Goal: Task Accomplishment & Management: Use online tool/utility

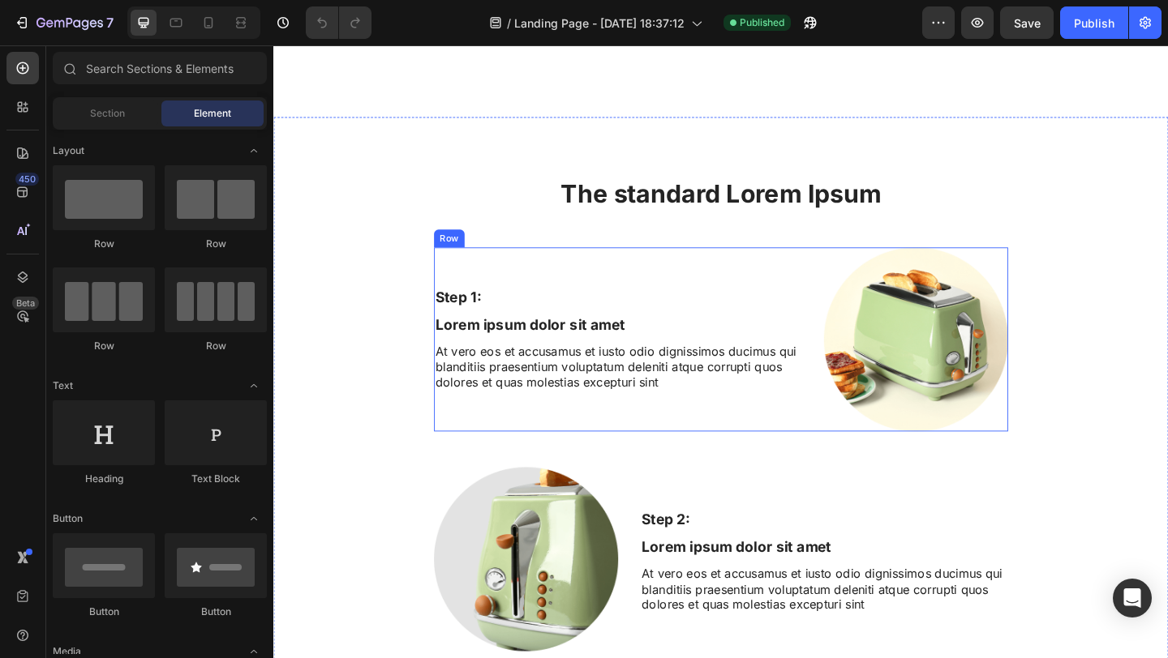
scroll to position [2612, 0]
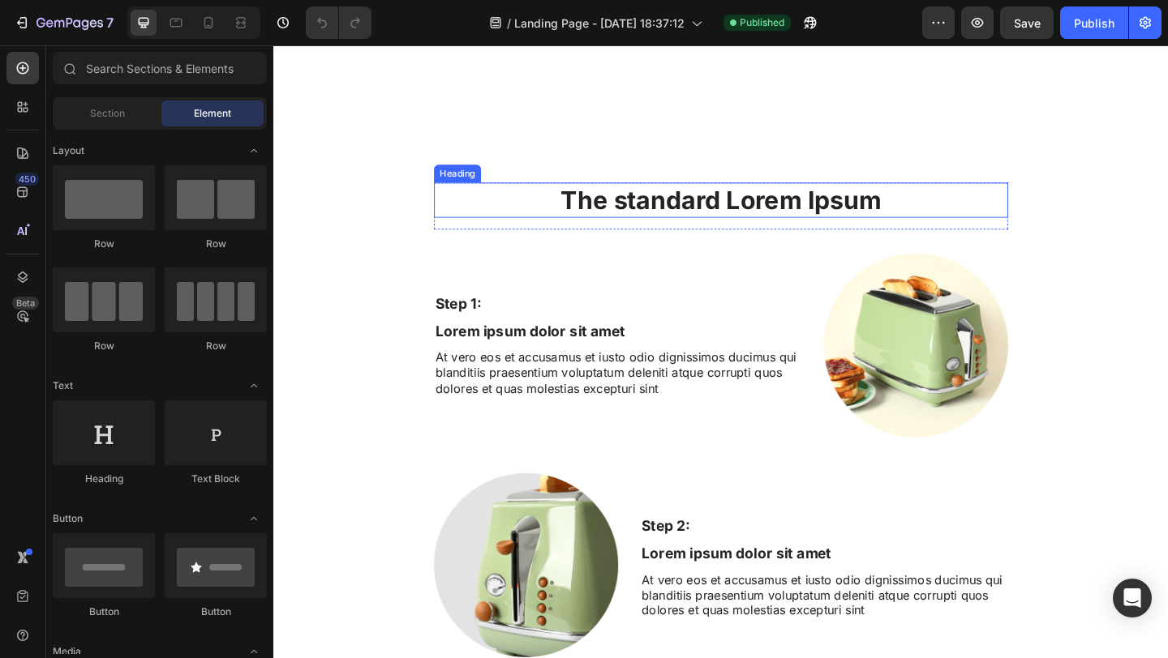
click at [761, 212] on h2 "The standard Lorem Ipsum" at bounding box center [760, 214] width 624 height 38
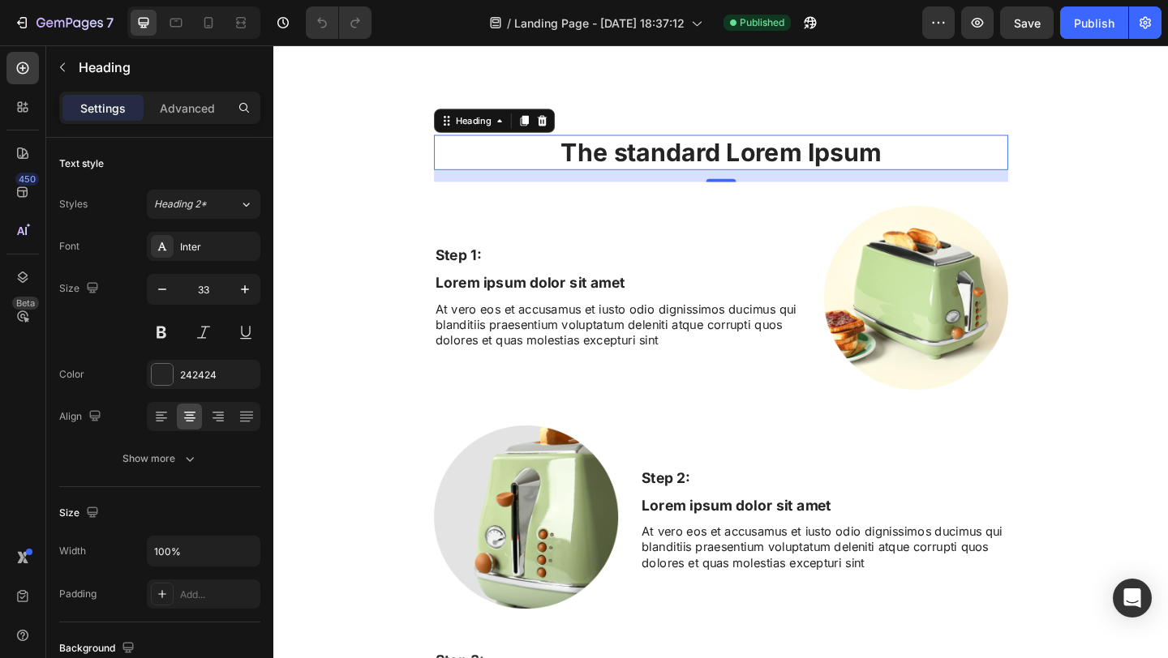
click at [761, 181] on h2 "The standard Lorem Ipsum" at bounding box center [760, 162] width 624 height 38
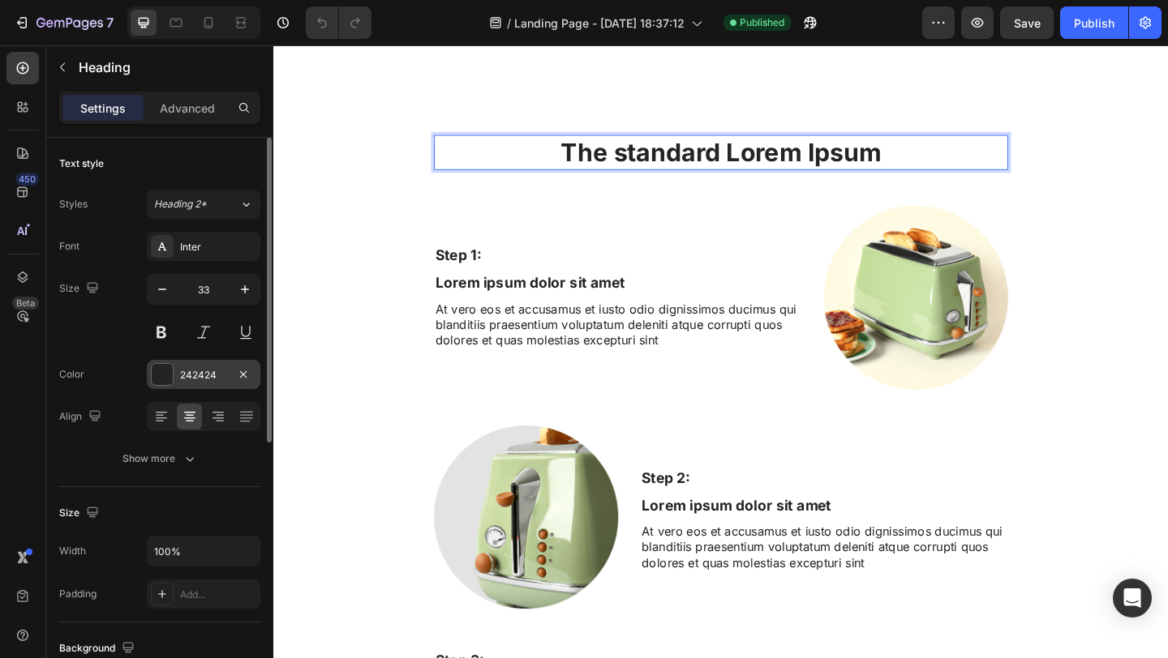
click at [204, 384] on div "242424" at bounding box center [204, 374] width 114 height 29
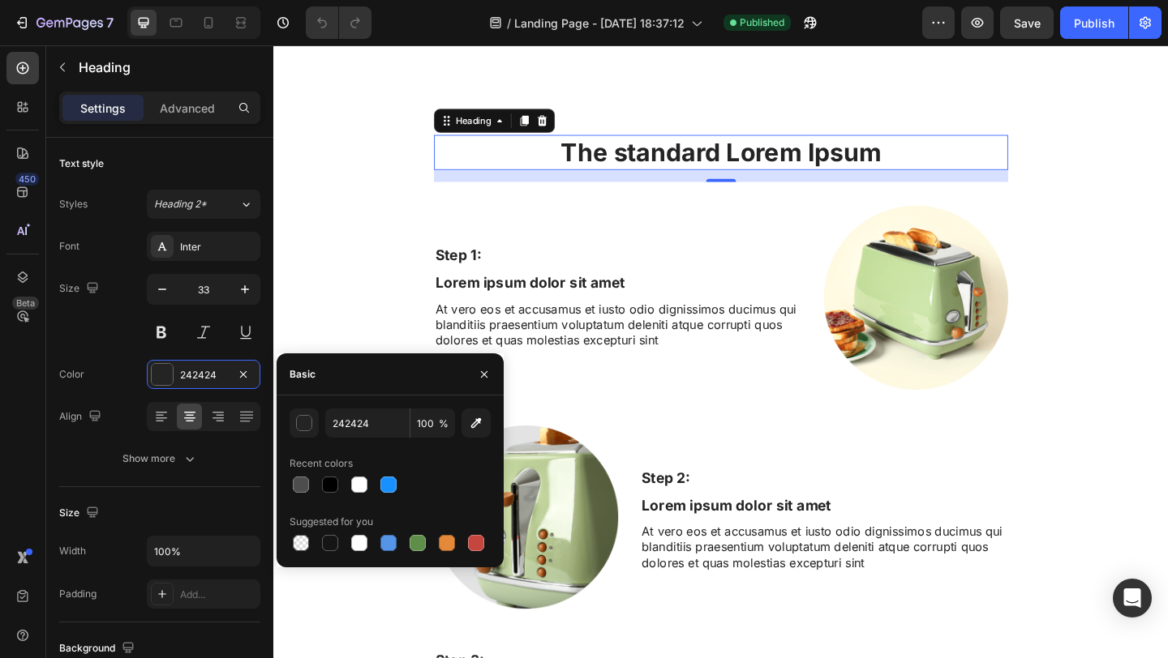
drag, startPoint x: 319, startPoint y: 487, endPoint x: 332, endPoint y: 461, distance: 29.0
click at [319, 488] on div at bounding box center [330, 485] width 23 height 23
type input "000000"
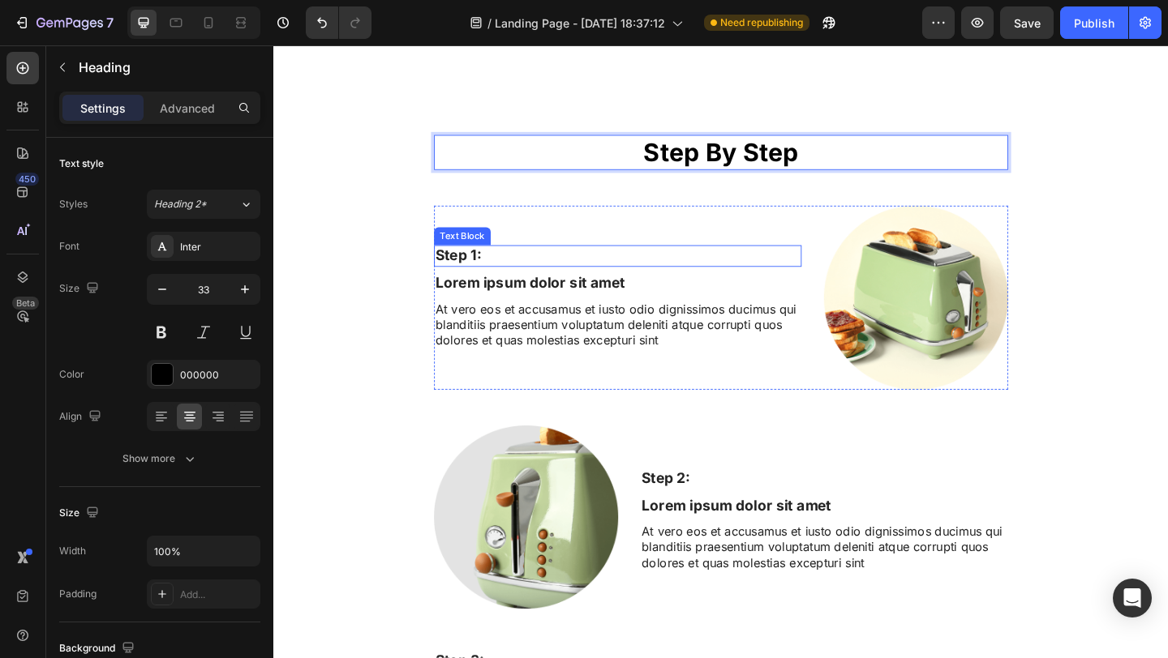
click at [484, 285] on p "Step 1:" at bounding box center [647, 274] width 397 height 20
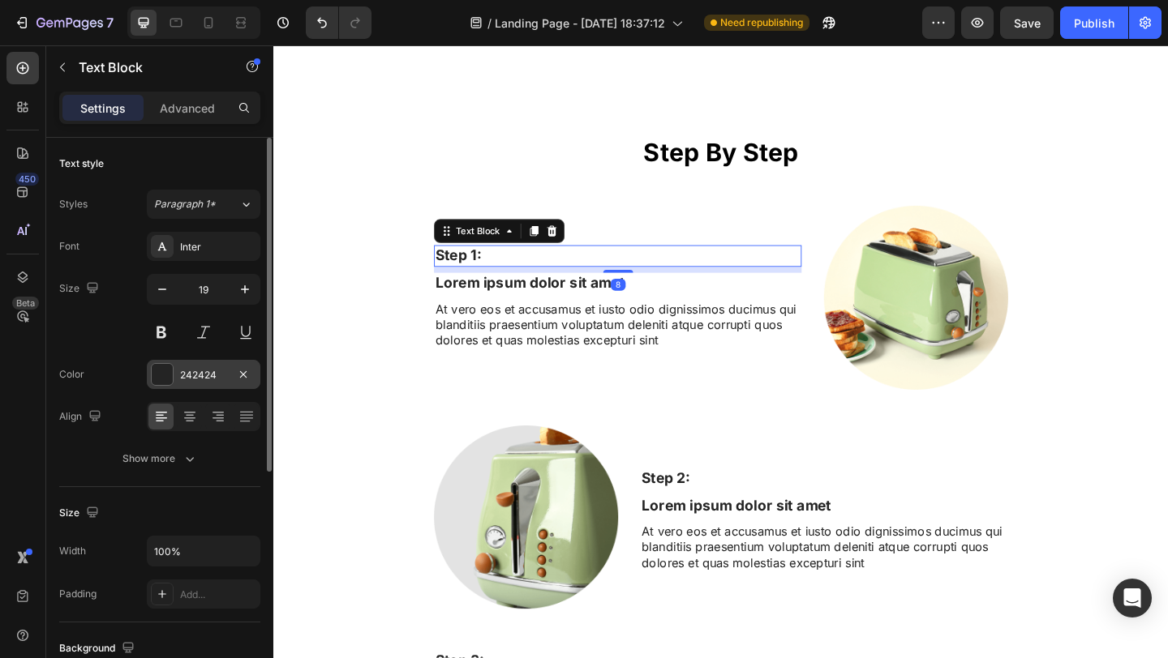
click at [161, 375] on div at bounding box center [162, 374] width 21 height 21
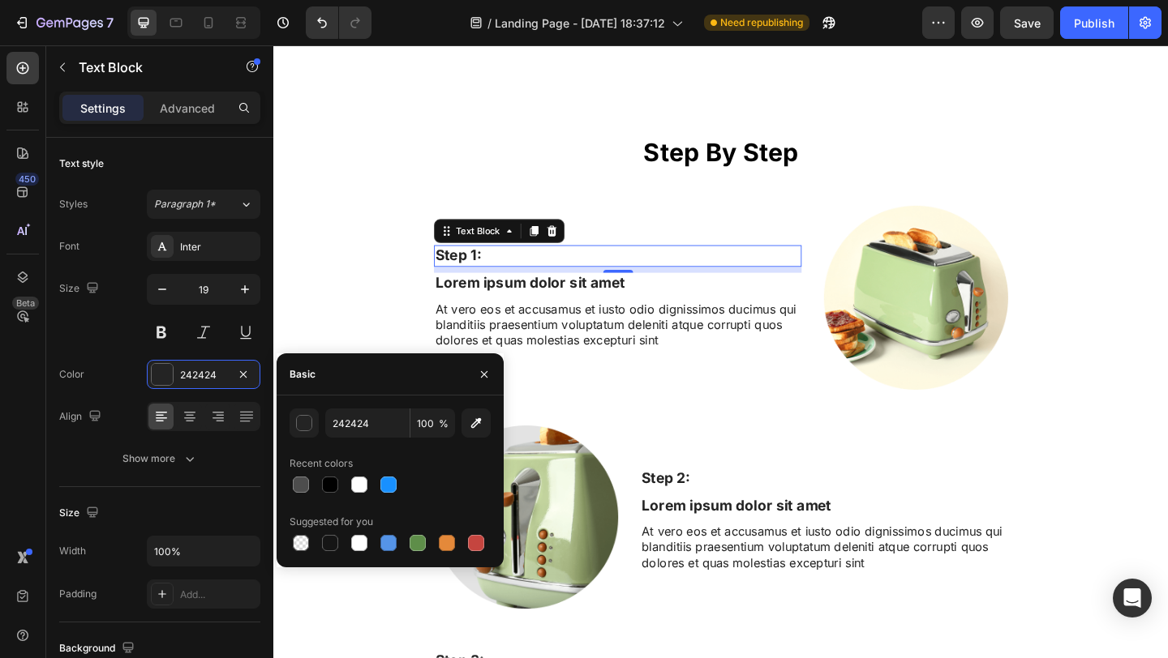
click at [314, 483] on div at bounding box center [389, 485] width 201 height 23
click at [337, 481] on div at bounding box center [330, 485] width 16 height 16
type input "000000"
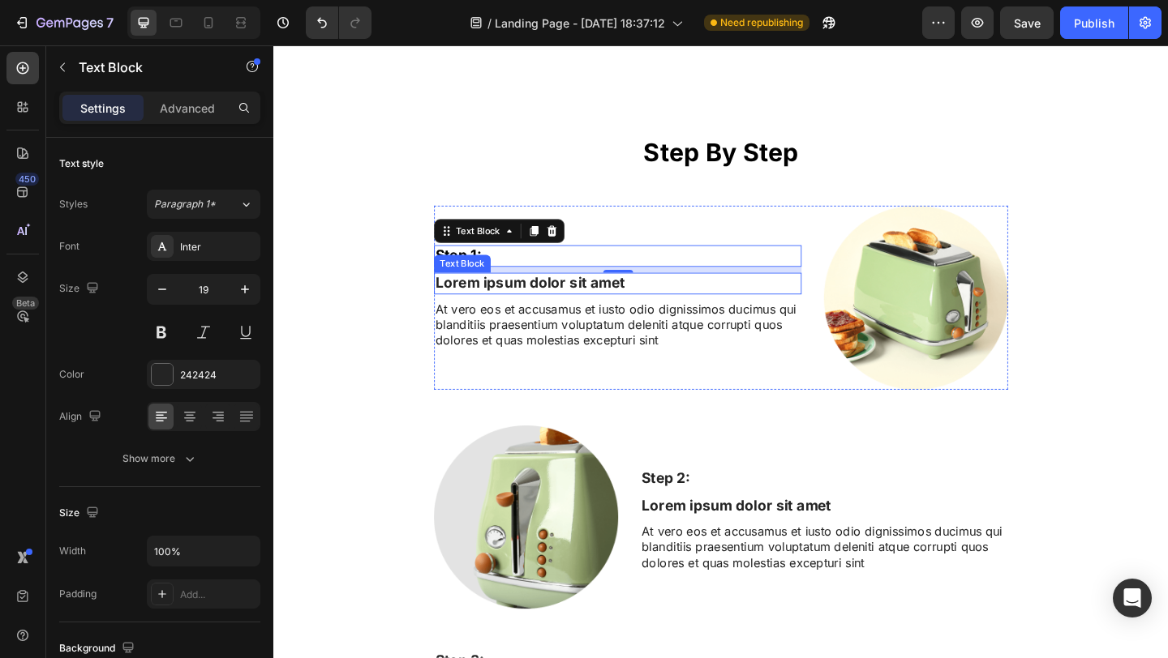
click at [664, 315] on p "Lorem ipsum dolor sit amet" at bounding box center [647, 304] width 397 height 20
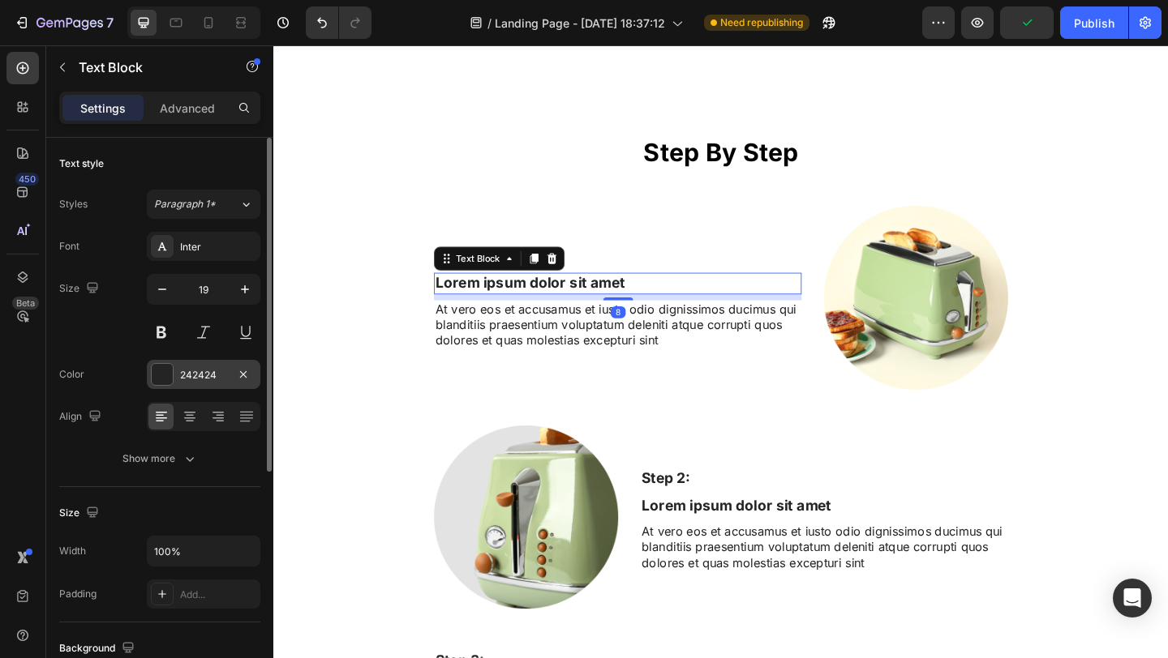
click at [163, 372] on div at bounding box center [162, 374] width 21 height 21
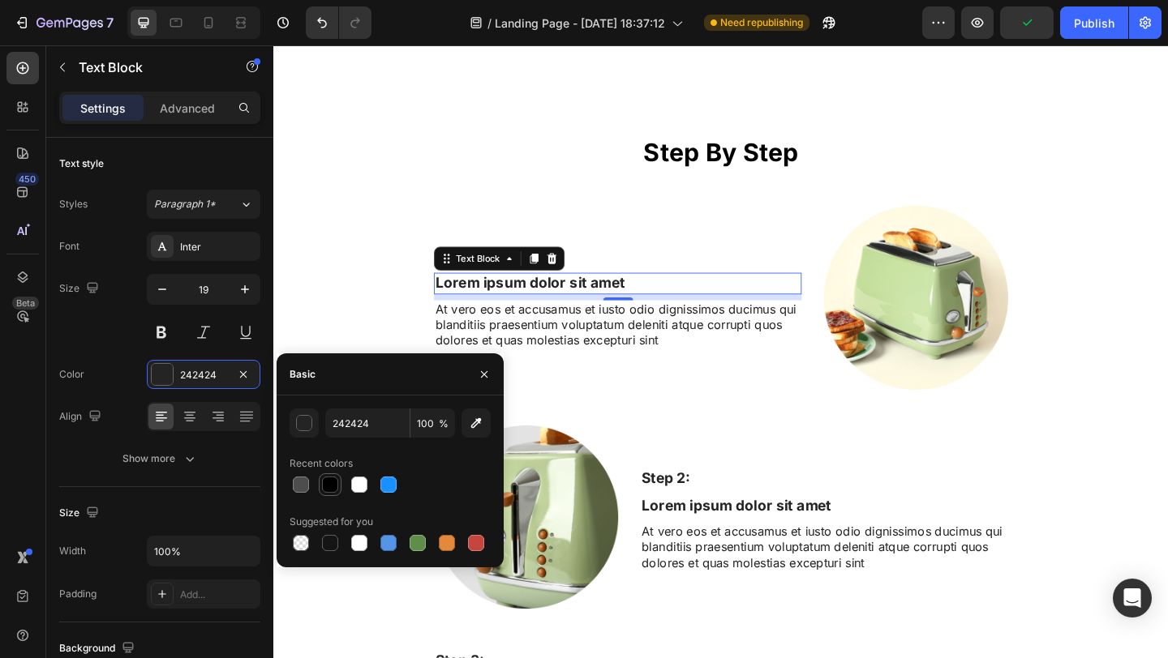
click at [328, 485] on div at bounding box center [330, 485] width 16 height 16
type input "000000"
click at [628, 315] on p "Lorem ipsum dolor sit amet" at bounding box center [647, 304] width 397 height 20
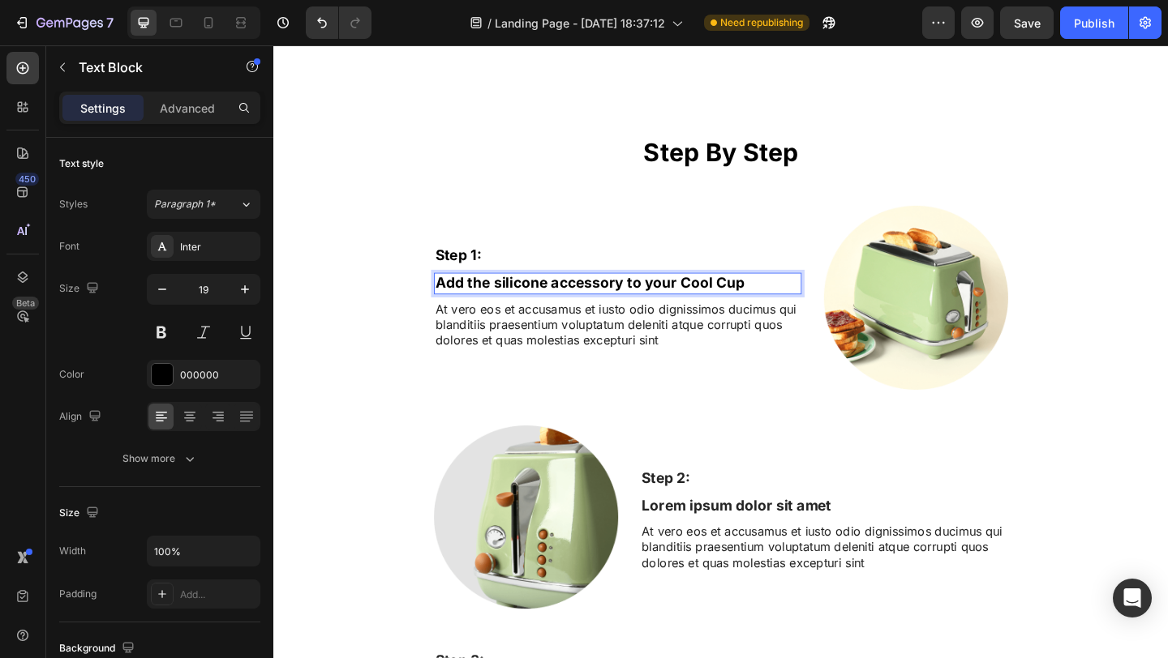
click at [491, 315] on p "Add the silicone accessory to your Cool Cup" at bounding box center [647, 304] width 397 height 20
click at [523, 315] on p "Add Your silicone accessory to your Cool Cup" at bounding box center [647, 304] width 397 height 20
click at [587, 315] on p "Add Your Silicone accessory to your Cool Cup" at bounding box center [647, 304] width 397 height 20
click at [669, 315] on p "Add Your Silicone Accessory to your Cool Cup" at bounding box center [647, 304] width 397 height 20
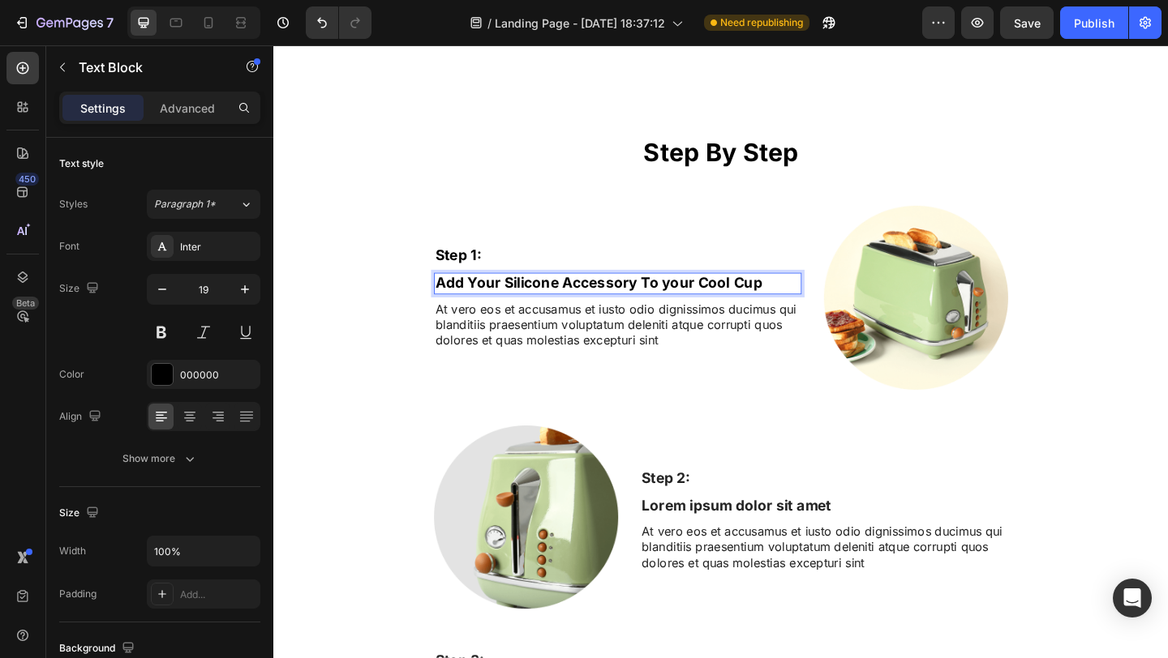
click at [699, 315] on p "Add Your Silicone Accessory To your Cool Cup" at bounding box center [647, 304] width 397 height 20
click at [594, 375] on p "At vero eos et accusamus et iusto odio dignissimos ducimus qui blanditiis praes…" at bounding box center [647, 349] width 397 height 50
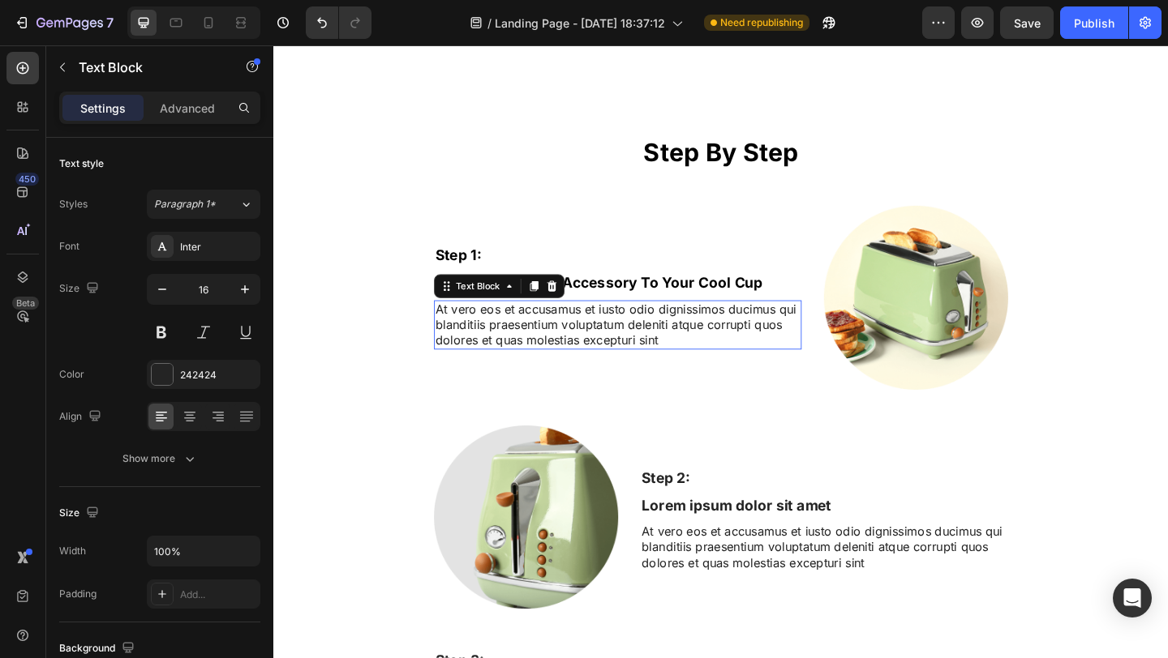
click at [594, 375] on p "At vero eos et accusamus et iusto odio dignissimos ducimus qui blanditiis praes…" at bounding box center [647, 349] width 397 height 50
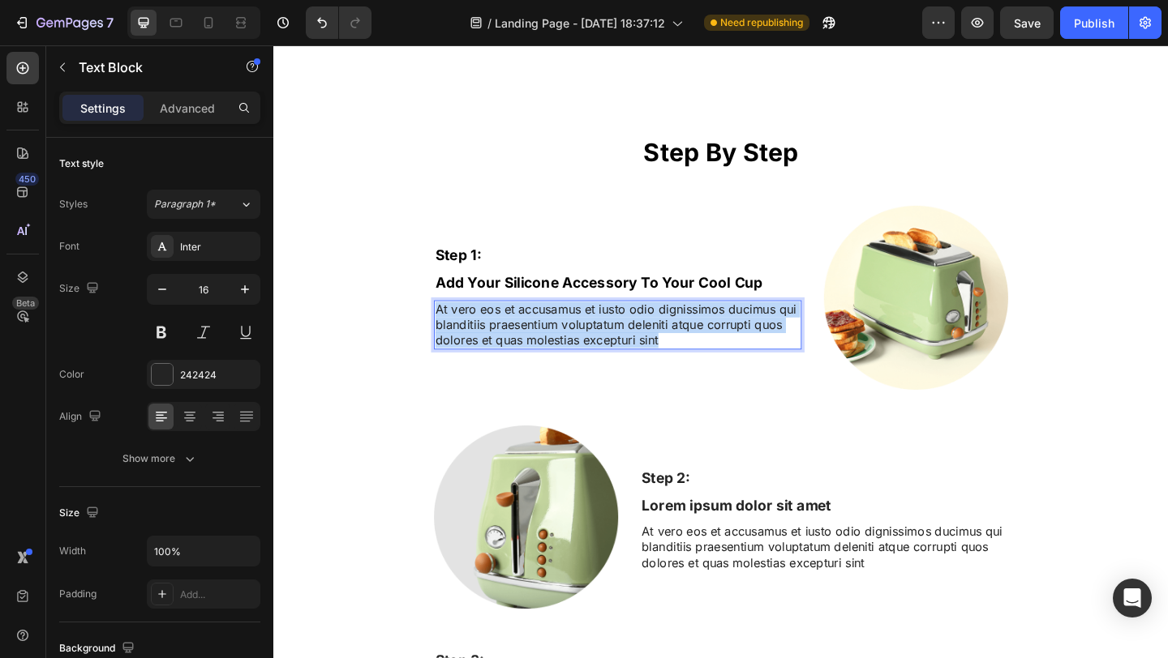
scroll to position [2629, 0]
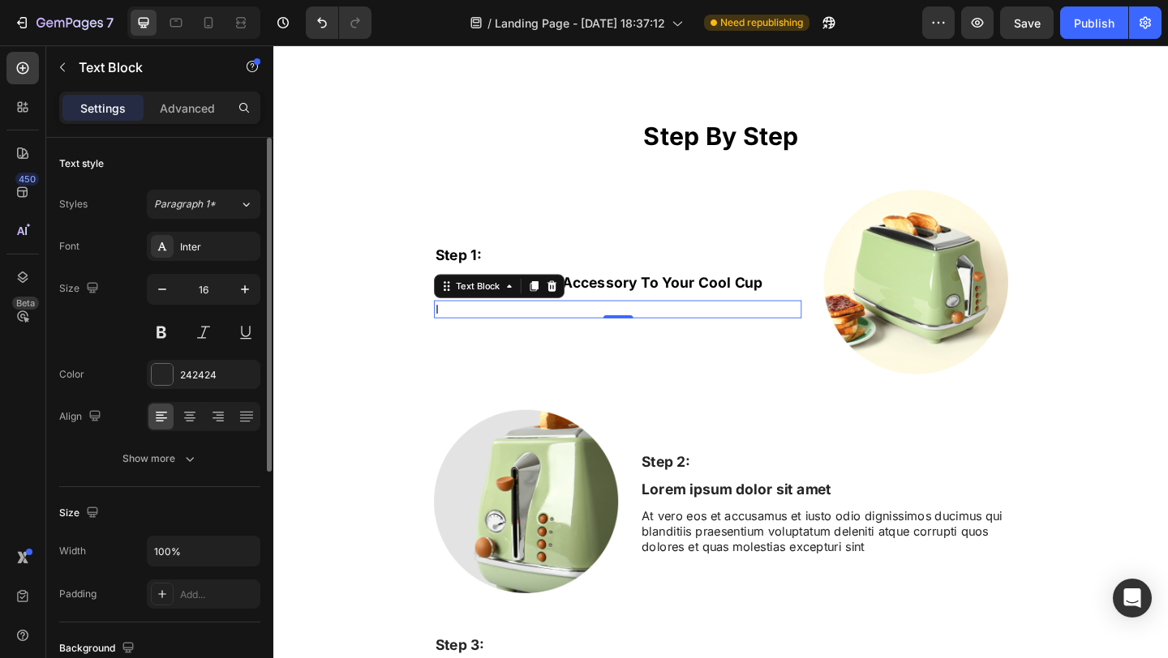
click at [135, 379] on div "Color 242424" at bounding box center [159, 374] width 201 height 29
click at [161, 377] on div at bounding box center [162, 374] width 21 height 21
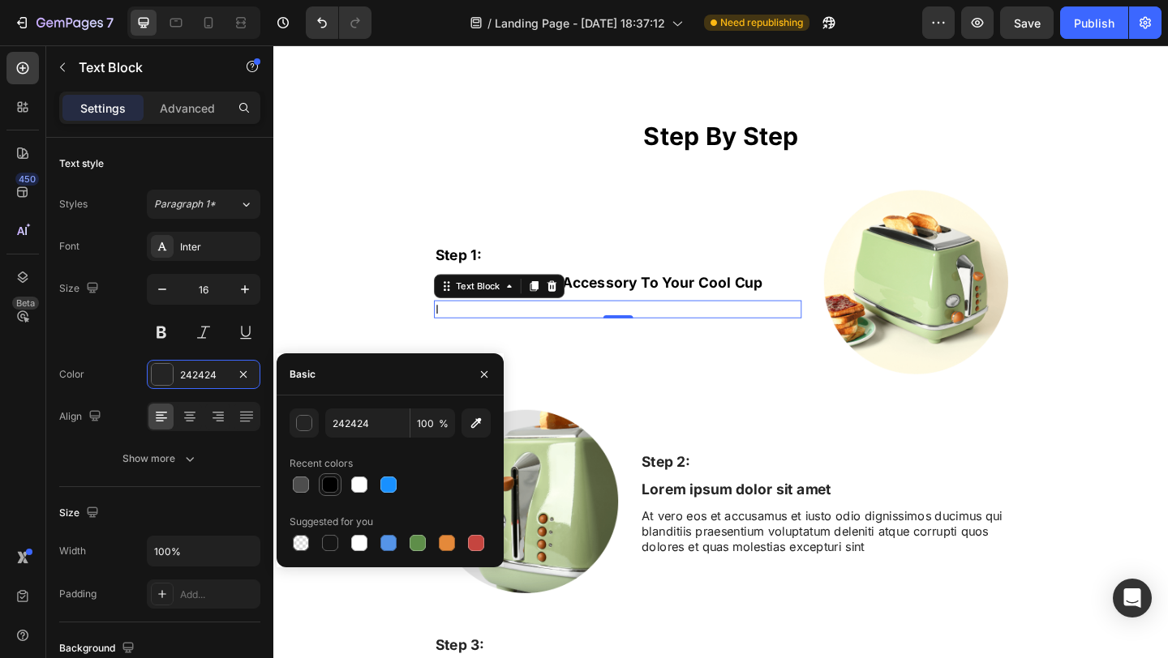
click at [326, 478] on div at bounding box center [330, 485] width 16 height 16
type input "000000"
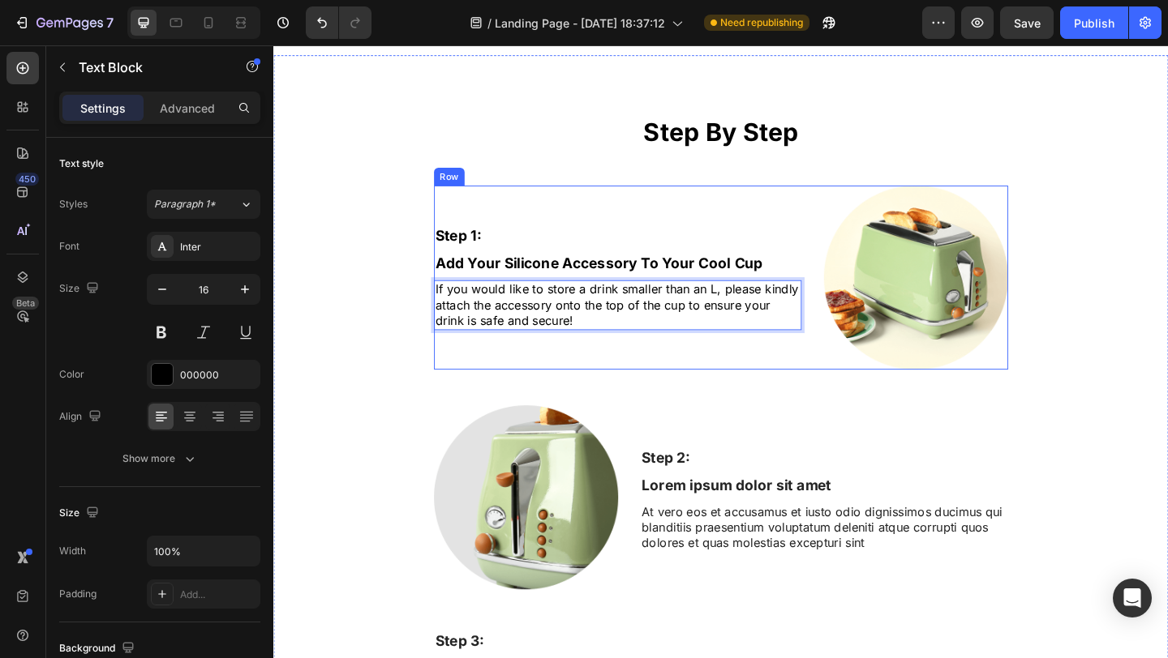
scroll to position [2704, 0]
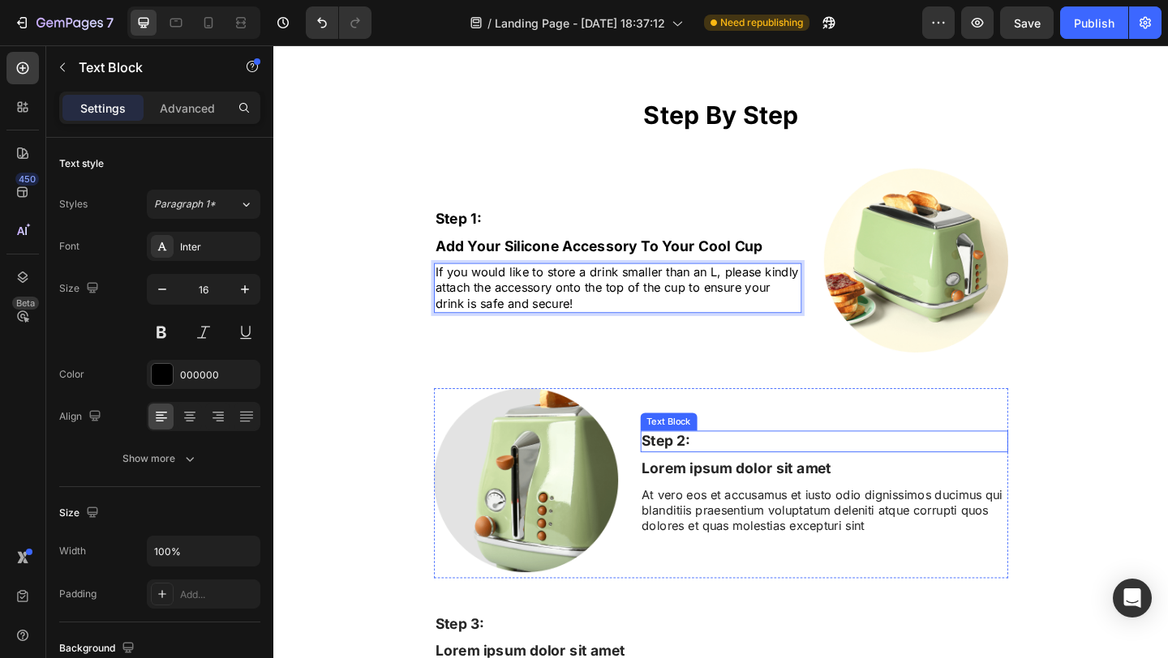
click at [701, 487] on div "Step 2:" at bounding box center [872, 477] width 400 height 24
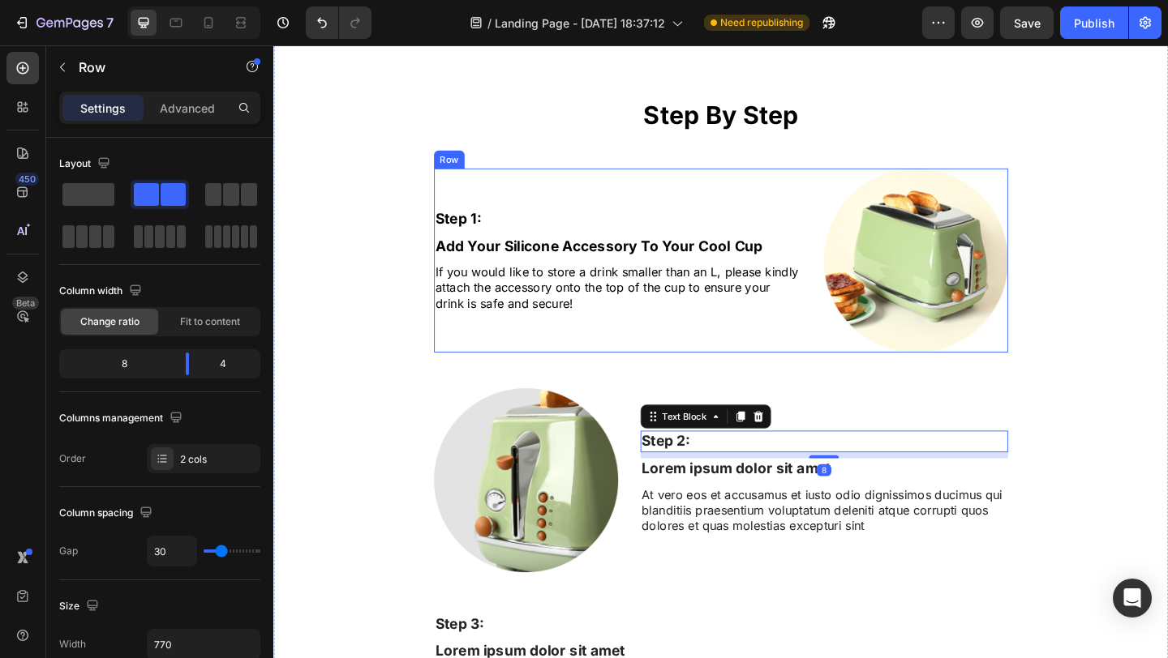
click at [670, 198] on div "Step 1: Text Block Add Your Silicone Accessory To Your Cool Cup Text Block If y…" at bounding box center [648, 279] width 400 height 200
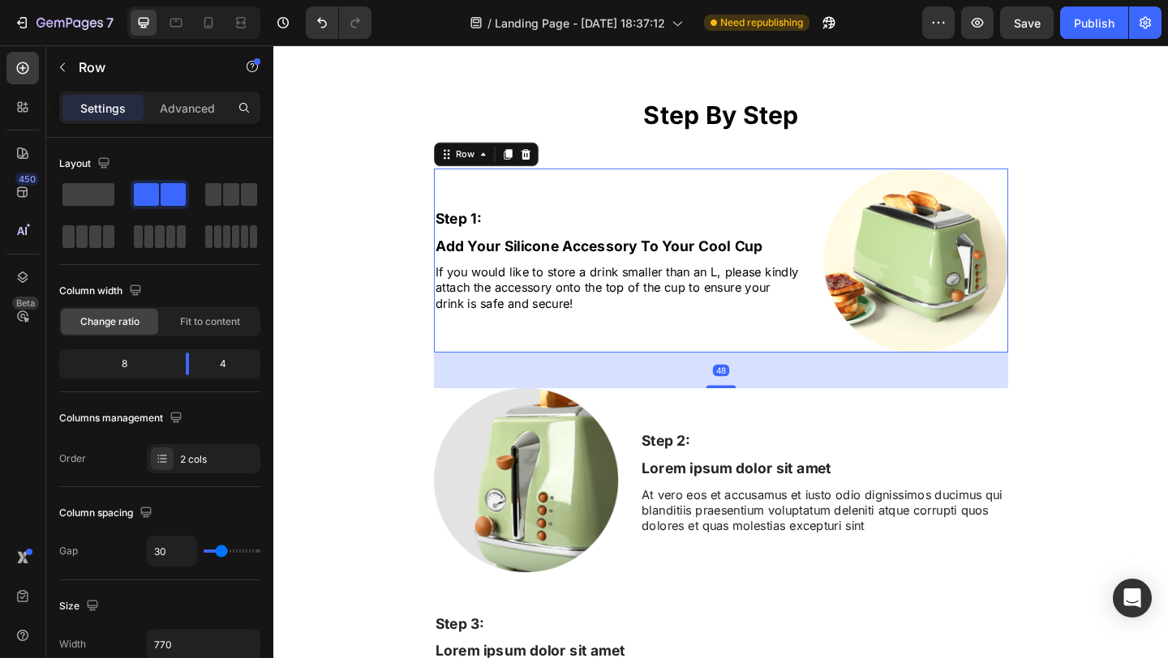
drag, startPoint x: 524, startPoint y: 159, endPoint x: 524, endPoint y: 178, distance: 18.7
click at [524, 159] on icon at bounding box center [528, 164] width 9 height 11
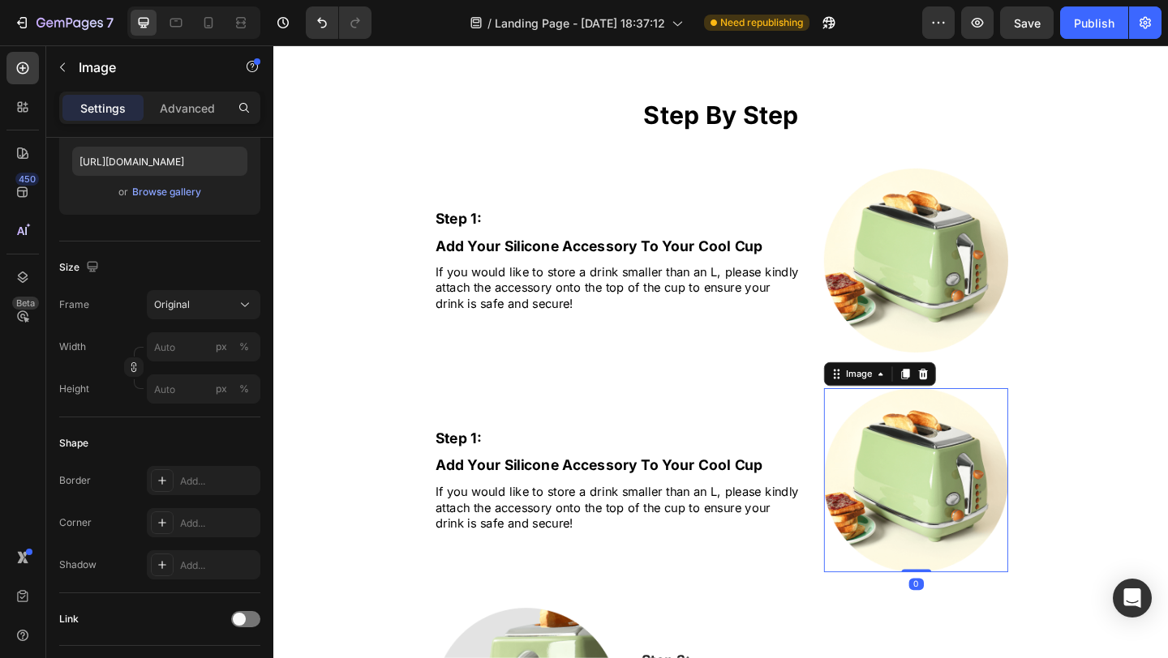
scroll to position [0, 0]
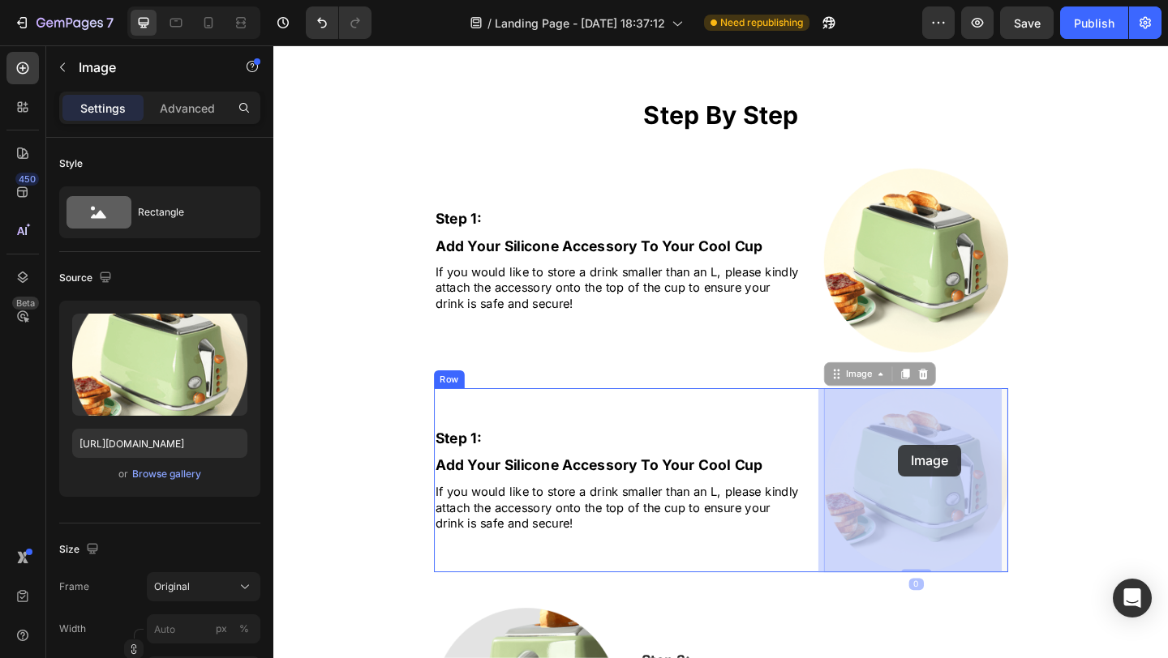
drag, startPoint x: 935, startPoint y: 522, endPoint x: 953, endPoint y: 481, distance: 45.0
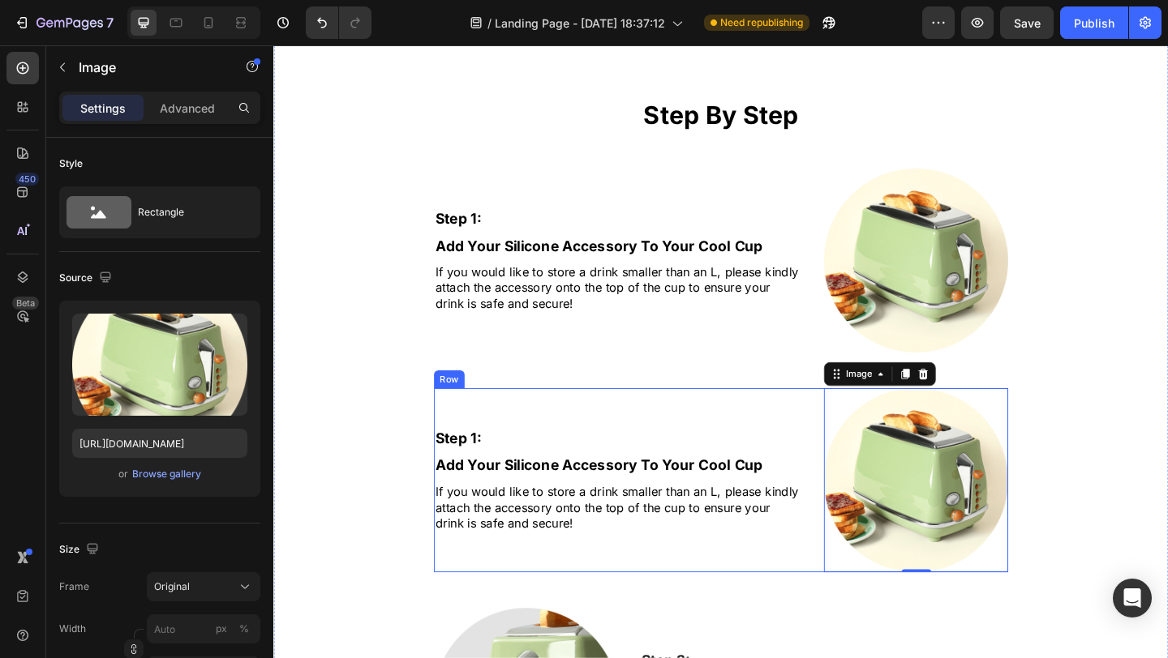
click at [847, 433] on div "Step 1: Text Block Add Your Silicone Accessory To Your Cool Cup Text Block If y…" at bounding box center [760, 518] width 624 height 200
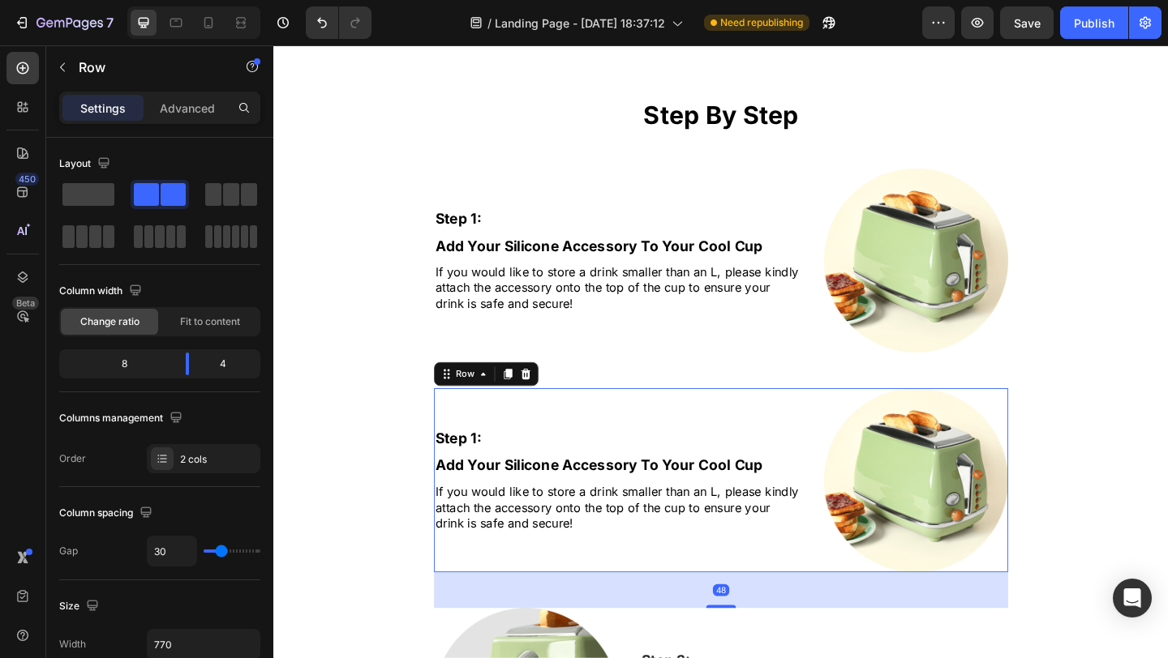
click at [544, 402] on icon at bounding box center [547, 402] width 11 height 11
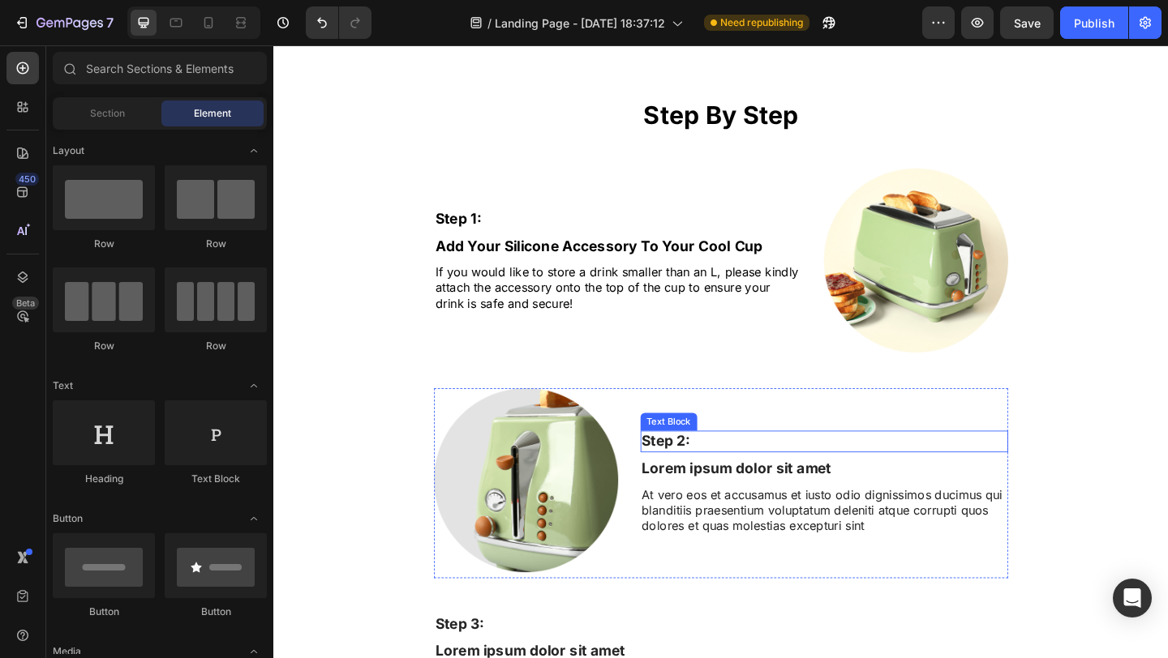
click at [702, 480] on p "Step 2:" at bounding box center [872, 476] width 397 height 20
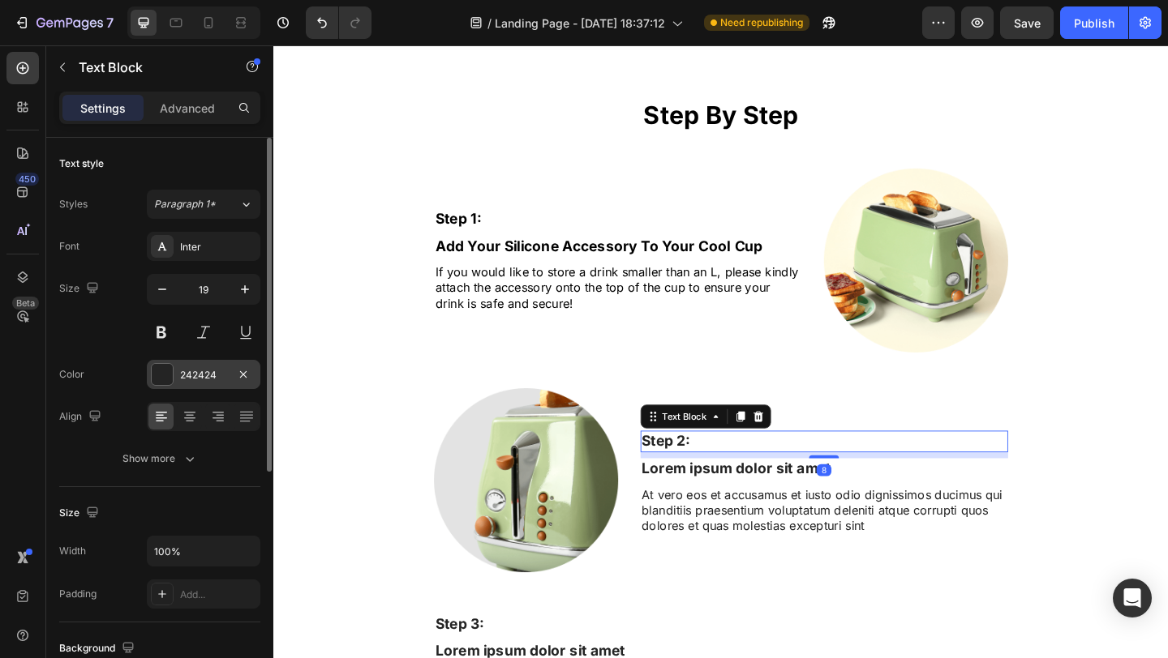
click at [178, 369] on div "242424" at bounding box center [204, 374] width 114 height 29
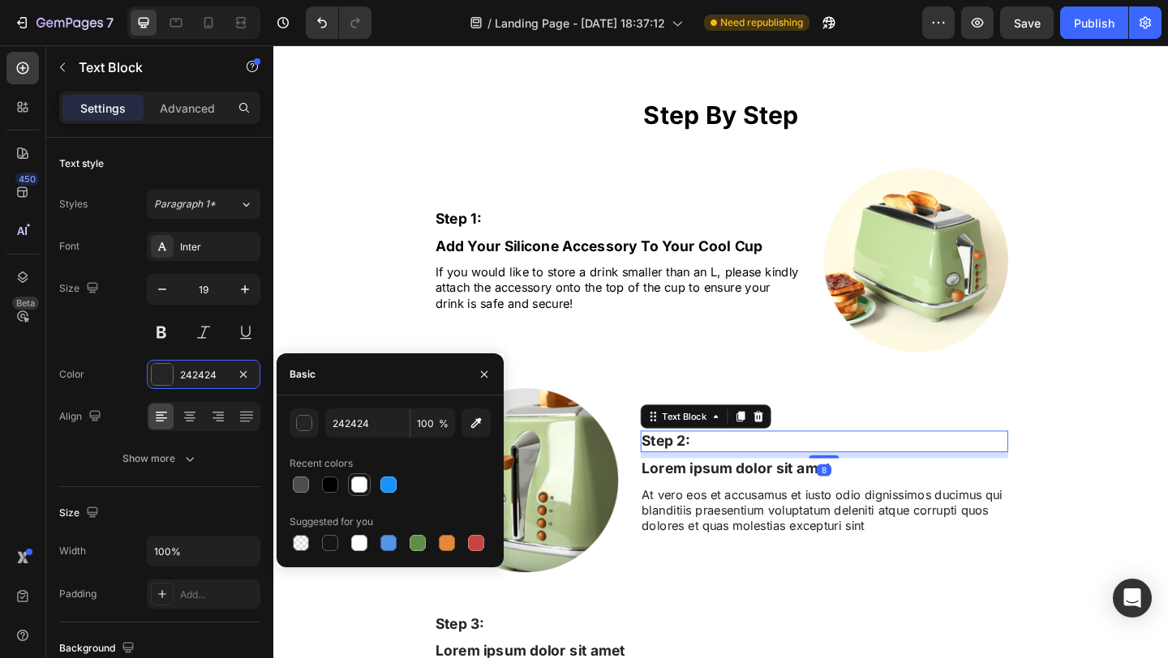
click at [325, 491] on div at bounding box center [330, 485] width 16 height 16
type input "000000"
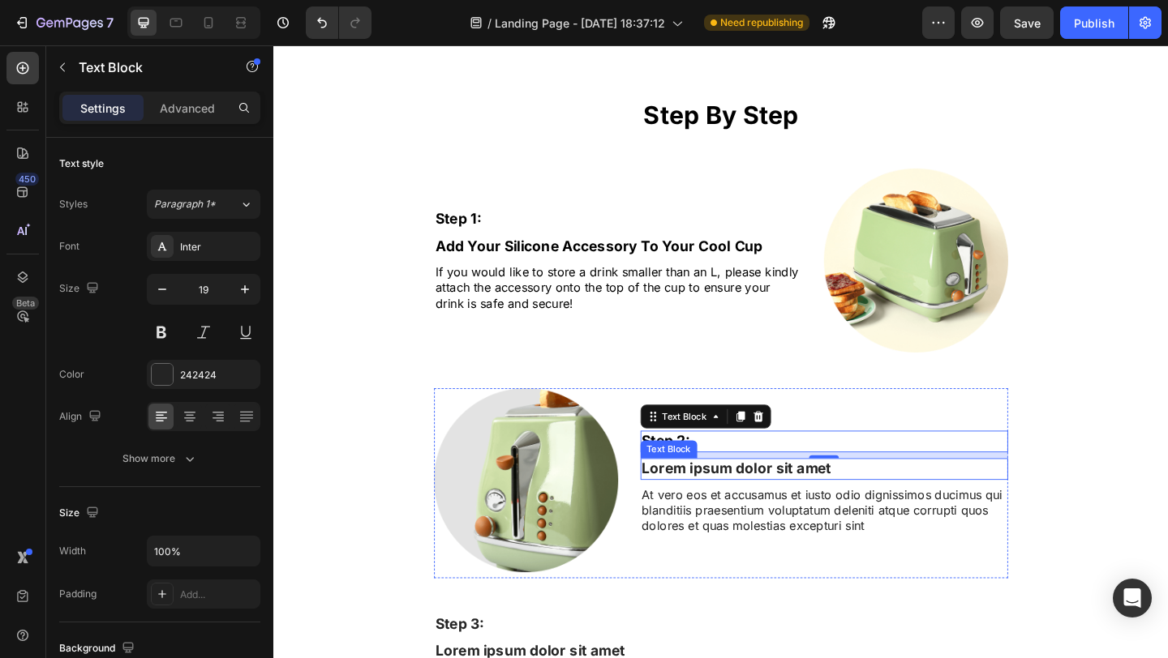
click at [782, 517] on div "Lorem ipsum dolor sit amet Text Block" at bounding box center [872, 507] width 400 height 24
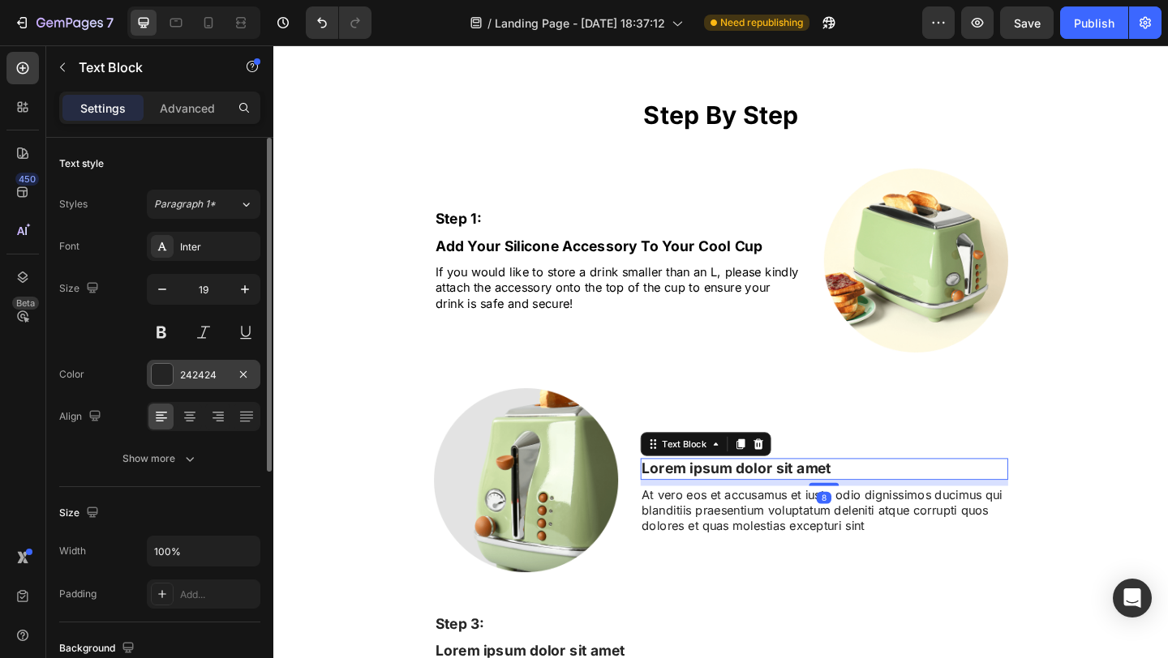
click at [191, 379] on div "242424" at bounding box center [203, 375] width 47 height 15
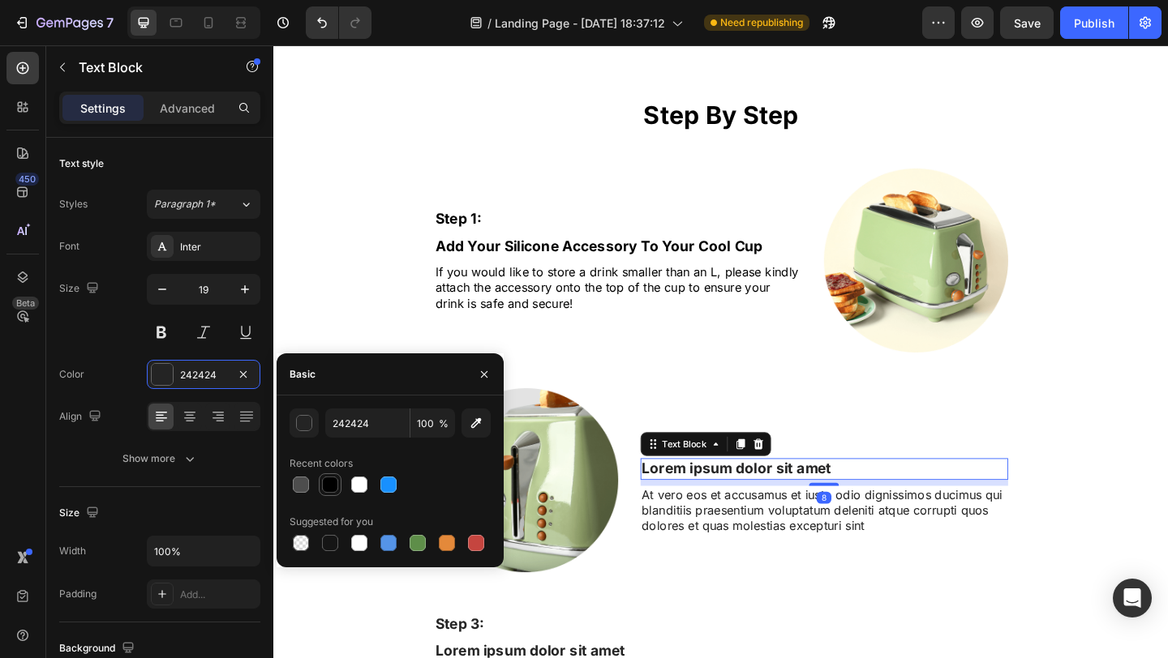
click at [328, 478] on div at bounding box center [330, 485] width 16 height 16
type input "000000"
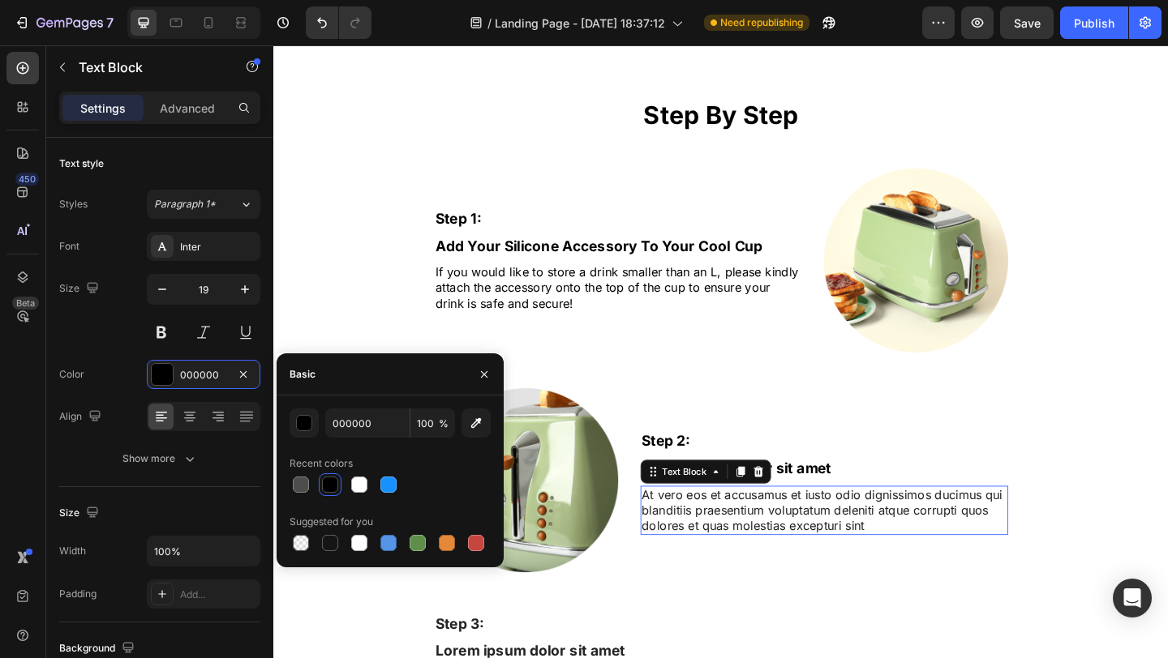
click at [956, 551] on p "At vero eos et accusamus et iusto odio dignissimos ducimus qui blanditiis praes…" at bounding box center [872, 551] width 397 height 50
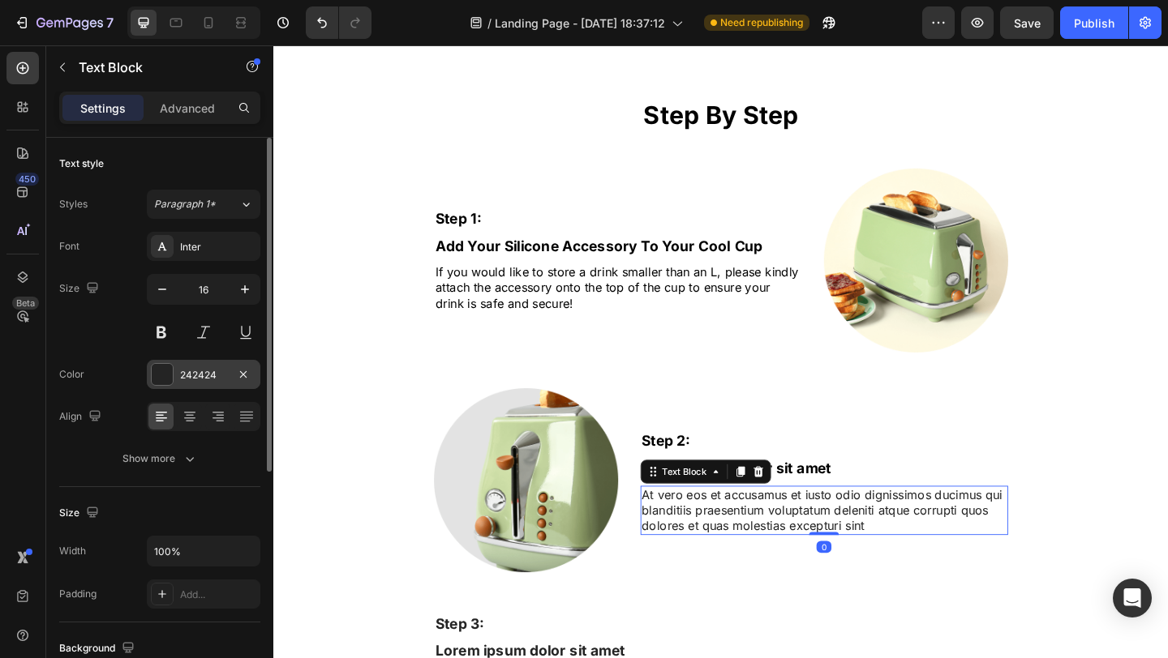
click at [220, 375] on div "242424" at bounding box center [203, 375] width 47 height 15
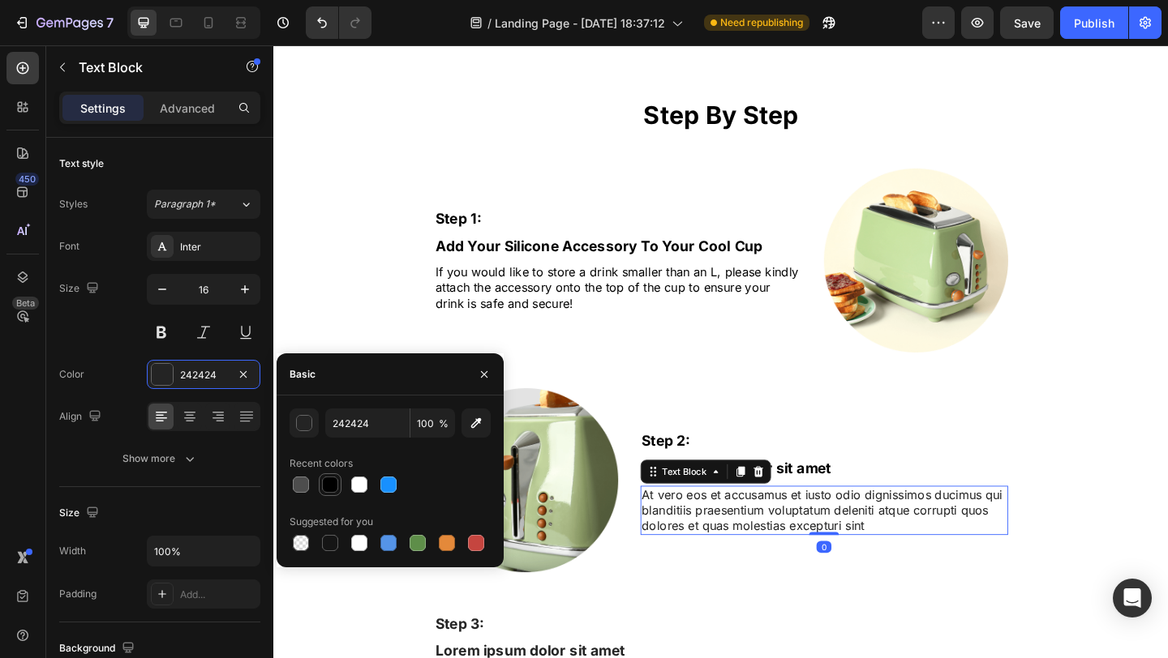
click at [329, 478] on div at bounding box center [330, 485] width 16 height 16
type input "000000"
click at [761, 476] on p "Step 2:" at bounding box center [872, 476] width 397 height 20
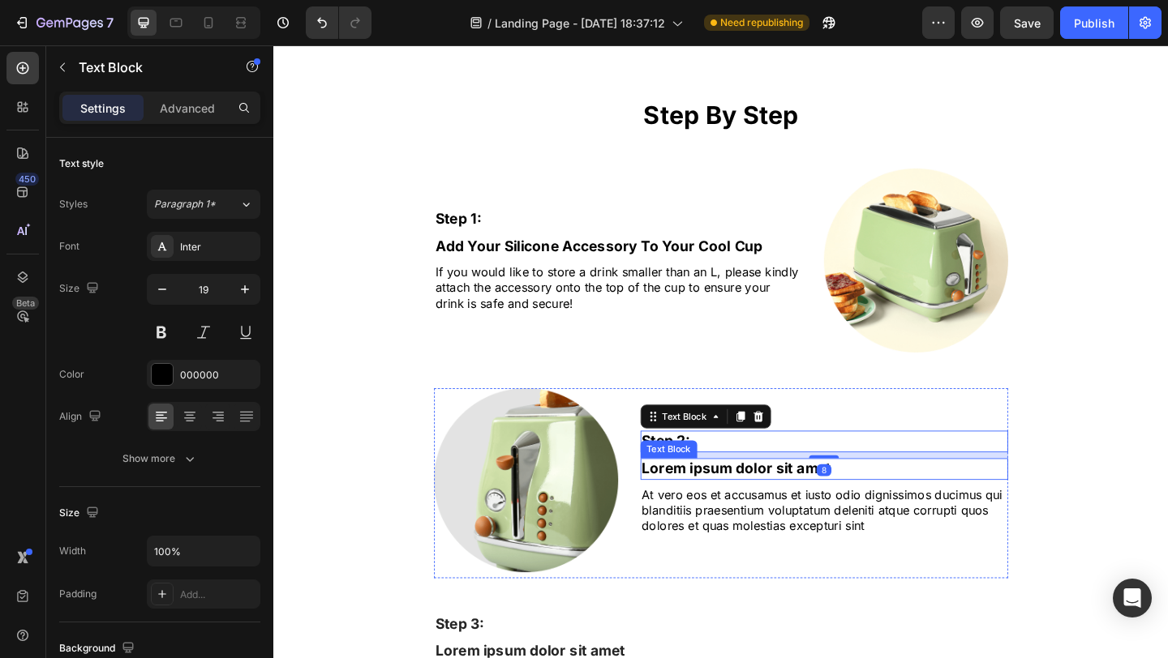
click at [760, 511] on p "Lorem ipsum dolor sit amet" at bounding box center [872, 506] width 397 height 20
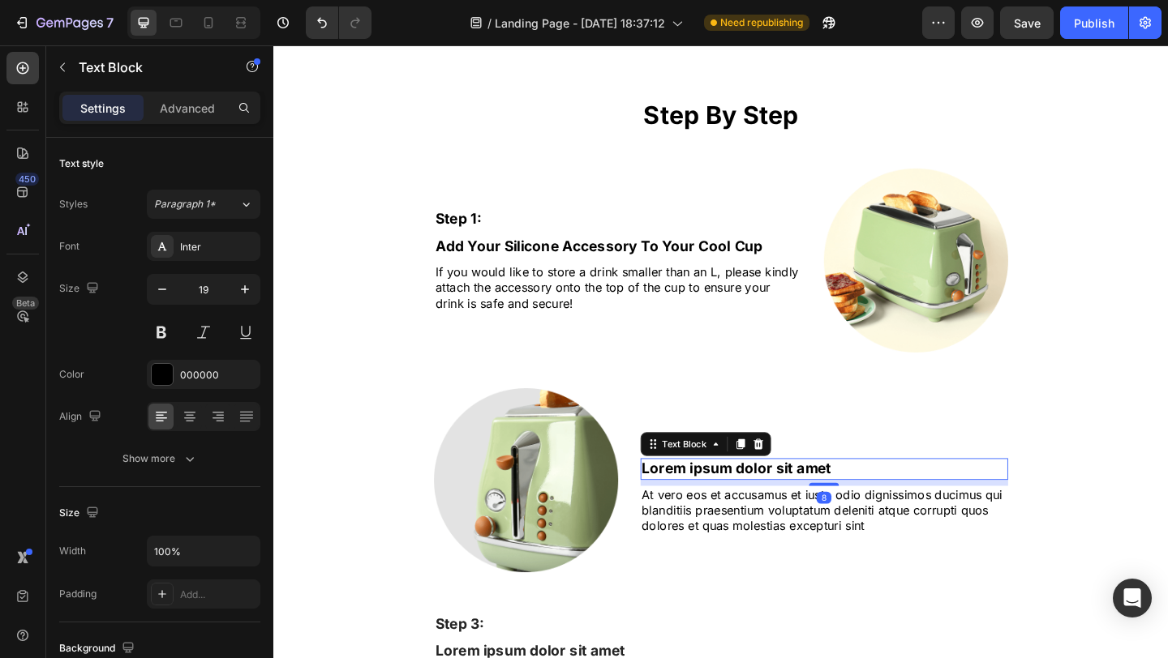
click at [771, 507] on p "Lorem ipsum dolor sit amet" at bounding box center [872, 506] width 397 height 20
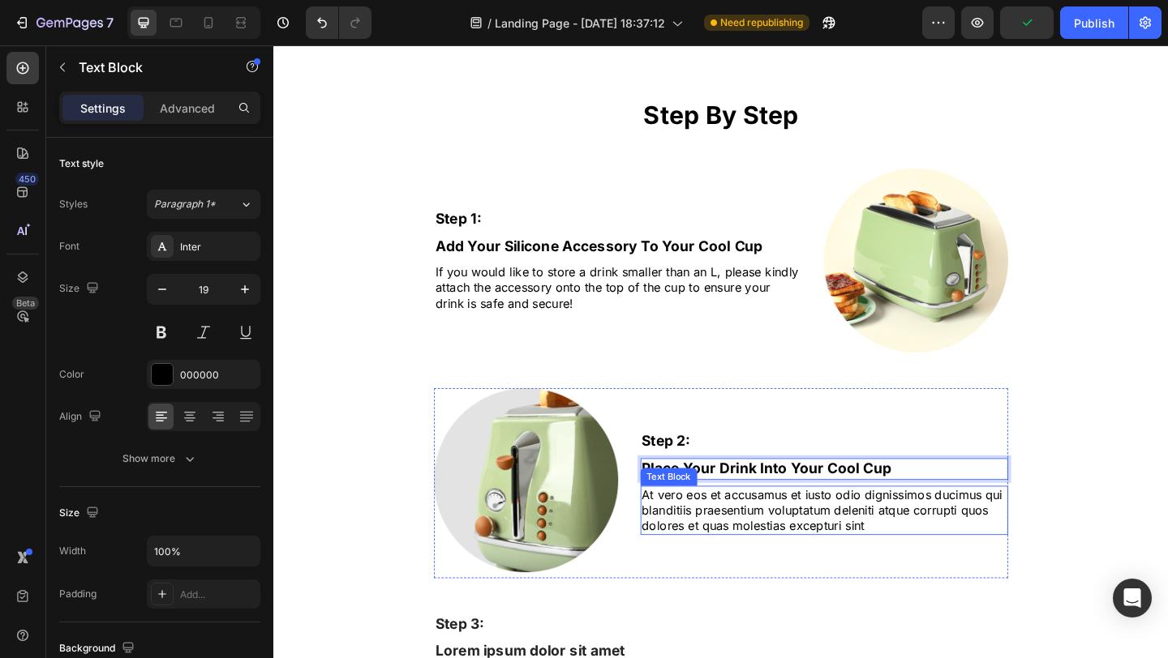
click at [806, 560] on p "At vero eos et accusamus et iusto odio dignissimos ducimus qui blanditiis praes…" at bounding box center [872, 551] width 397 height 50
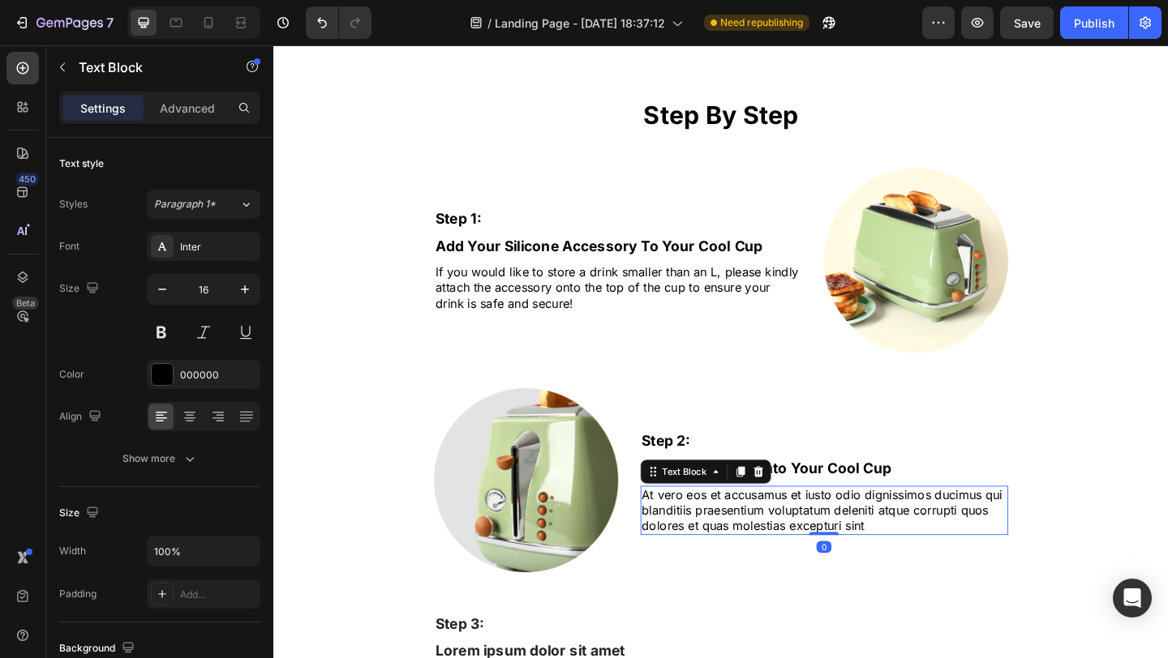
click at [823, 555] on p "At vero eos et accusamus et iusto odio dignissimos ducimus qui blanditiis praes…" at bounding box center [872, 551] width 397 height 50
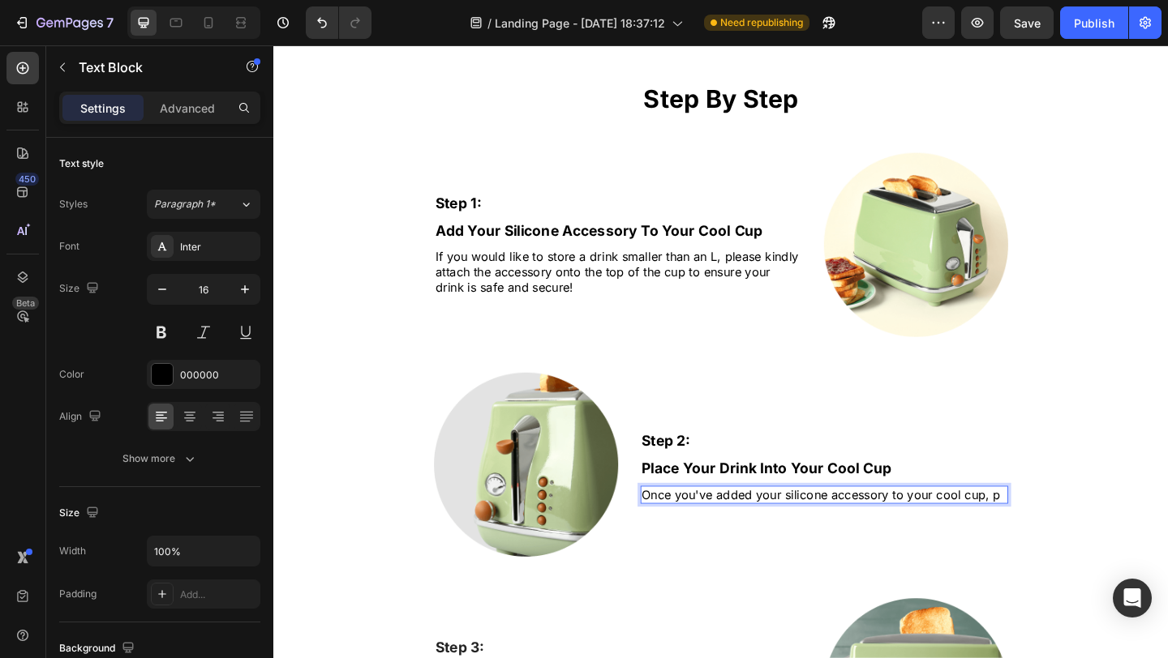
scroll to position [2713, 0]
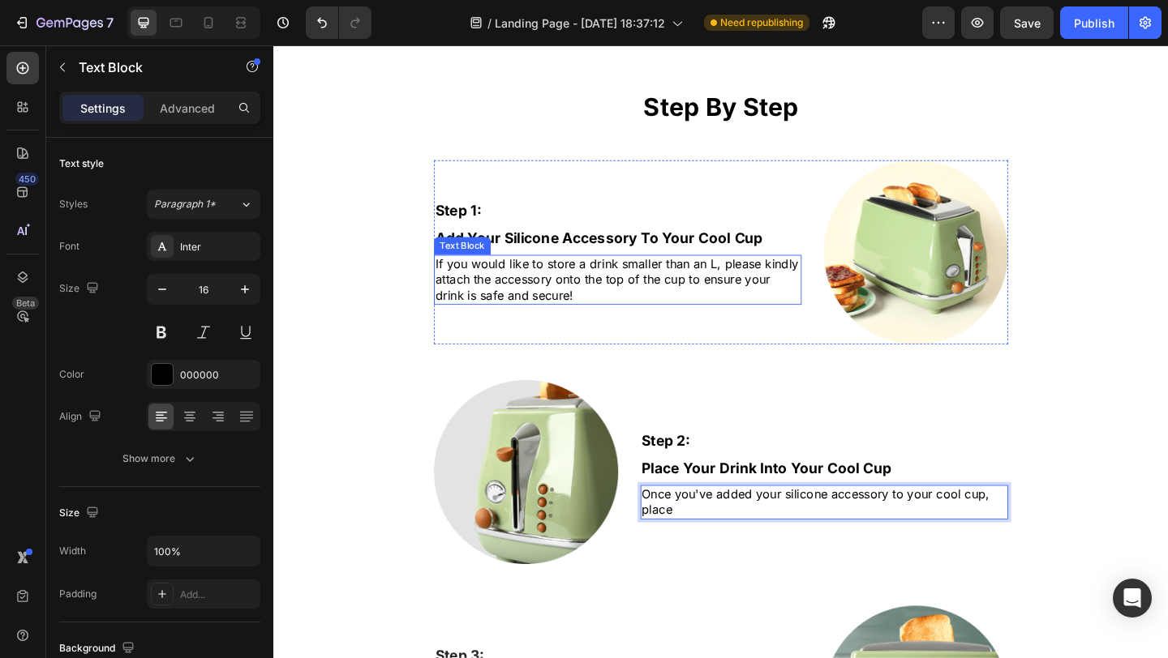
click at [778, 292] on p "If you would like to store a drink smaller than an L, please kindly attach the …" at bounding box center [647, 300] width 397 height 50
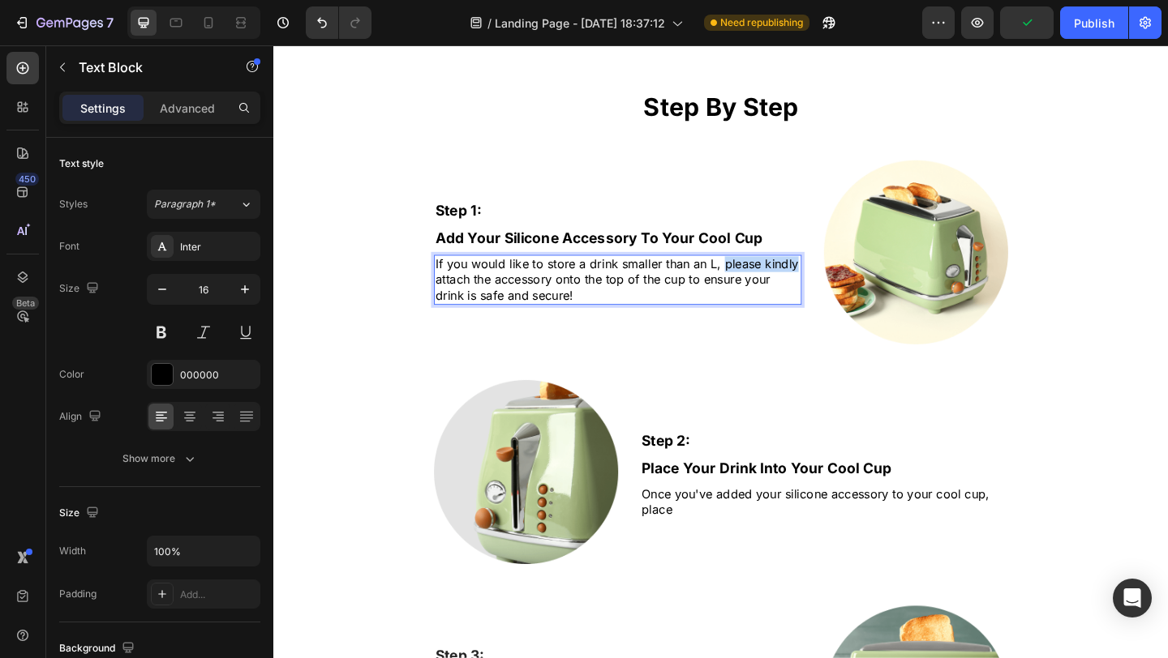
drag, startPoint x: 834, startPoint y: 282, endPoint x: 755, endPoint y: 281, distance: 78.7
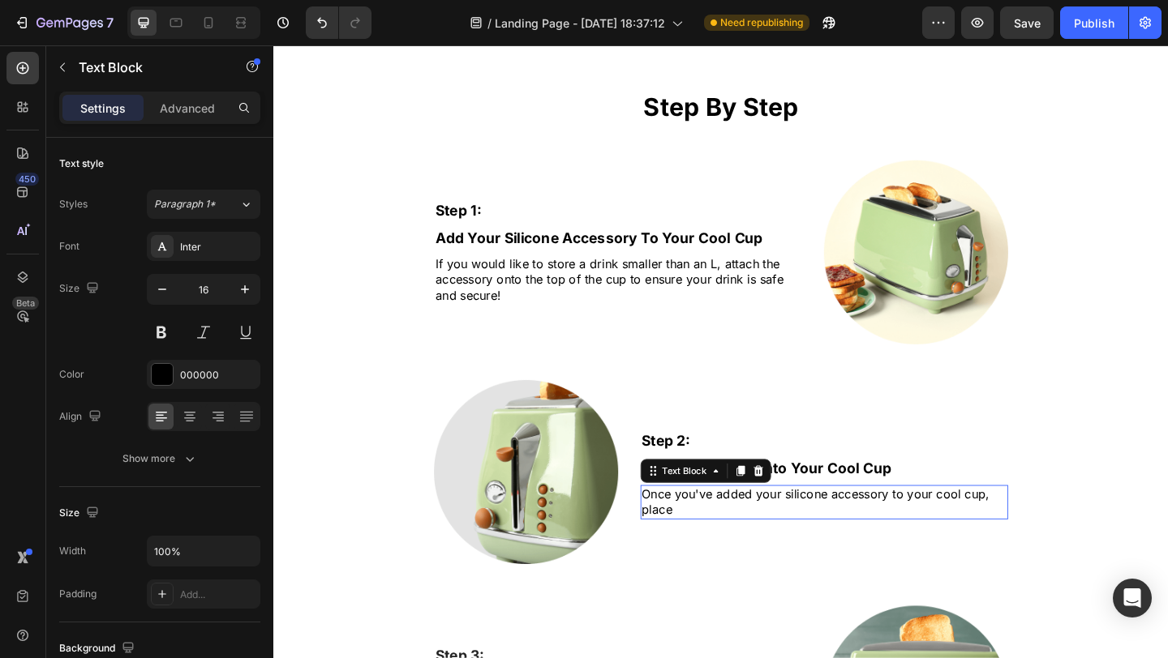
click at [868, 540] on p "Once you've added your silicone accessory to your cool cup, place" at bounding box center [872, 542] width 397 height 34
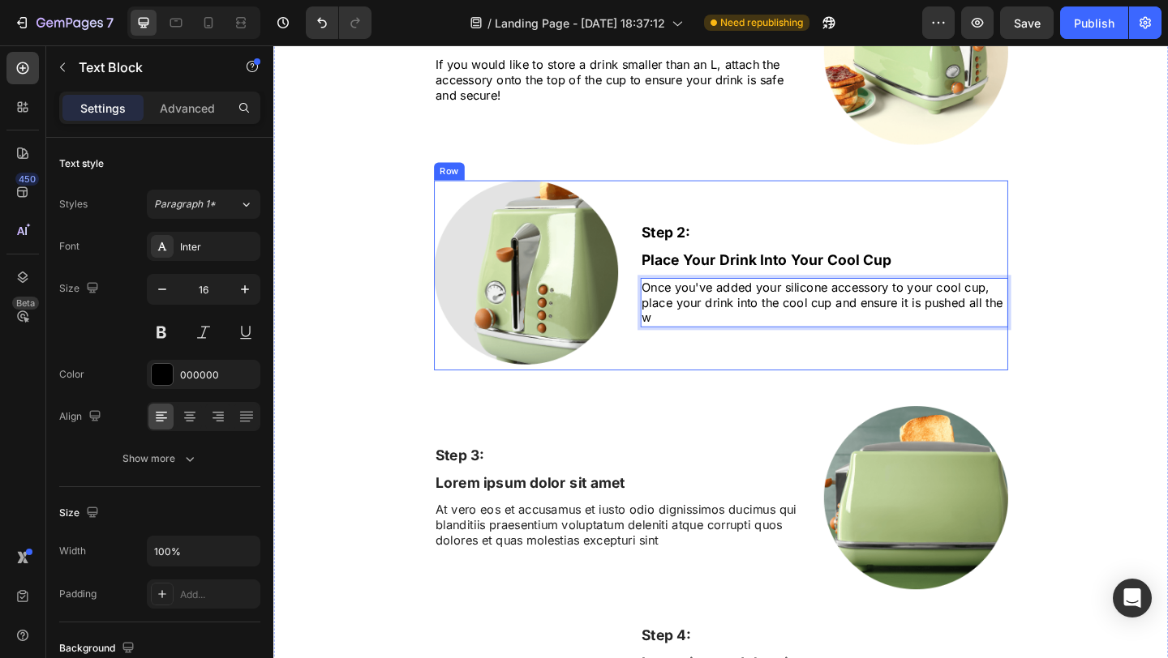
scroll to position [2922, 0]
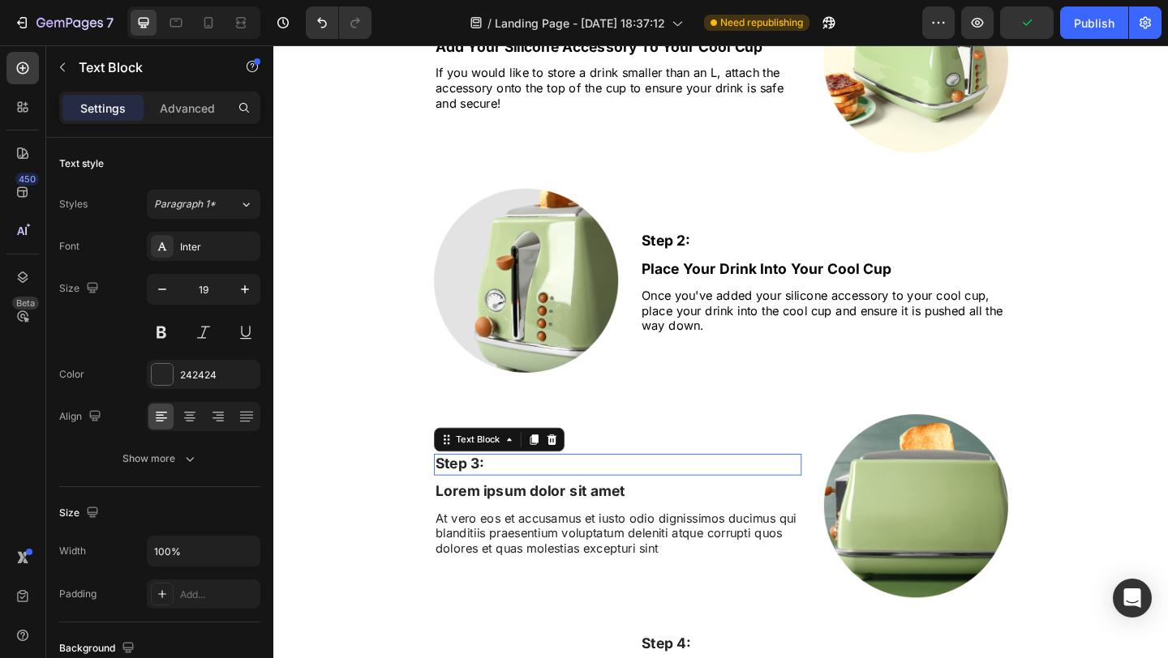
click at [620, 506] on p "Step 3:" at bounding box center [647, 501] width 397 height 20
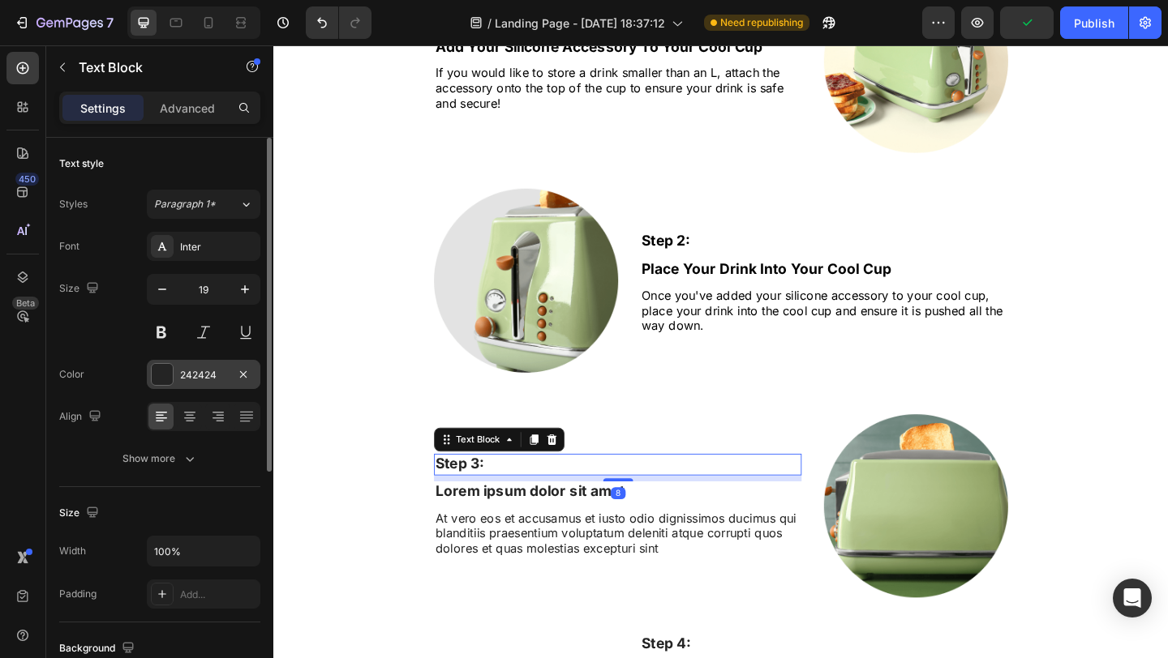
click at [172, 369] on div at bounding box center [162, 374] width 21 height 21
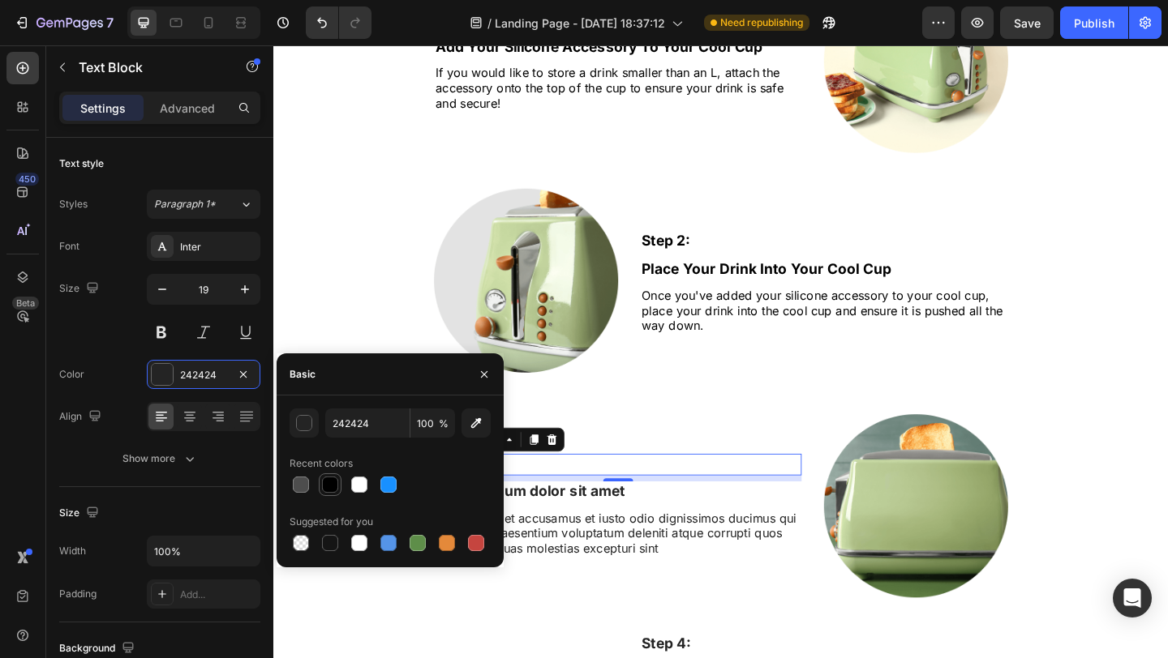
drag, startPoint x: 332, startPoint y: 487, endPoint x: 325, endPoint y: 476, distance: 13.1
click at [332, 487] on div at bounding box center [330, 485] width 16 height 16
type input "000000"
click at [641, 537] on div "8" at bounding box center [648, 532] width 16 height 13
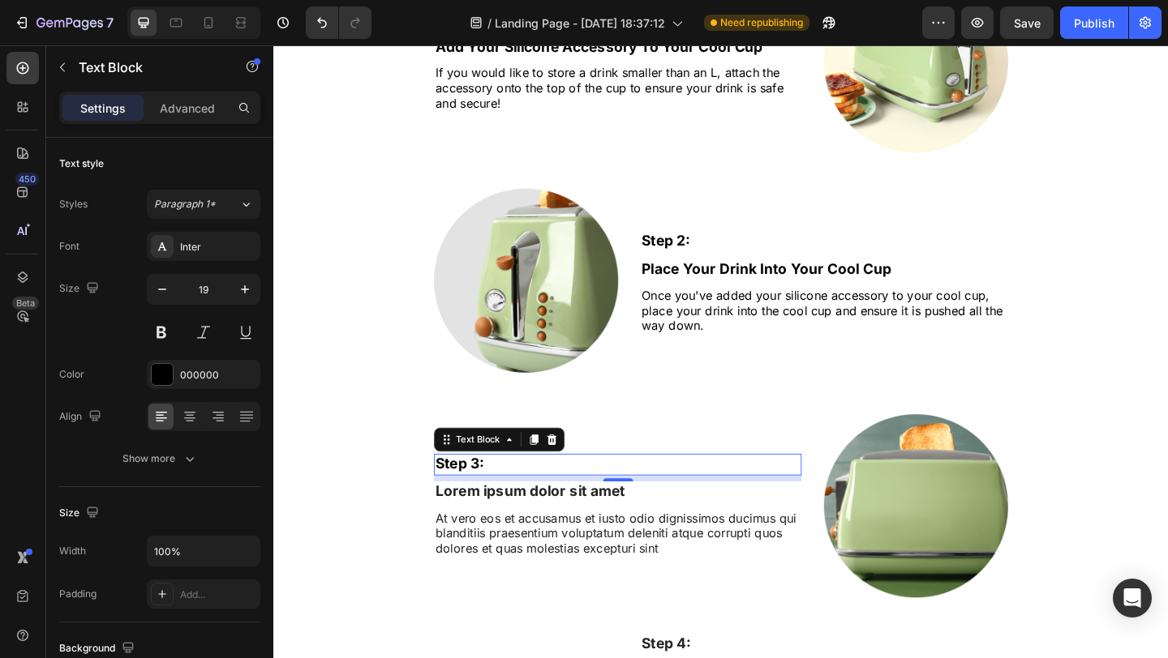
click at [643, 535] on div "8" at bounding box center [648, 532] width 16 height 13
click at [553, 535] on p "Lorem ipsum dolor sit amet" at bounding box center [647, 531] width 397 height 20
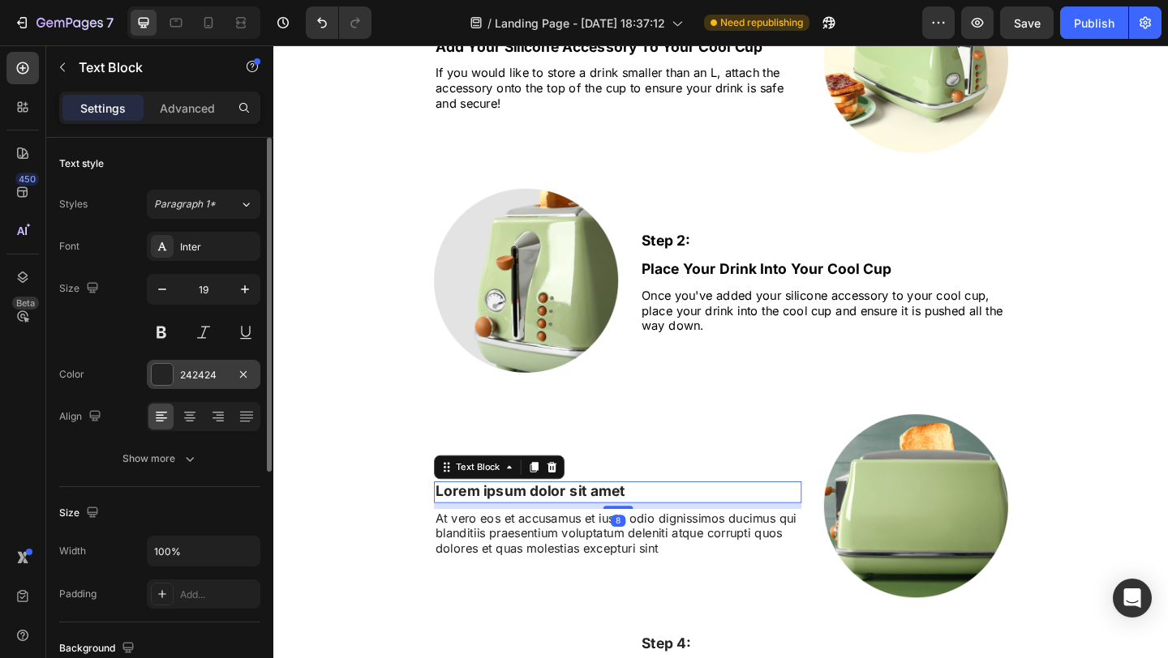
click at [218, 381] on div "242424" at bounding box center [203, 375] width 47 height 15
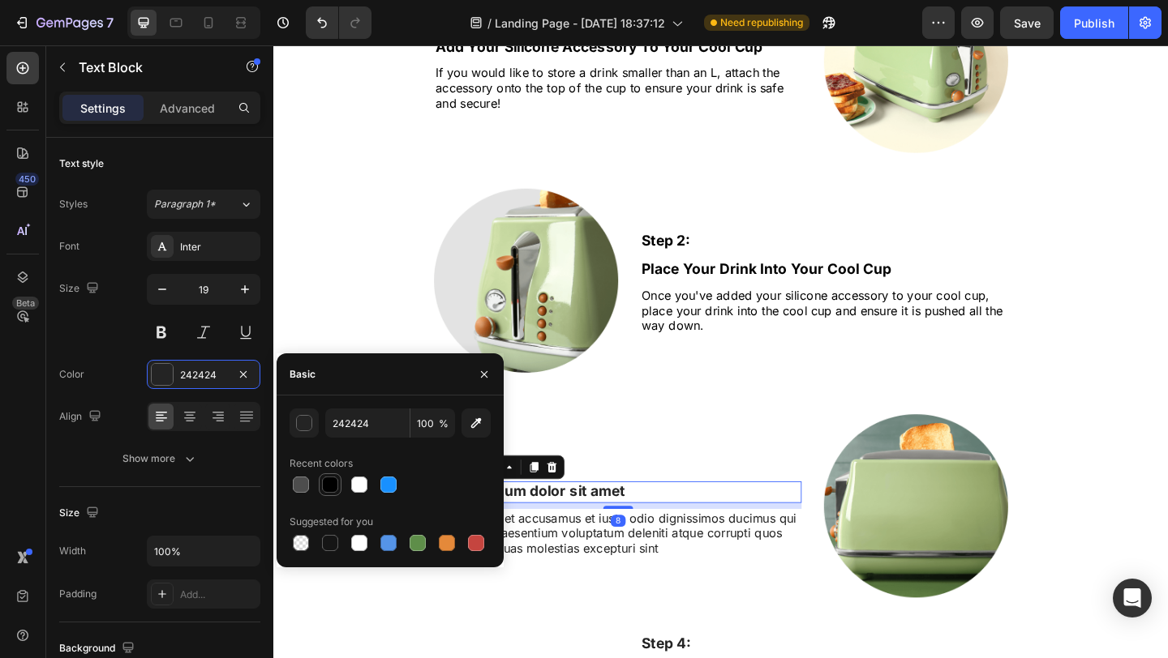
click at [331, 485] on div at bounding box center [330, 485] width 16 height 16
type input "000000"
click at [621, 560] on p "At vero eos et accusamus et iusto odio dignissimos ducimus qui blanditiis praes…" at bounding box center [647, 576] width 397 height 50
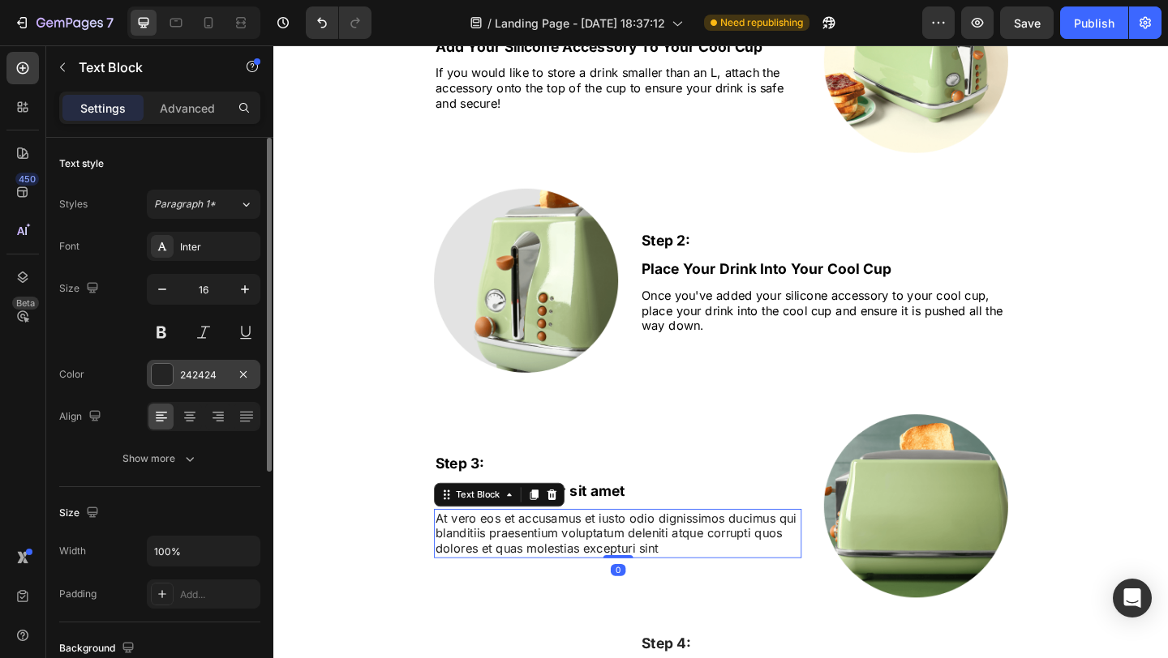
click at [188, 374] on div "242424" at bounding box center [203, 375] width 47 height 15
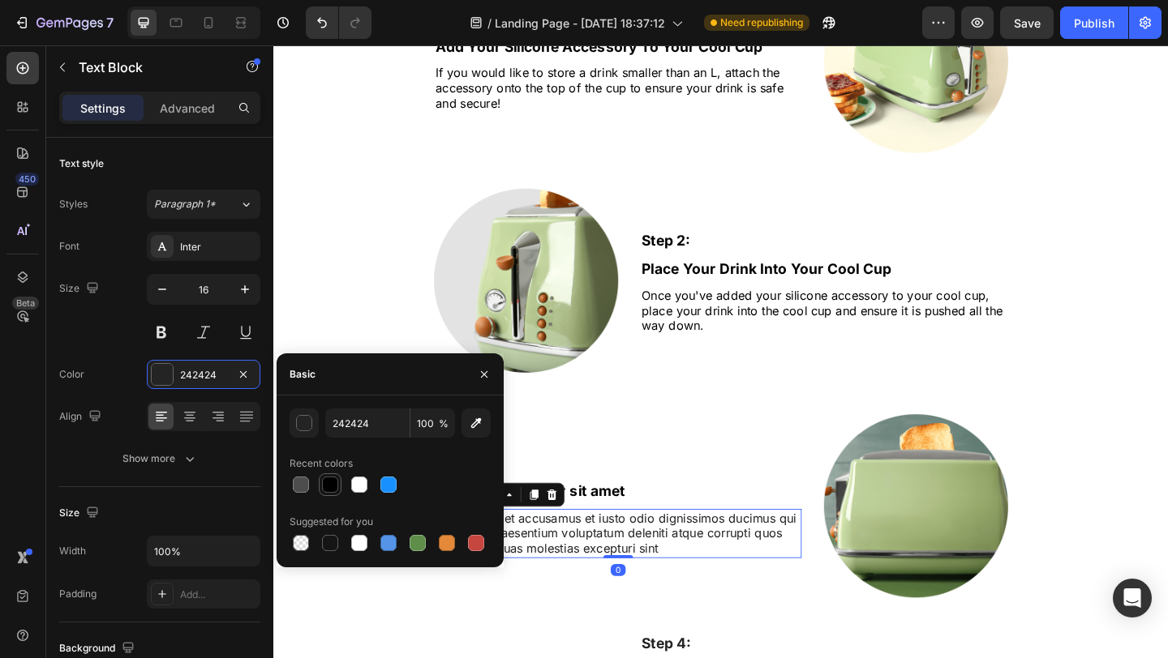
click at [331, 482] on div at bounding box center [330, 485] width 16 height 16
type input "000000"
click at [607, 532] on p "Lorem ipsum dolor sit amet" at bounding box center [647, 531] width 397 height 20
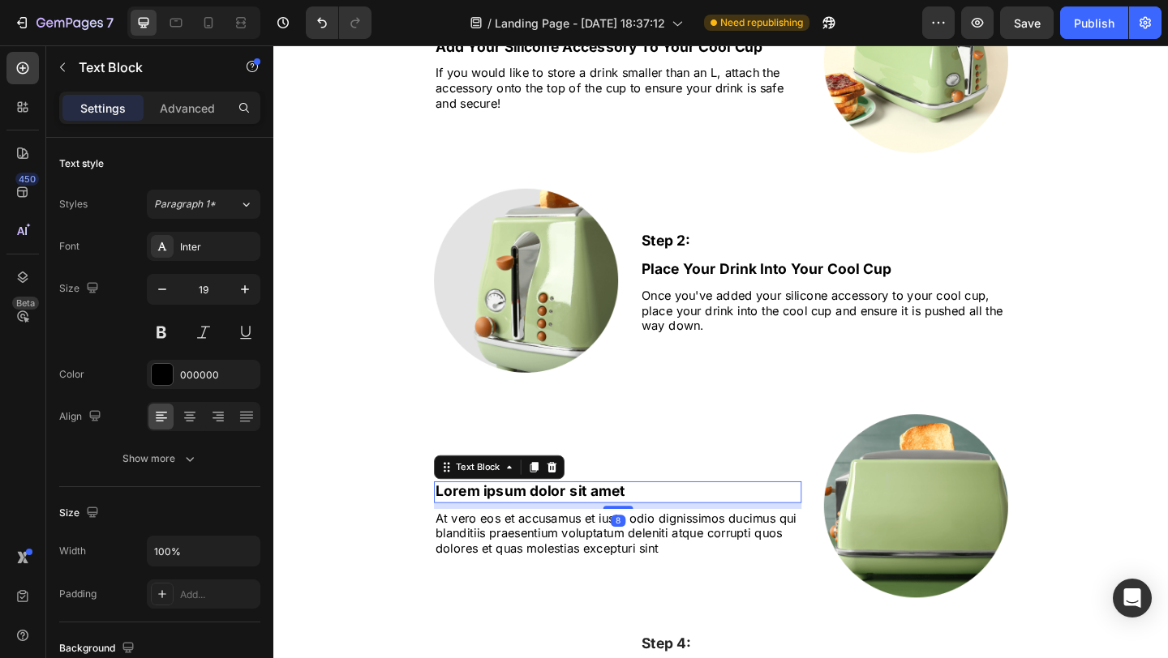
click at [621, 533] on p "Lorem ipsum dolor sit amet" at bounding box center [647, 531] width 397 height 20
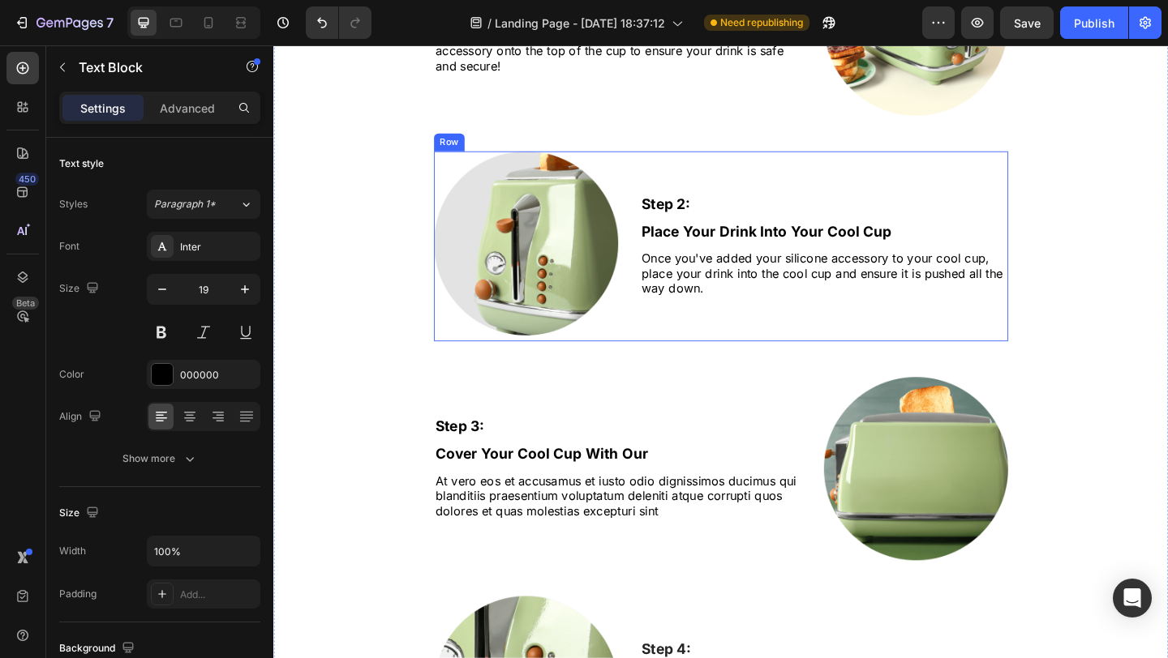
scroll to position [2972, 0]
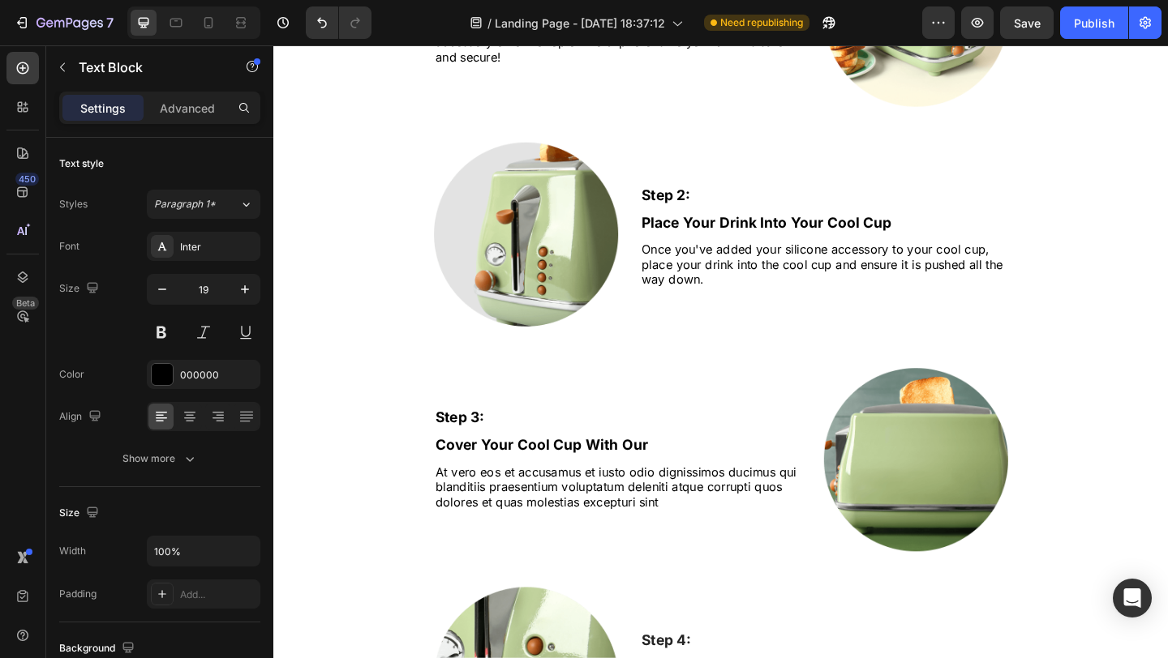
click at [663, 480] on p "Cover Your Cool Cup With Our" at bounding box center [647, 481] width 397 height 20
click at [675, 480] on p "Cover Your Cool Cup With Our" at bounding box center [647, 481] width 397 height 20
click at [656, 477] on p "Cover Your Cool Cup With Our" at bounding box center [647, 481] width 397 height 20
click at [642, 514] on p "At vero eos et accusamus et iusto odio dignissimos ducimus qui blanditiis praes…" at bounding box center [647, 526] width 397 height 50
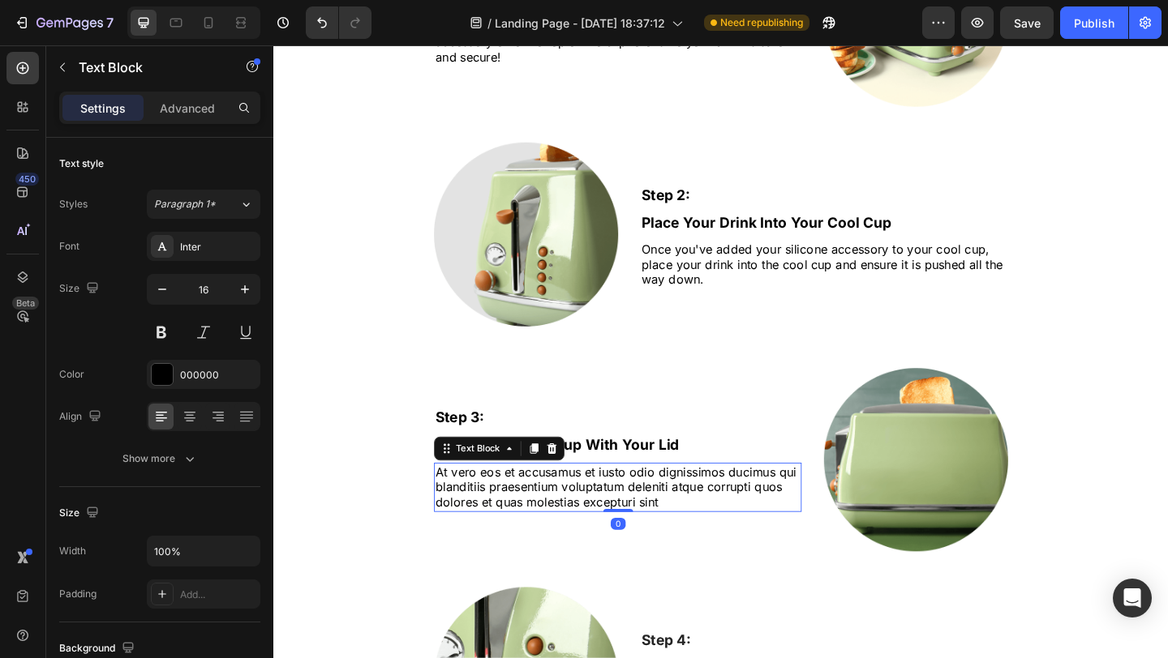
click at [665, 514] on p "At vero eos et accusamus et iusto odio dignissimos ducimus qui blanditiis praes…" at bounding box center [647, 526] width 397 height 50
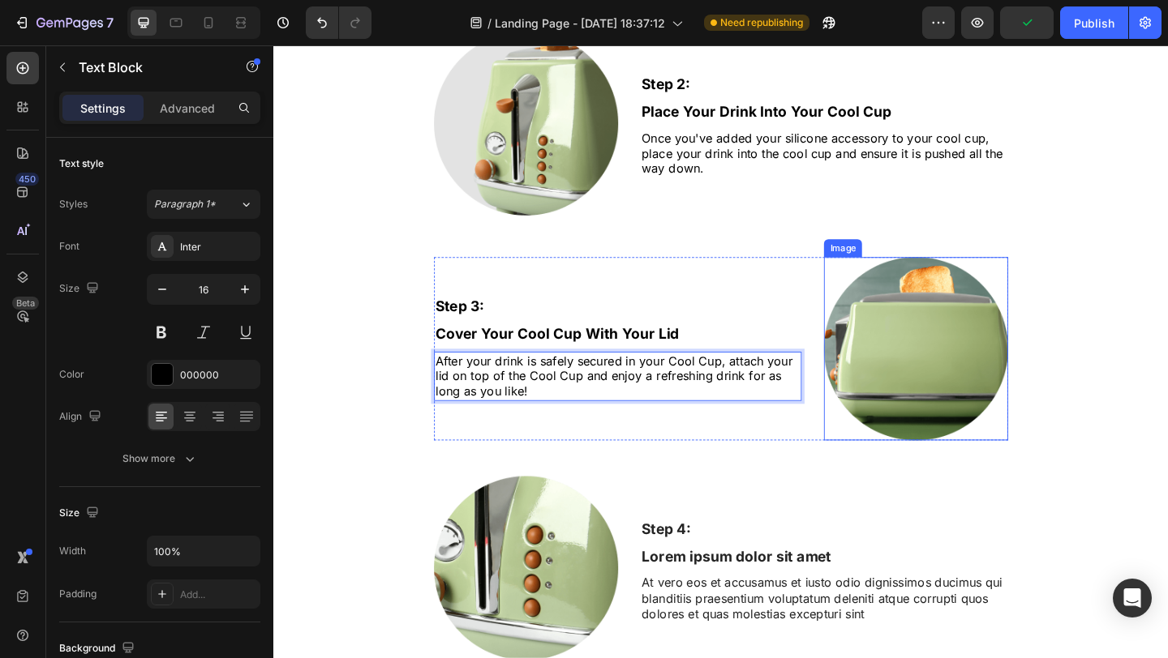
scroll to position [3097, 0]
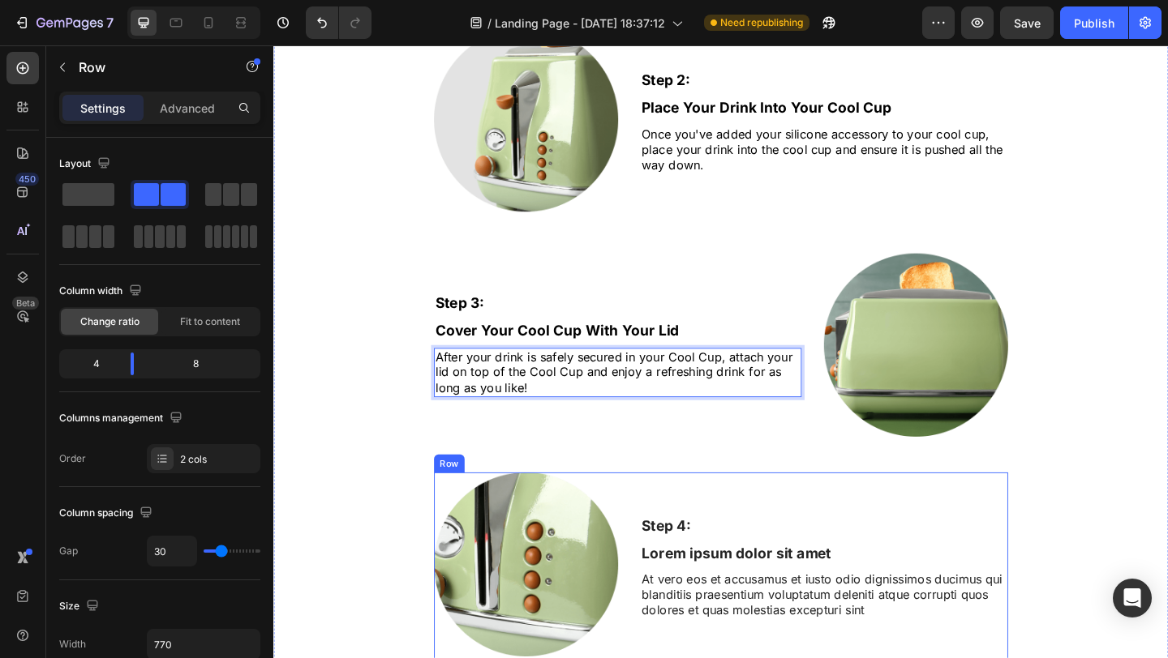
click at [811, 519] on div "Step 4: Text Block Lorem ipsum dolor sit amet Text Block At vero eos et accusam…" at bounding box center [872, 613] width 400 height 207
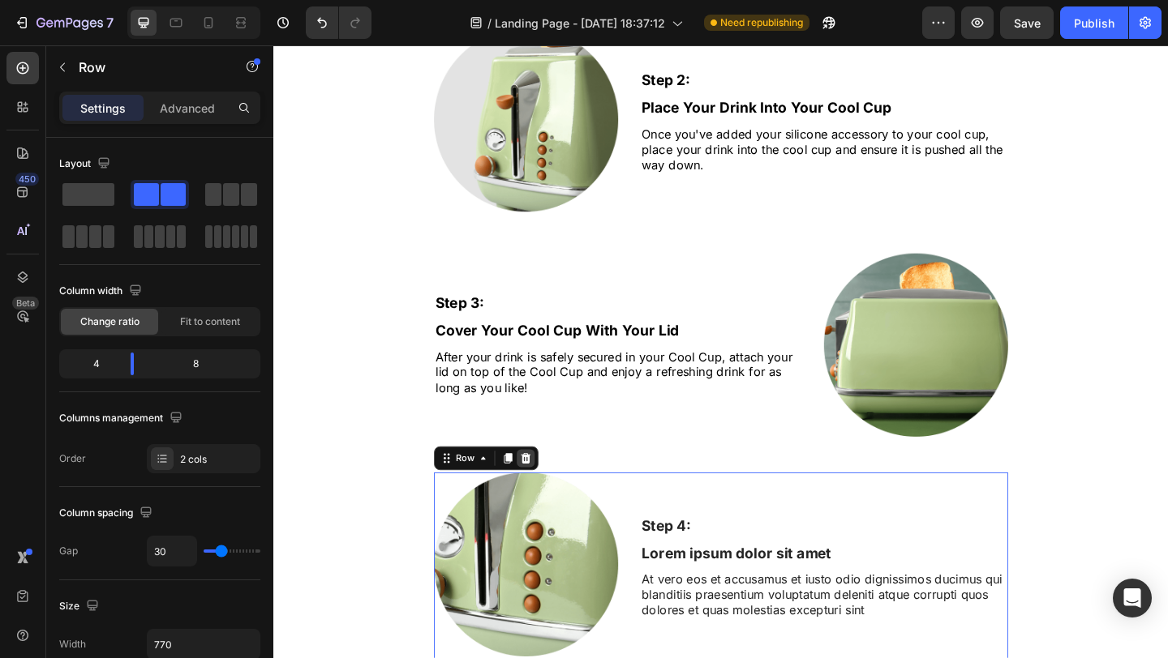
click at [541, 488] on icon at bounding box center [547, 494] width 13 height 13
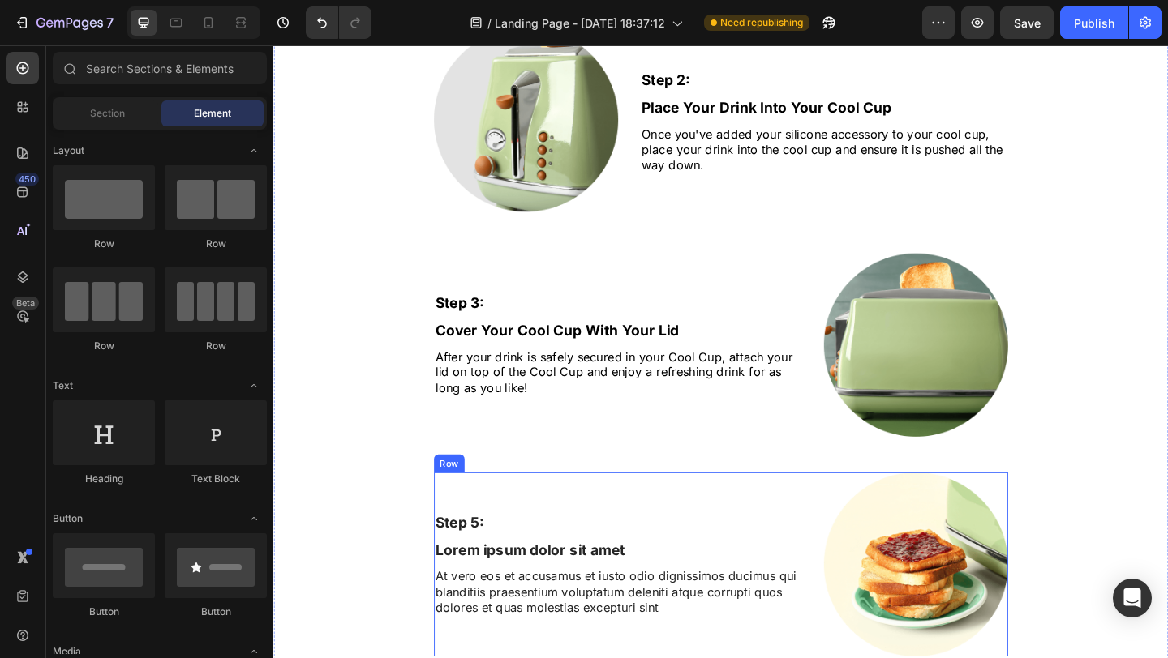
click at [852, 537] on div "Step 5: Text Block Lorem ipsum dolor sit amet Text Block At vero eos et accusam…" at bounding box center [760, 610] width 624 height 200
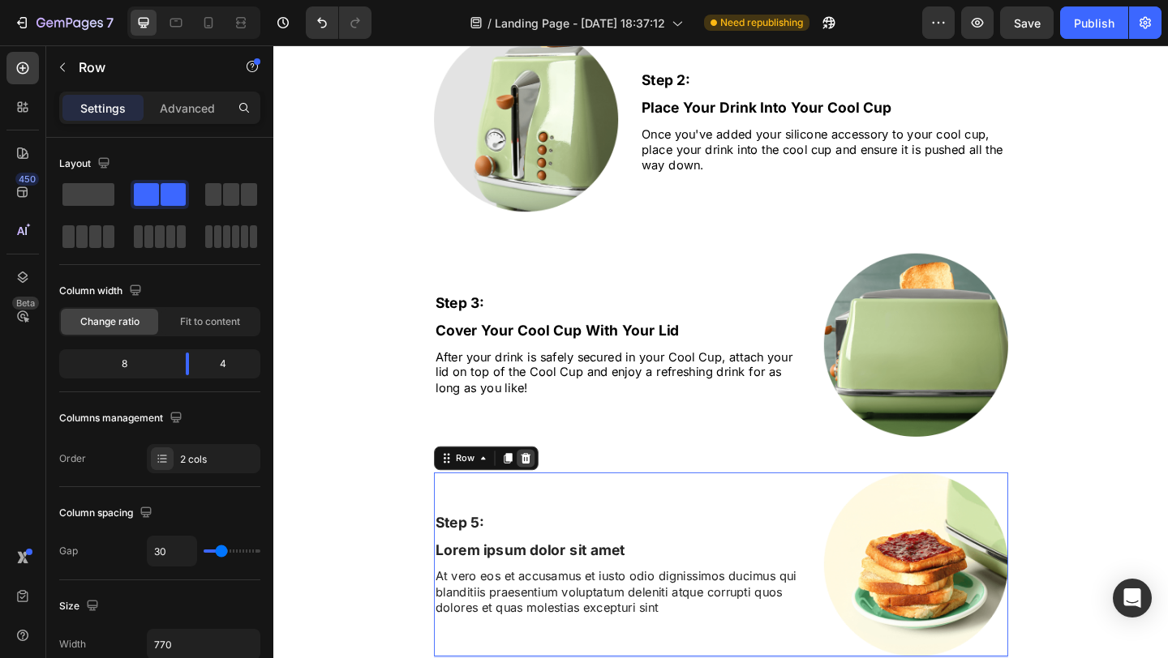
click at [542, 491] on icon at bounding box center [547, 494] width 11 height 11
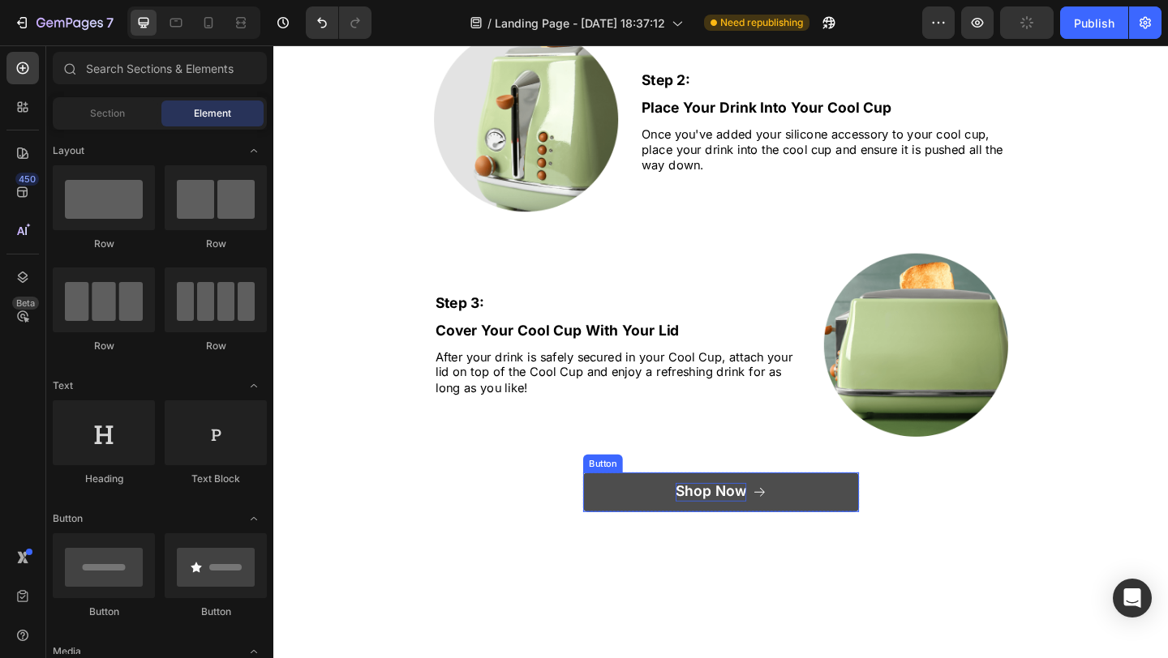
click at [757, 530] on div "Shop Now" at bounding box center [748, 531] width 77 height 20
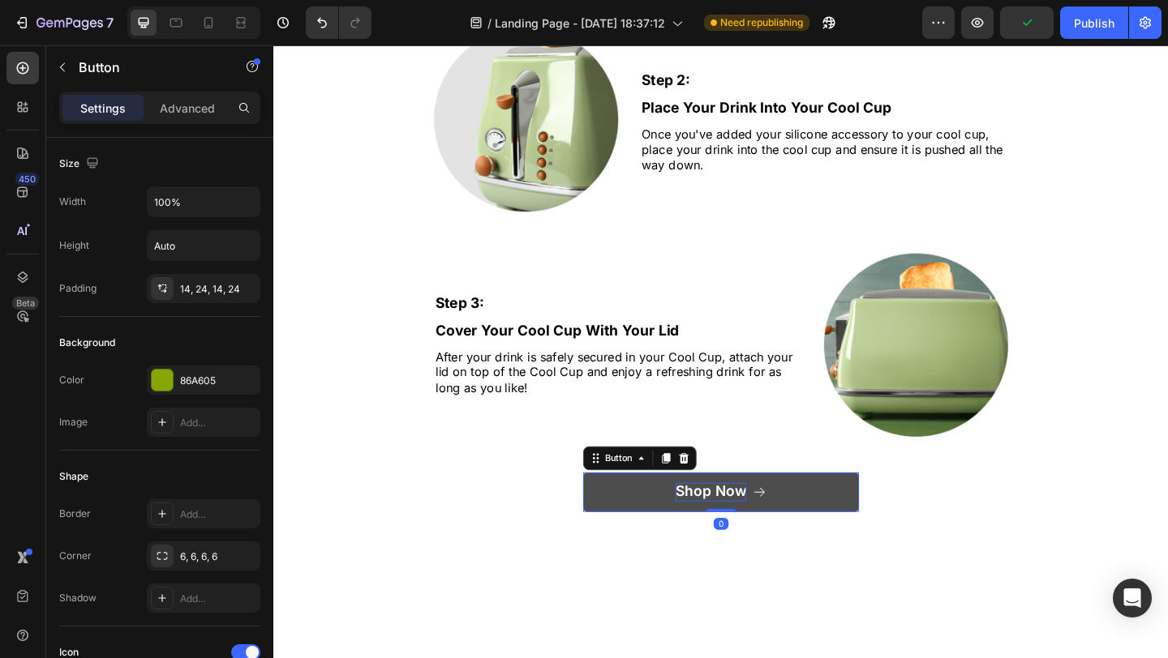
click at [758, 531] on div "Shop Now" at bounding box center [748, 531] width 77 height 20
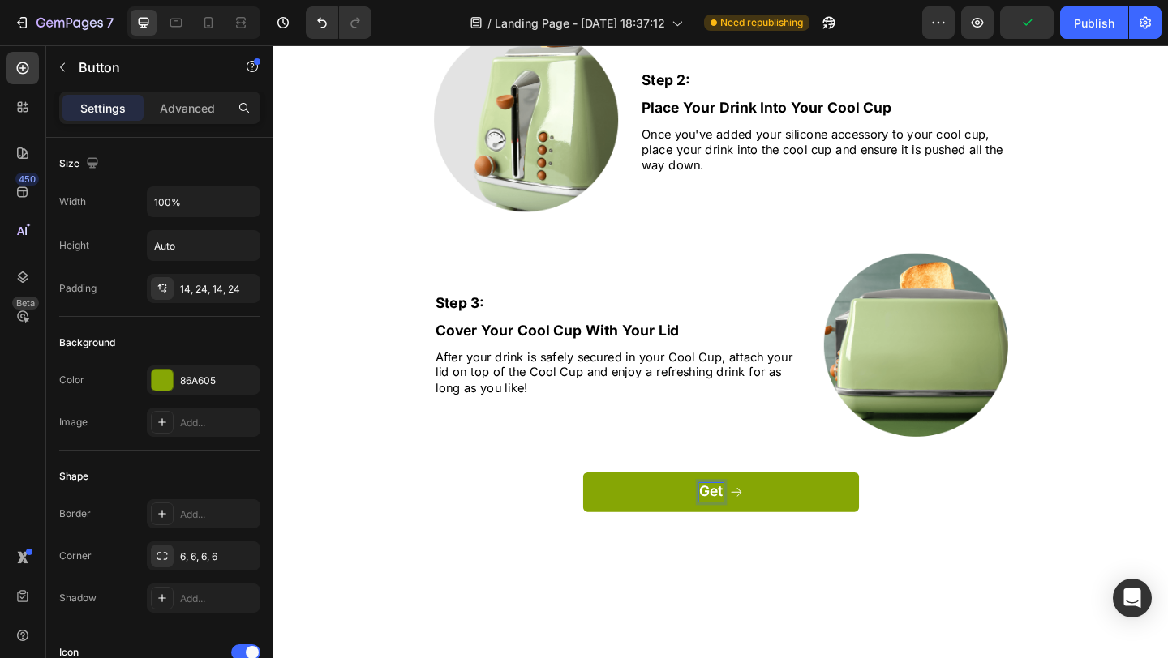
click at [610, 510] on button "Get" at bounding box center [760, 531] width 300 height 43
click at [610, 510] on button "Get One" at bounding box center [760, 531] width 300 height 43
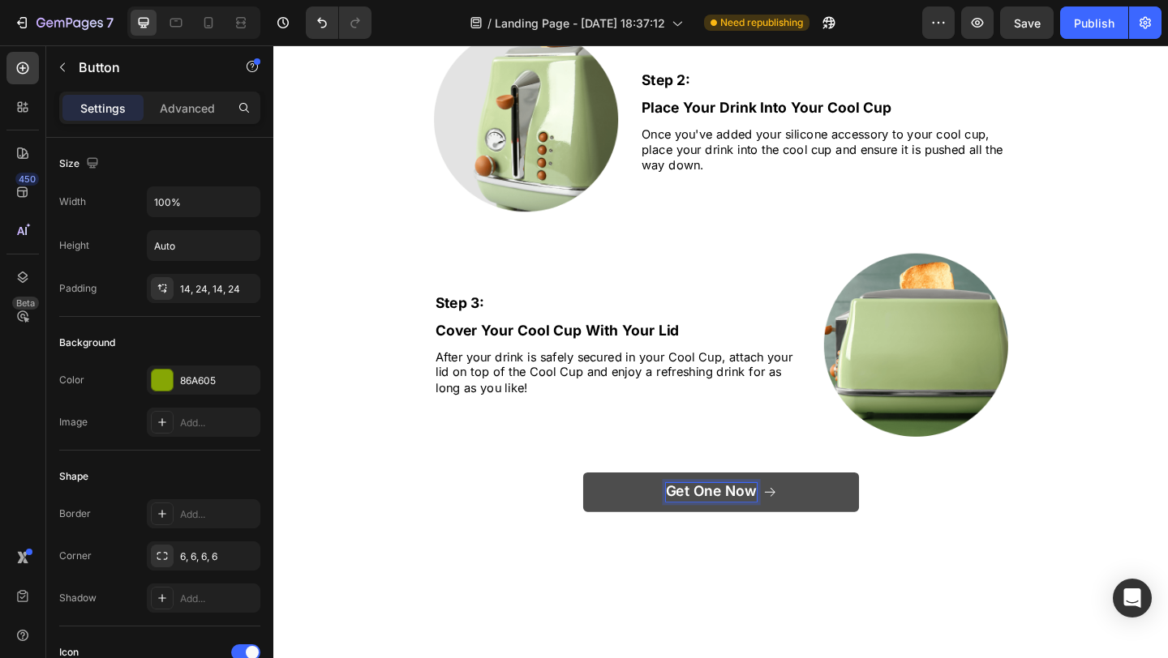
click at [808, 527] on icon "<p>Get One Now</p>" at bounding box center [812, 531] width 15 height 15
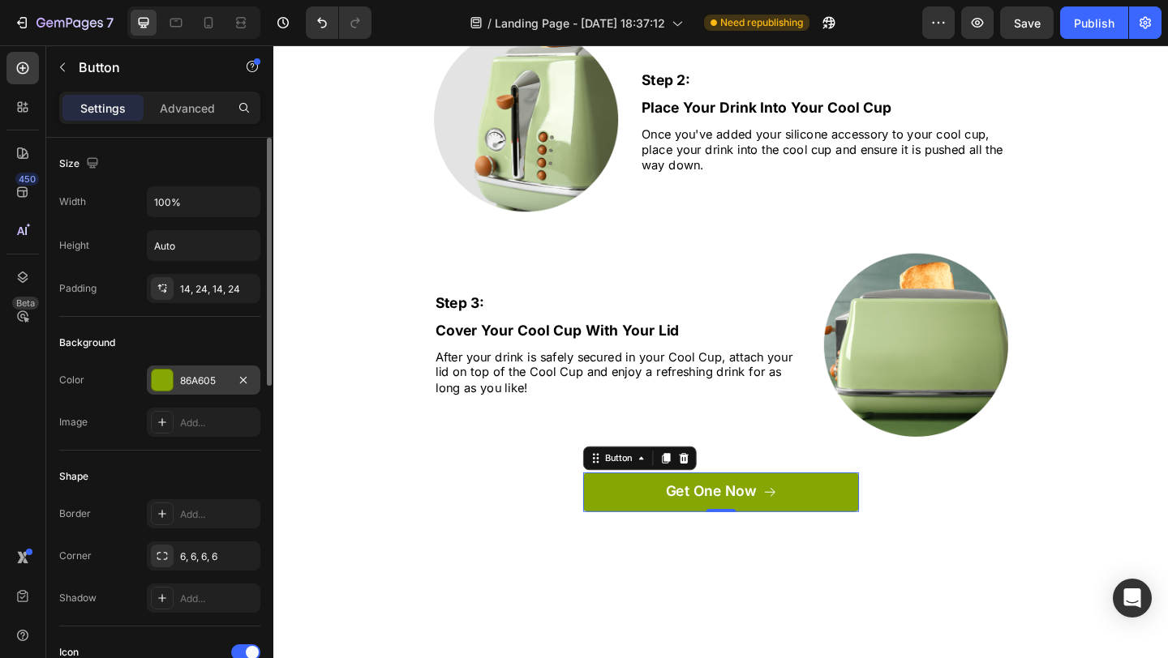
click at [221, 388] on div "86A605" at bounding box center [204, 380] width 114 height 29
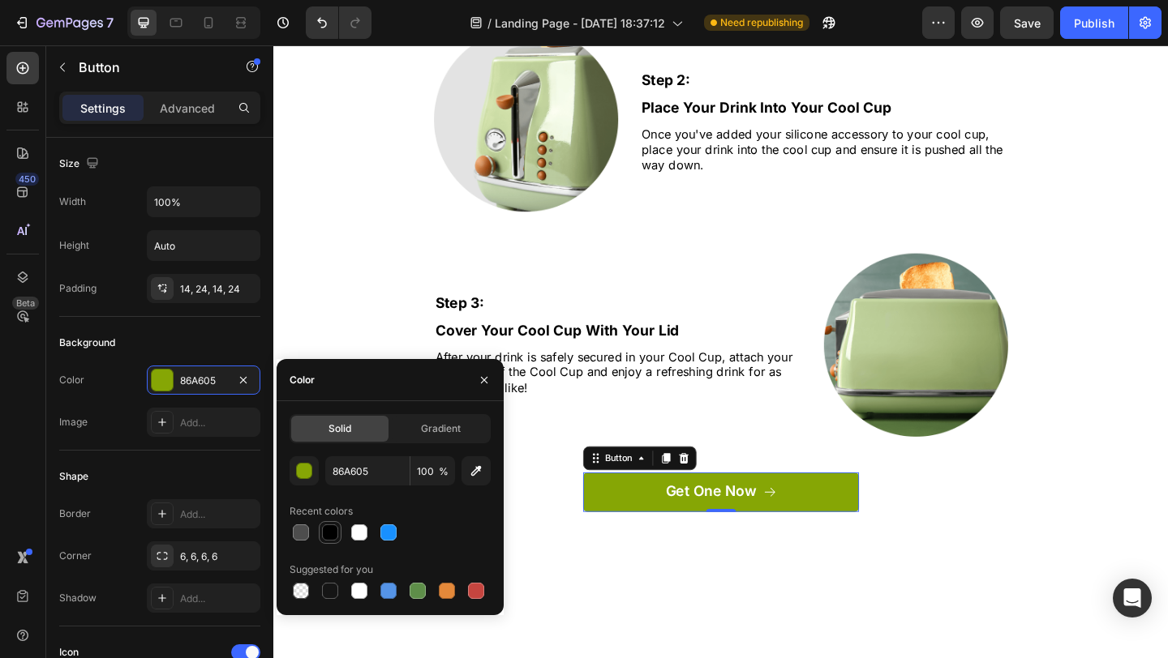
click at [328, 534] on div at bounding box center [330, 533] width 16 height 16
type input "000000"
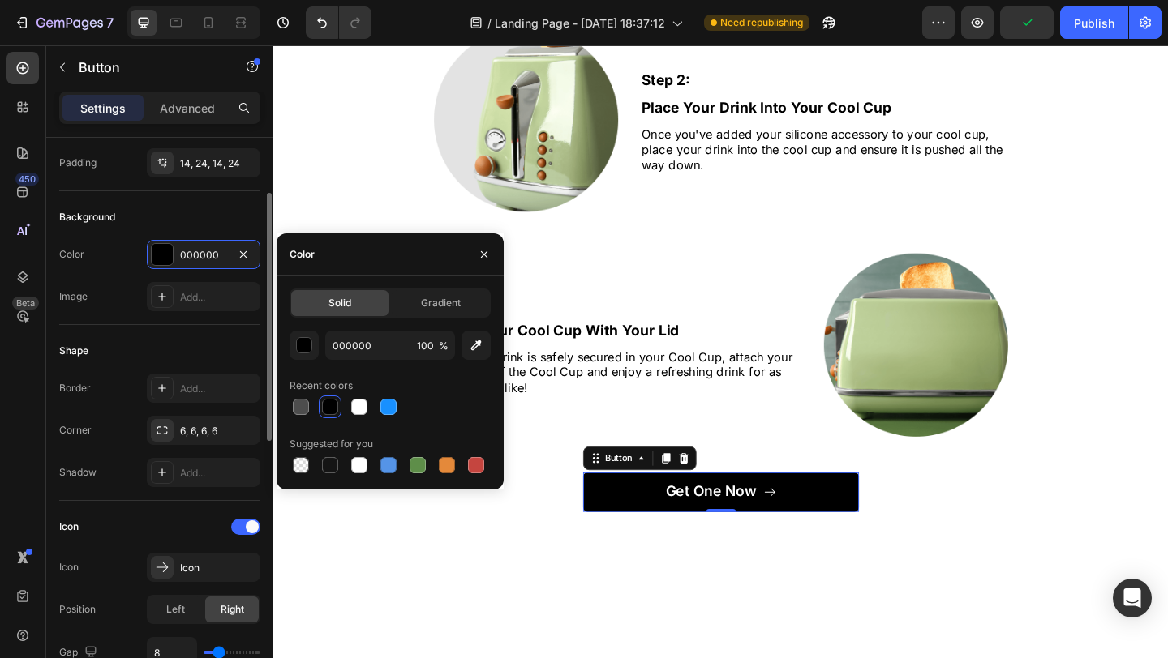
scroll to position [187, 0]
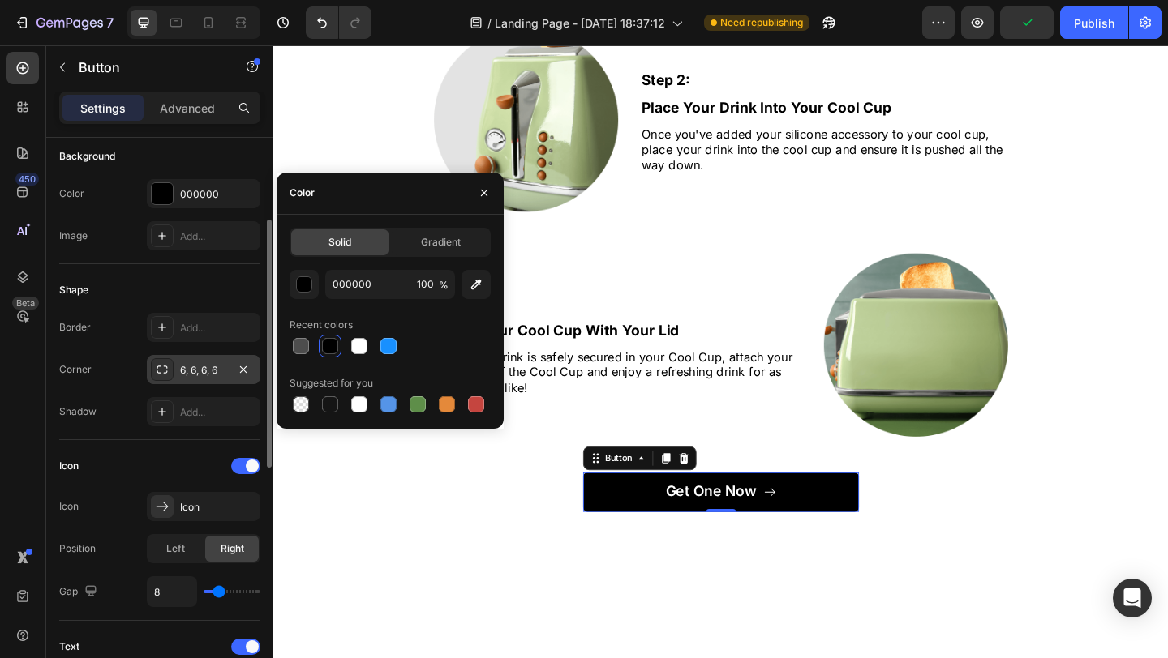
click at [218, 368] on div "6, 6, 6, 6" at bounding box center [203, 370] width 47 height 15
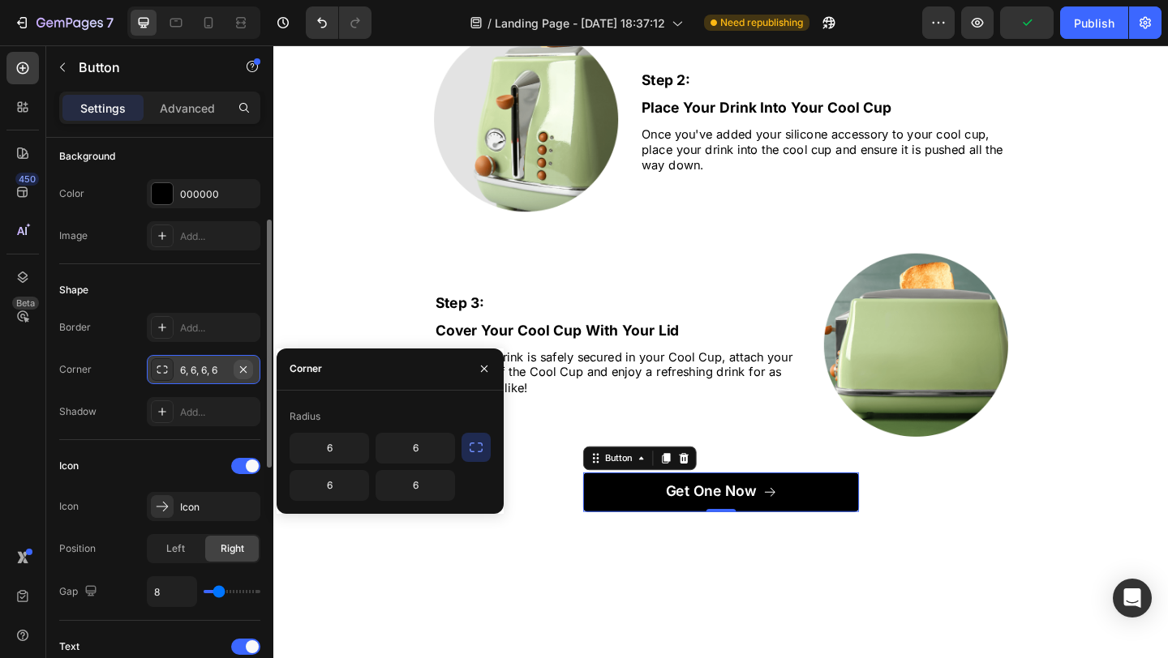
click at [247, 373] on icon "button" at bounding box center [243, 369] width 13 height 13
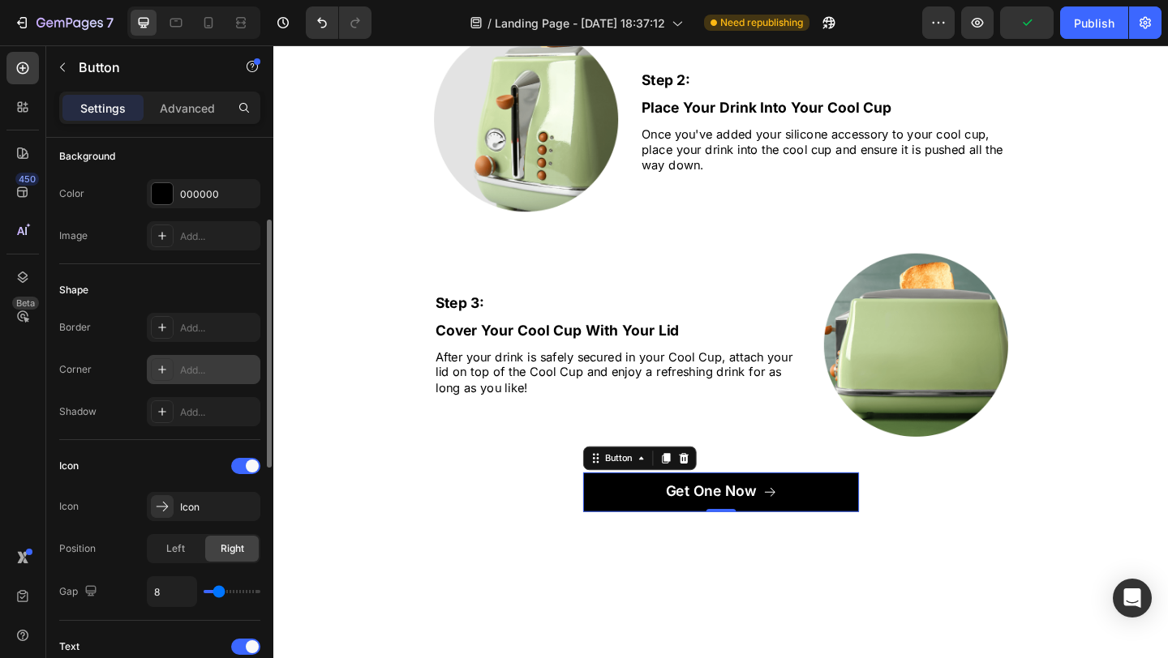
click at [222, 367] on div "Add..." at bounding box center [218, 370] width 76 height 15
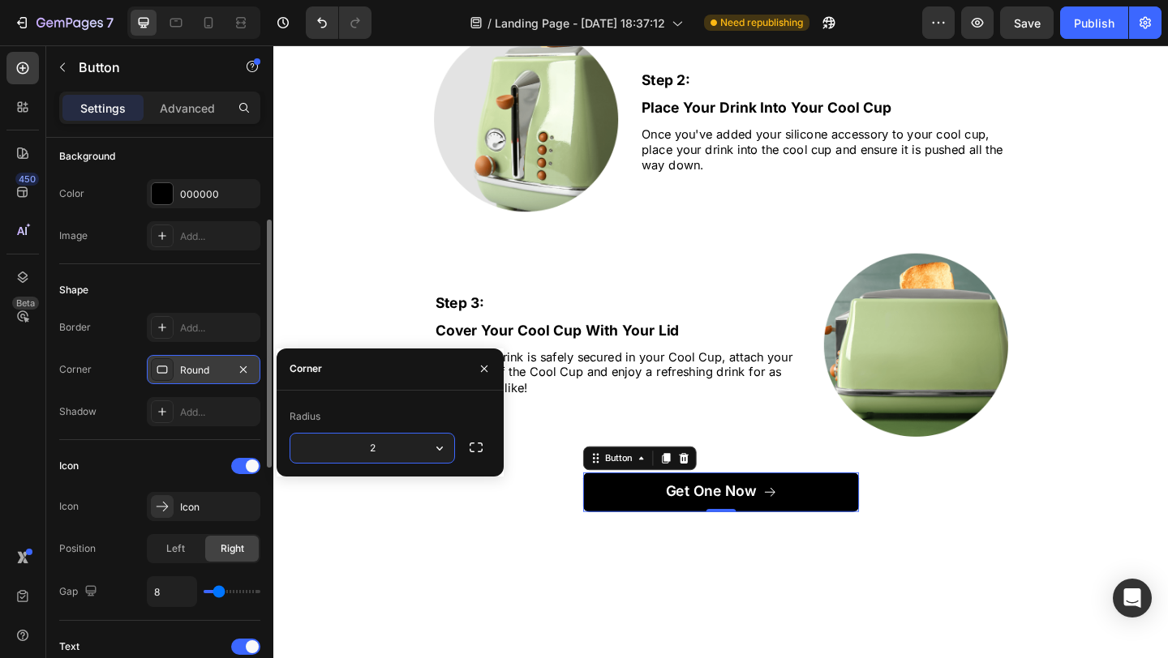
type input "20"
click at [246, 461] on div at bounding box center [245, 466] width 29 height 16
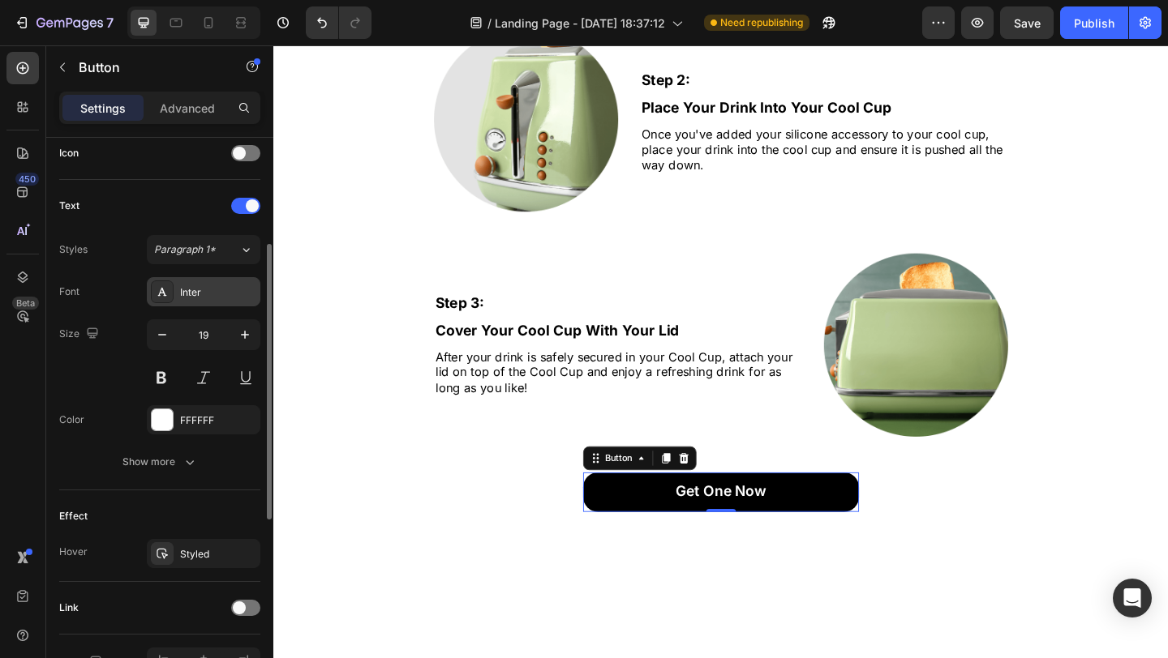
scroll to position [596, 0]
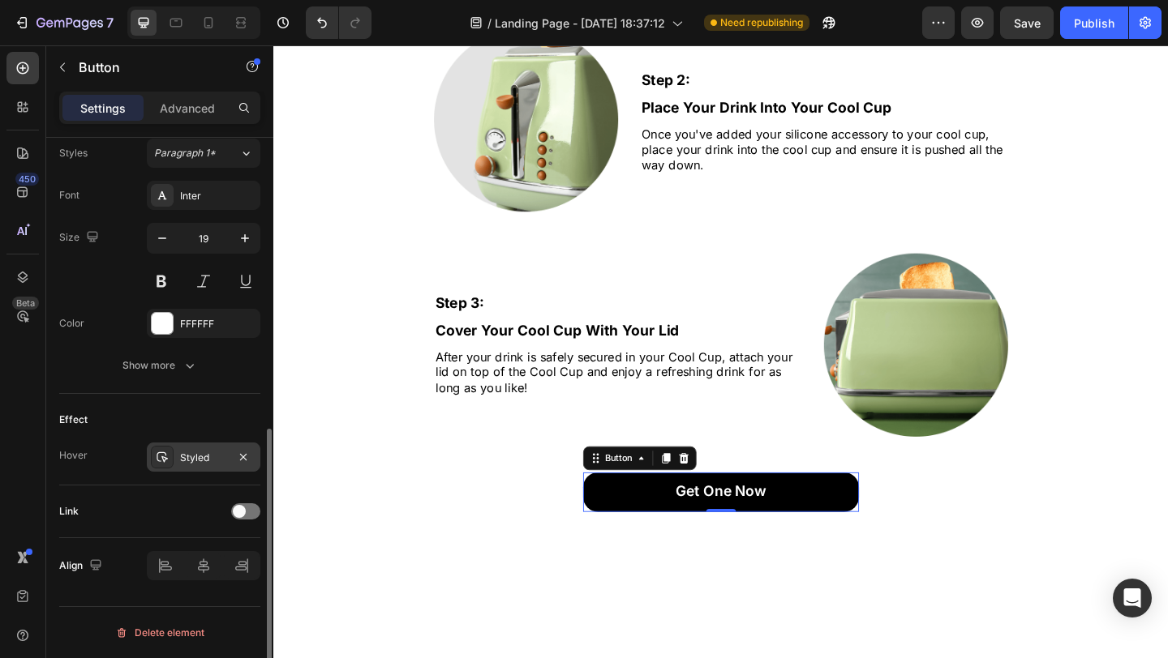
click at [200, 457] on div "Styled" at bounding box center [203, 458] width 47 height 15
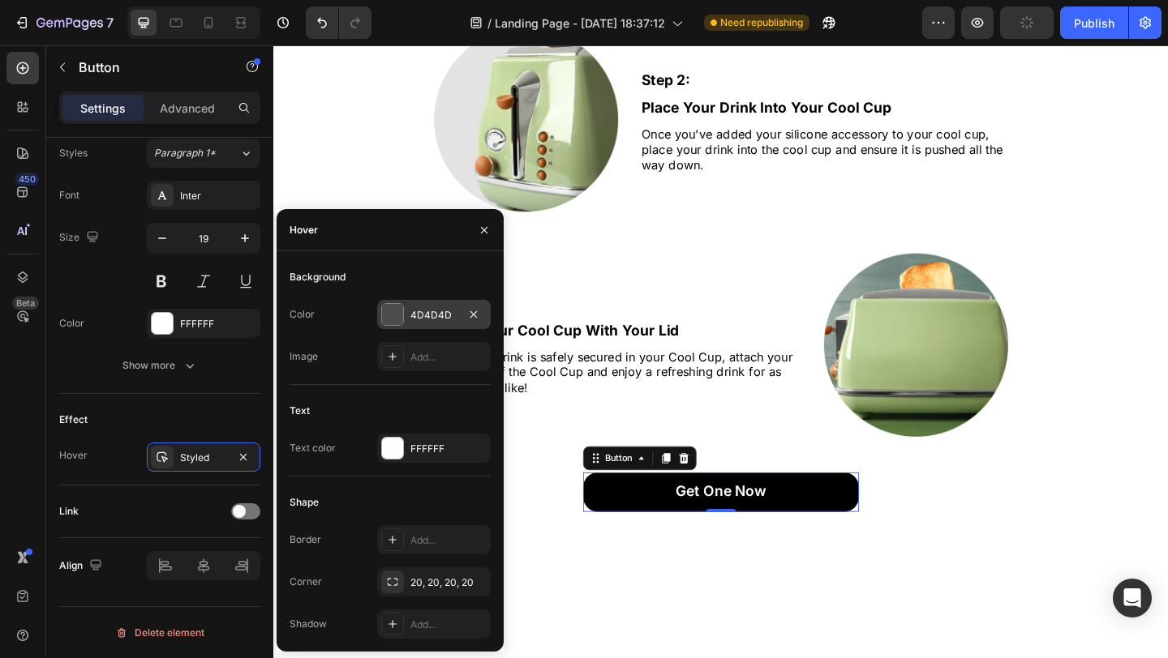
click at [439, 321] on div "4D4D4D" at bounding box center [433, 315] width 47 height 15
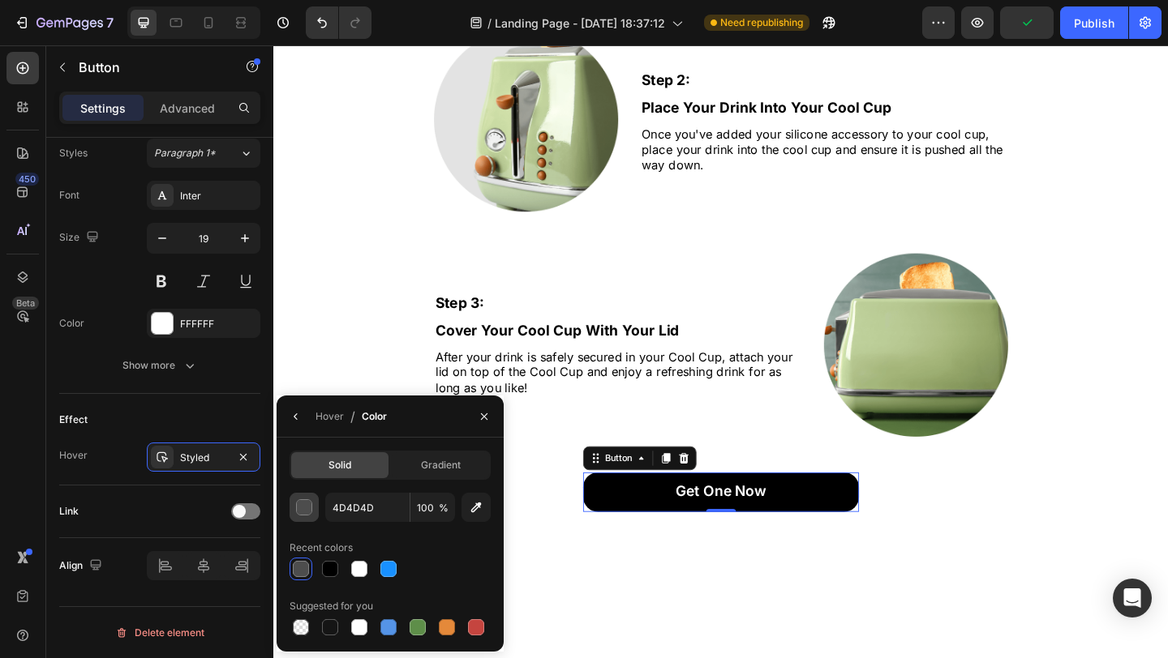
click at [308, 507] on div "button" at bounding box center [305, 508] width 16 height 16
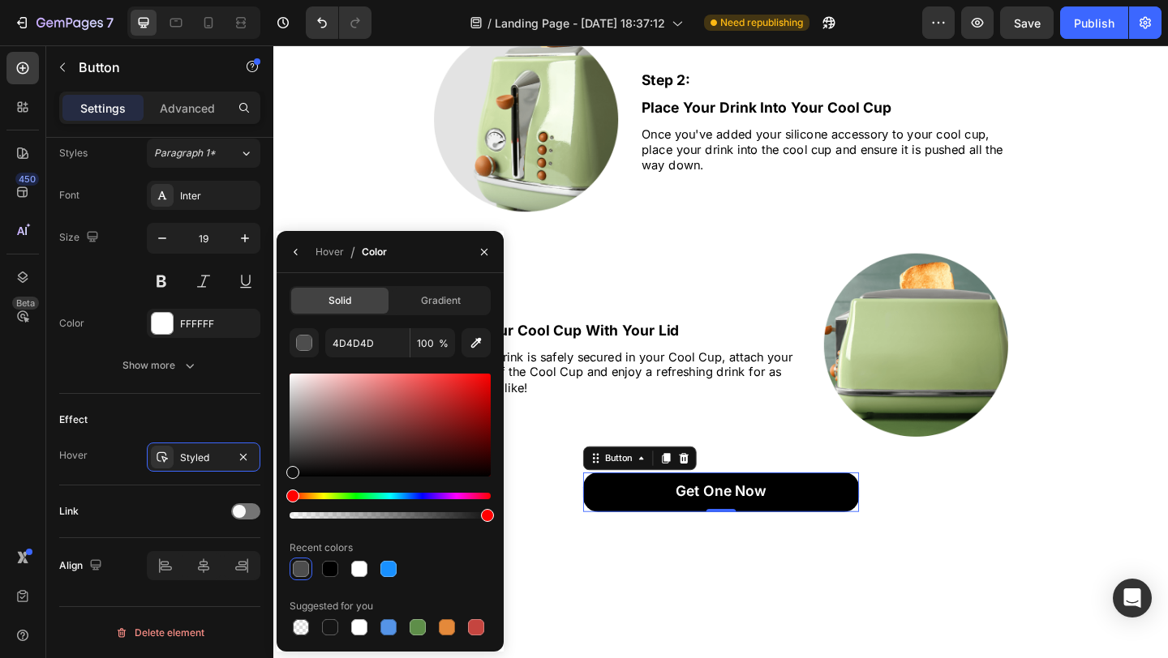
drag, startPoint x: 293, startPoint y: 474, endPoint x: 385, endPoint y: 461, distance: 93.2
click at [286, 469] on div "Solid Gradient 4D4D4D 100 % Recent colors Suggested for you" at bounding box center [390, 462] width 227 height 353
drag, startPoint x: 291, startPoint y: 473, endPoint x: 289, endPoint y: 450, distance: 22.8
click at [289, 450] on div at bounding box center [292, 454] width 13 height 13
drag, startPoint x: 291, startPoint y: 457, endPoint x: 287, endPoint y: 465, distance: 9.1
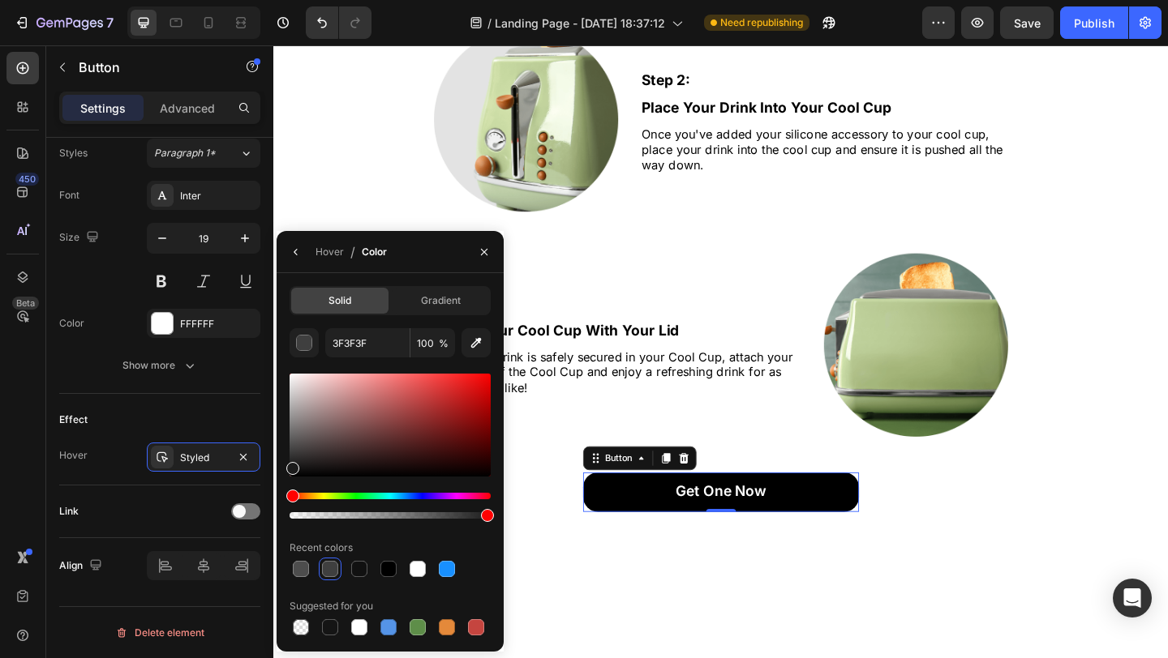
click at [287, 465] on div at bounding box center [292, 468] width 13 height 13
click at [291, 459] on div at bounding box center [292, 462] width 13 height 13
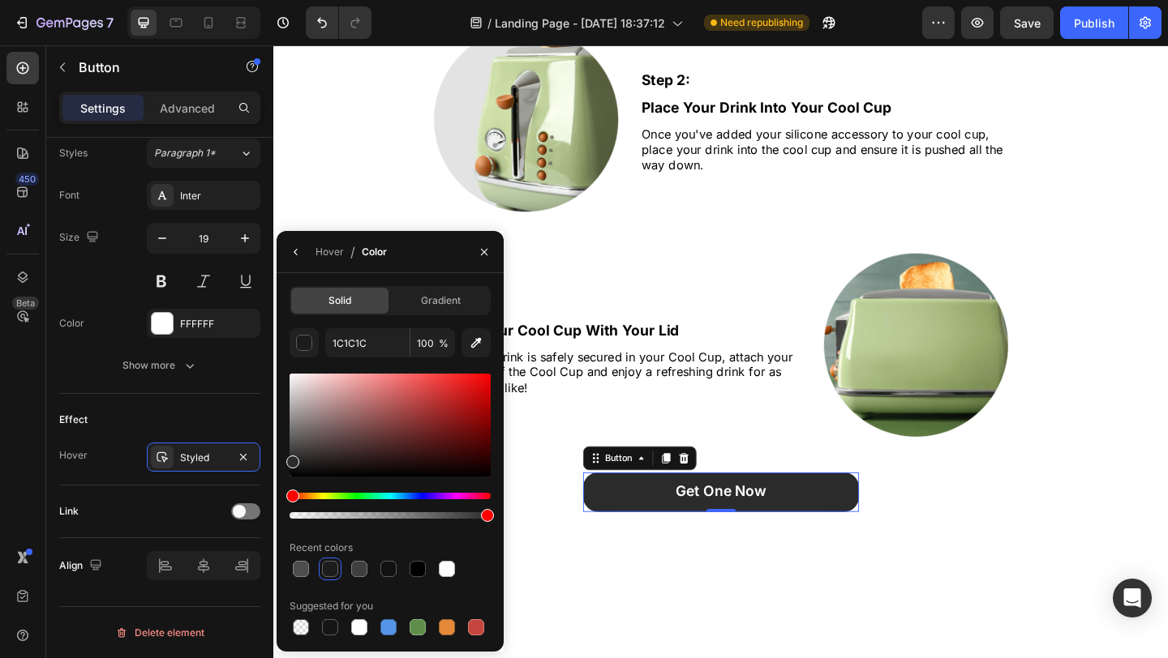
type input "2B2B2B"
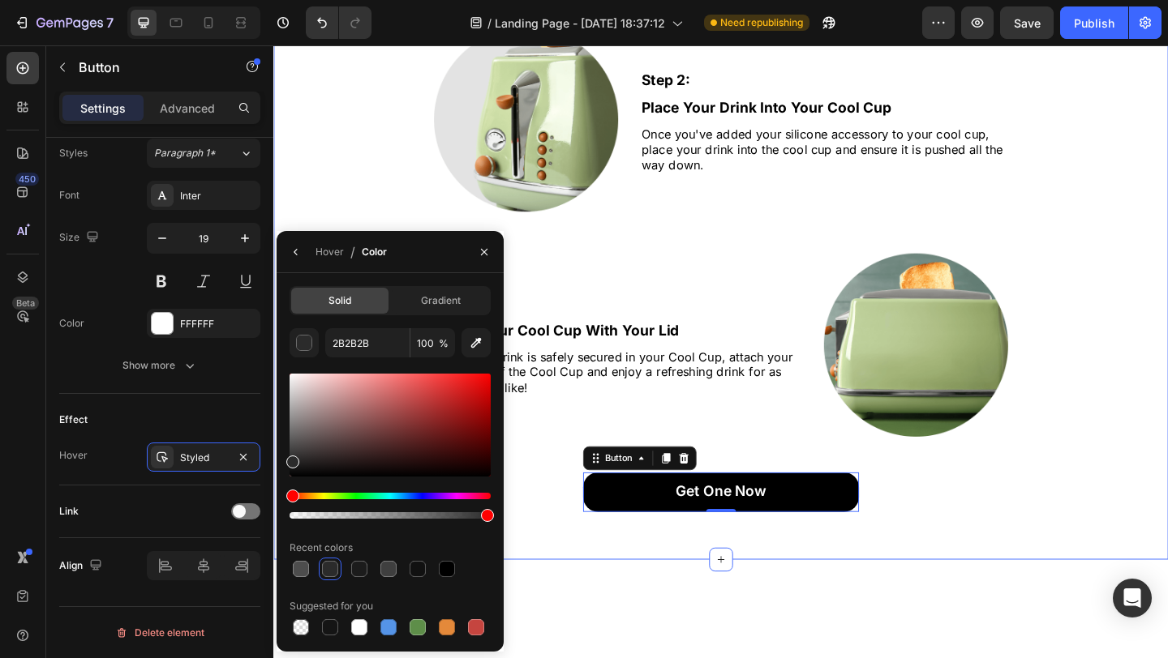
click at [646, 599] on div "Step By Step Heading Row Step 1: Text Block Add Your Silicone Accessory To Your…" at bounding box center [759, 125] width 973 height 960
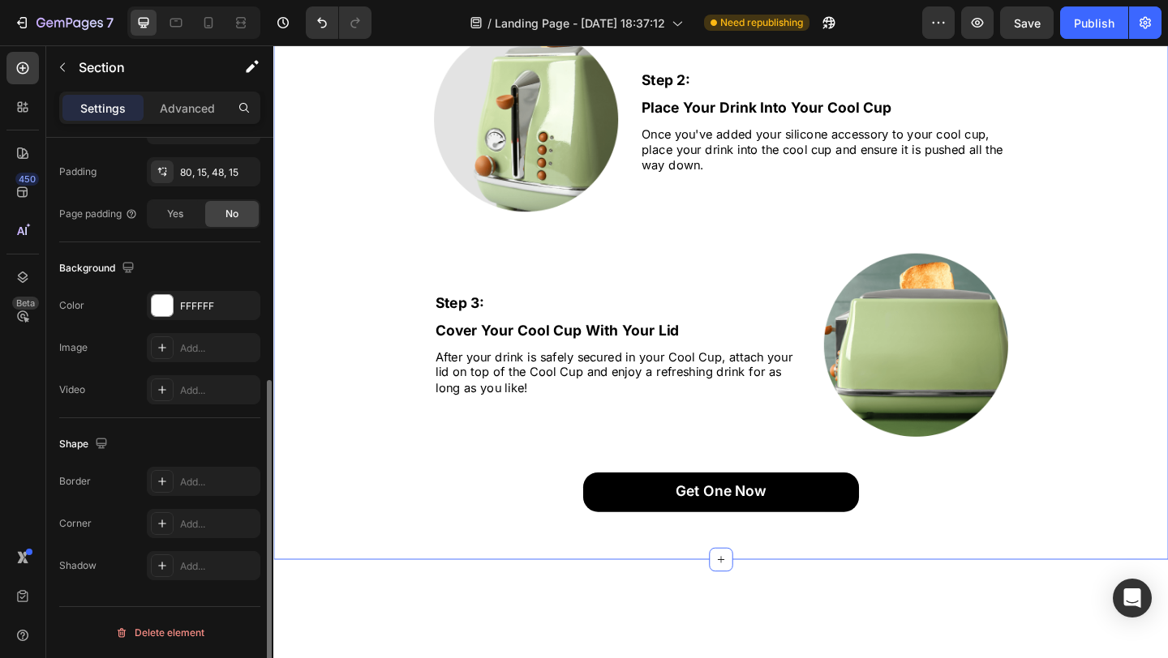
scroll to position [0, 0]
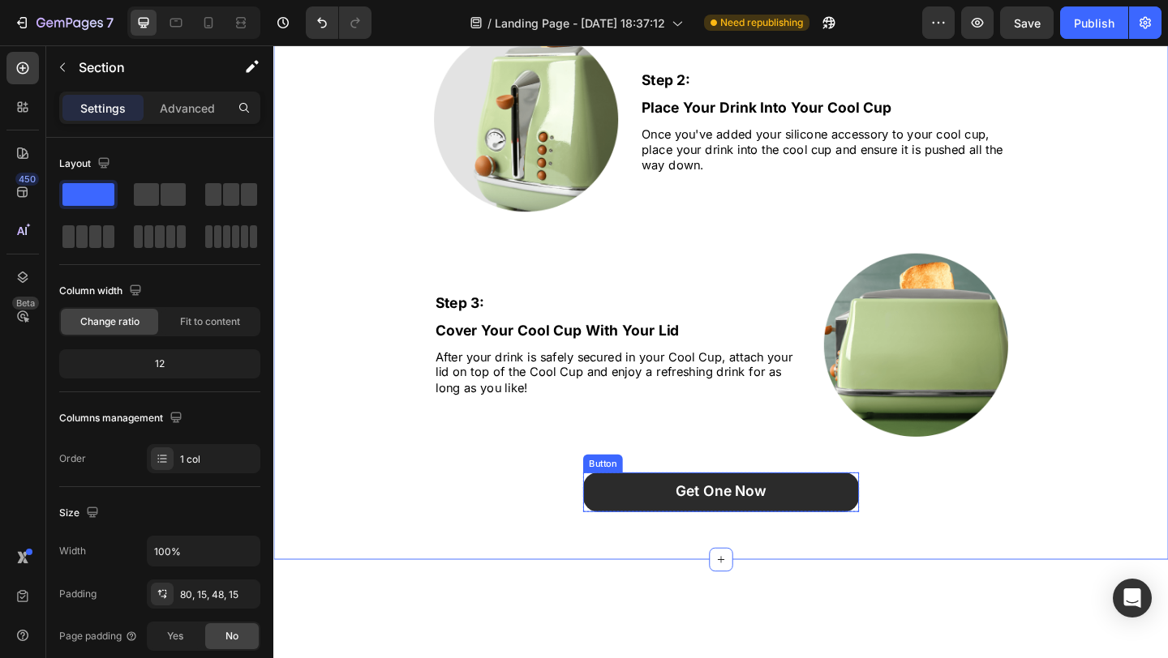
click at [640, 532] on button "Get One Now" at bounding box center [760, 531] width 300 height 43
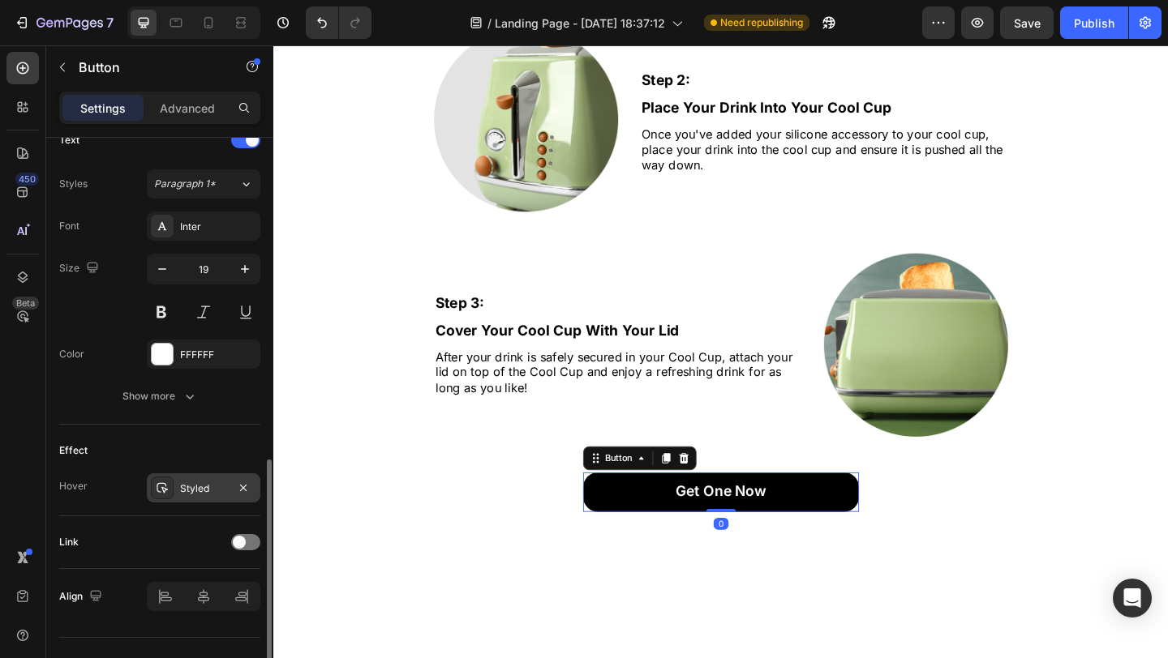
scroll to position [596, 0]
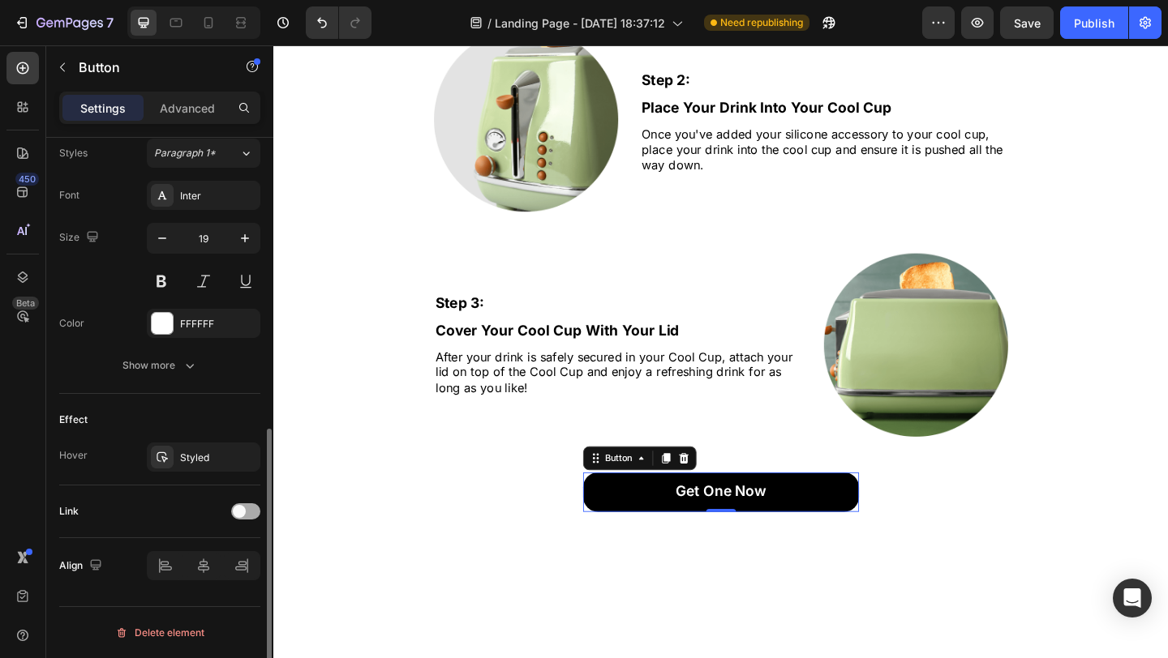
click at [247, 512] on div at bounding box center [245, 512] width 29 height 16
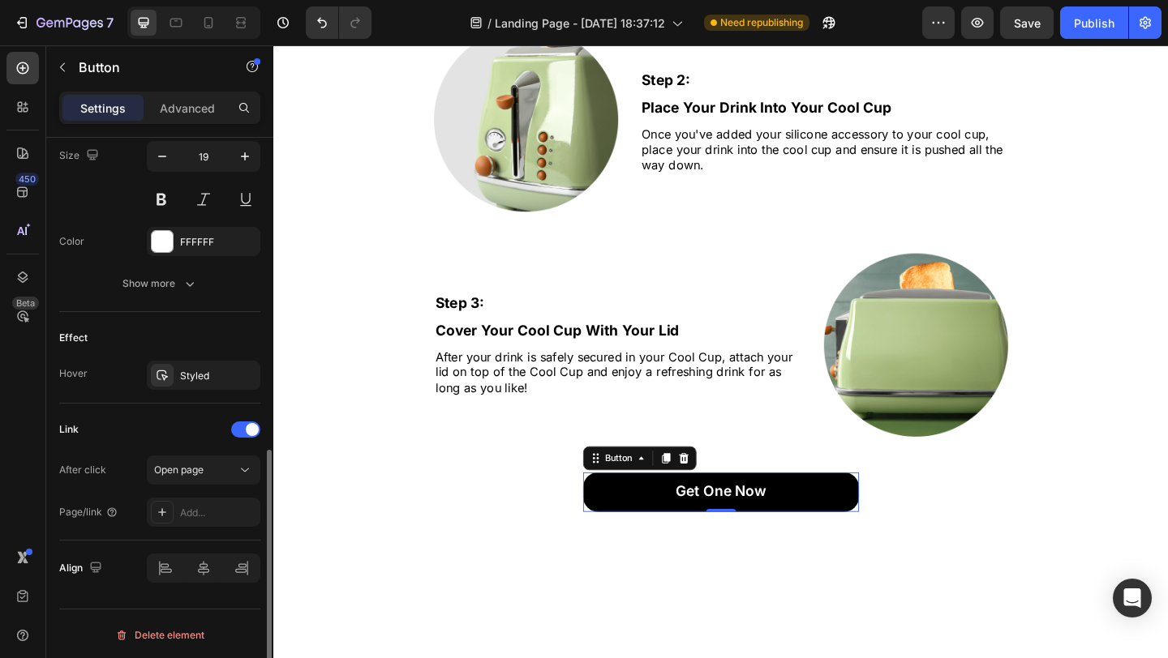
scroll to position [680, 0]
click at [213, 463] on div "Open page" at bounding box center [195, 468] width 83 height 15
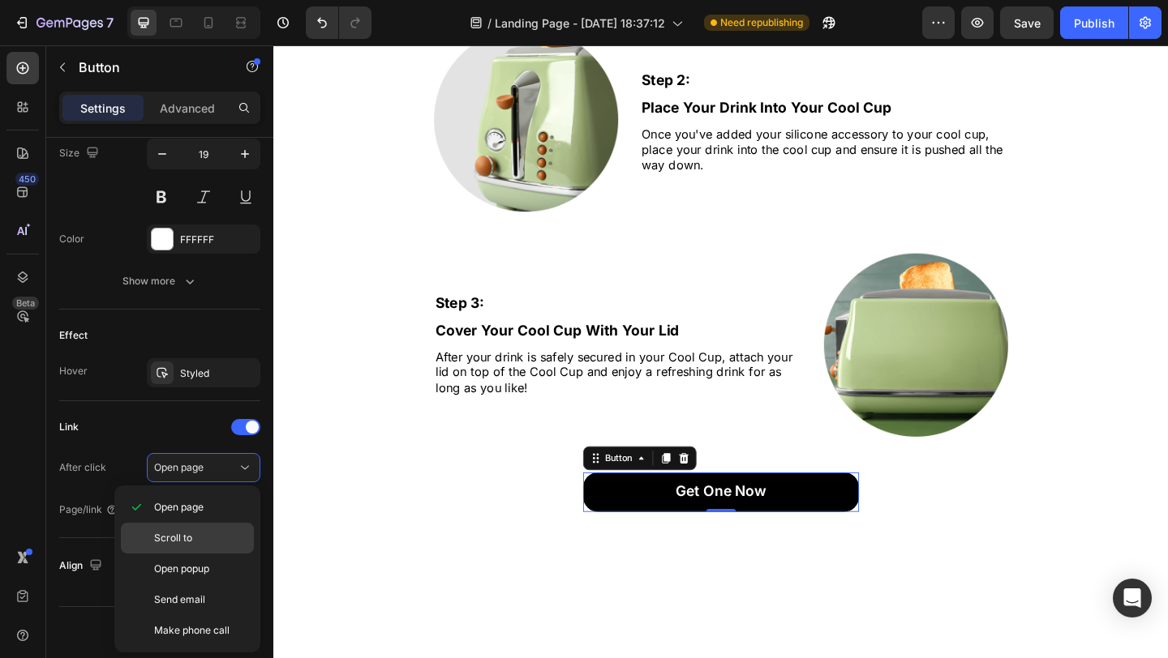
click at [193, 539] on p "Scroll to" at bounding box center [200, 538] width 92 height 15
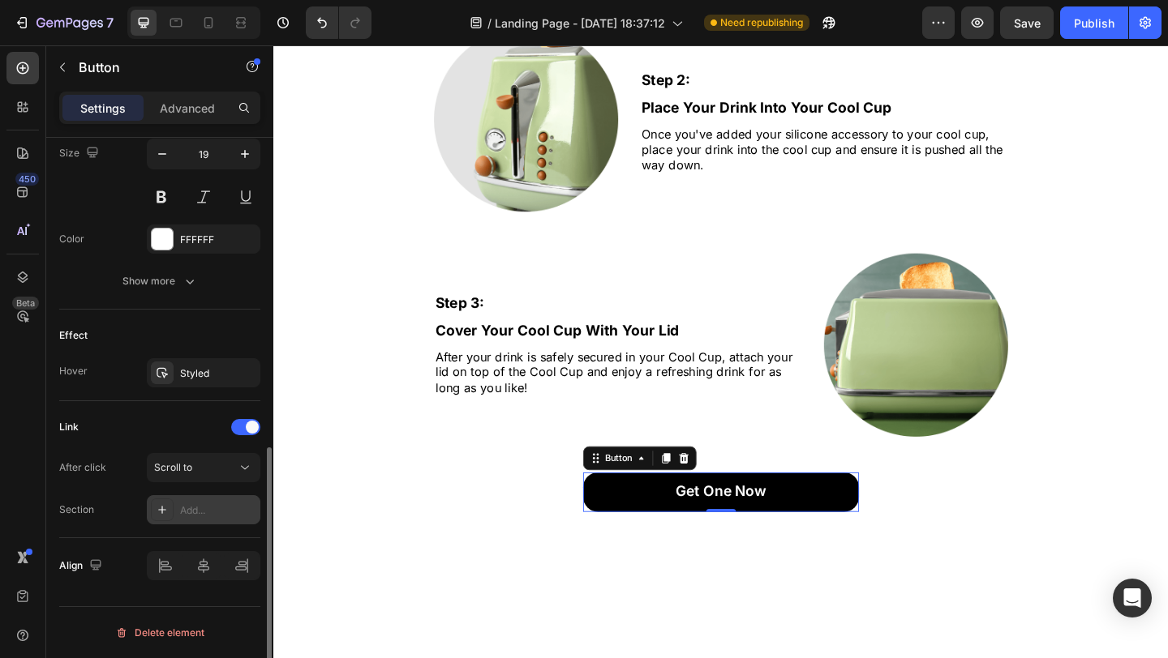
click at [201, 508] on div "Add..." at bounding box center [218, 511] width 76 height 15
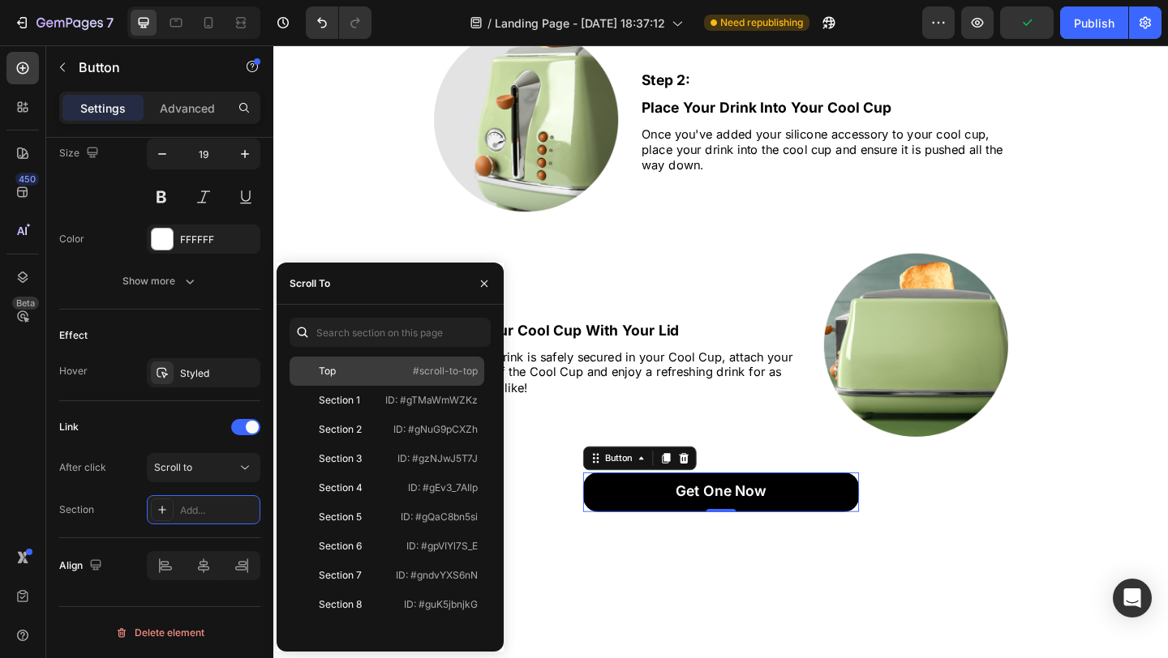
click at [359, 370] on div "Top" at bounding box center [343, 371] width 94 height 15
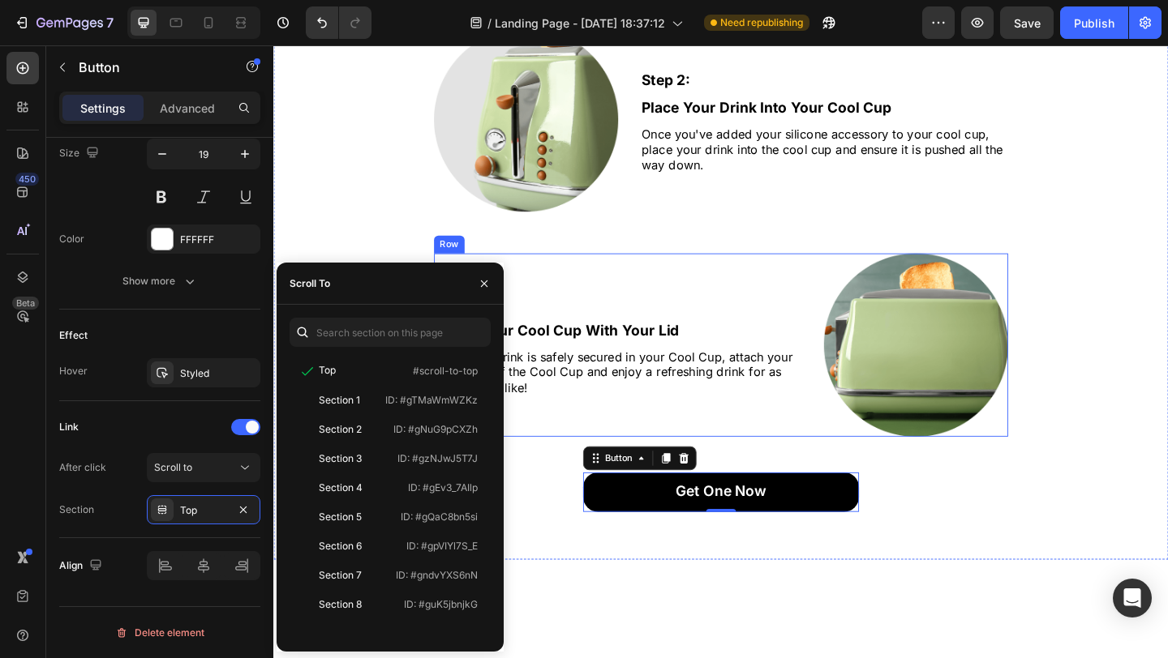
click at [600, 456] on div "Step 3: Text Block Cover Your Cool Cup With Your Lid Text Block After your drin…" at bounding box center [648, 372] width 400 height 200
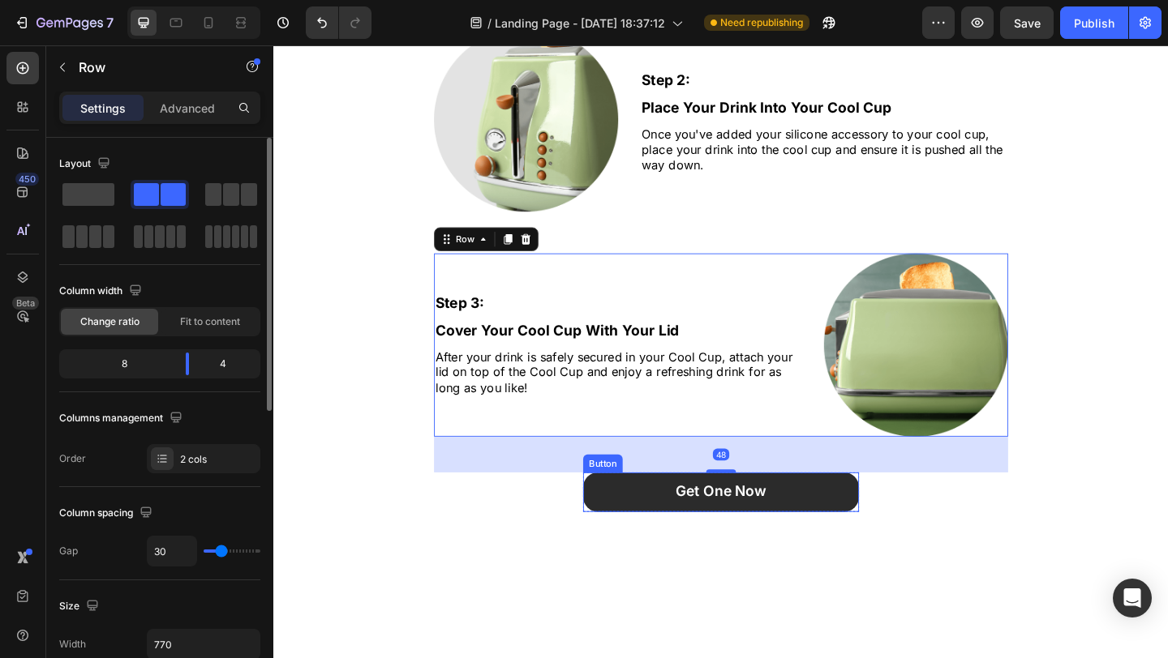
click at [667, 539] on button "Get One Now" at bounding box center [760, 531] width 300 height 43
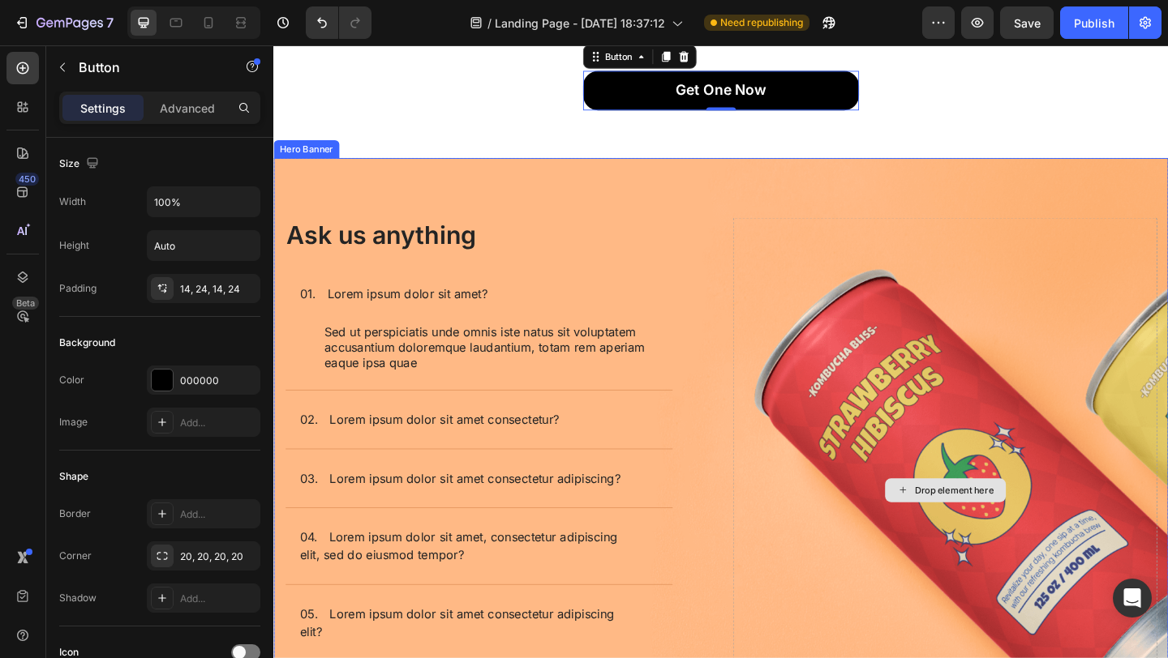
scroll to position [3535, 0]
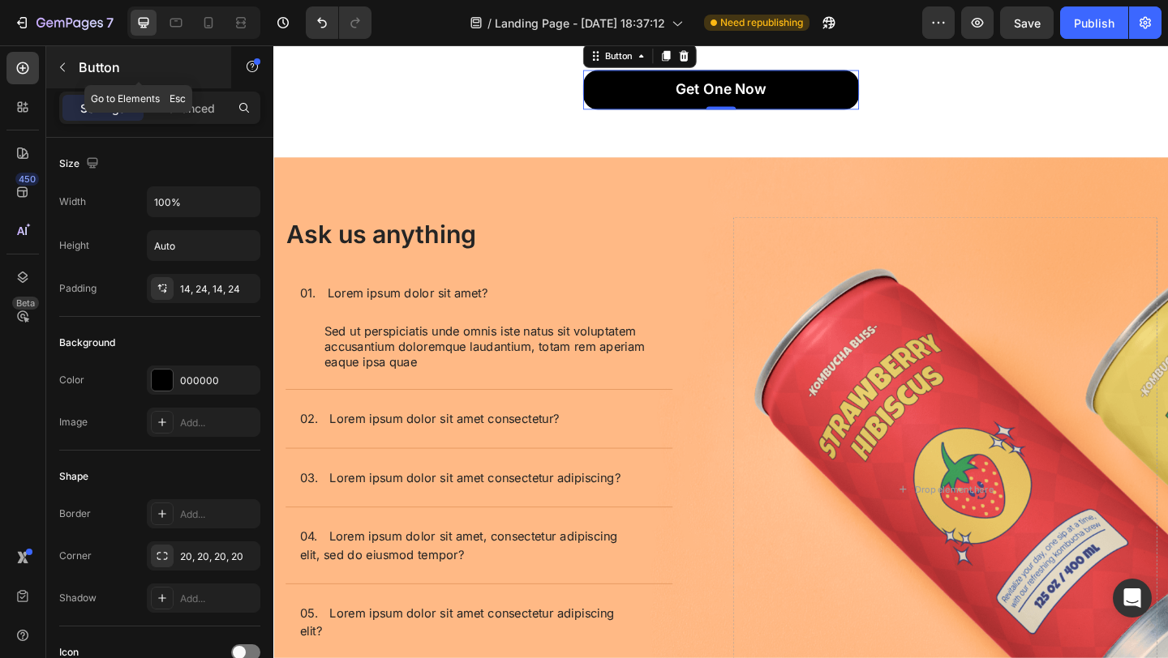
click at [87, 60] on p "Button" at bounding box center [148, 67] width 138 height 19
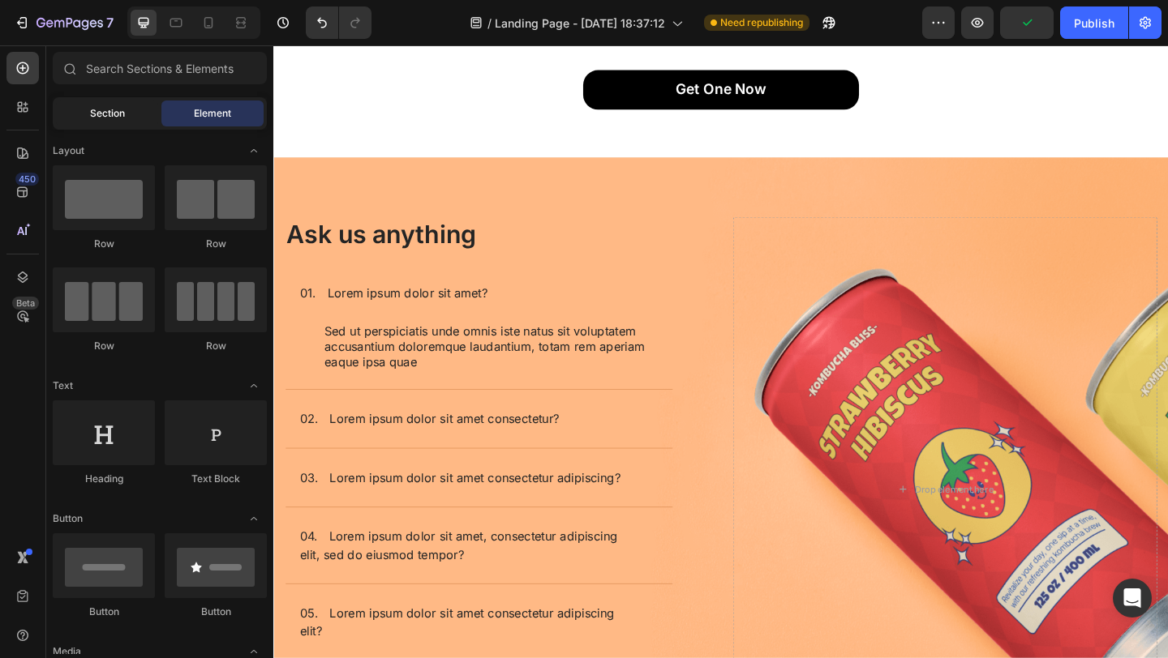
click at [126, 104] on div "Section" at bounding box center [107, 114] width 102 height 26
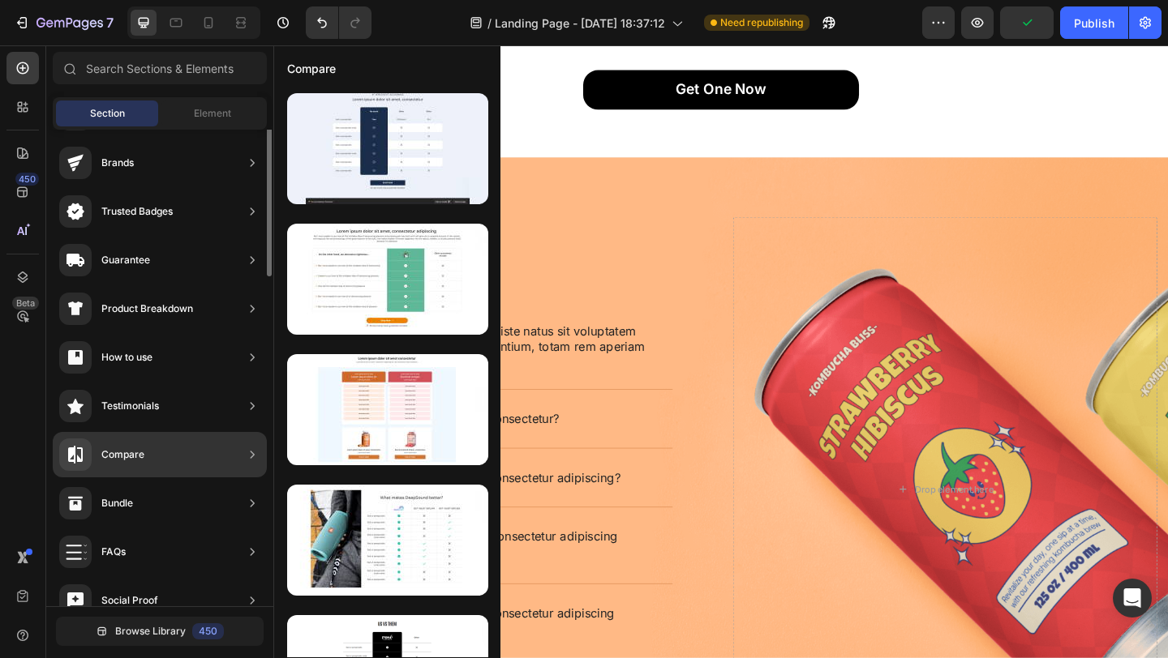
scroll to position [192, 0]
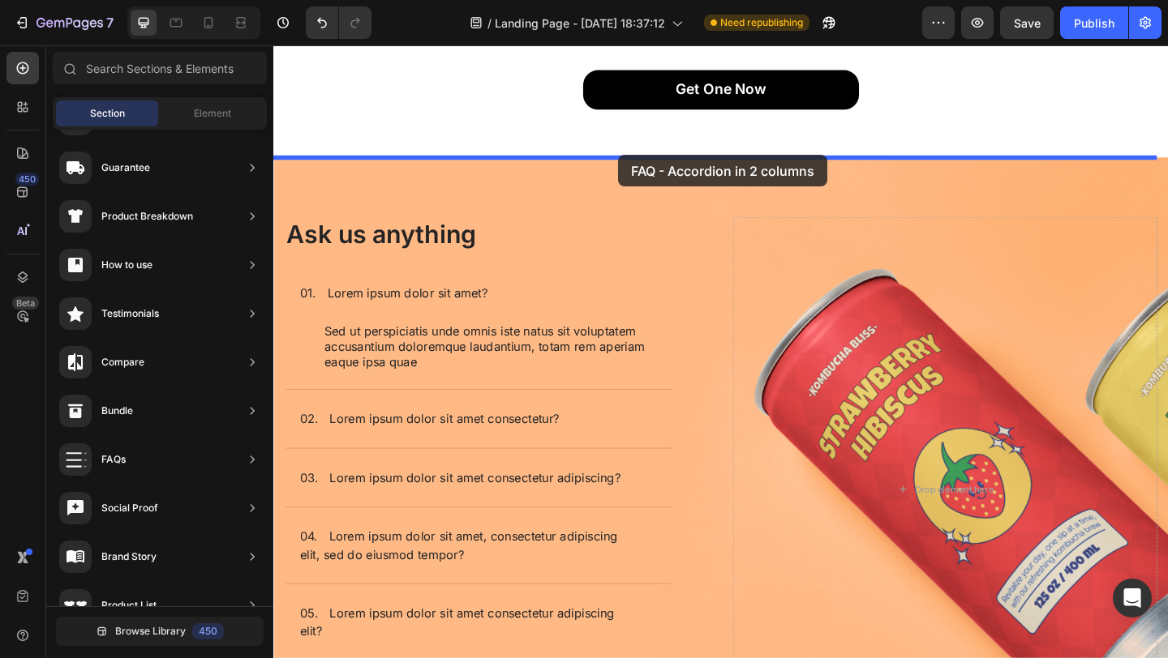
drag, startPoint x: 637, startPoint y: 600, endPoint x: 648, endPoint y: 165, distance: 435.6
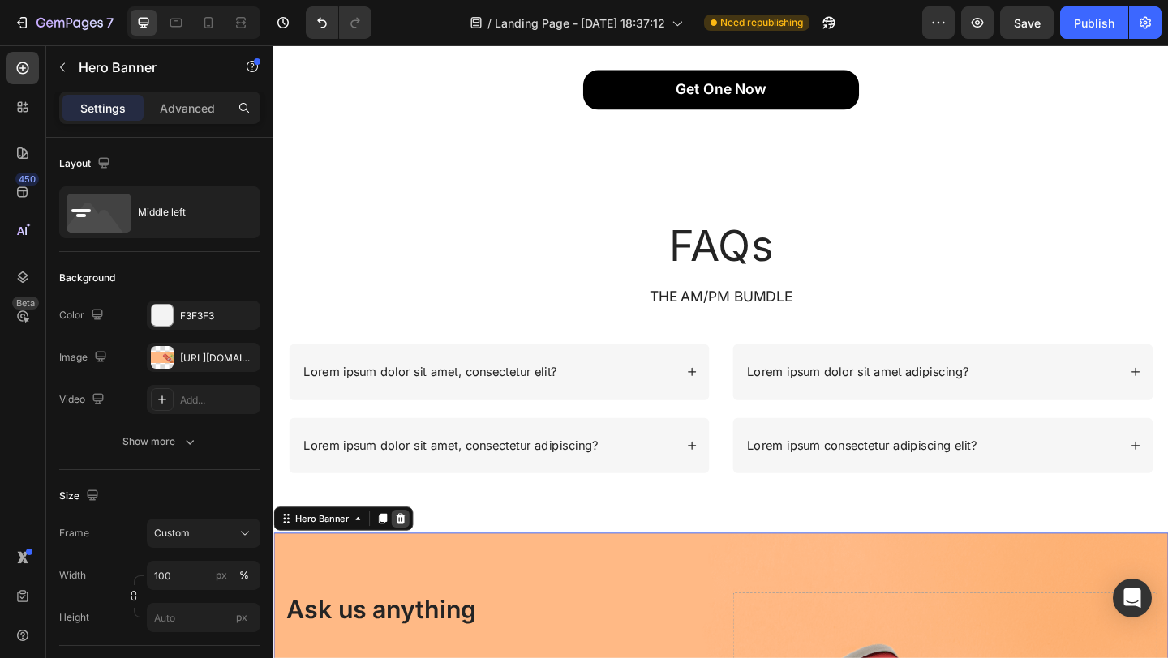
click at [403, 556] on div at bounding box center [410, 560] width 19 height 19
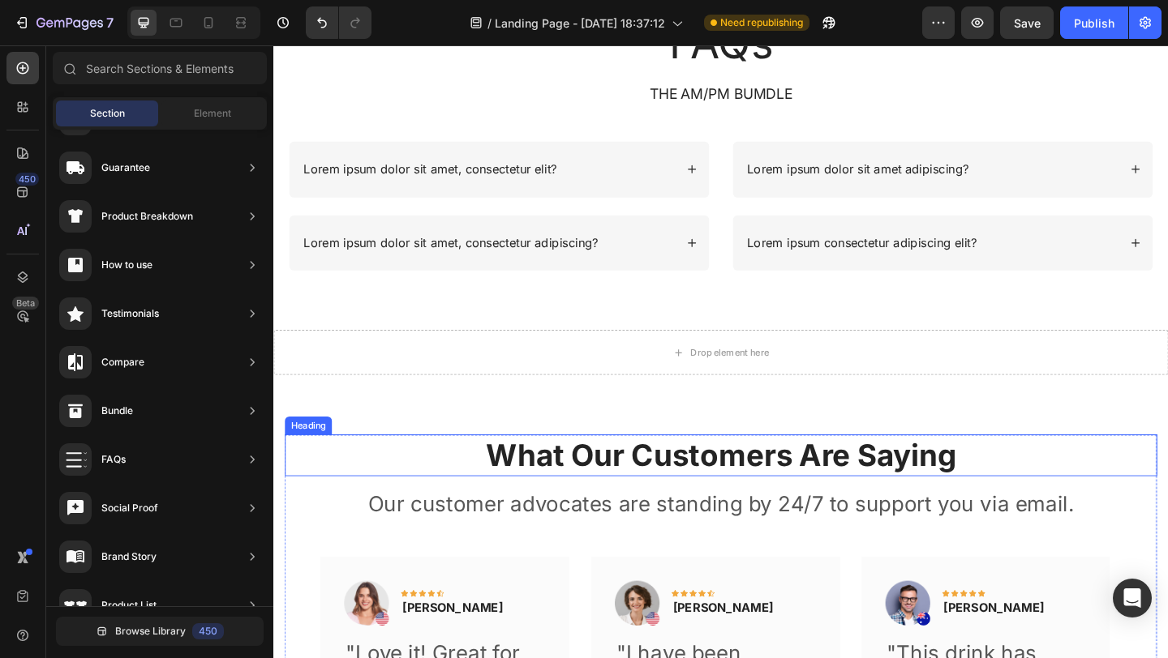
scroll to position [3755, 0]
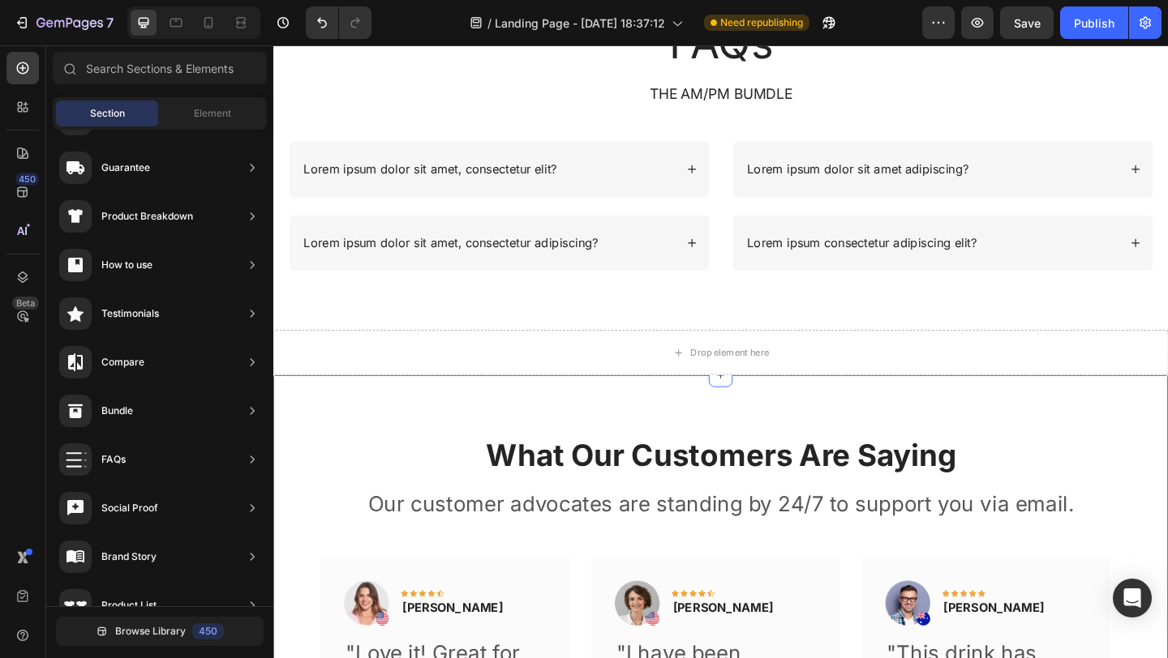
click at [582, 385] on div "Drop element here" at bounding box center [759, 379] width 973 height 49
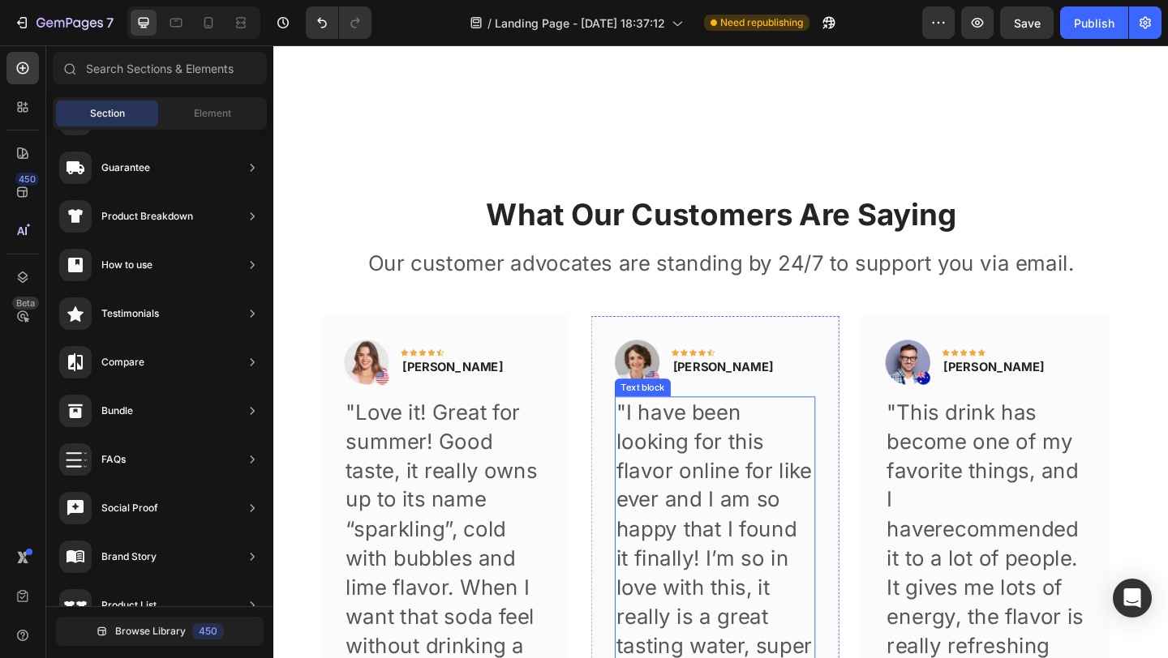
scroll to position [3728, 0]
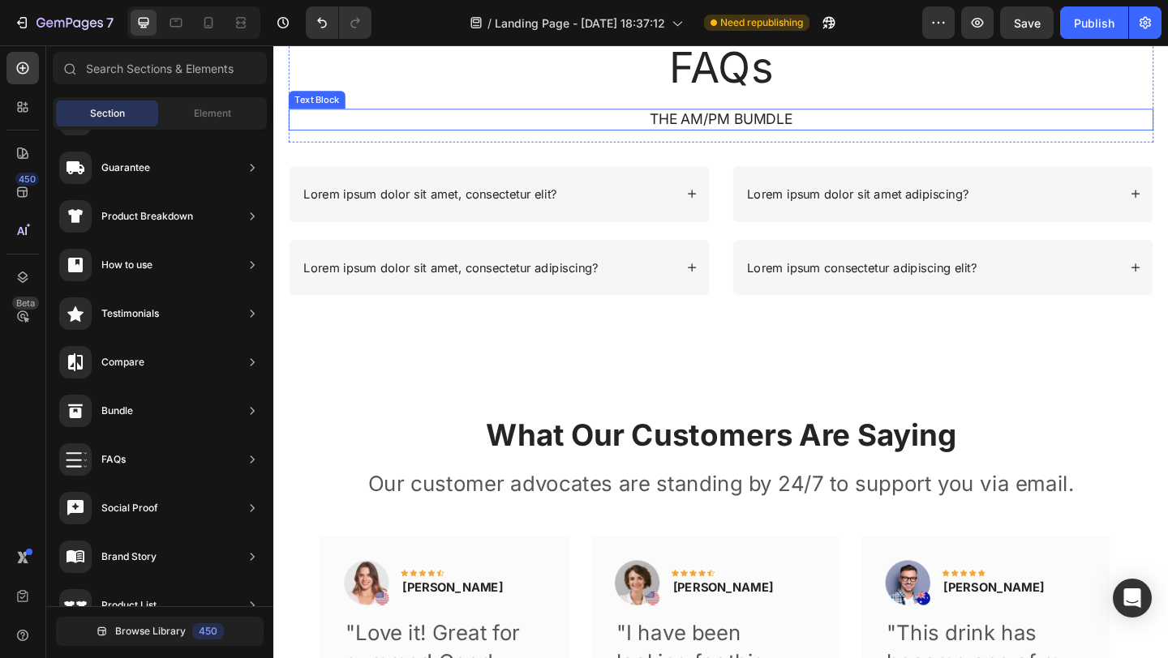
drag, startPoint x: 851, startPoint y: 123, endPoint x: 816, endPoint y: 124, distance: 35.7
click at [852, 123] on p "THE AM/PM BUMDLE" at bounding box center [759, 126] width 937 height 20
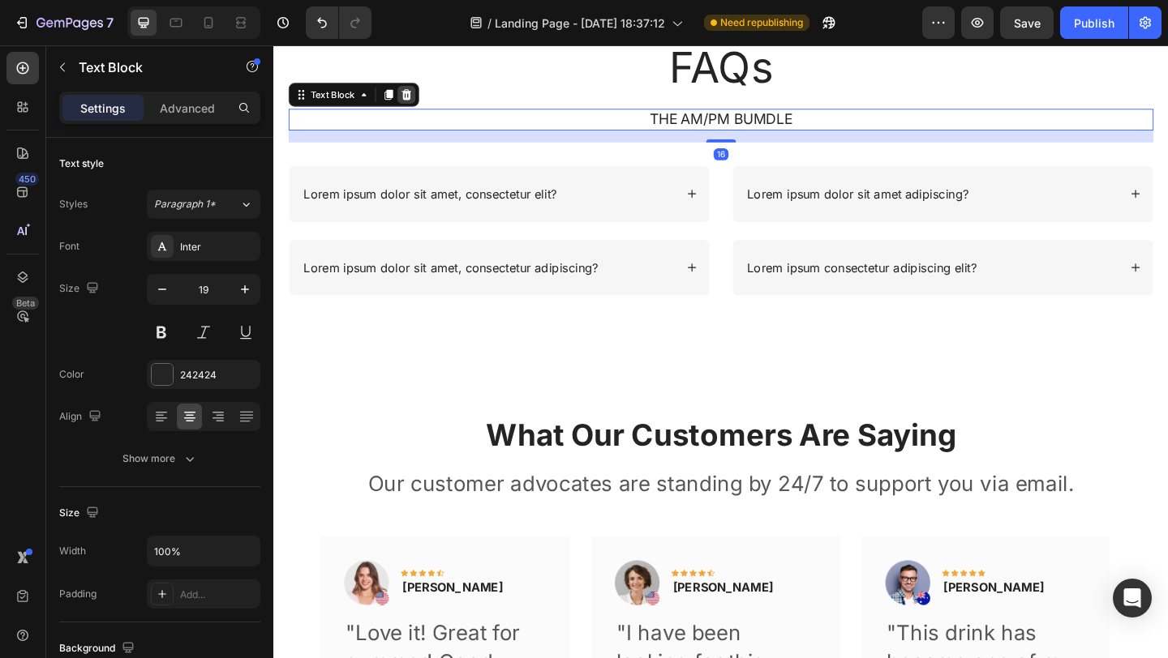
click at [420, 99] on icon at bounding box center [418, 98] width 11 height 11
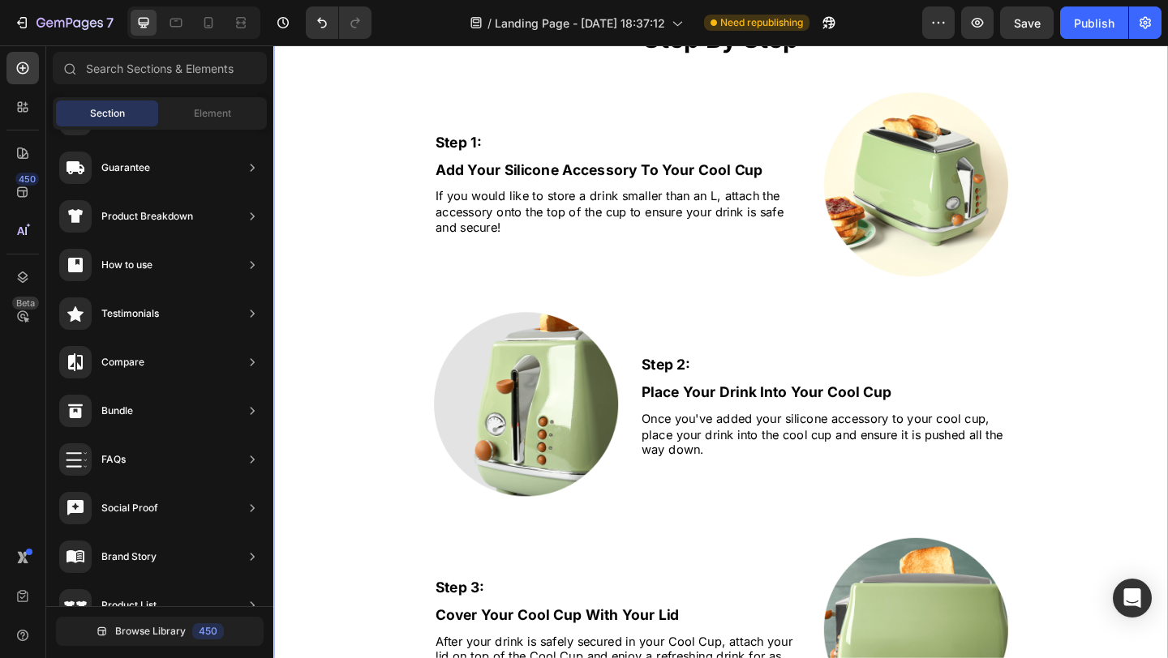
scroll to position [2642, 0]
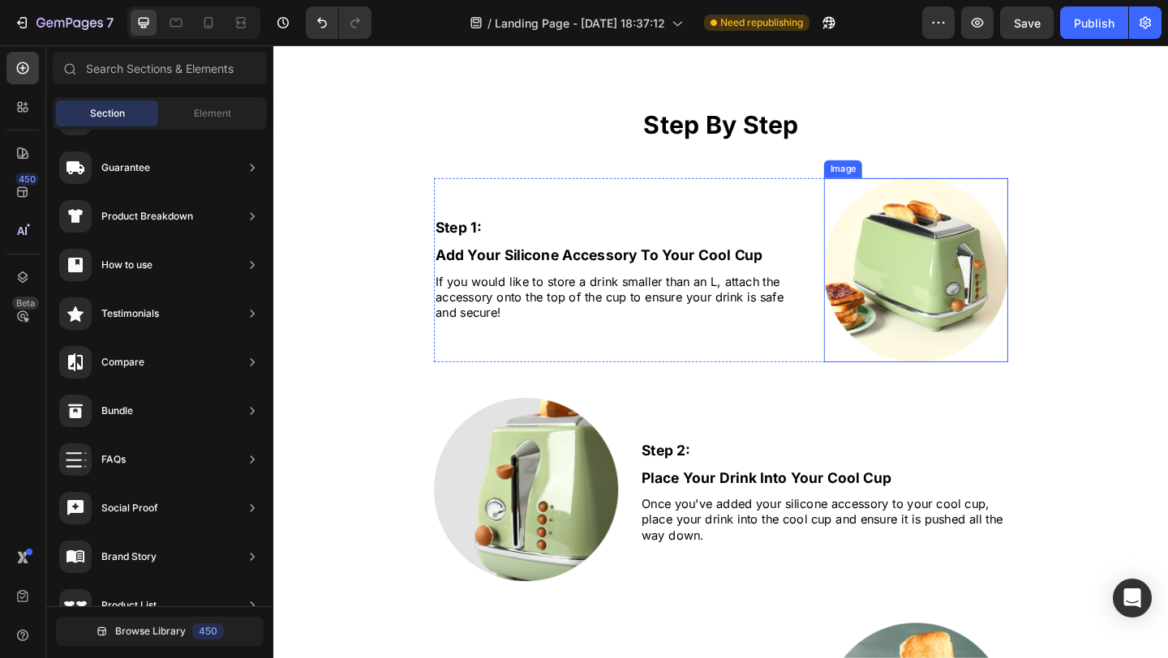
click at [966, 328] on img at bounding box center [972, 290] width 200 height 200
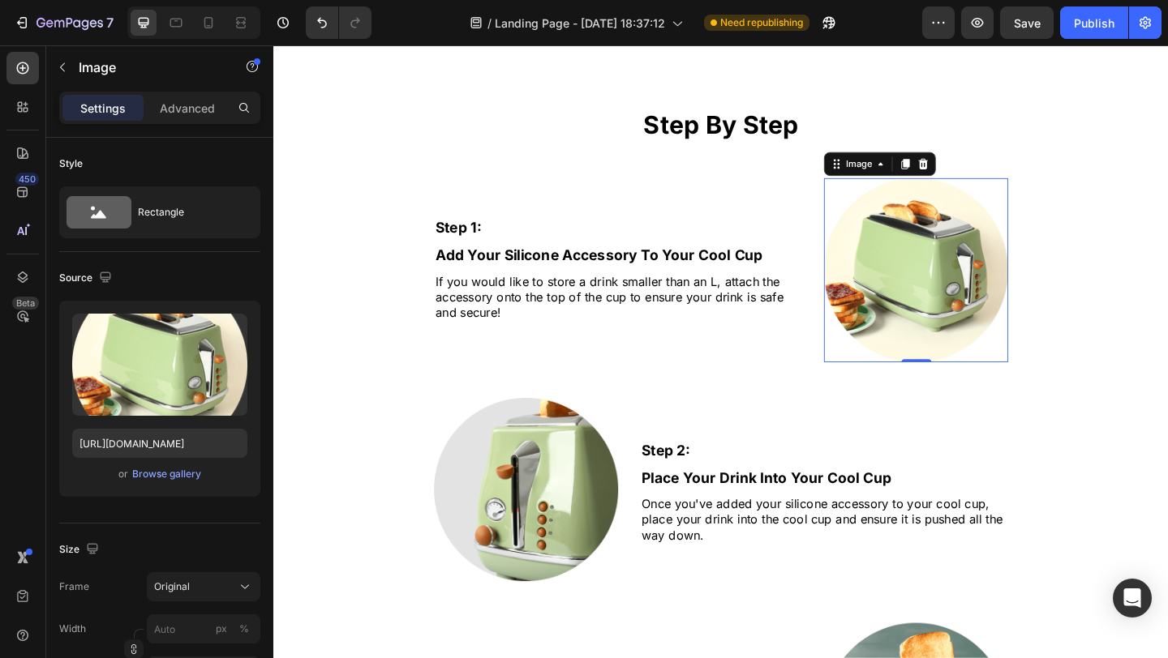
click at [221, 14] on div at bounding box center [193, 22] width 133 height 32
click at [204, 23] on icon at bounding box center [208, 22] width 9 height 11
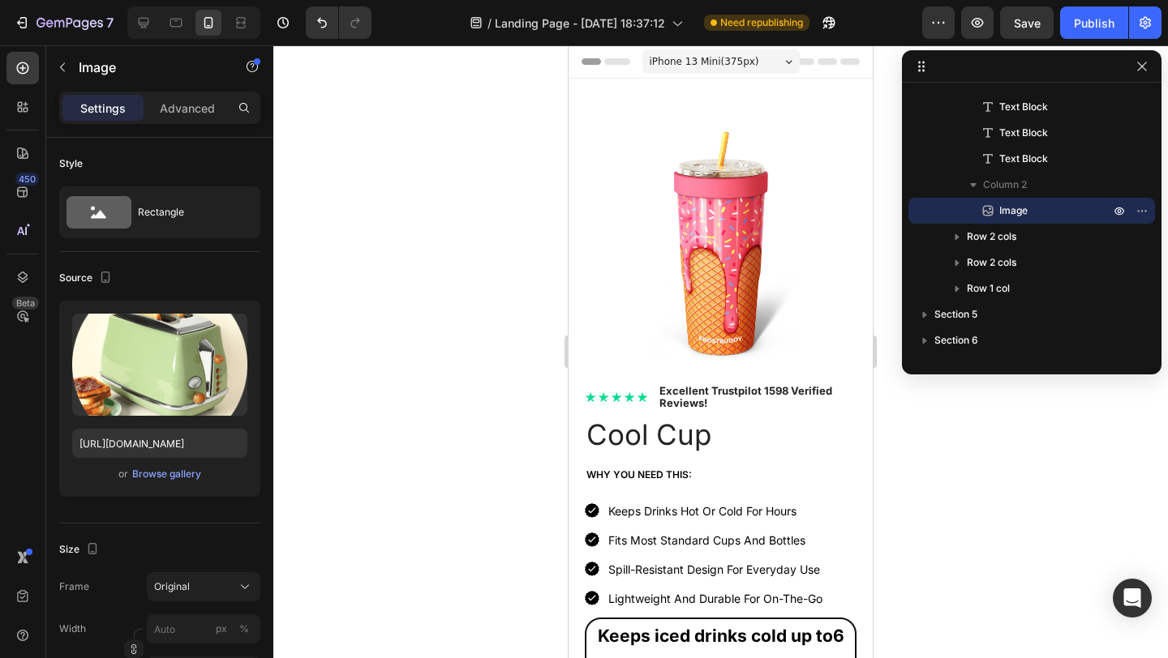
scroll to position [11, 0]
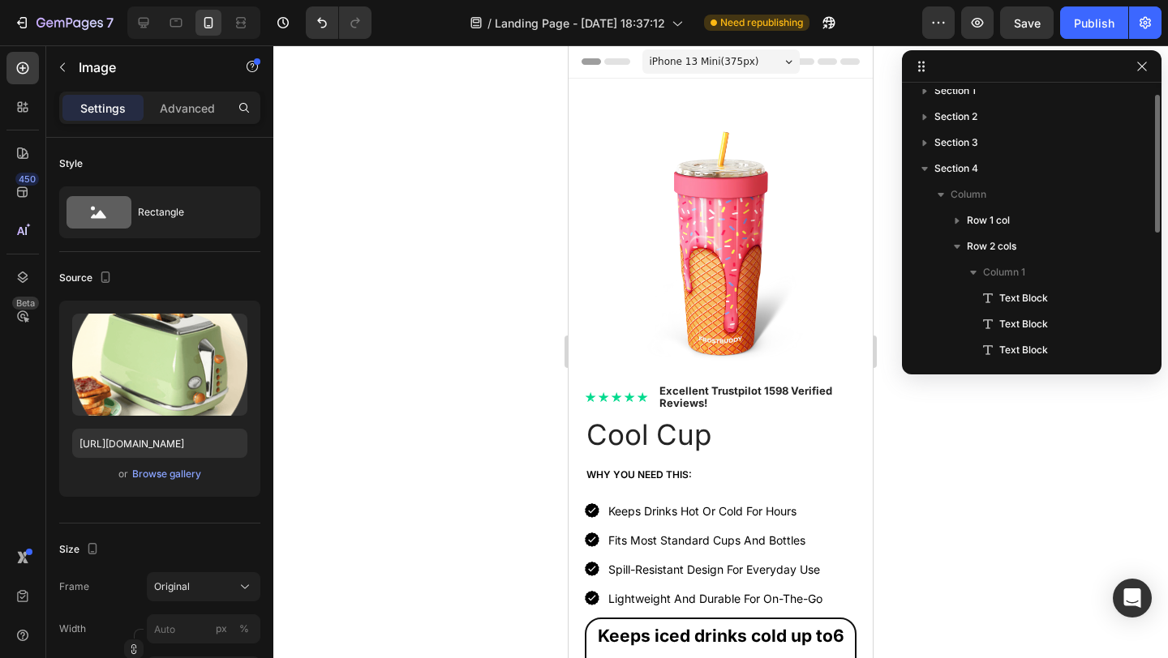
click at [1136, 77] on div "Section 1 Section 2 Section 3 Section 4 Column Row 1 col Row 2 cols Column 1 Te…" at bounding box center [1031, 212] width 259 height 324
click at [1135, 73] on button "button" at bounding box center [1141, 66] width 19 height 19
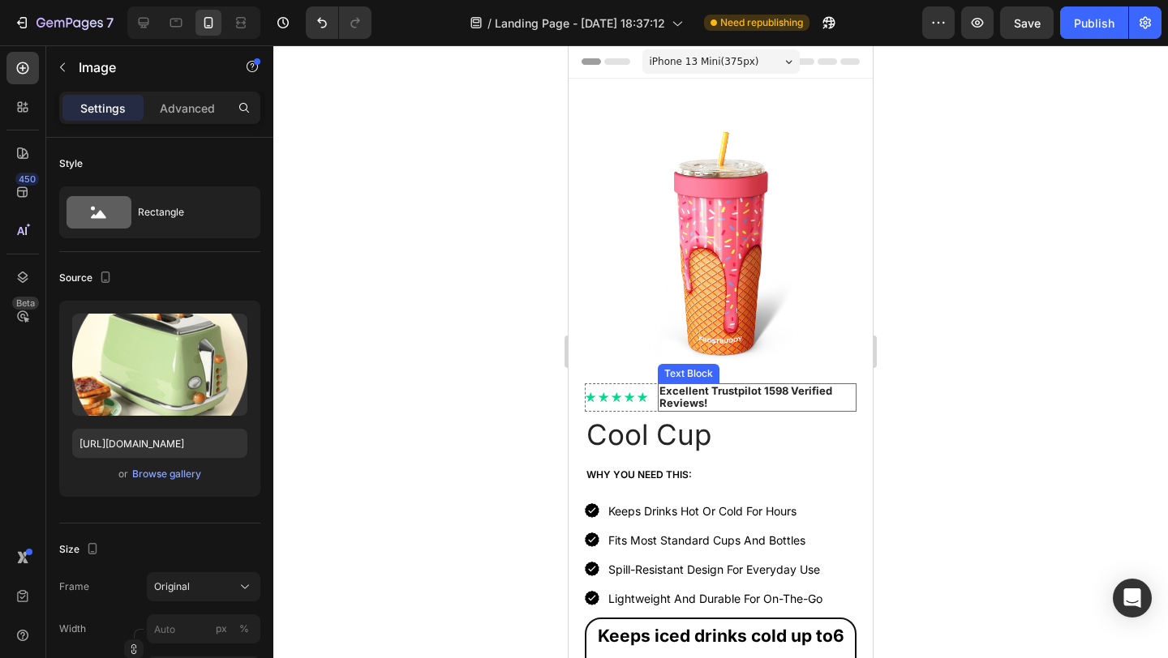
click at [804, 384] on strong "Excellent Trustpilot 1598 Verified Reviews!" at bounding box center [745, 396] width 173 height 25
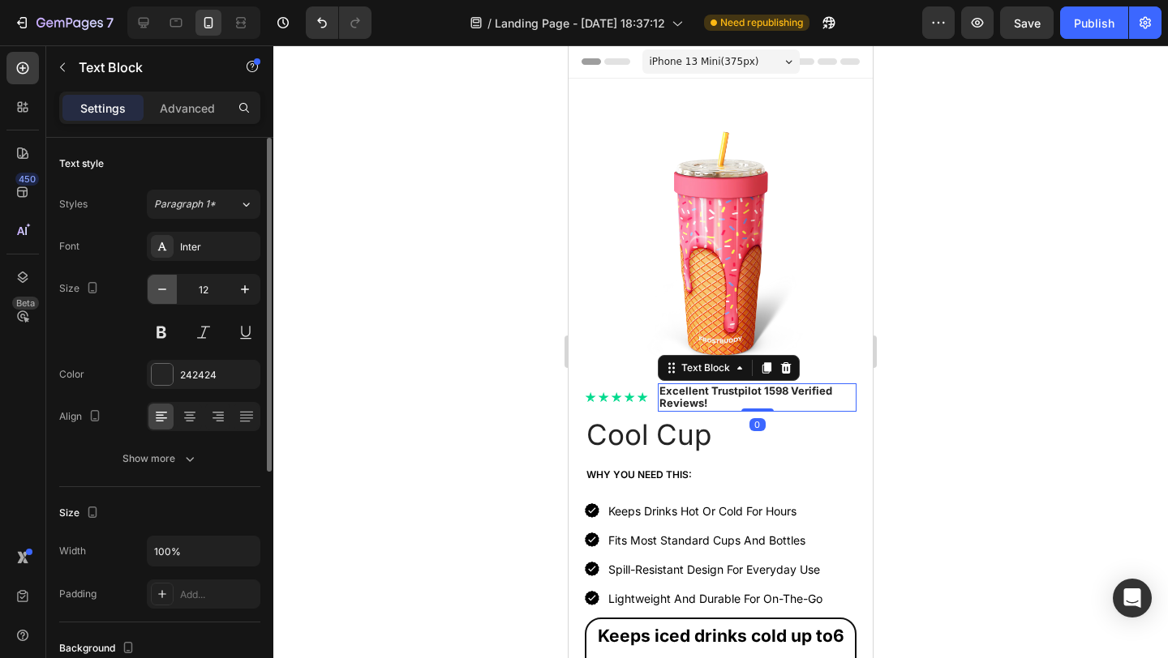
click at [165, 296] on icon "button" at bounding box center [162, 289] width 16 height 16
click at [165, 295] on icon "button" at bounding box center [162, 289] width 16 height 16
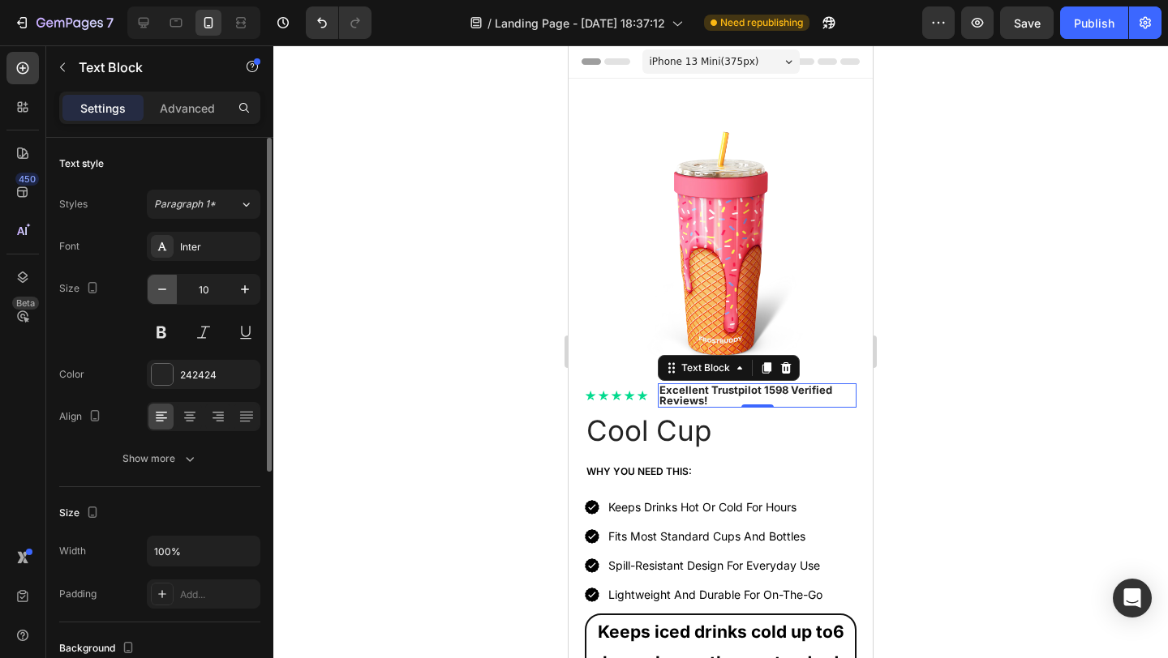
click at [165, 294] on icon "button" at bounding box center [162, 289] width 16 height 16
click at [167, 291] on icon "button" at bounding box center [162, 289] width 16 height 16
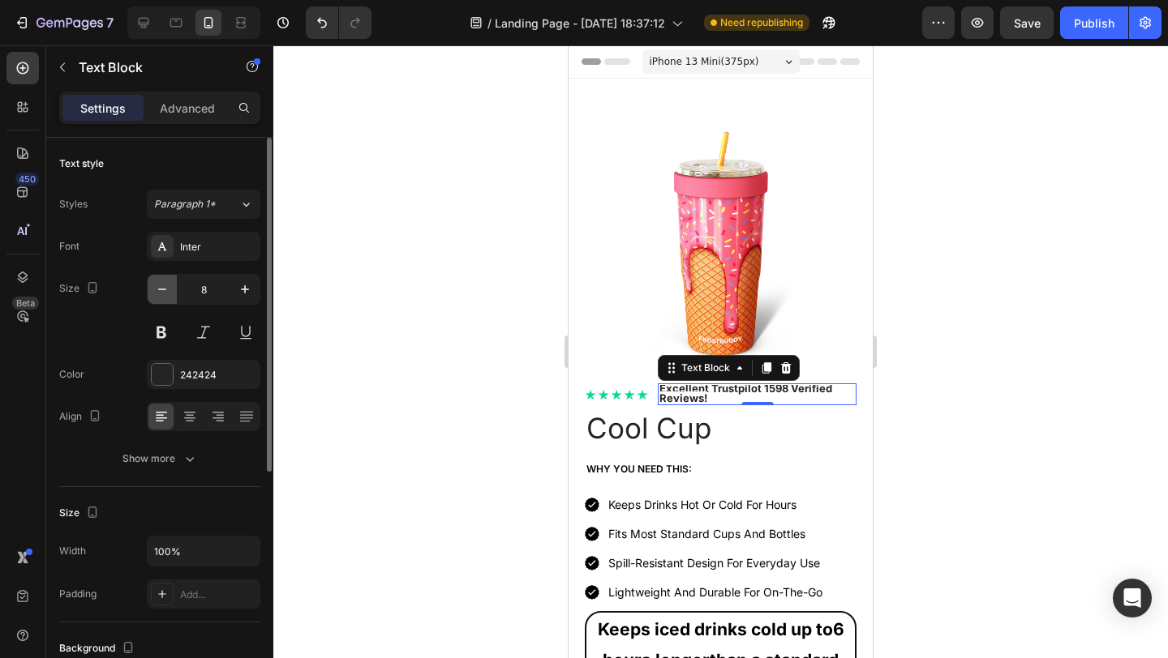
click at [167, 291] on icon "button" at bounding box center [162, 289] width 16 height 16
type input "7"
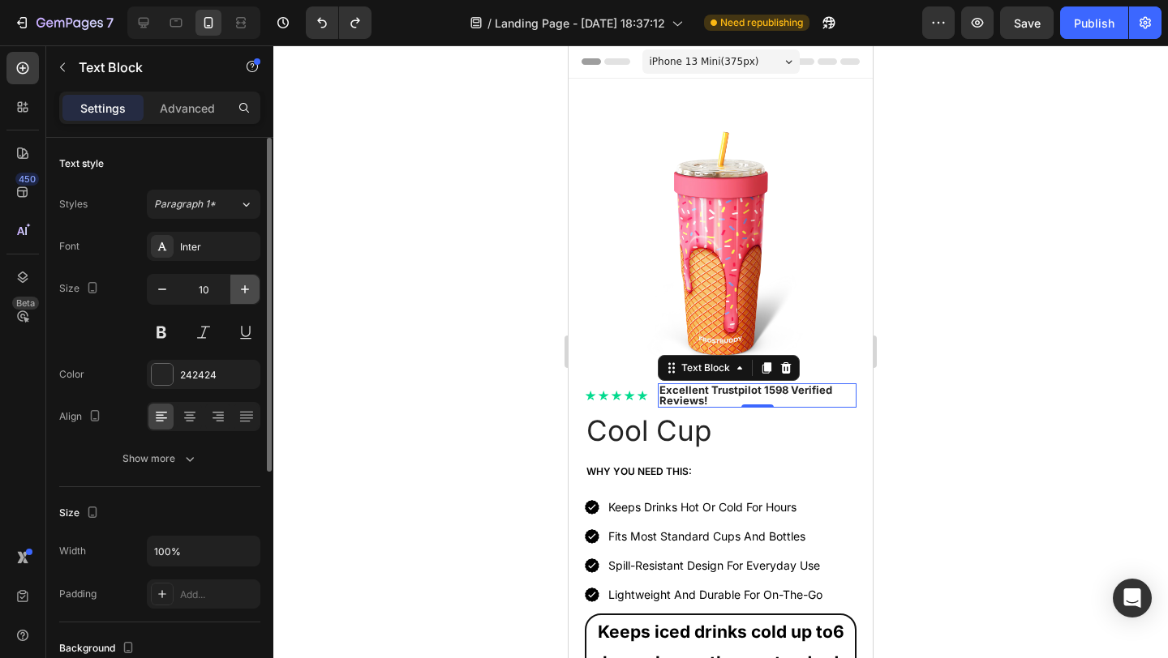
click at [240, 289] on icon "button" at bounding box center [245, 289] width 16 height 16
type input "11"
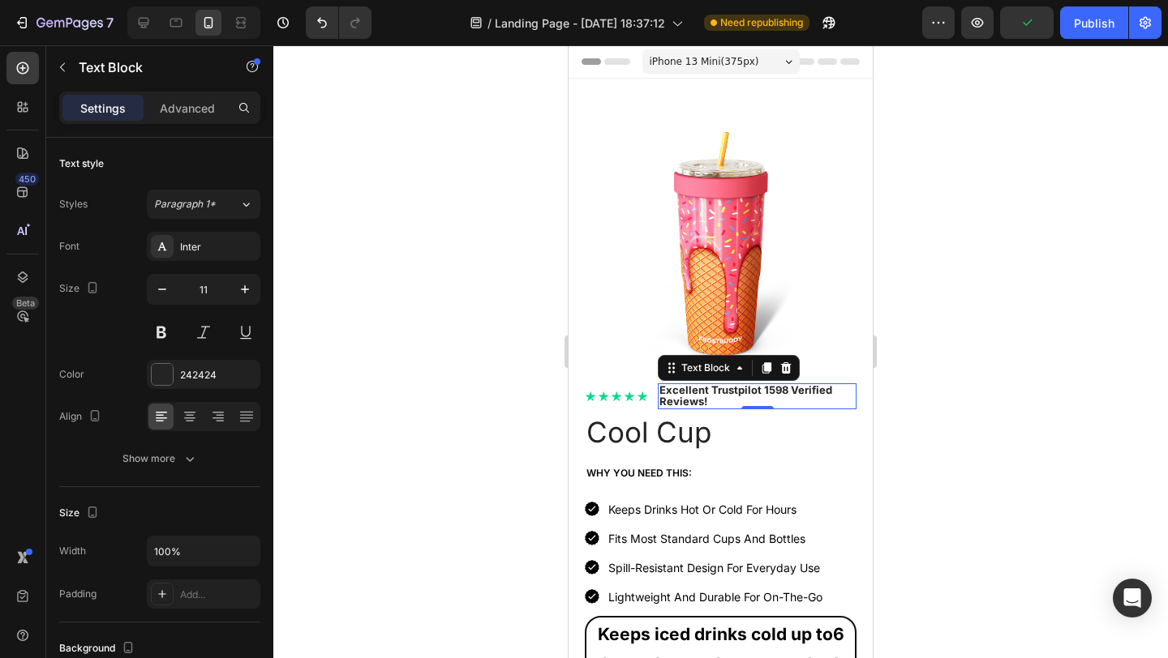
click at [924, 401] on div at bounding box center [720, 351] width 894 height 613
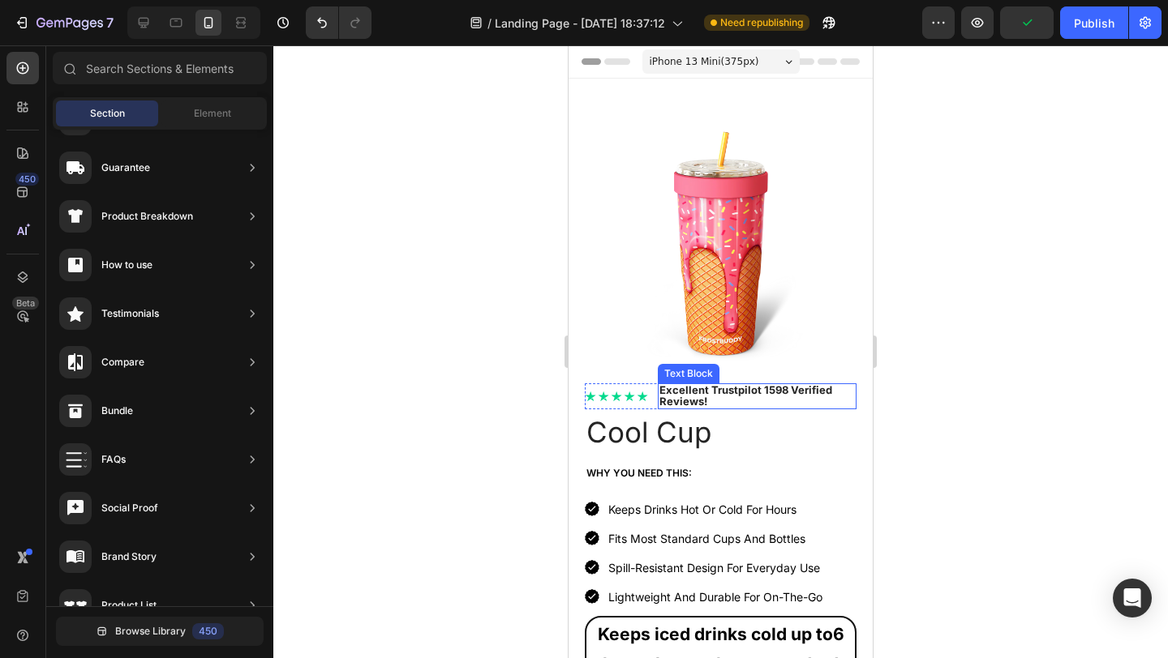
click at [767, 384] on strong "Excellent Trustpilot 1598 Verified Reviews!" at bounding box center [745, 396] width 173 height 24
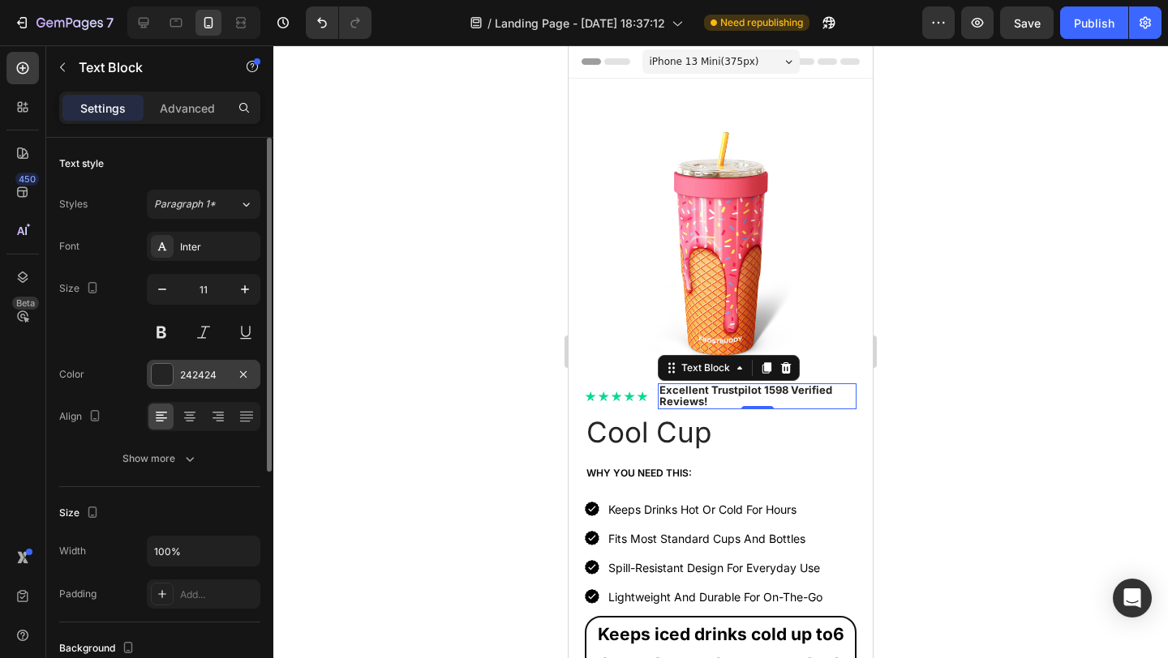
click at [167, 369] on div at bounding box center [162, 374] width 21 height 21
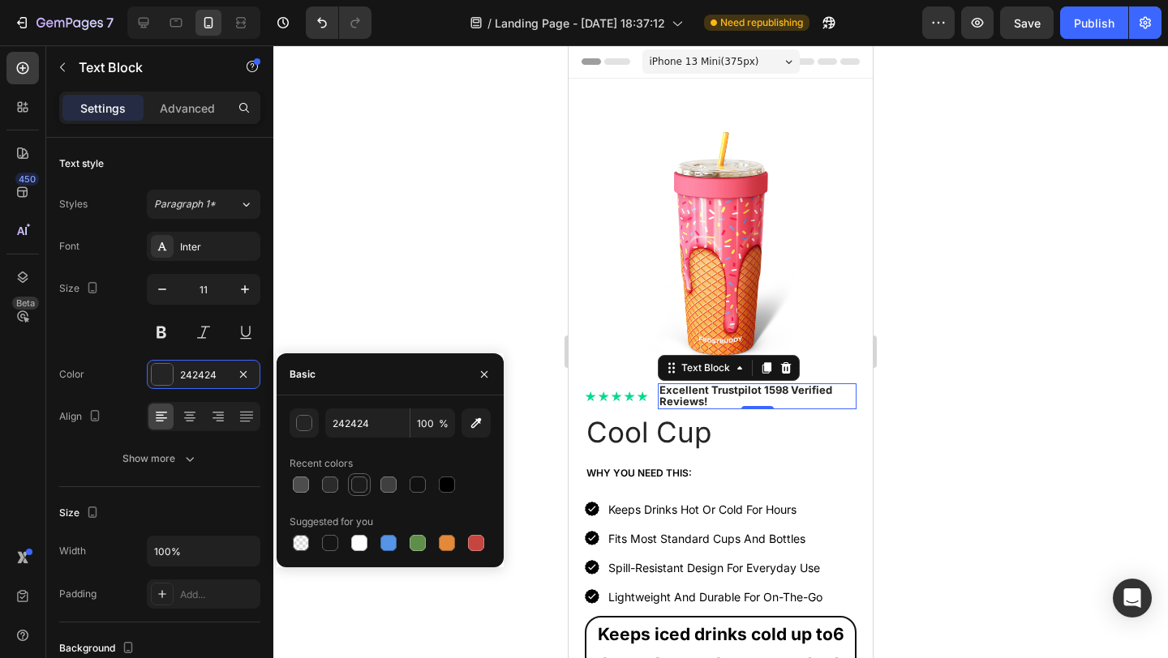
click at [357, 484] on div at bounding box center [359, 485] width 16 height 16
click at [332, 542] on div at bounding box center [330, 543] width 16 height 16
click at [298, 410] on button "button" at bounding box center [303, 423] width 29 height 29
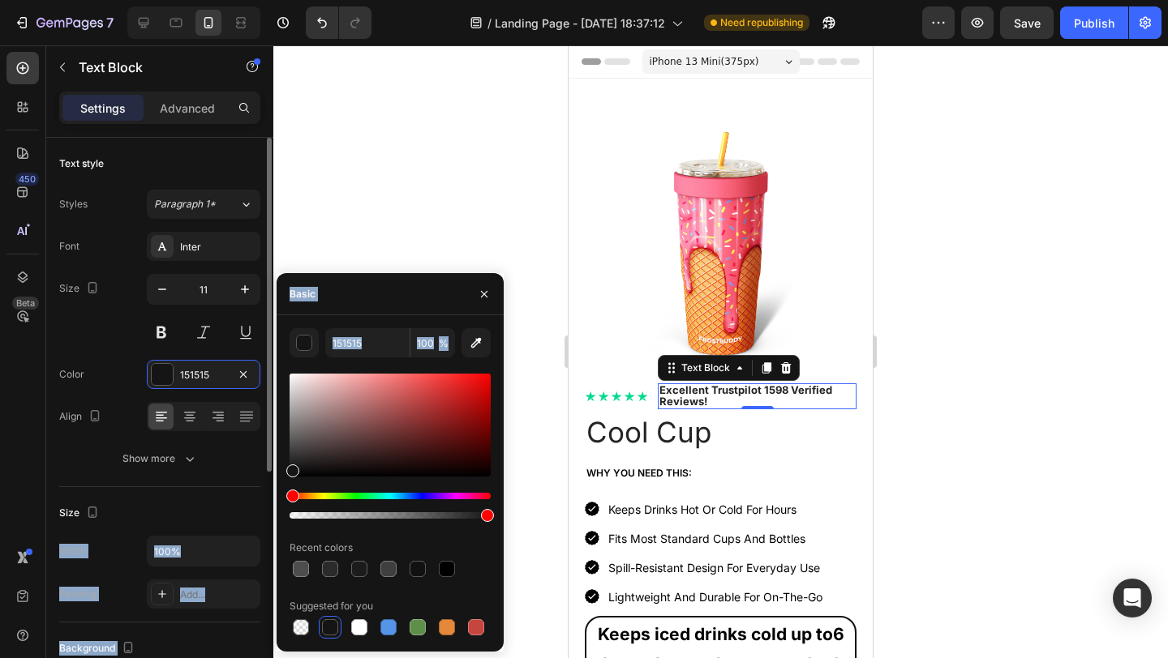
drag, startPoint x: 304, startPoint y: 479, endPoint x: 259, endPoint y: 525, distance: 63.6
click at [259, 525] on div "450 Beta Sections(18) Elements(83) Section Element Hero Section Product Detail …" at bounding box center [136, 351] width 273 height 613
drag, startPoint x: 298, startPoint y: 470, endPoint x: 282, endPoint y: 495, distance: 29.9
click at [282, 495] on div "151515 100 % Recent colors Suggested for you" at bounding box center [390, 483] width 227 height 311
type input "000000"
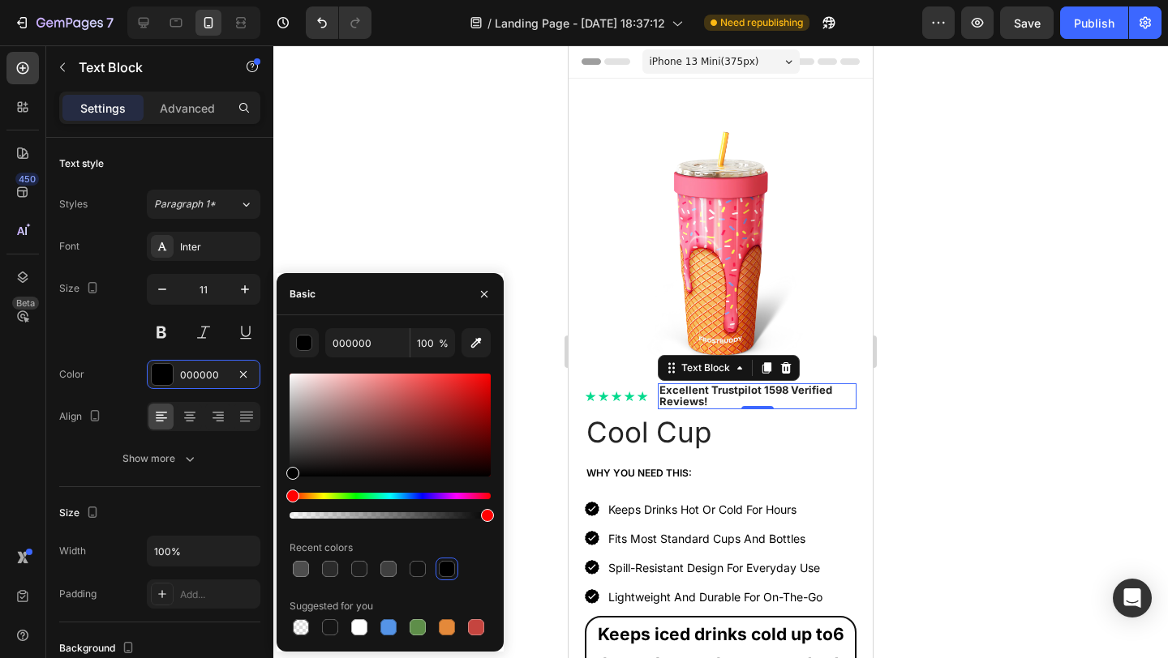
click at [354, 229] on div at bounding box center [720, 351] width 894 height 613
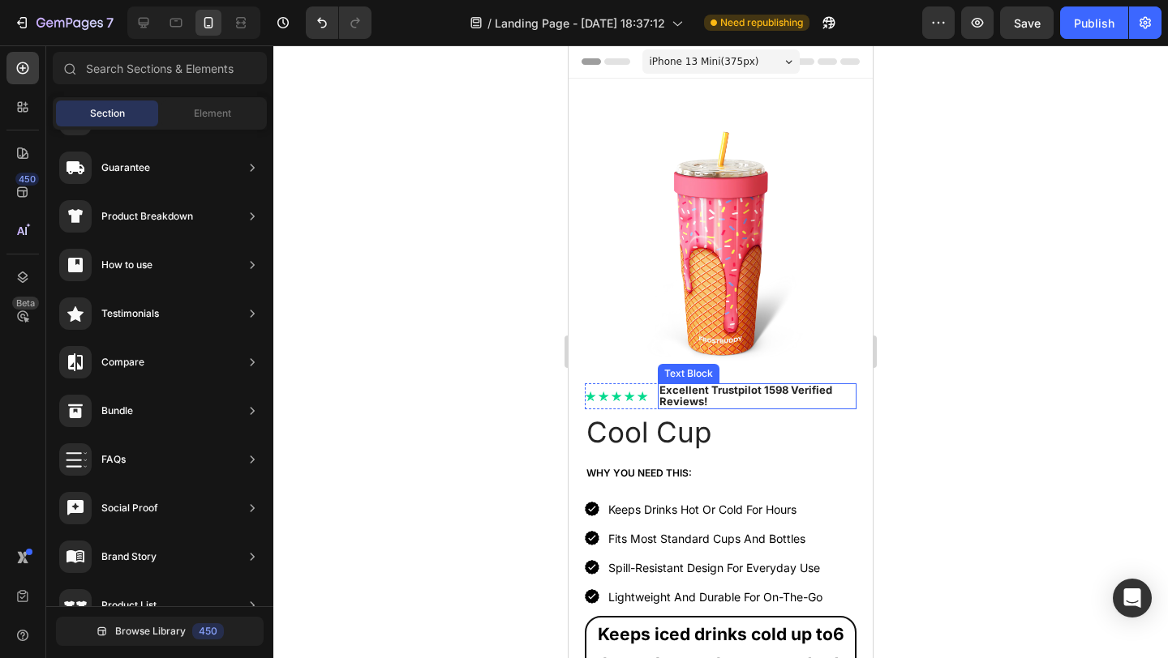
click at [728, 387] on p "Excellent Trustpilot 1598 Verified Reviews!" at bounding box center [756, 396] width 195 height 23
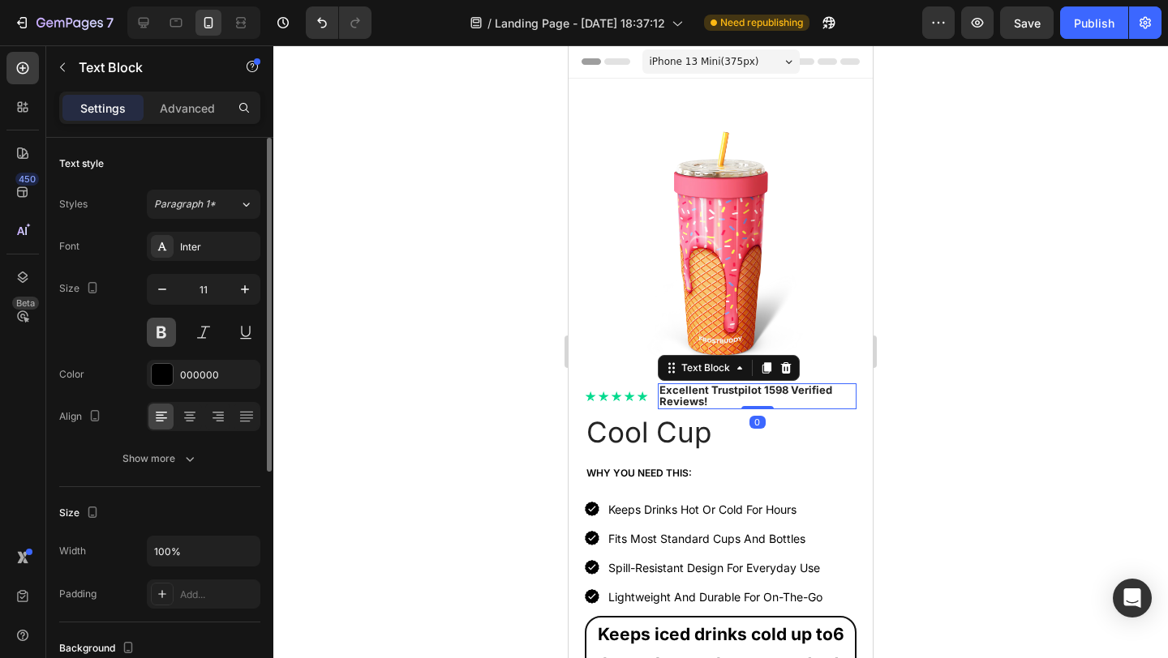
click at [168, 333] on button at bounding box center [161, 332] width 29 height 29
click at [167, 339] on button at bounding box center [161, 332] width 29 height 29
click at [165, 334] on button at bounding box center [161, 332] width 29 height 29
click at [160, 23] on div at bounding box center [193, 22] width 133 height 32
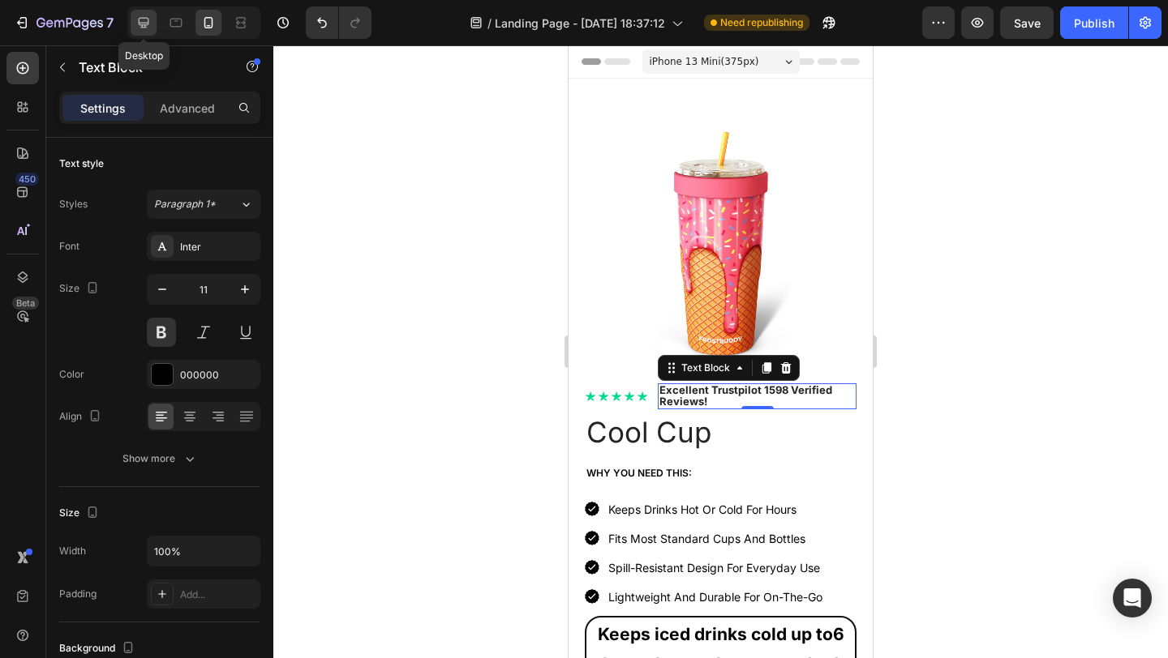
click at [142, 29] on icon at bounding box center [143, 23] width 16 height 16
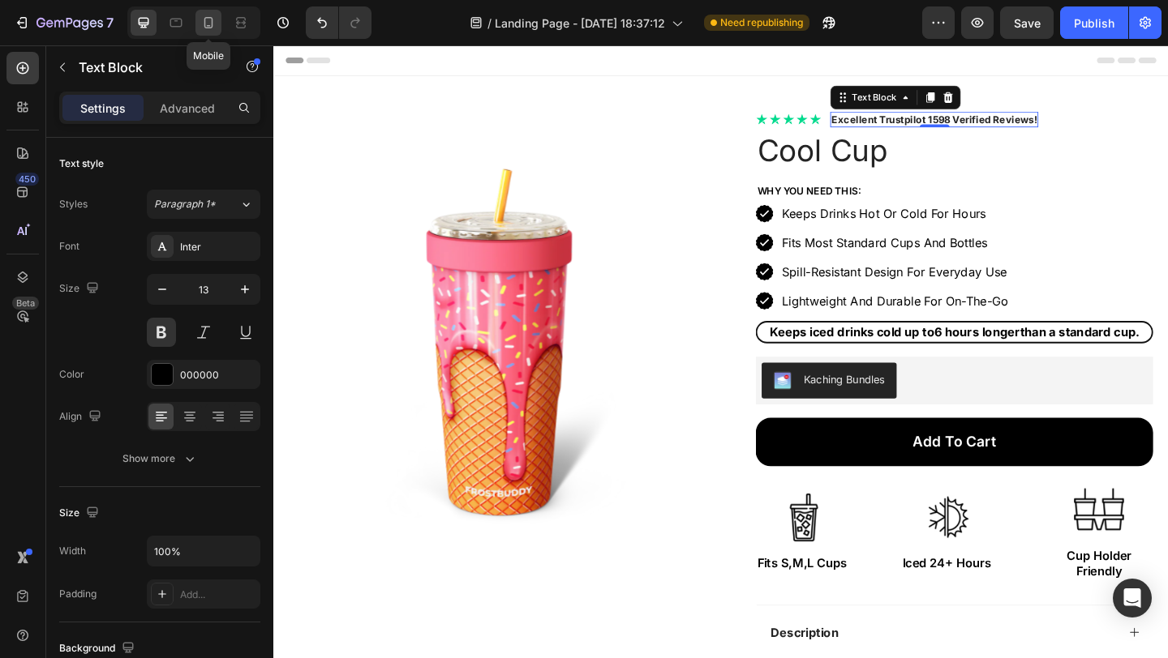
click at [205, 20] on icon at bounding box center [208, 23] width 16 height 16
type input "11"
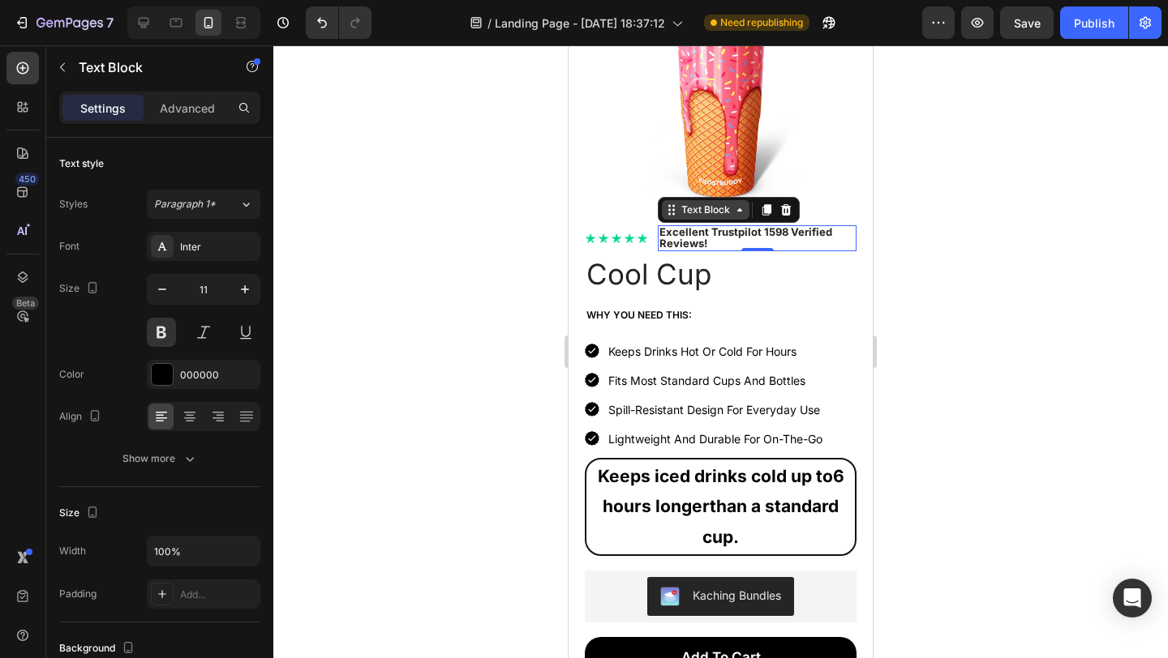
scroll to position [126, 0]
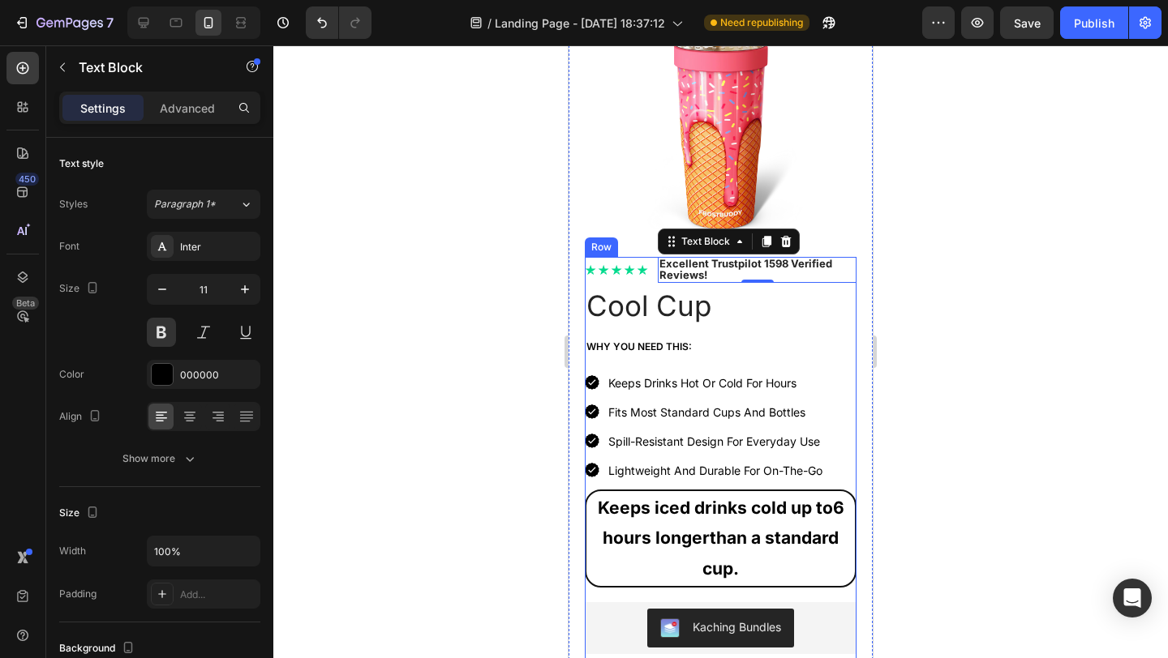
click at [688, 305] on h1 "Cool Cup" at bounding box center [721, 306] width 272 height 41
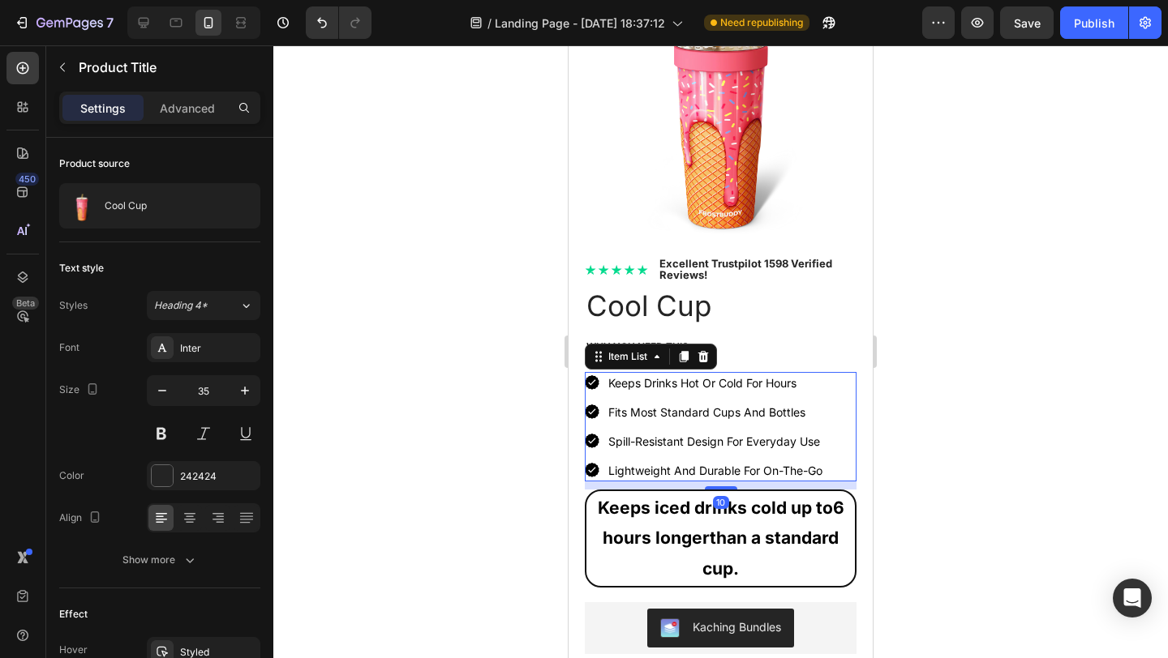
click at [790, 404] on p "Fits Most Standard Cups And Bottles" at bounding box center [715, 412] width 214 height 17
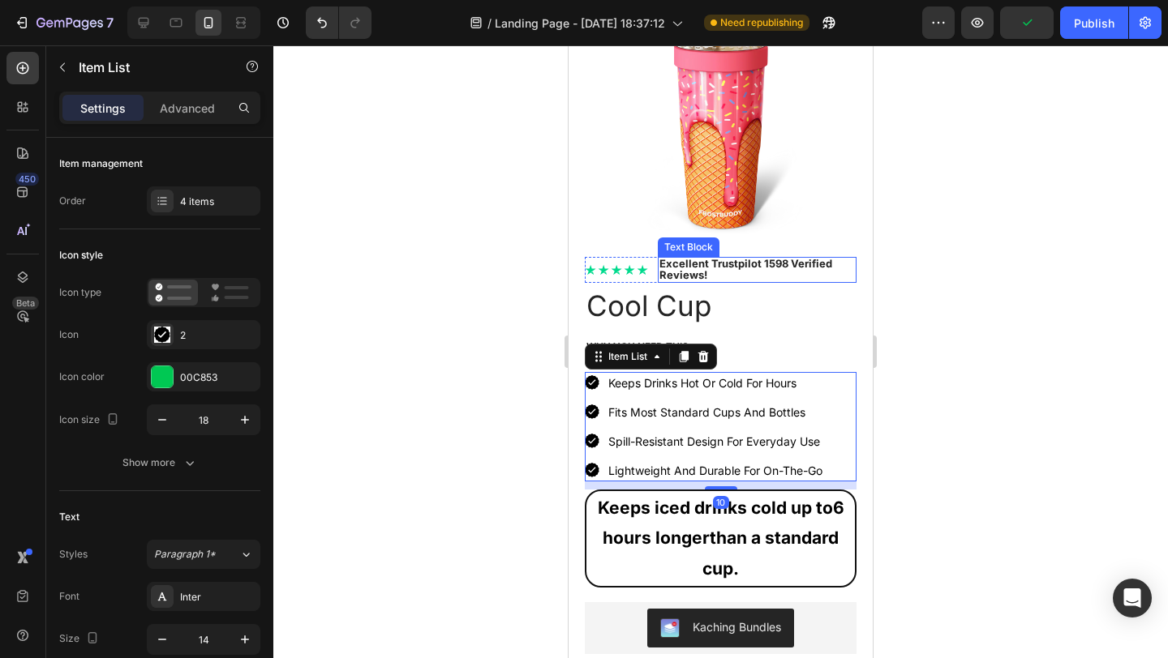
click at [714, 260] on p "Excellent Trustpilot 1598 Verified Reviews!" at bounding box center [756, 270] width 195 height 23
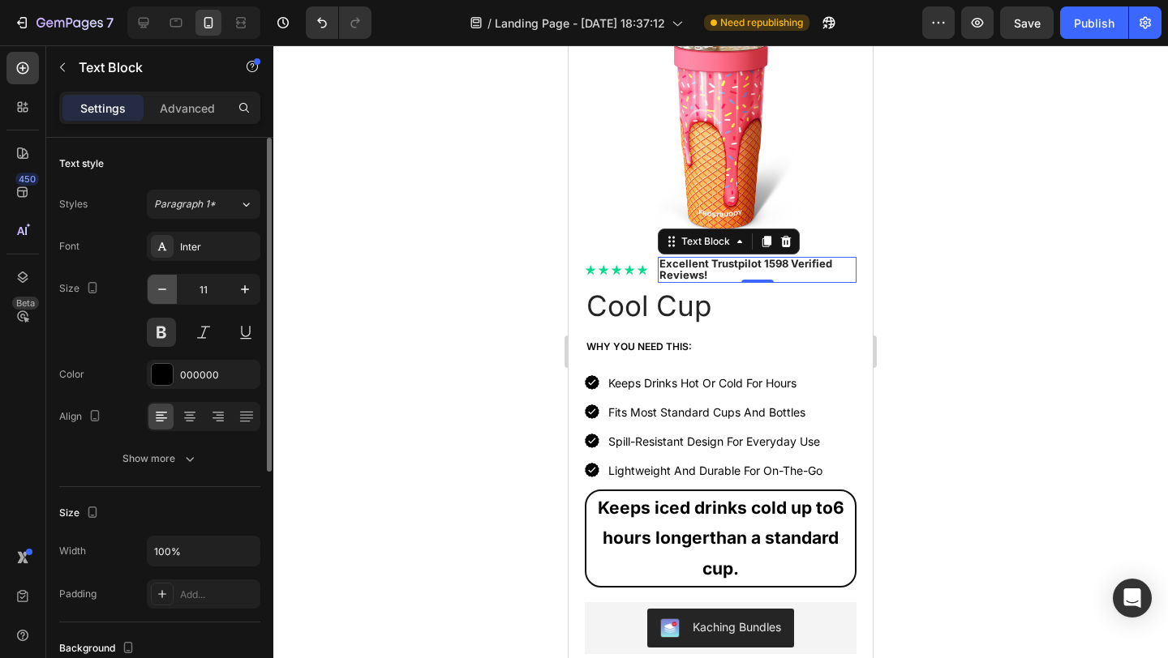
click at [176, 294] on button "button" at bounding box center [162, 289] width 29 height 29
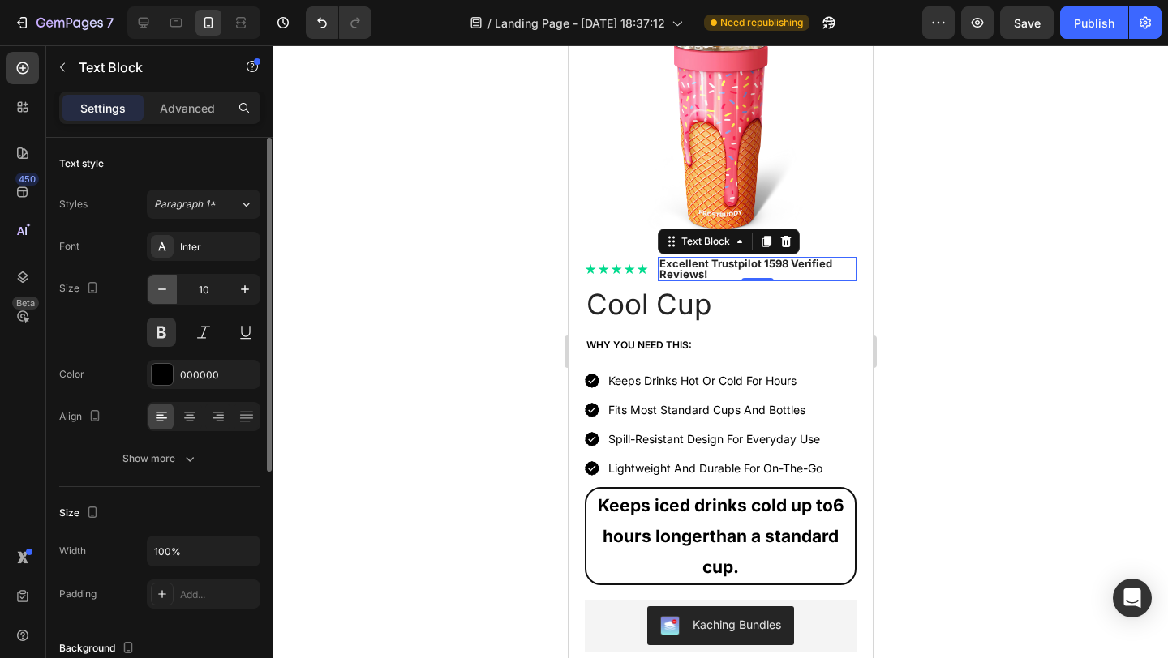
click at [176, 294] on button "button" at bounding box center [162, 289] width 29 height 29
type input "8"
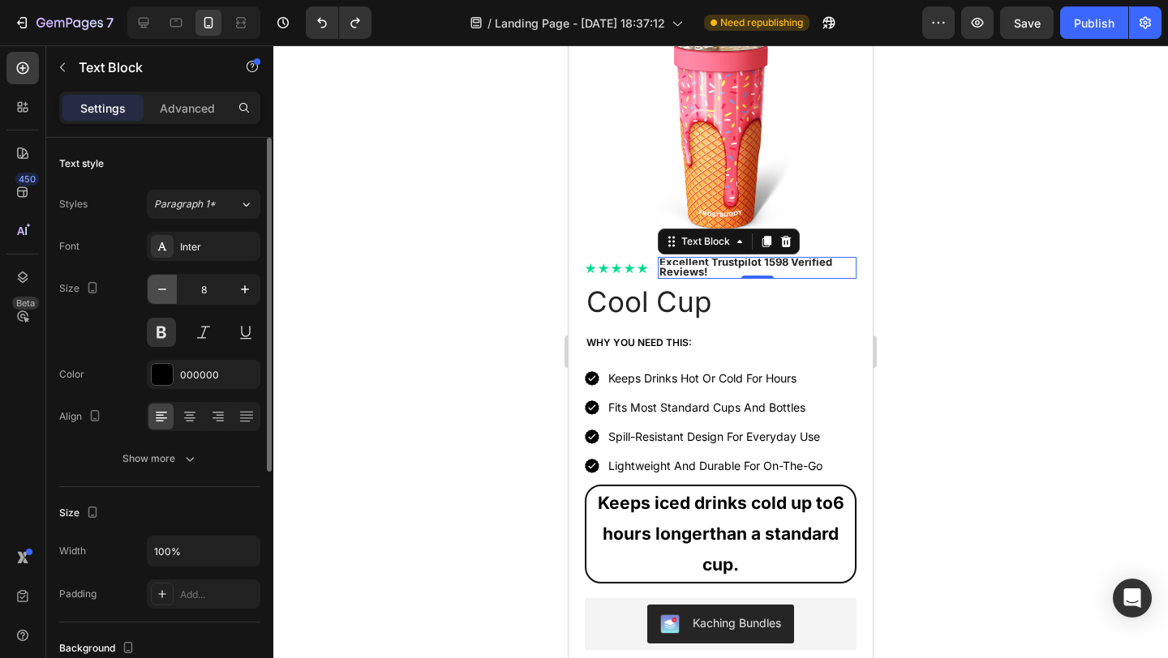
type input "9"
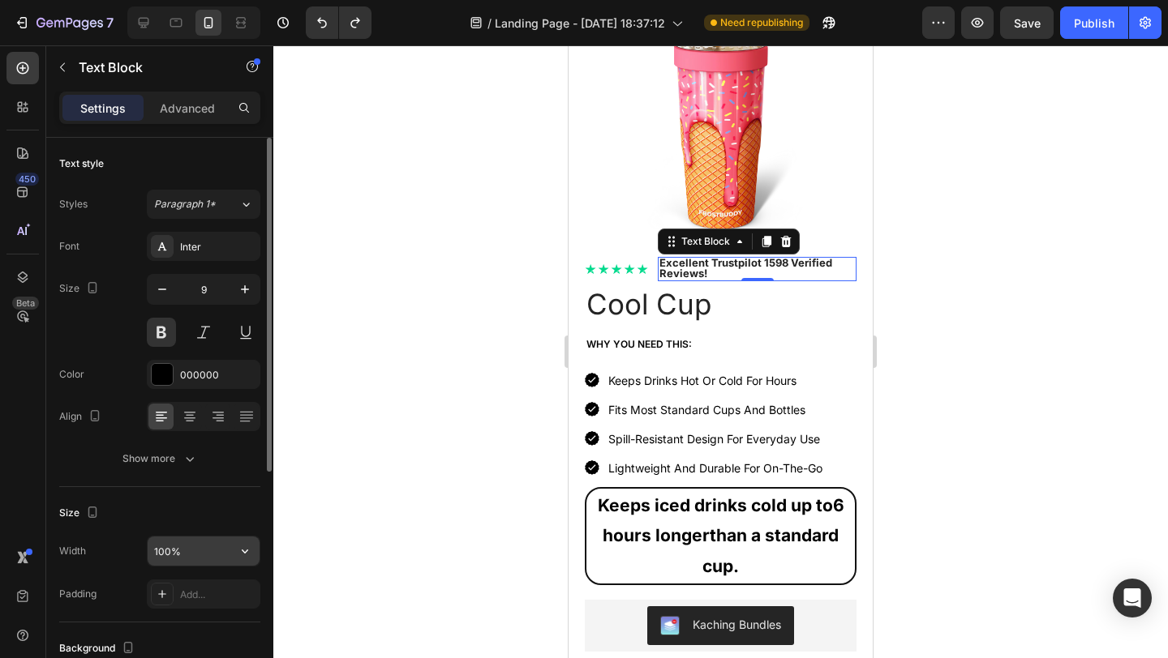
click at [212, 551] on input "100%" at bounding box center [204, 551] width 112 height 29
click at [237, 545] on icon "button" at bounding box center [245, 551] width 16 height 16
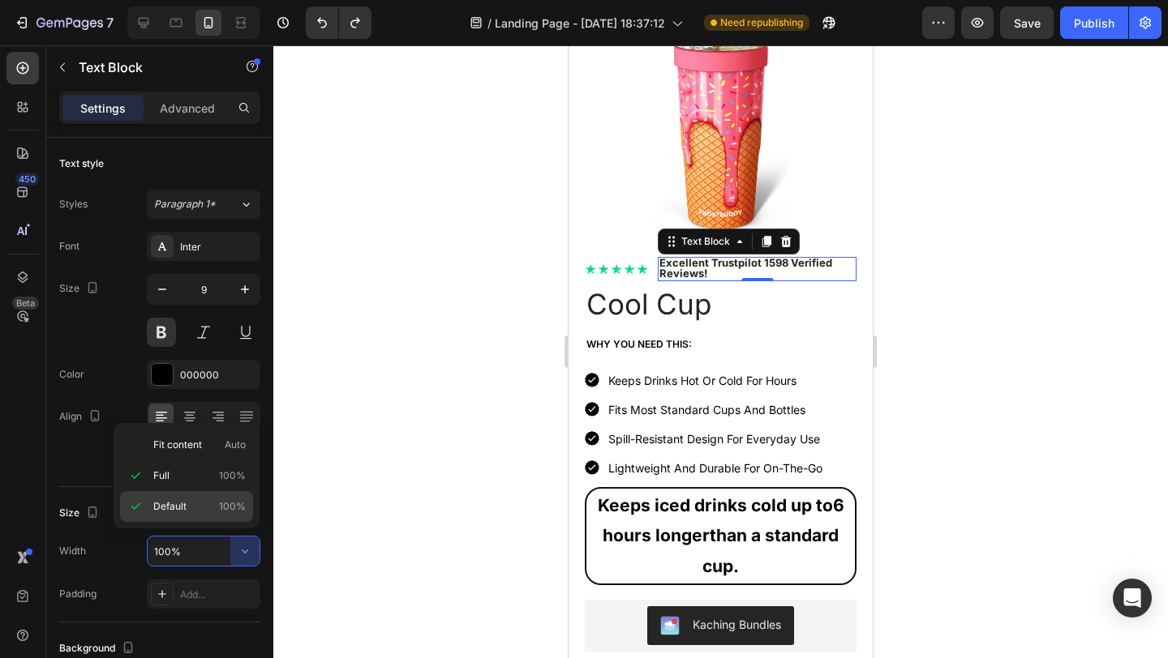
click at [186, 510] on p "Default 100%" at bounding box center [199, 506] width 92 height 15
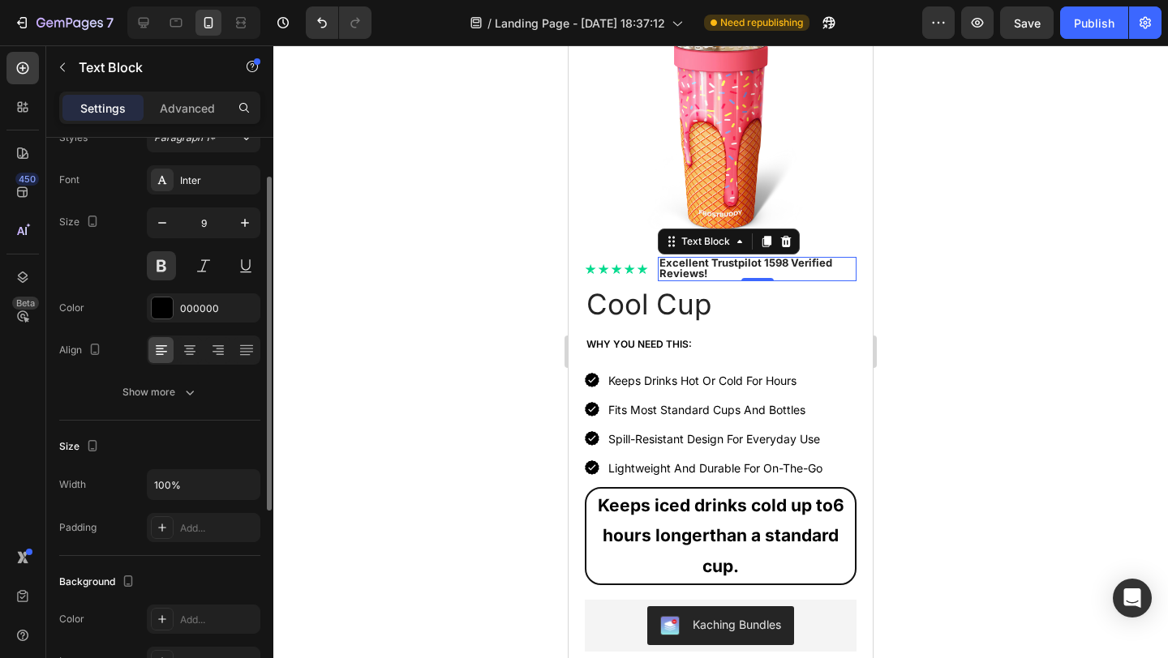
scroll to position [0, 0]
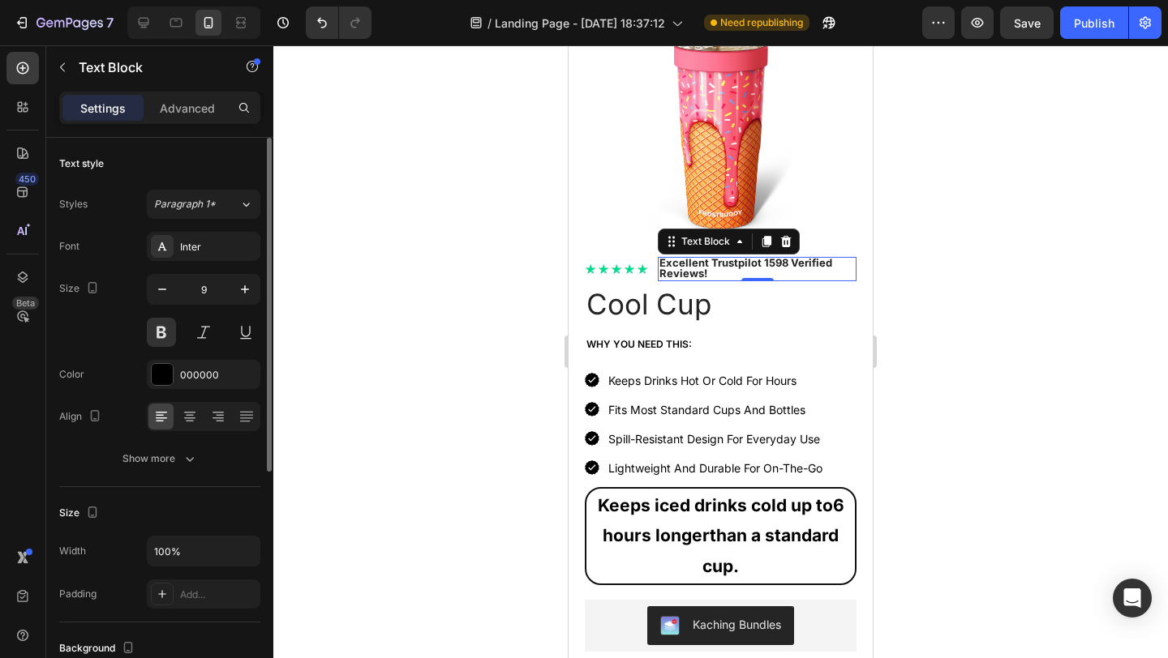
click at [704, 260] on strong "Excellent Trustpilot 1598 Verified Reviews!" at bounding box center [745, 268] width 173 height 24
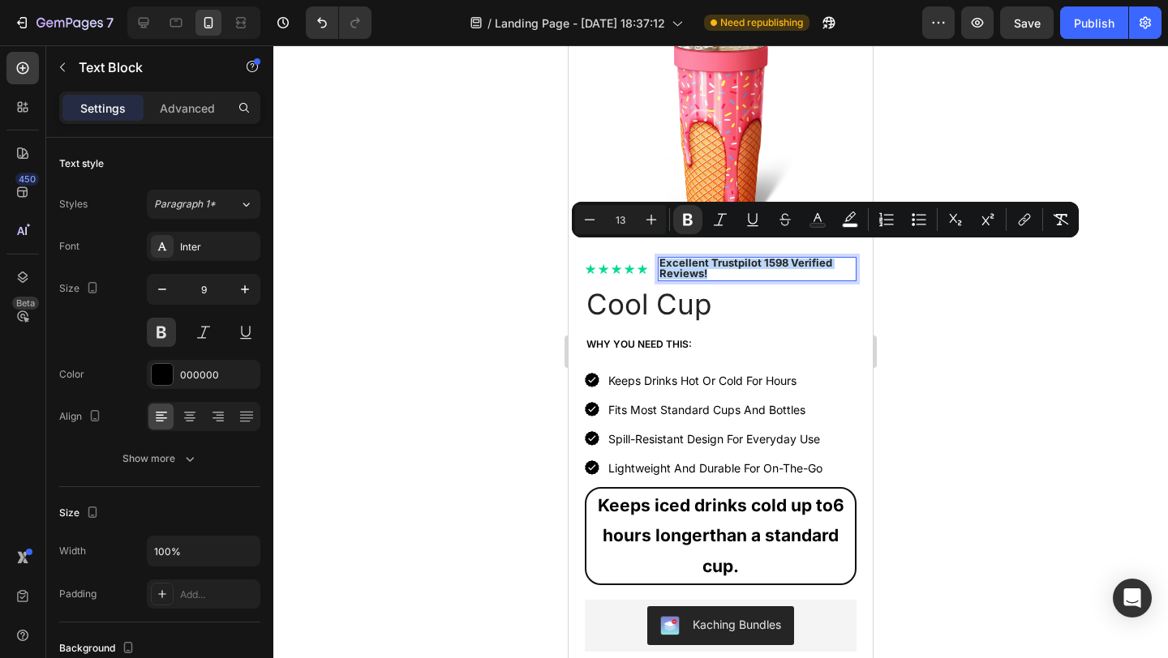
drag, startPoint x: 719, startPoint y: 260, endPoint x: 659, endPoint y: 248, distance: 61.2
click at [659, 259] on p "Excellent Trustpilot 1598 Verified Reviews!" at bounding box center [756, 269] width 195 height 21
click at [587, 212] on icon "Editor contextual toolbar" at bounding box center [589, 220] width 16 height 16
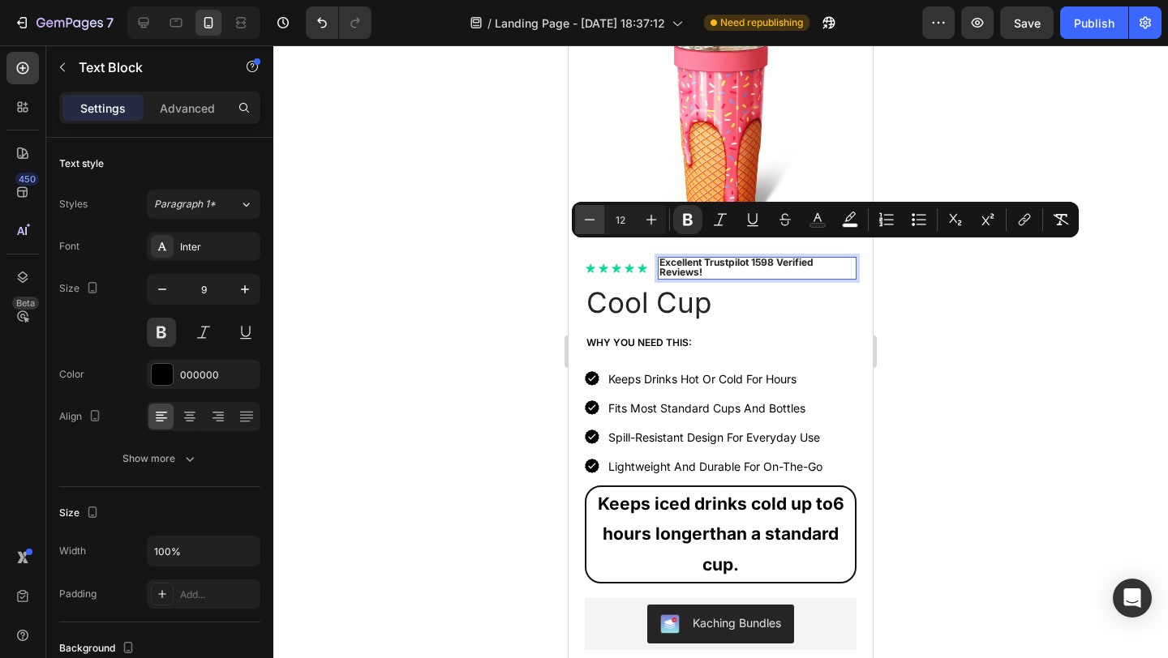
click at [587, 212] on icon "Editor contextual toolbar" at bounding box center [589, 220] width 16 height 16
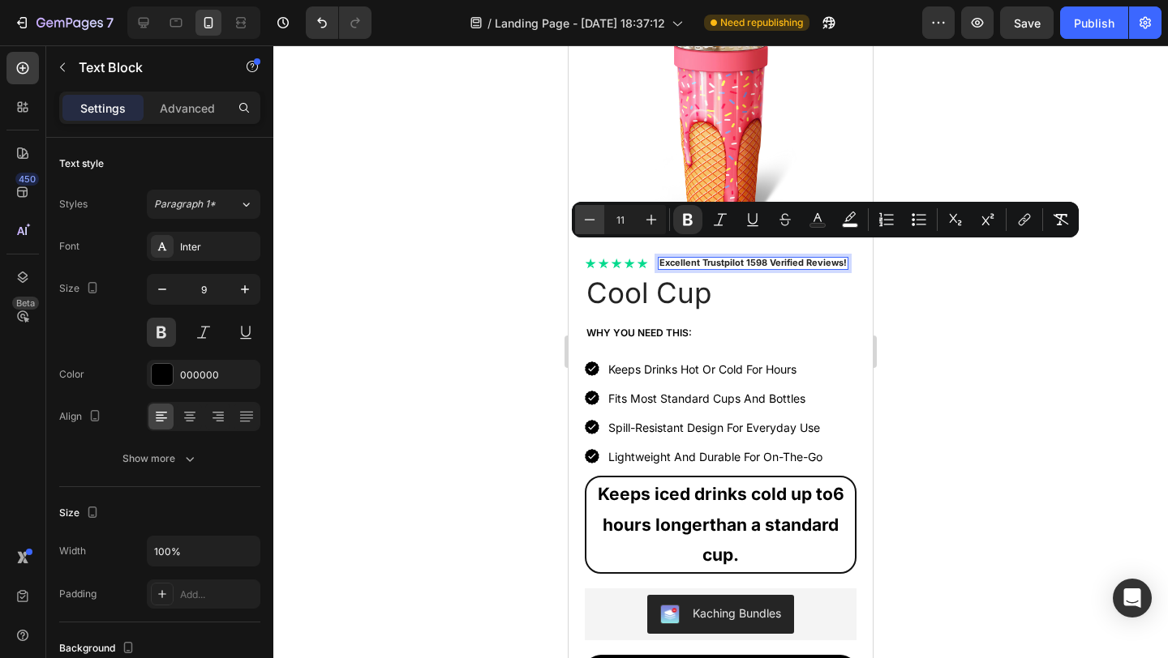
click at [587, 212] on icon "Editor contextual toolbar" at bounding box center [589, 220] width 16 height 16
type input "10"
click at [933, 320] on div at bounding box center [720, 351] width 894 height 613
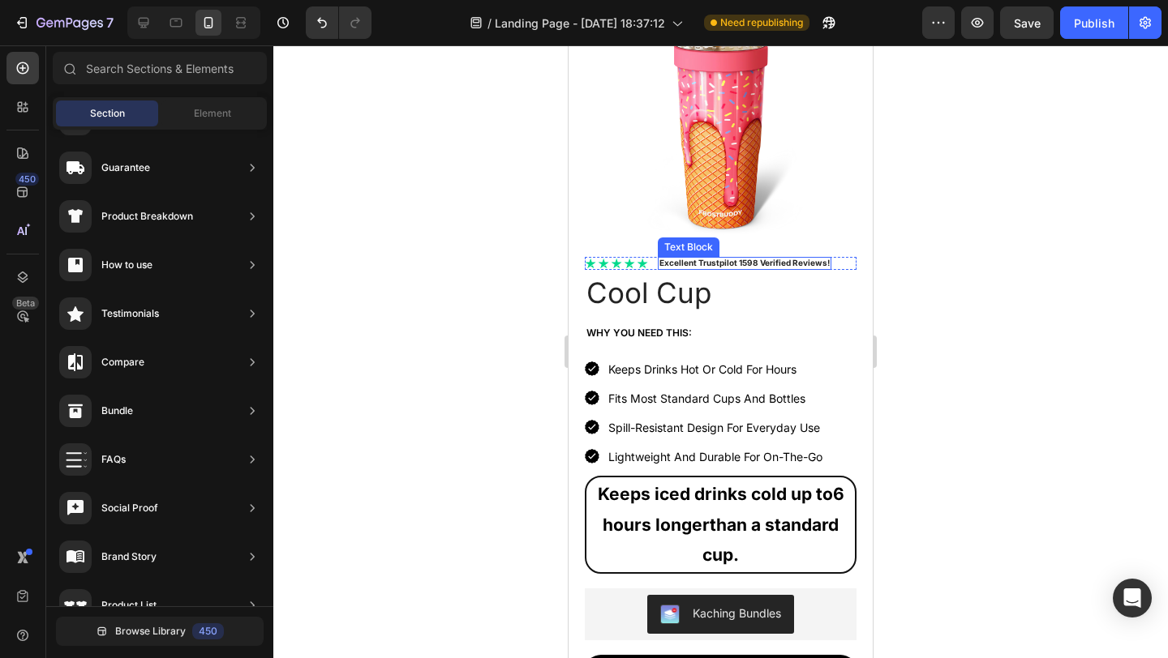
click at [788, 258] on strong "Excellent Trustpilot 1598 Verified Reviews!" at bounding box center [744, 263] width 170 height 10
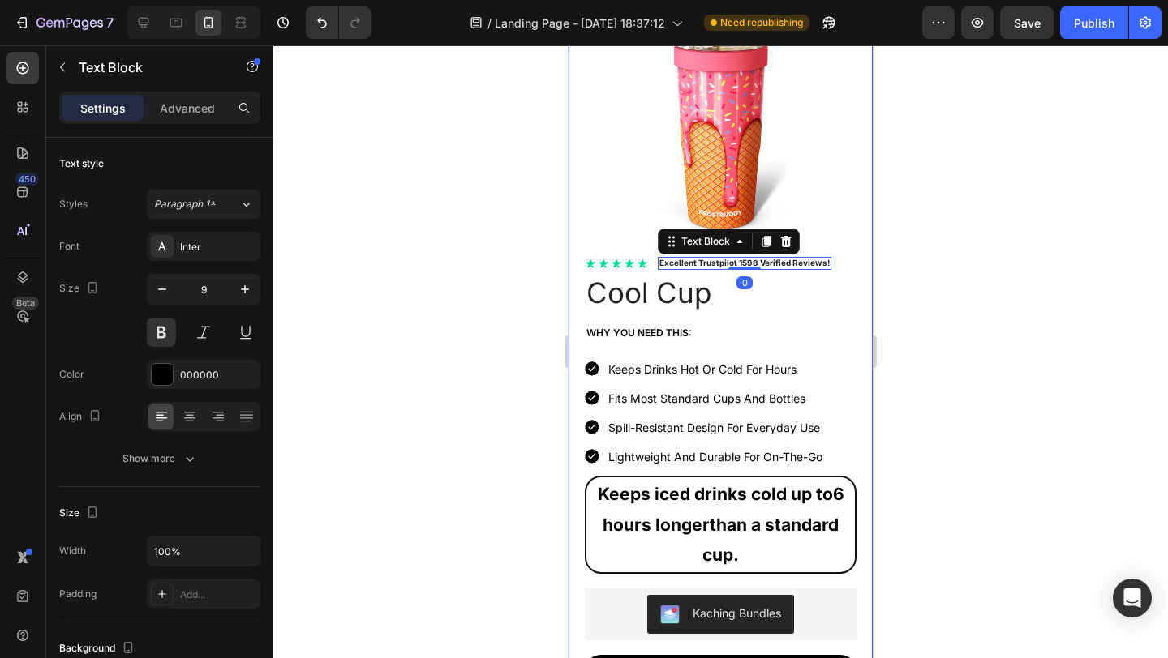
click at [932, 258] on div at bounding box center [720, 351] width 894 height 613
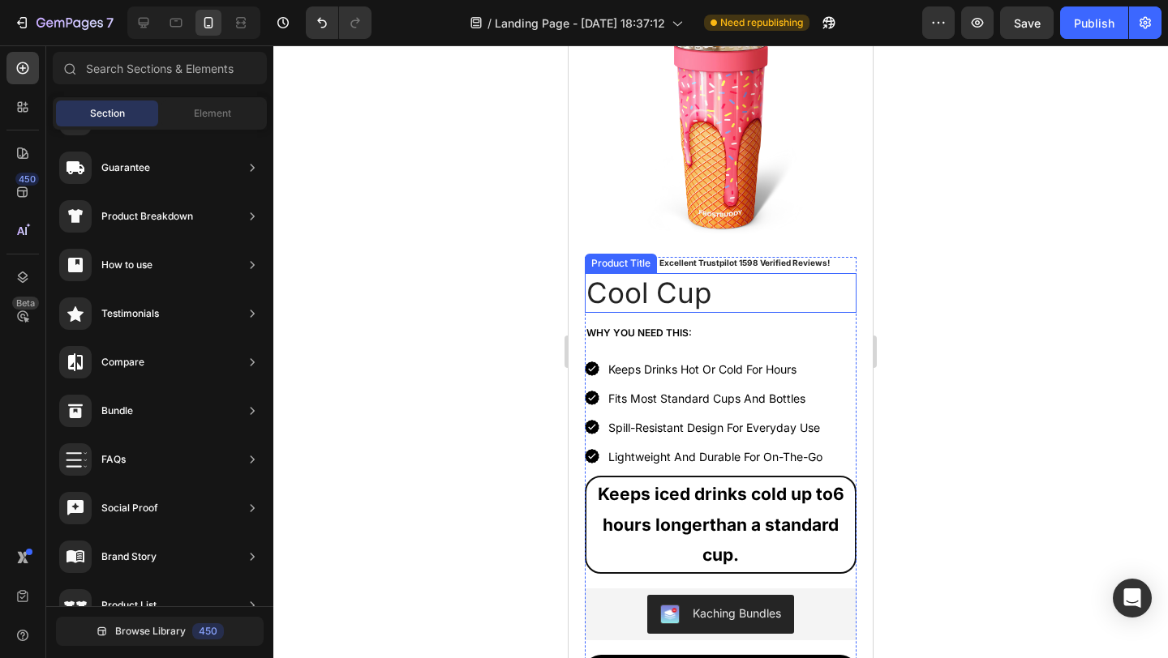
click at [730, 281] on h1 "Cool Cup" at bounding box center [721, 293] width 272 height 41
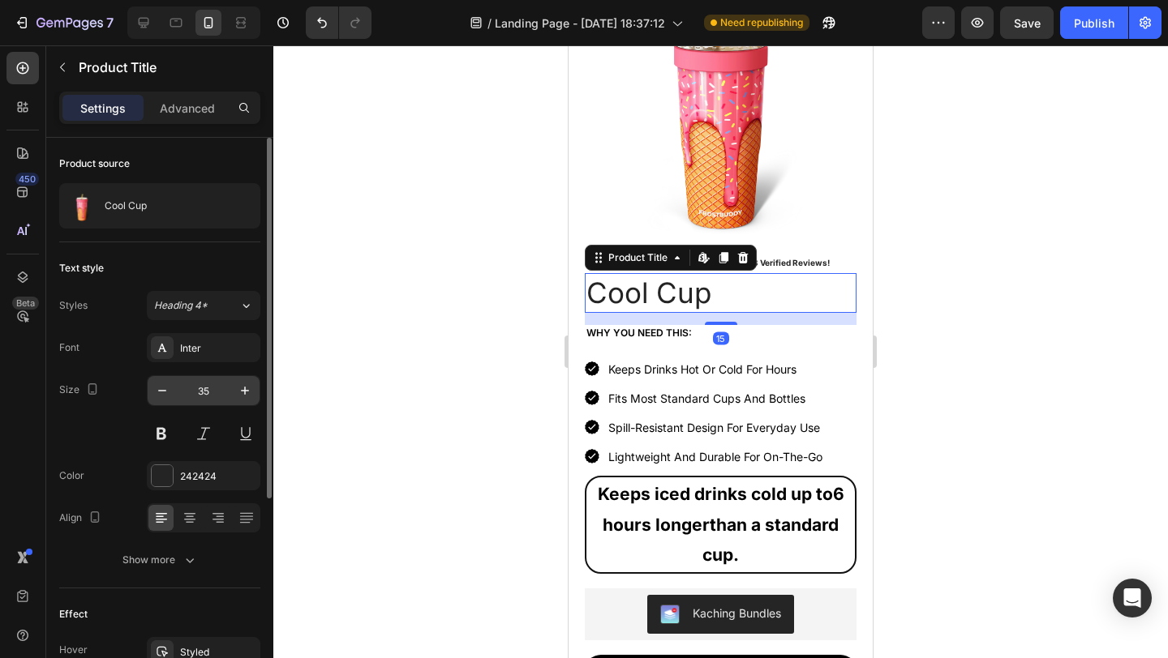
drag, startPoint x: 200, startPoint y: 388, endPoint x: 226, endPoint y: 391, distance: 26.1
click at [204, 388] on input "35" at bounding box center [204, 390] width 54 height 29
type input "25"
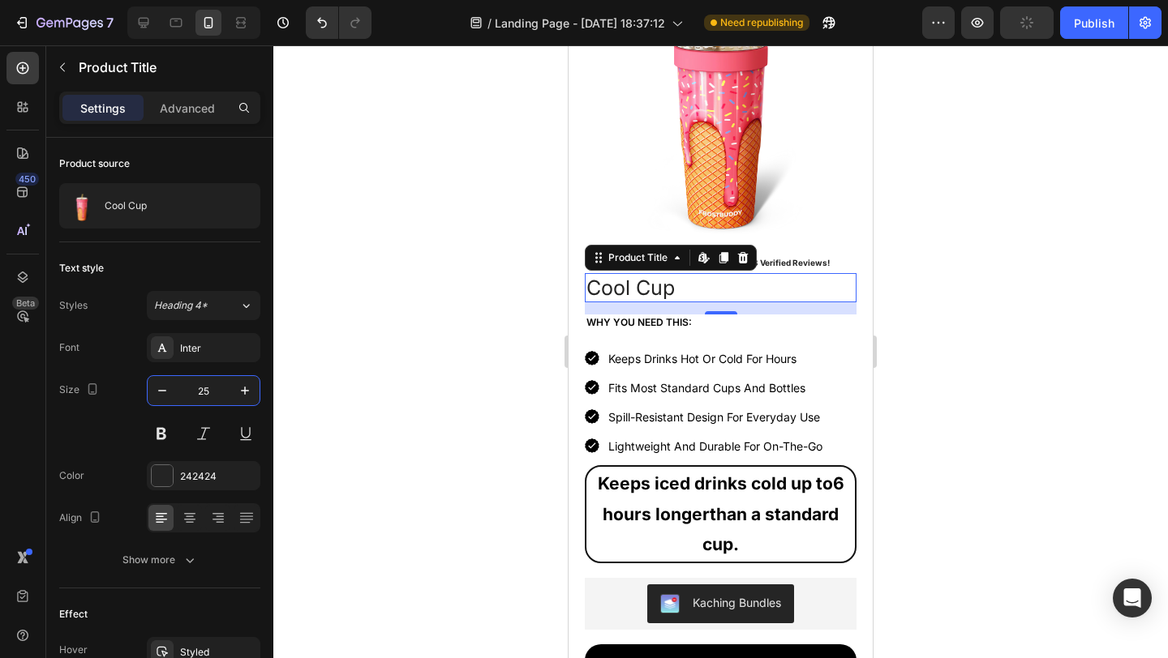
click at [912, 256] on div at bounding box center [720, 351] width 894 height 613
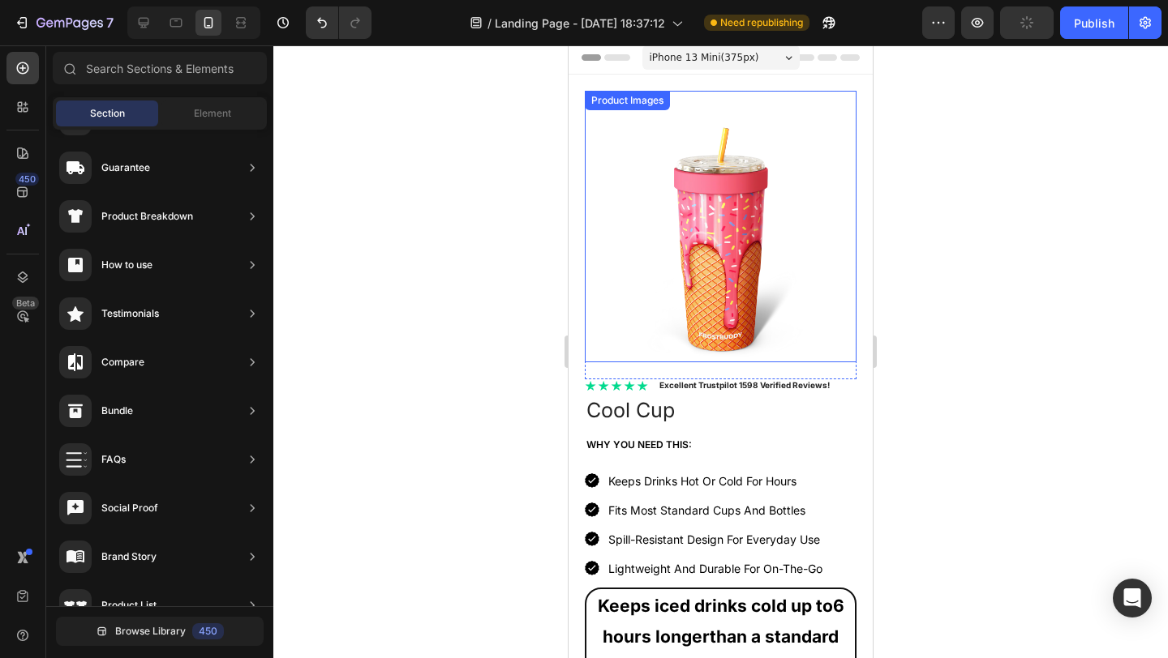
scroll to position [3, 0]
click at [735, 228] on img at bounding box center [721, 228] width 272 height 272
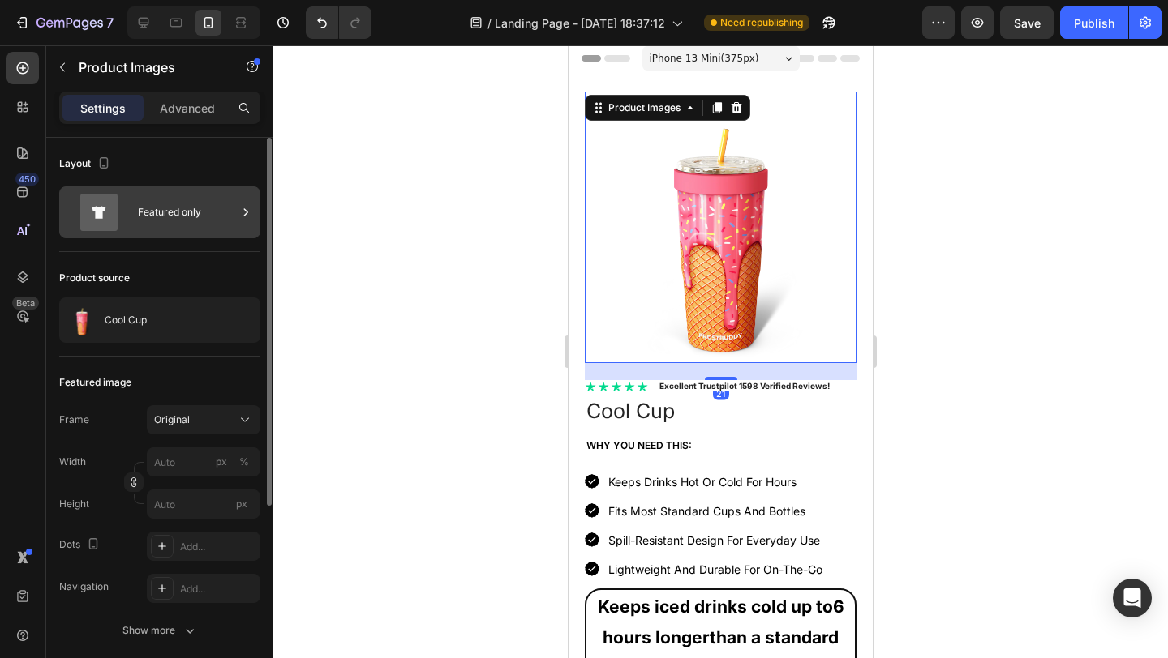
click at [169, 201] on div "Featured only" at bounding box center [187, 212] width 99 height 37
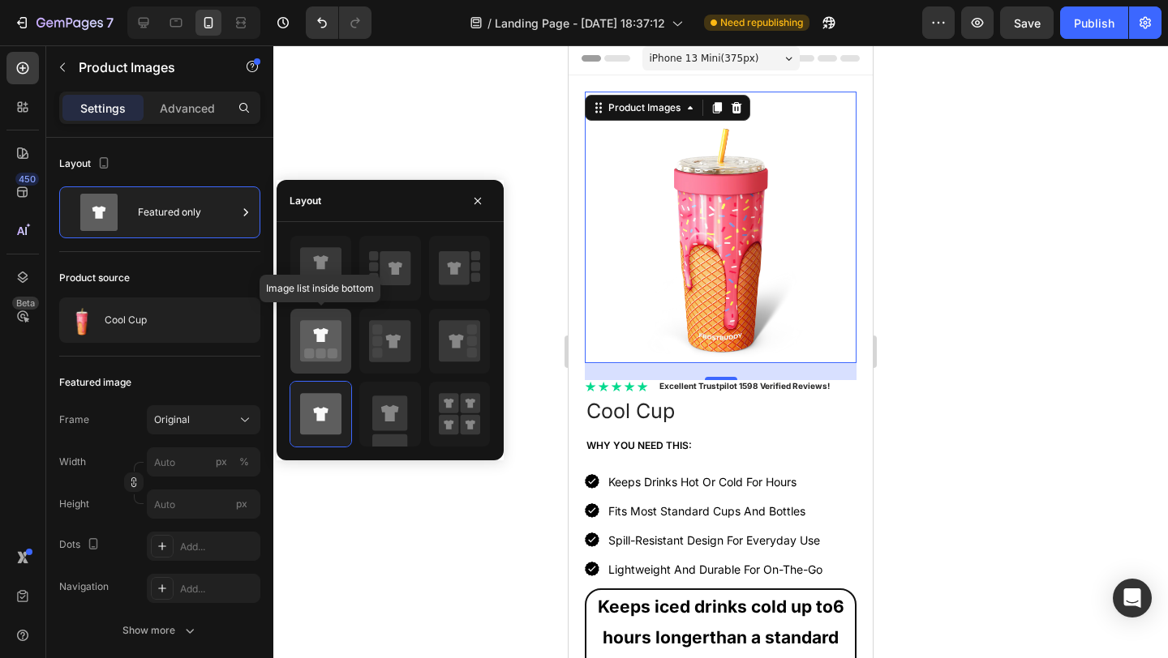
click at [322, 341] on icon at bounding box center [320, 335] width 15 height 14
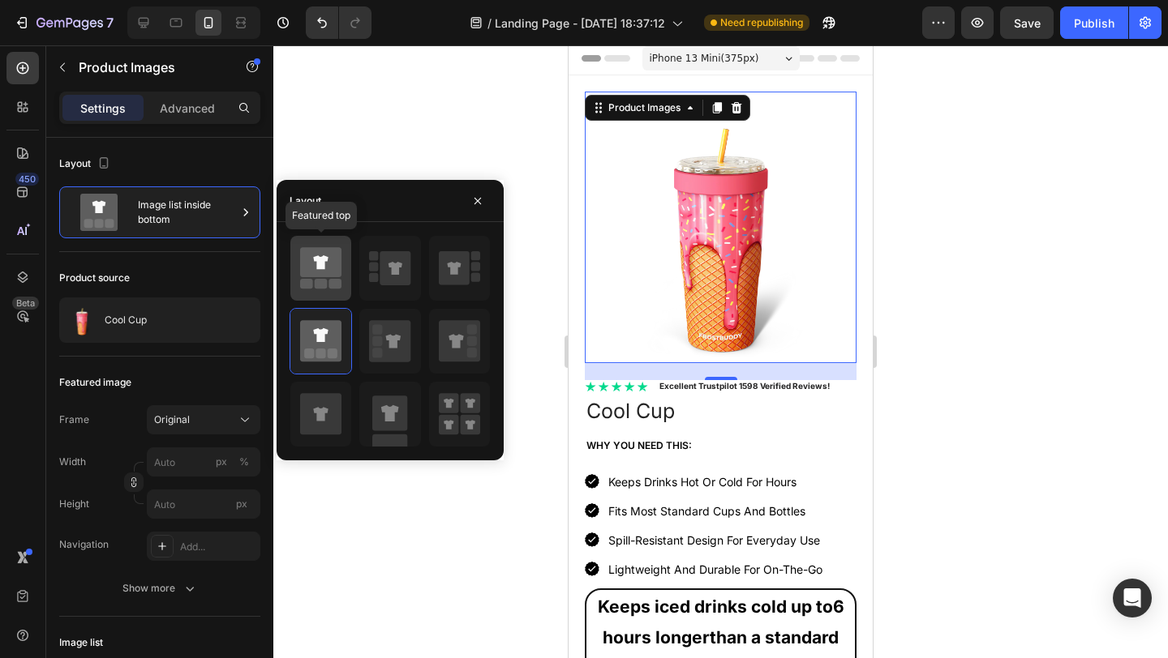
click at [325, 260] on icon at bounding box center [320, 262] width 15 height 14
type input "60"
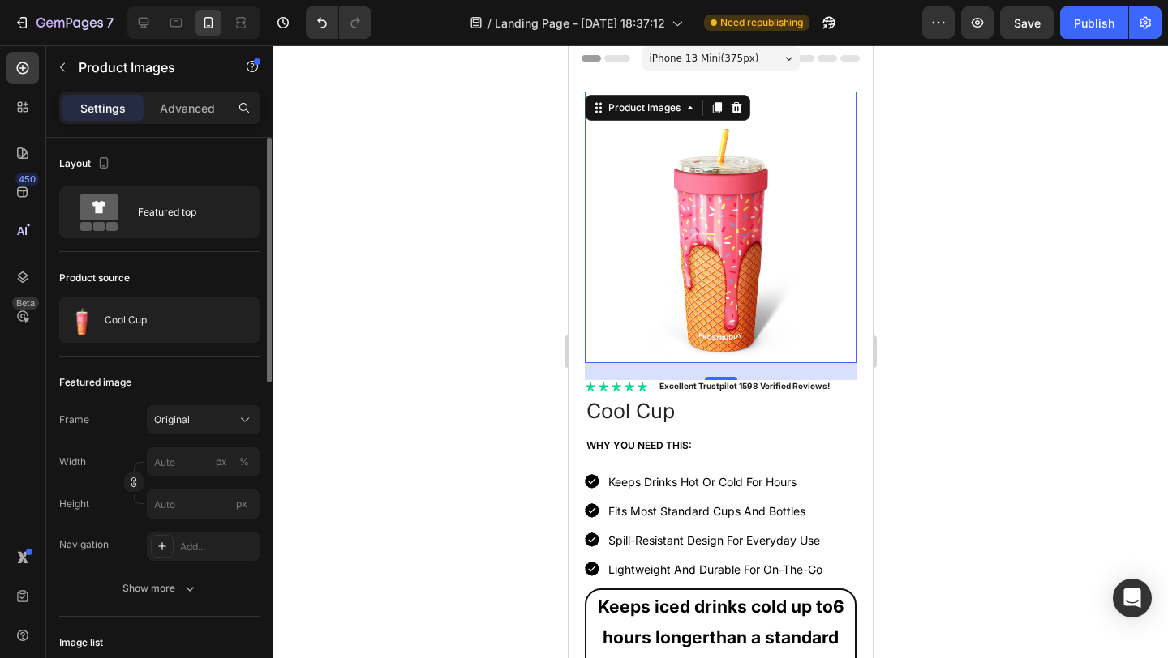
click at [210, 279] on div "Product source" at bounding box center [159, 278] width 201 height 26
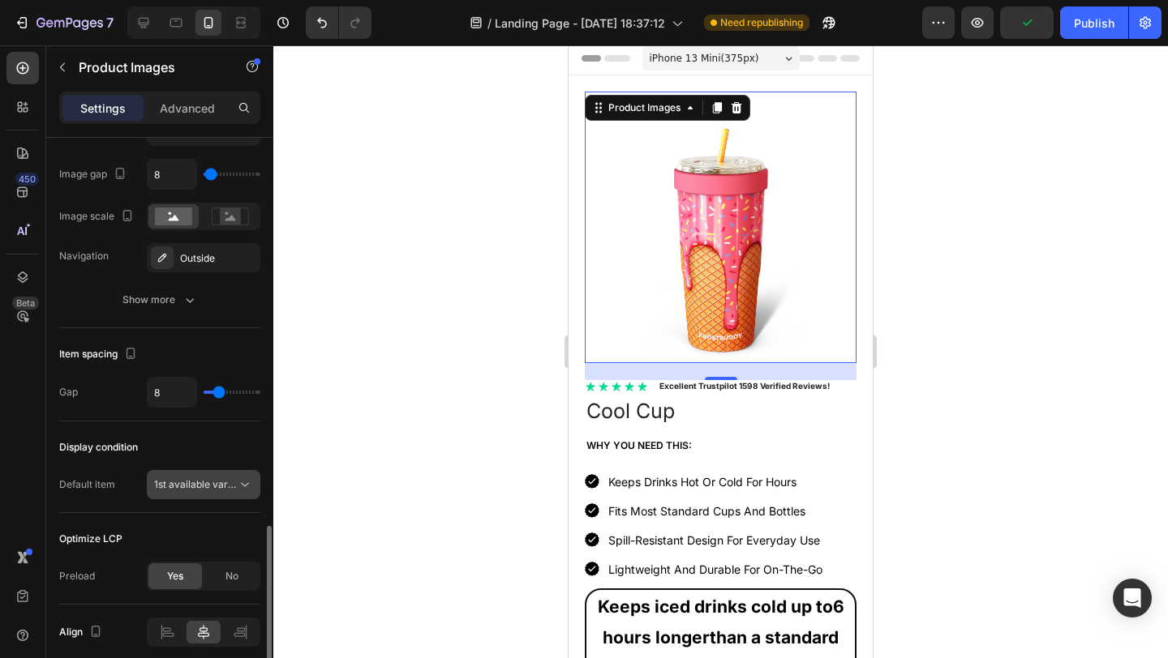
scroll to position [742, 0]
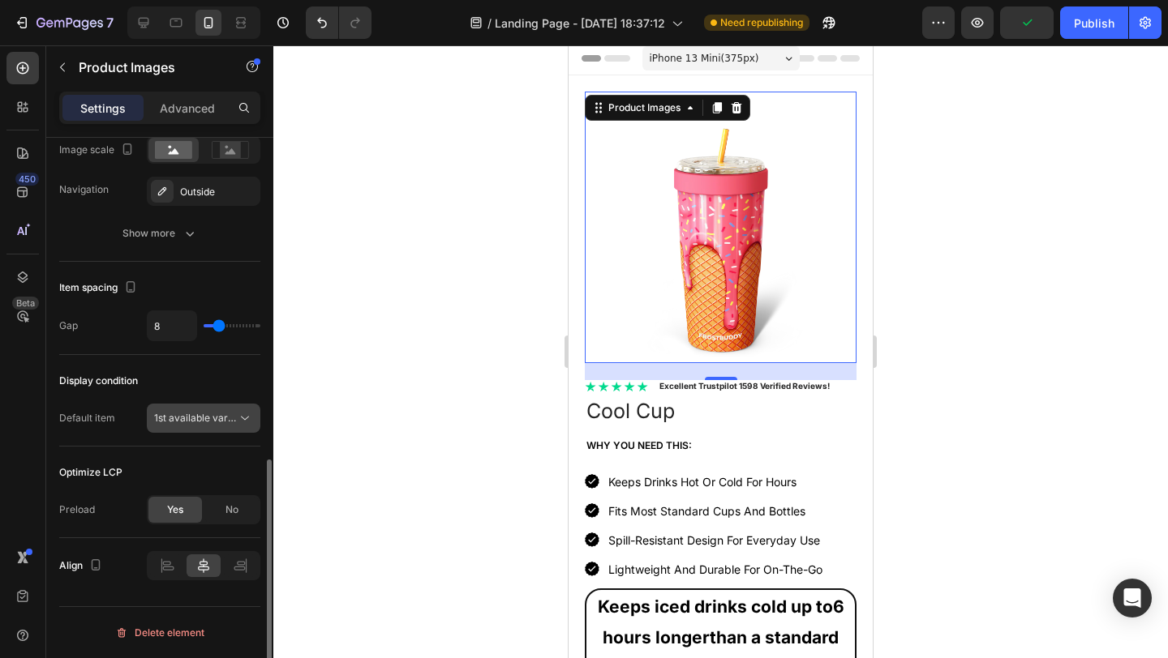
click at [203, 416] on span "1st available variant" at bounding box center [199, 418] width 91 height 12
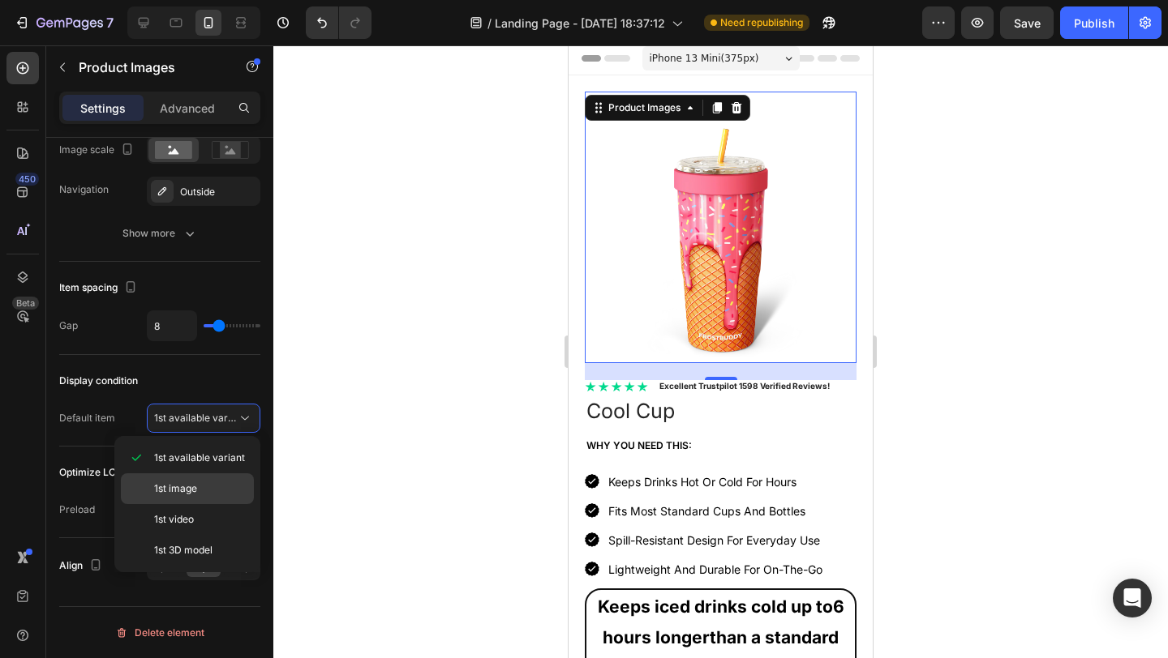
click at [198, 492] on p "1st image" at bounding box center [200, 489] width 92 height 15
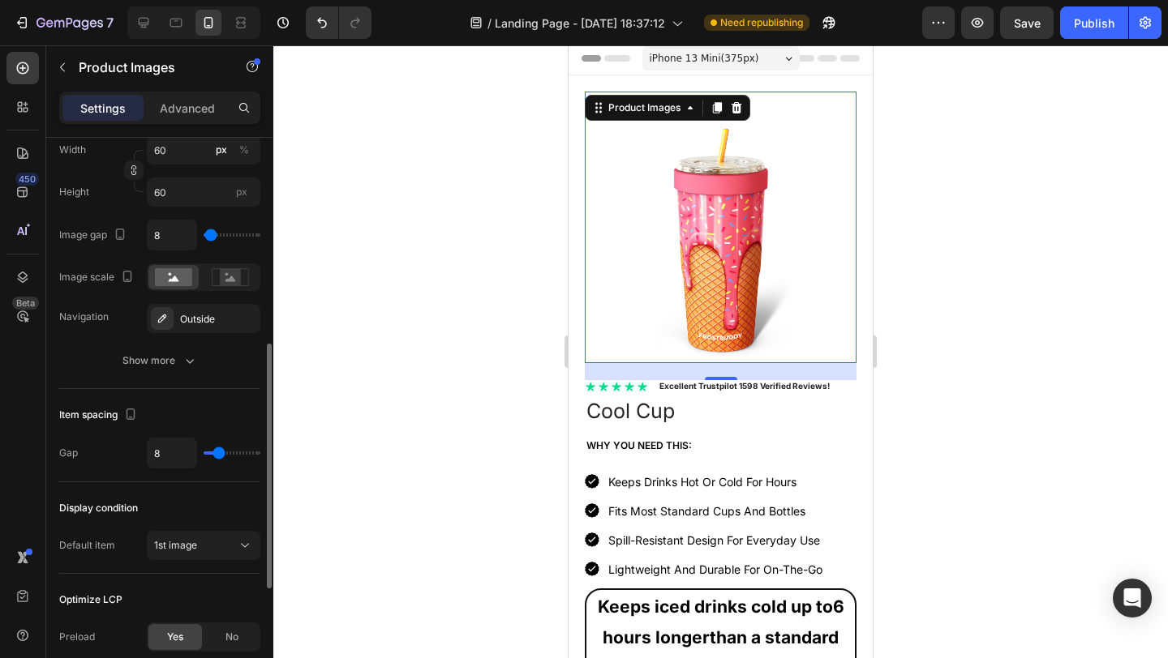
scroll to position [572, 0]
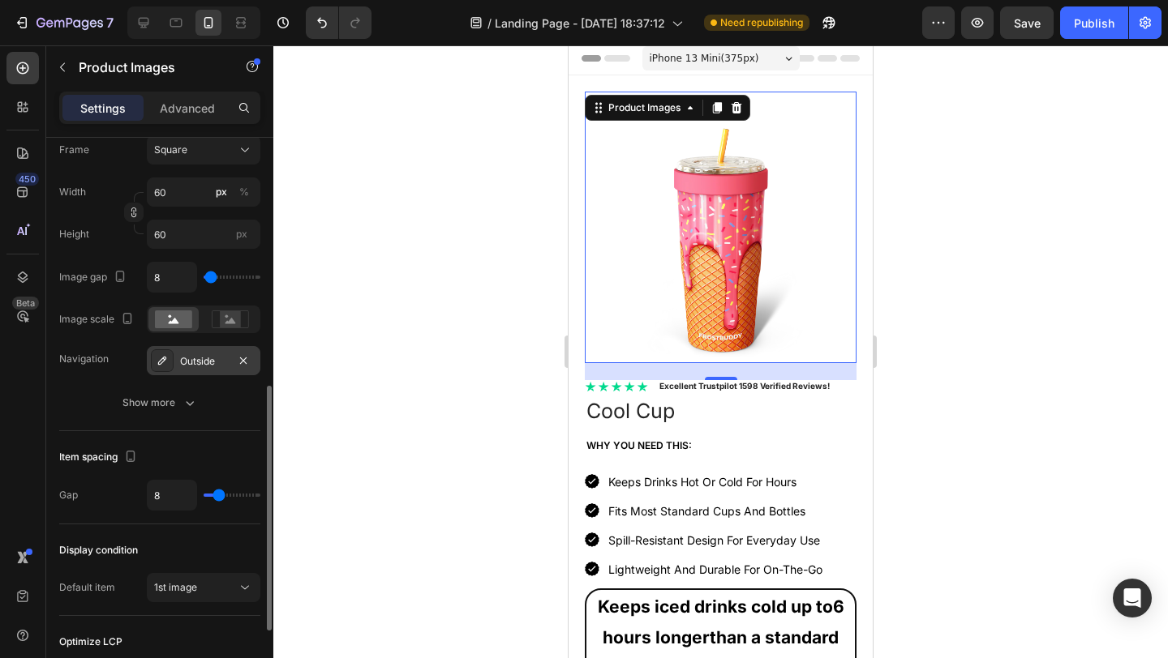
click at [200, 358] on div "Outside" at bounding box center [203, 361] width 47 height 15
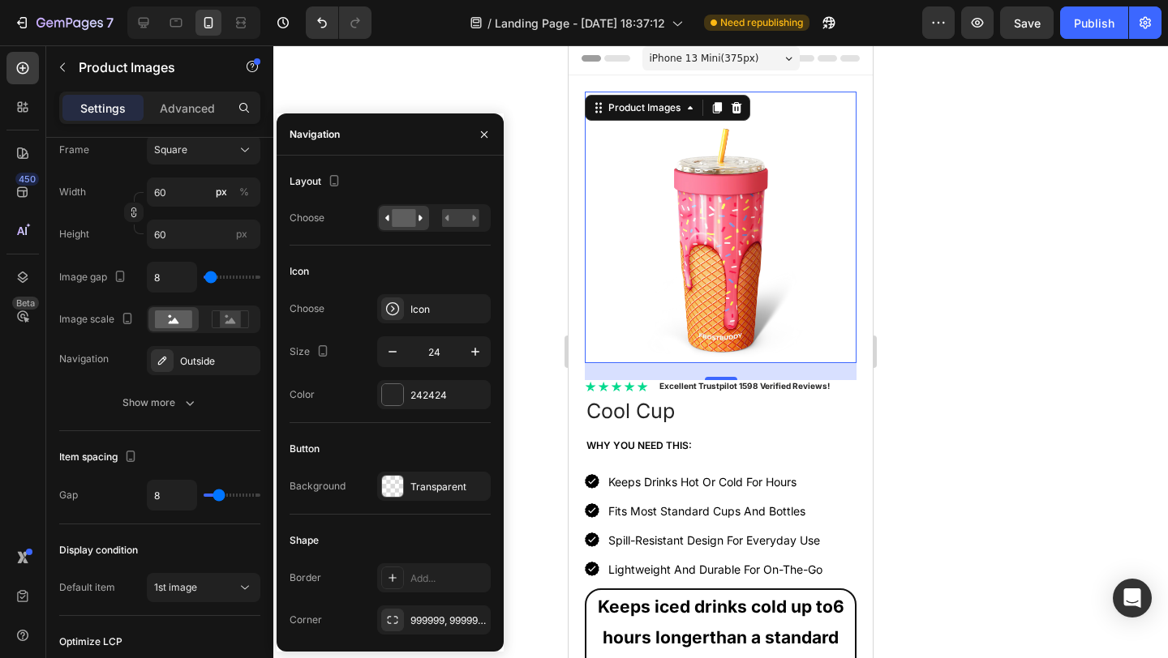
click at [489, 75] on div at bounding box center [720, 351] width 894 height 613
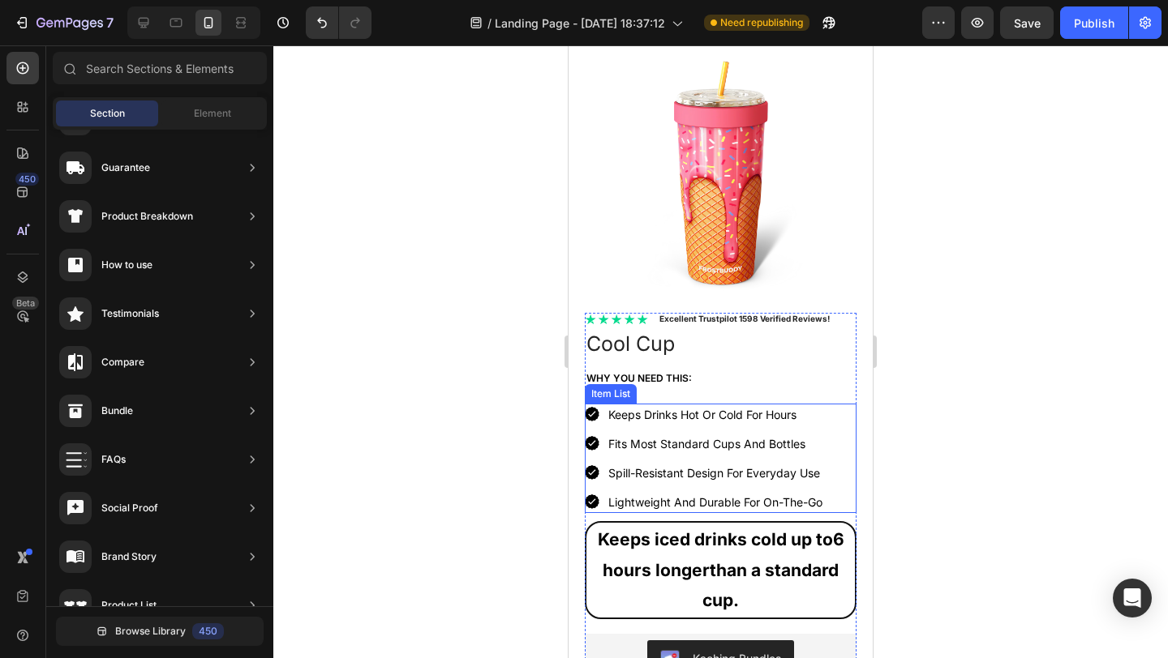
scroll to position [148, 0]
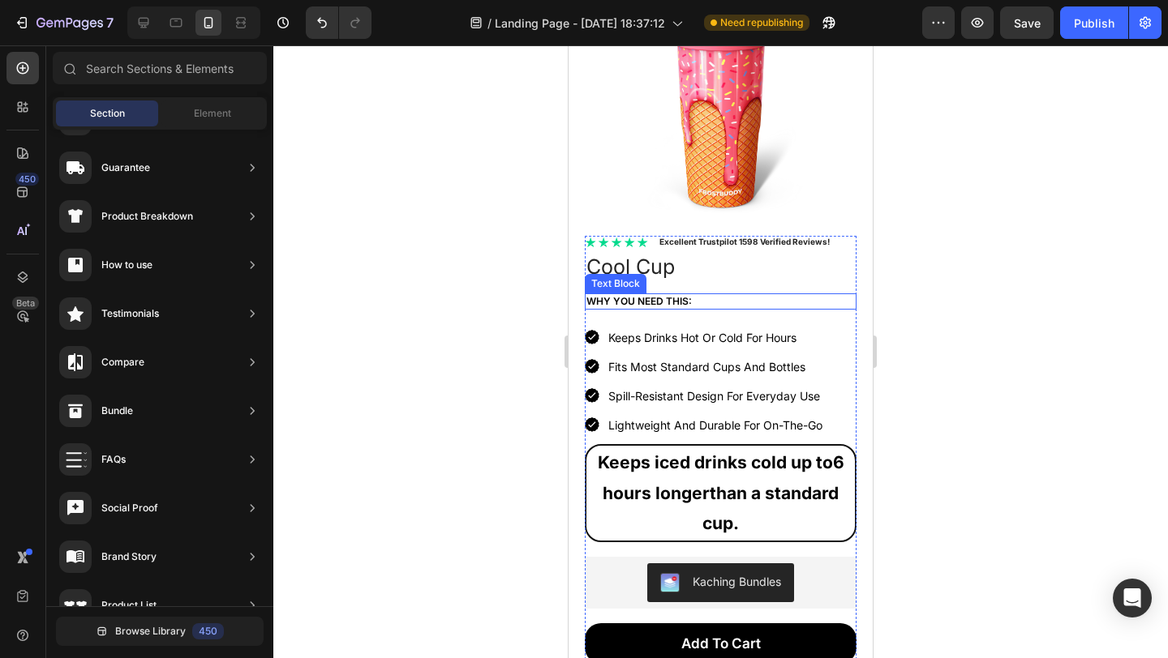
click at [662, 295] on p "Why You need this:" at bounding box center [720, 301] width 268 height 13
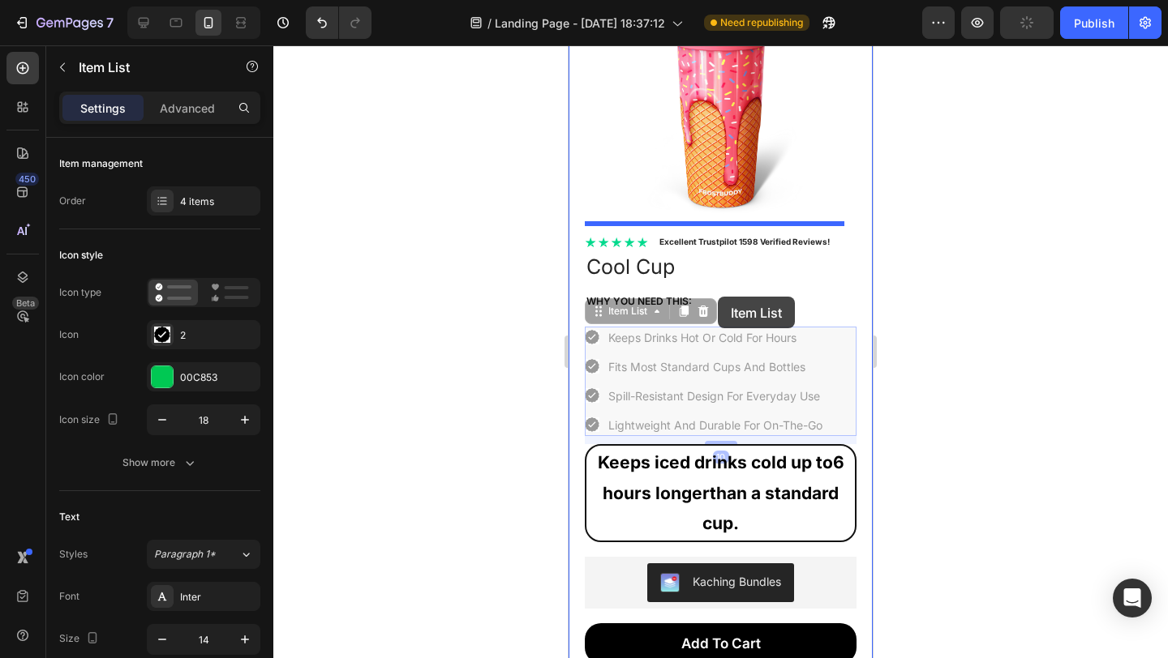
drag, startPoint x: 722, startPoint y: 314, endPoint x: 718, endPoint y: 297, distance: 17.5
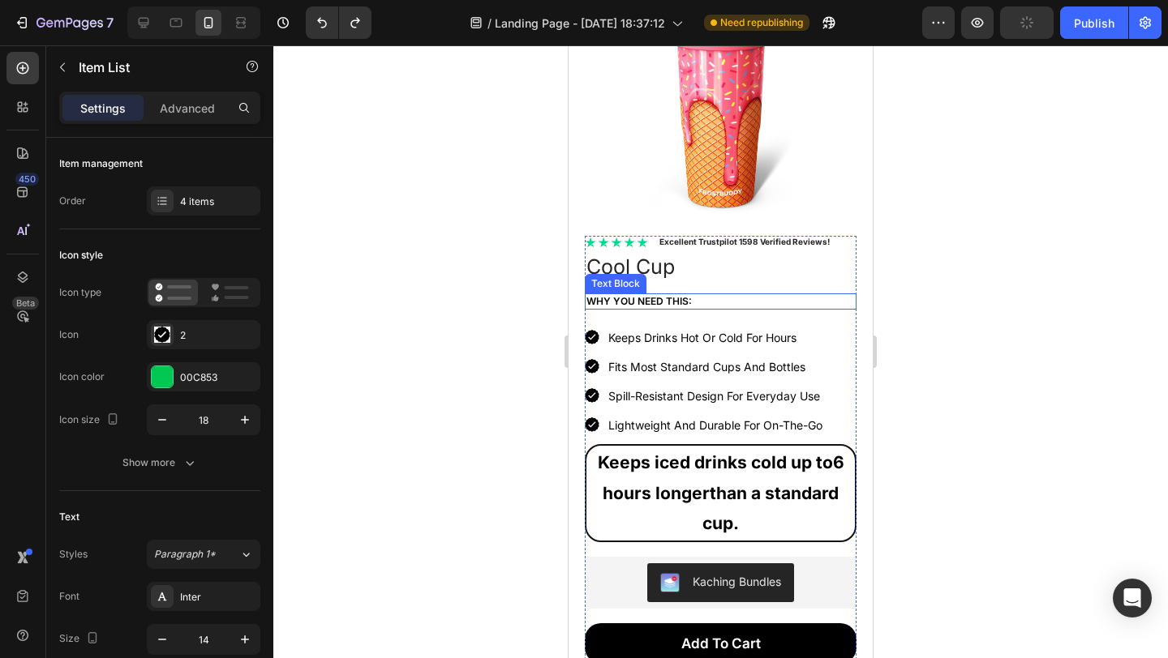
click at [714, 295] on p "Why You need this:" at bounding box center [720, 301] width 268 height 13
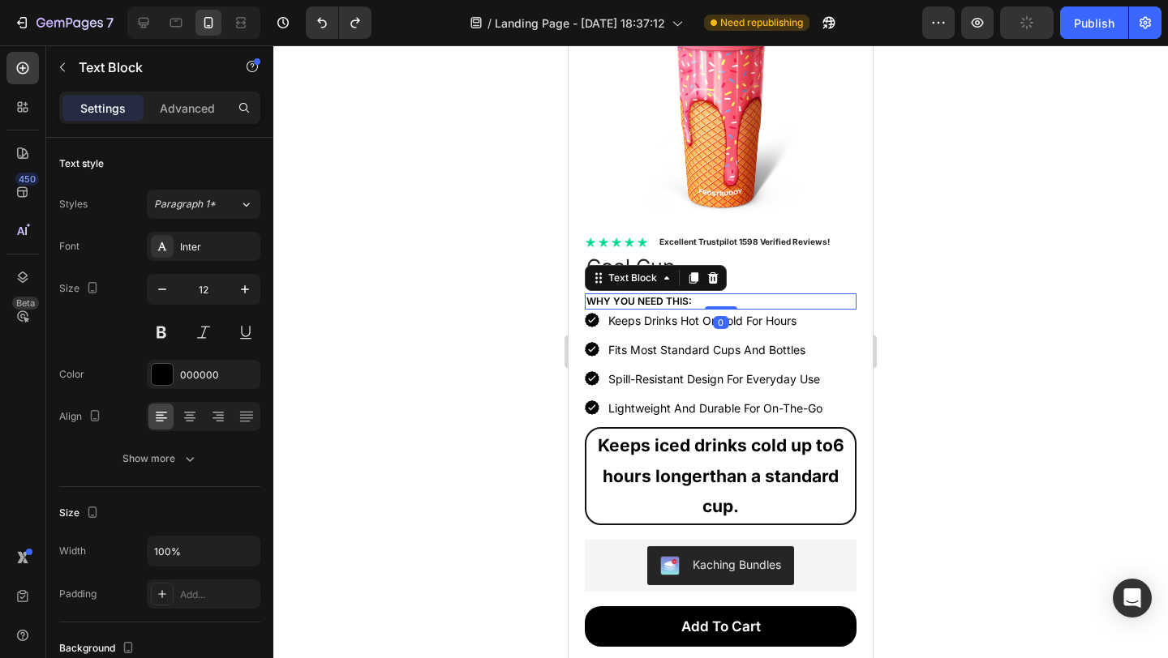
drag, startPoint x: 717, startPoint y: 311, endPoint x: 712, endPoint y: 276, distance: 35.2
click at [711, 294] on div "Why You need this: Text Block 0" at bounding box center [721, 302] width 272 height 16
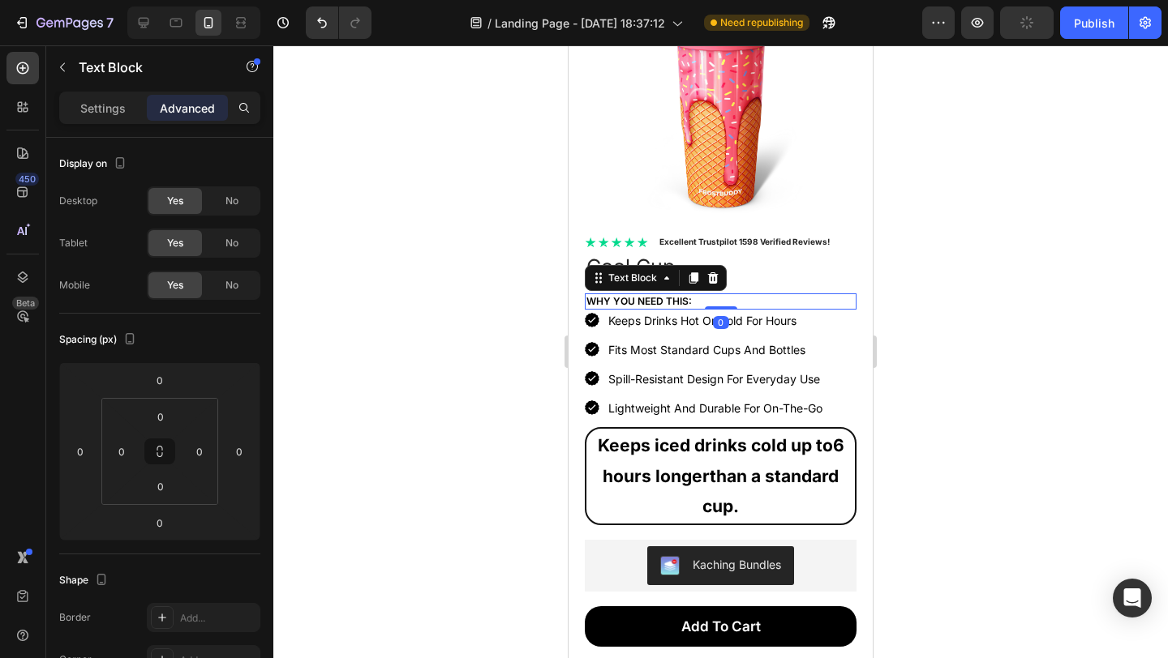
click at [928, 270] on div at bounding box center [720, 351] width 894 height 613
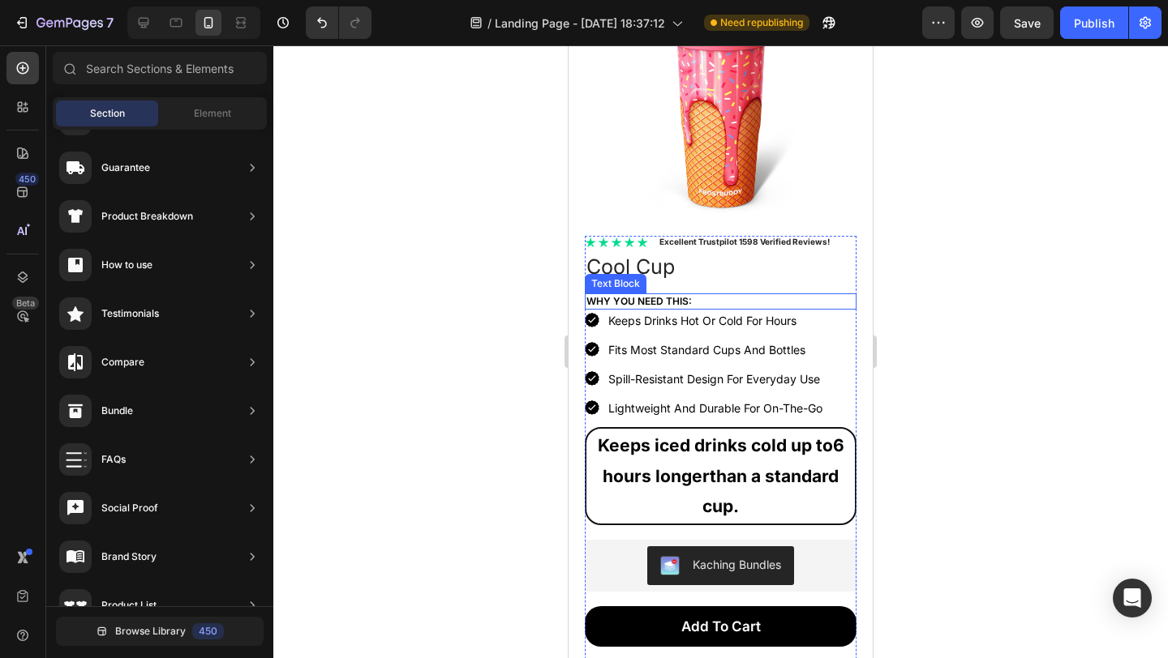
click at [693, 295] on p "Why You need this:" at bounding box center [720, 301] width 268 height 13
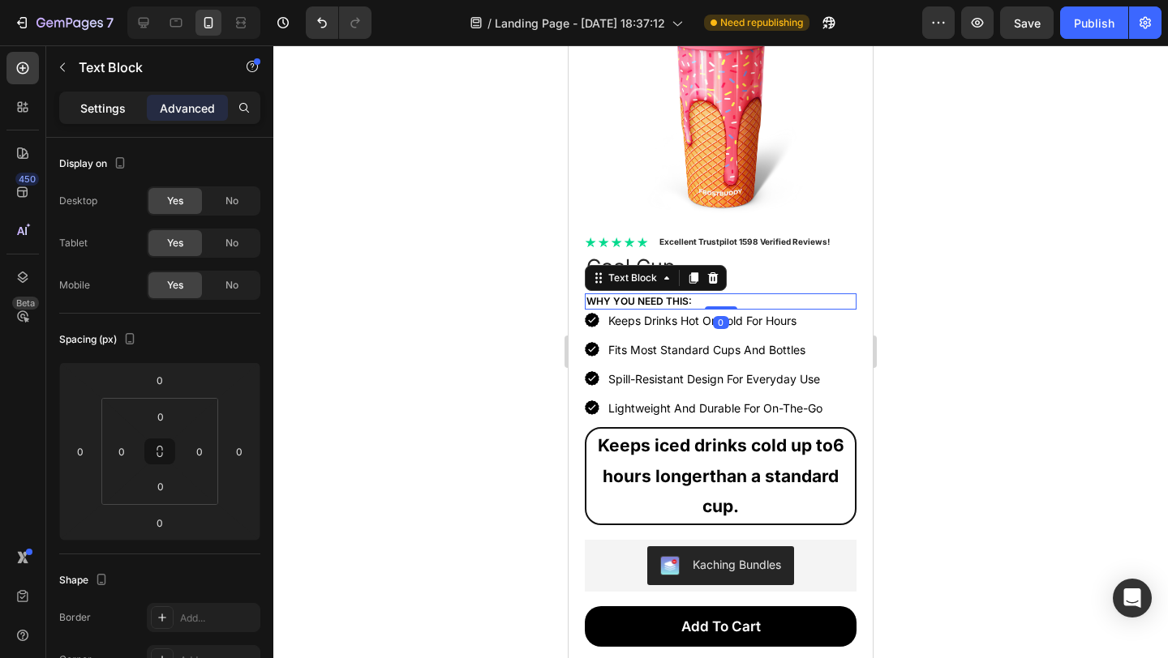
click at [106, 117] on div "Settings" at bounding box center [102, 108] width 81 height 26
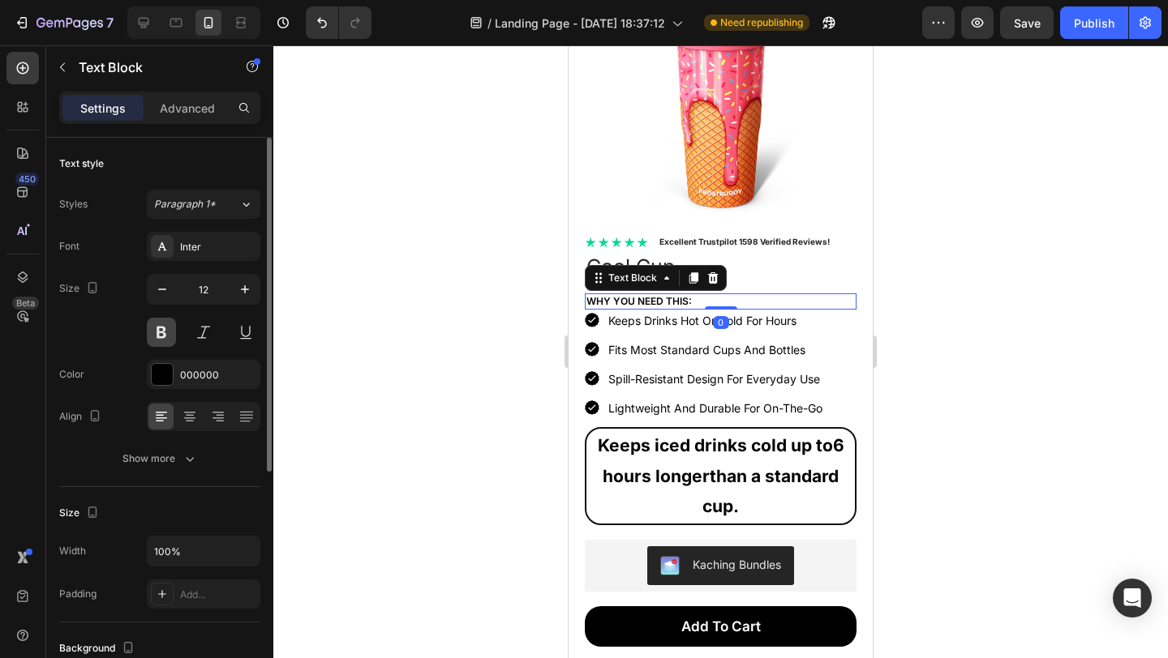
click at [157, 333] on button at bounding box center [161, 332] width 29 height 29
click at [430, 318] on div at bounding box center [720, 351] width 894 height 613
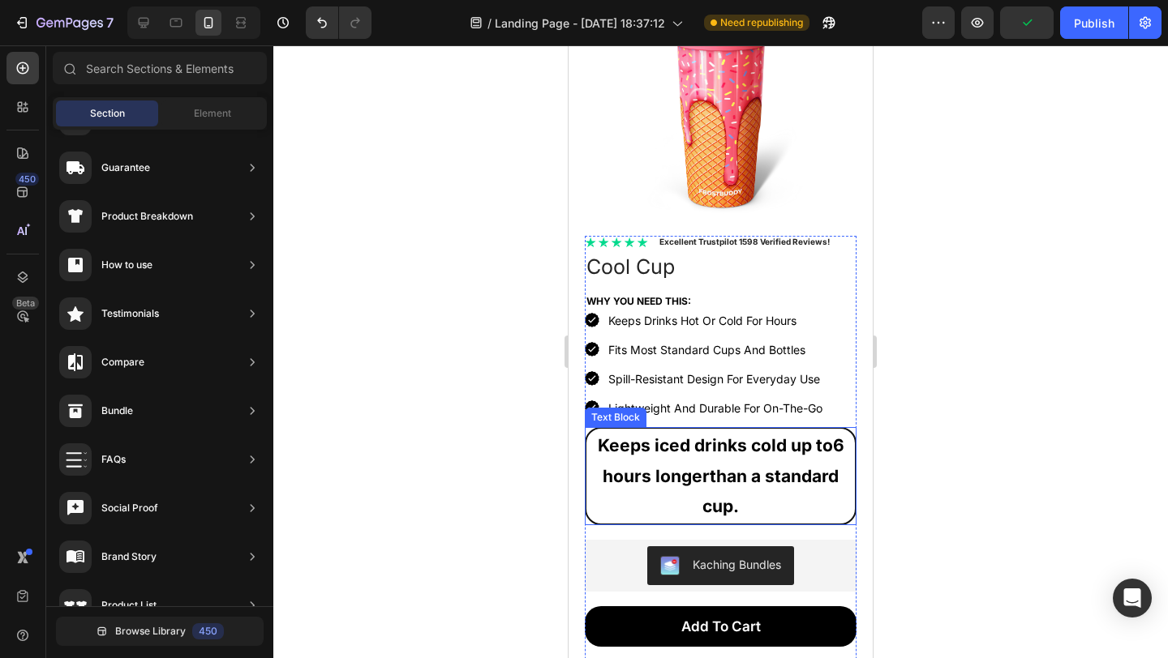
click at [747, 468] on p "Keeps iced drinks cold up to 6 hours longer than a standard cup." at bounding box center [720, 477] width 265 height 92
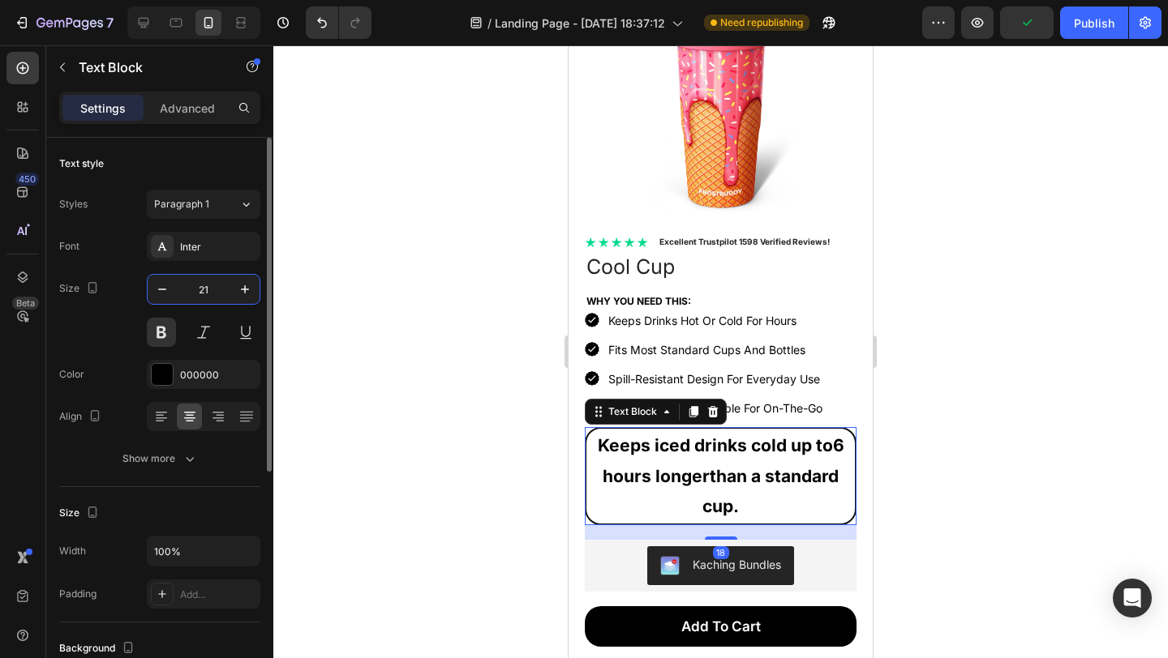
click at [205, 294] on input "21" at bounding box center [204, 289] width 54 height 29
type input "12"
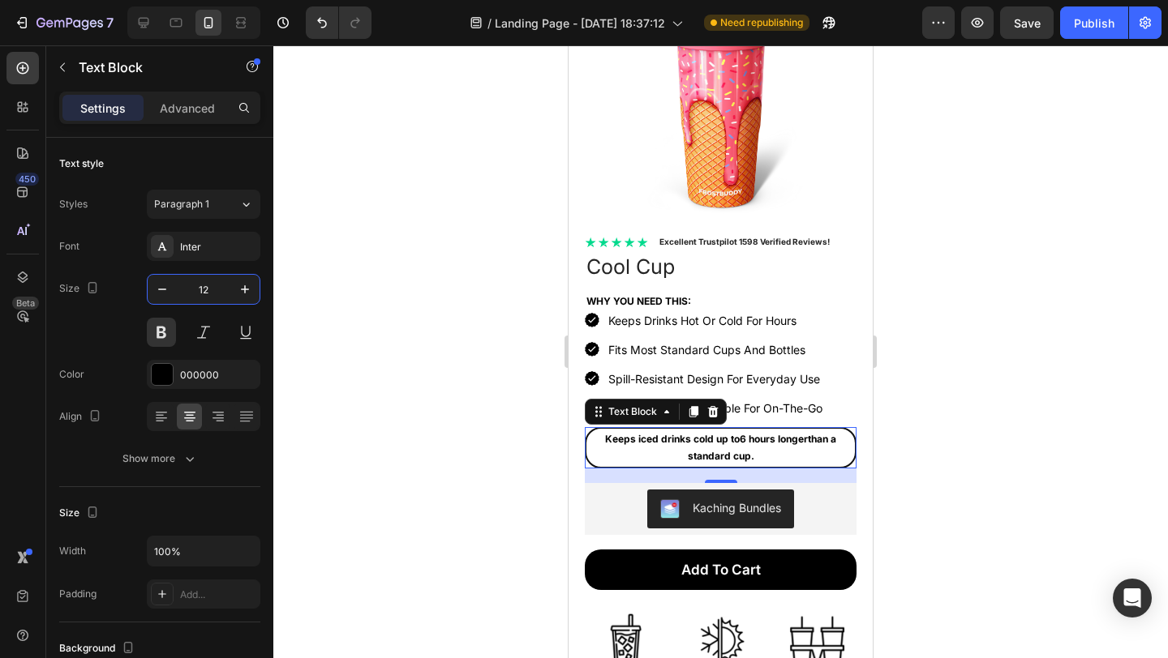
click at [956, 404] on div at bounding box center [720, 351] width 894 height 613
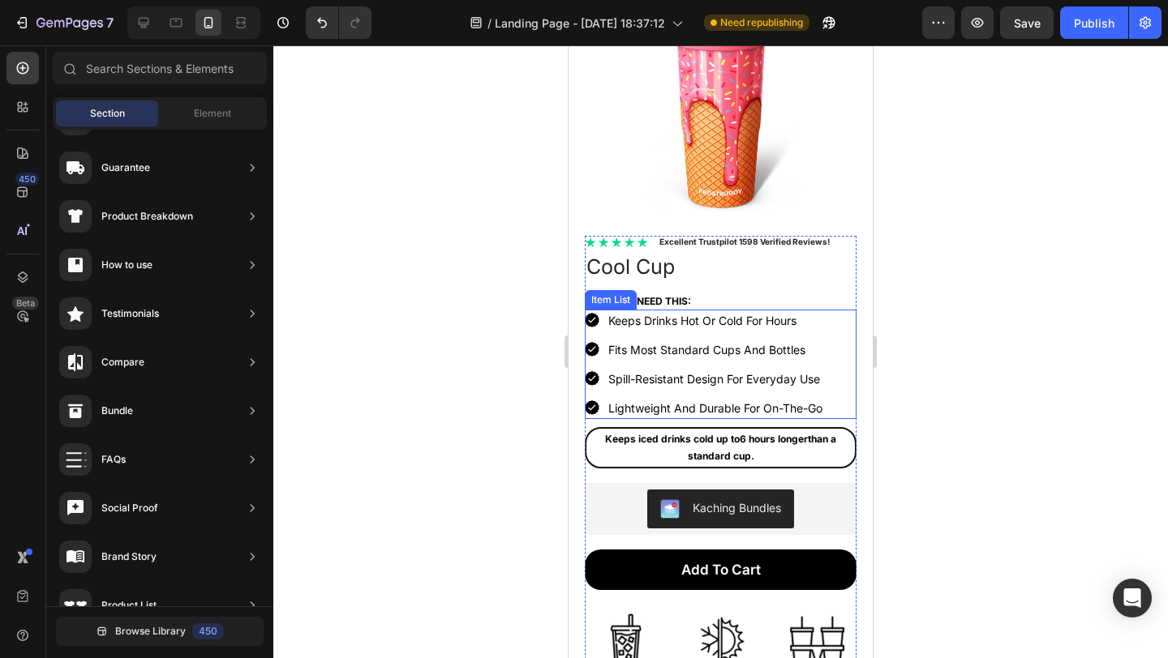
click at [746, 400] on p "Lightweight And Durable For On-The-Go" at bounding box center [715, 408] width 214 height 17
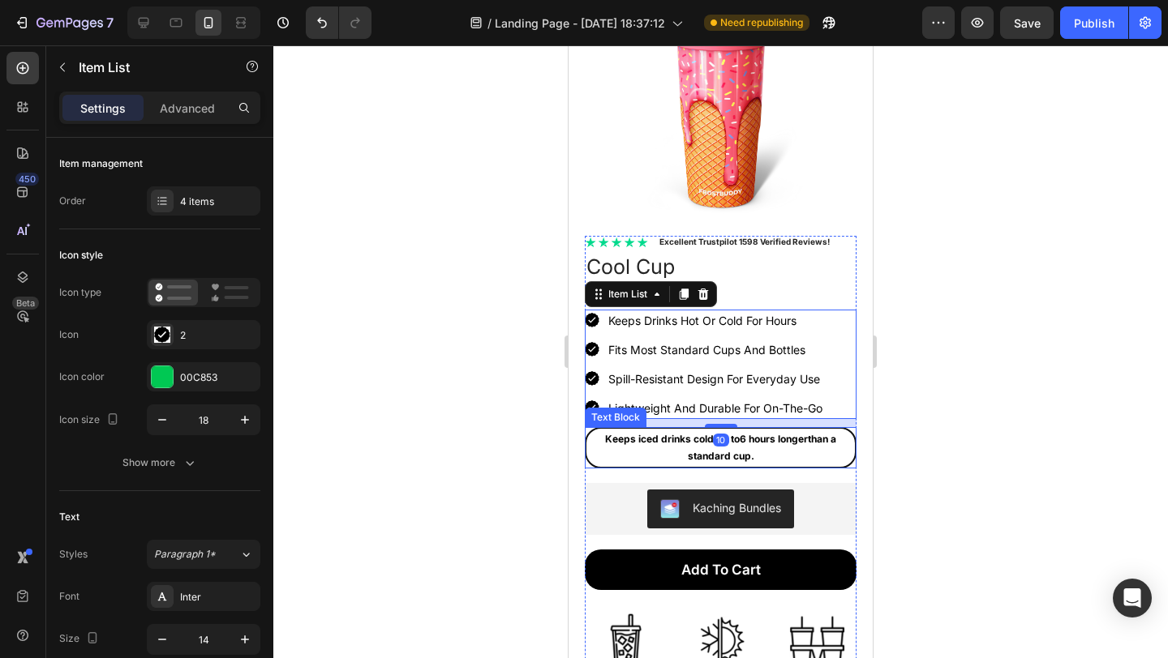
click at [753, 434] on p "Keeps iced drinks cold up to 6 hours longer than a standard cup." at bounding box center [720, 448] width 265 height 35
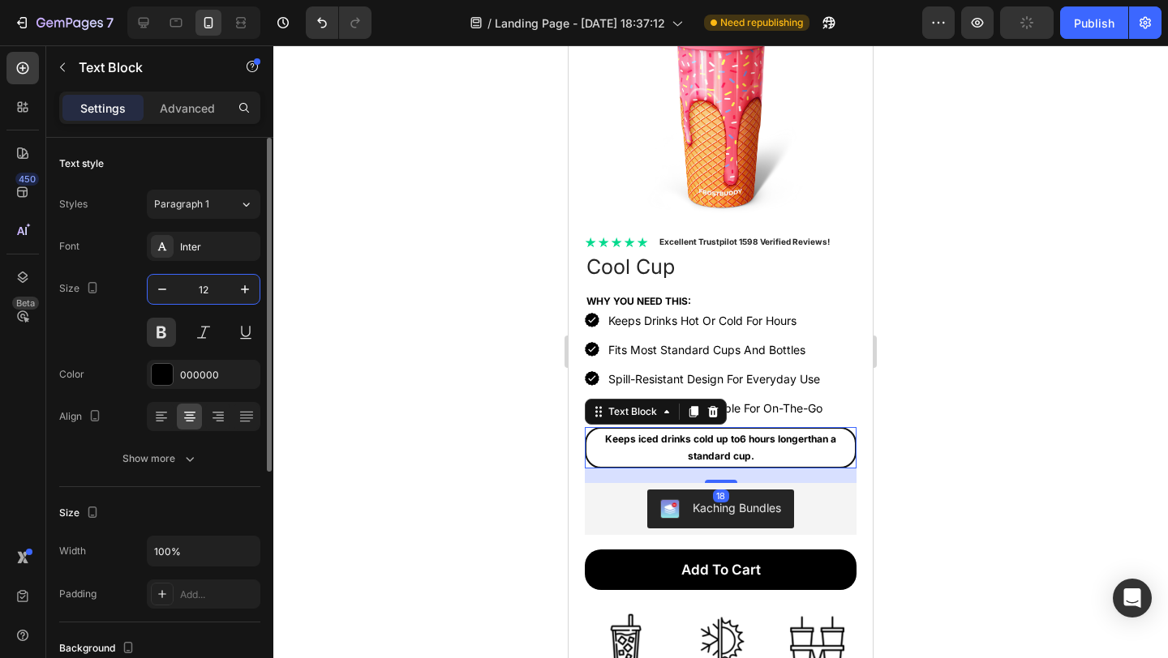
click at [213, 289] on input "12" at bounding box center [204, 289] width 54 height 29
type input "18"
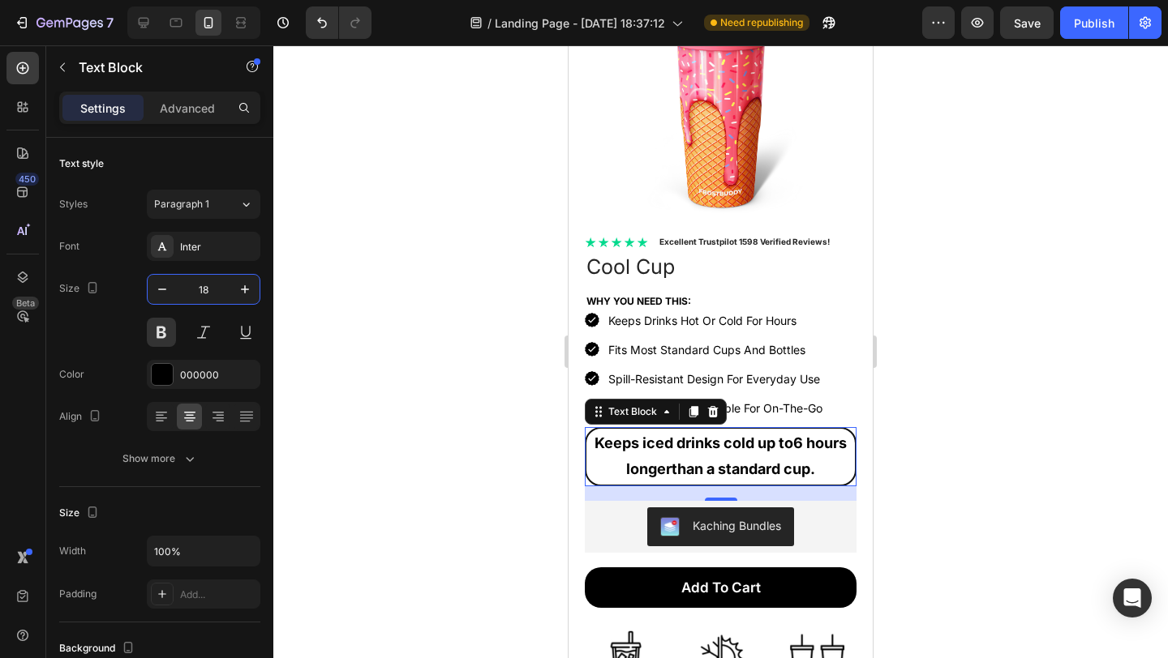
click at [959, 358] on div at bounding box center [720, 351] width 894 height 613
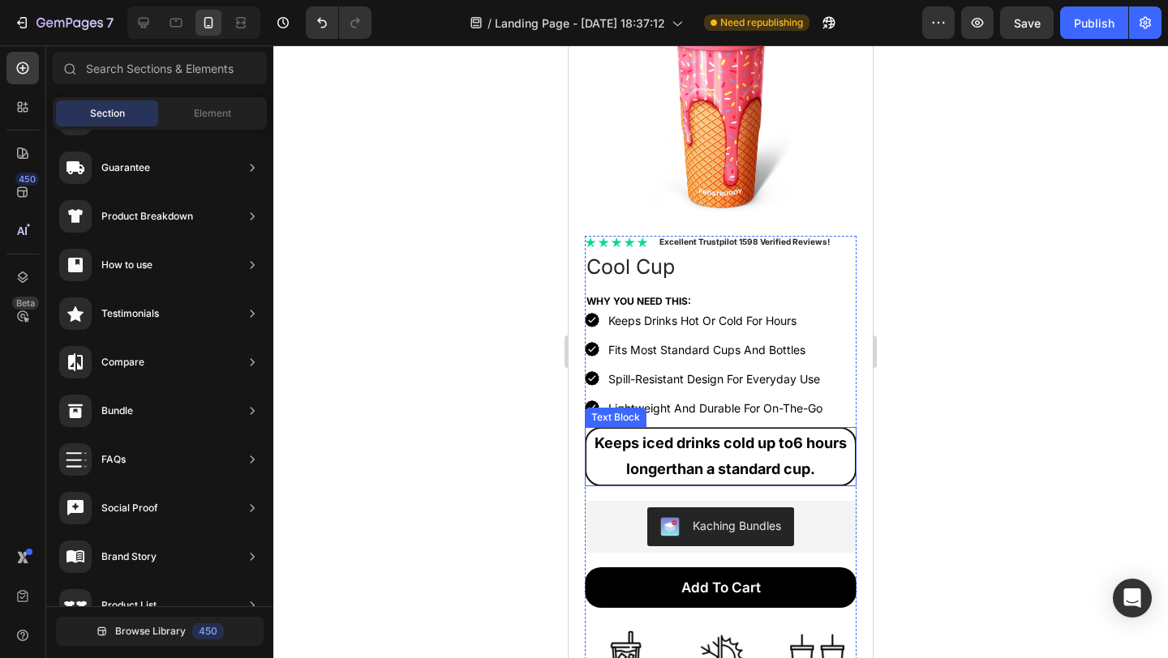
click at [662, 438] on p "Keeps iced drinks cold up to 6 hours longer than a standard cup." at bounding box center [720, 457] width 265 height 53
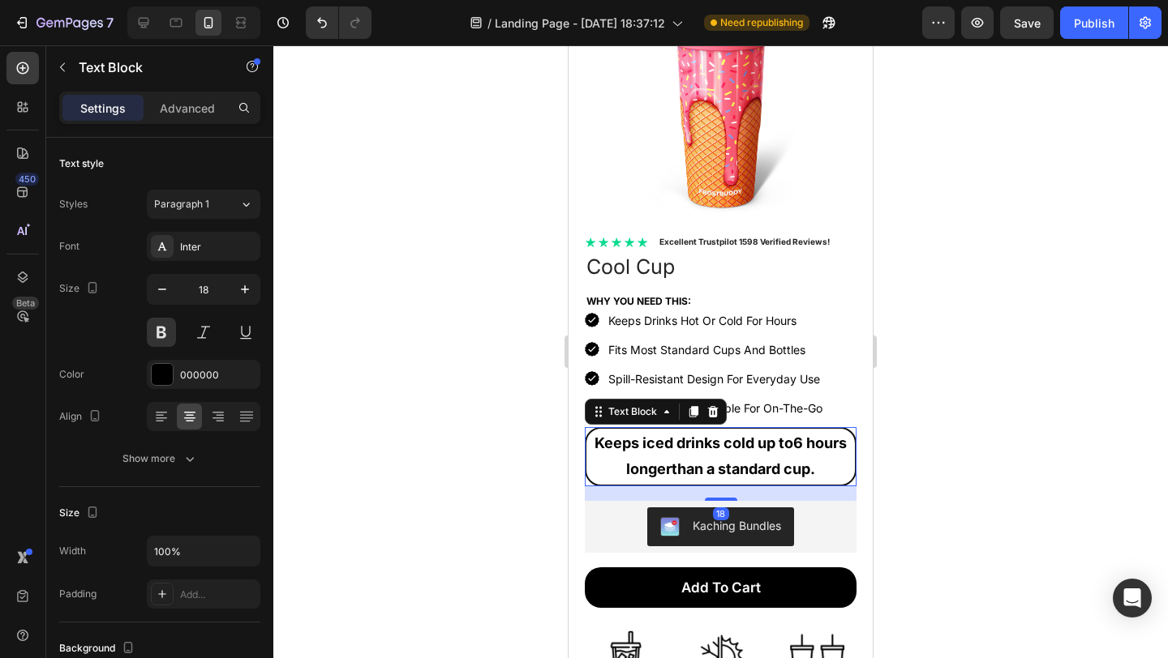
click at [660, 431] on p "Keeps iced drinks cold up to 6 hours longer than a standard cup." at bounding box center [720, 457] width 265 height 53
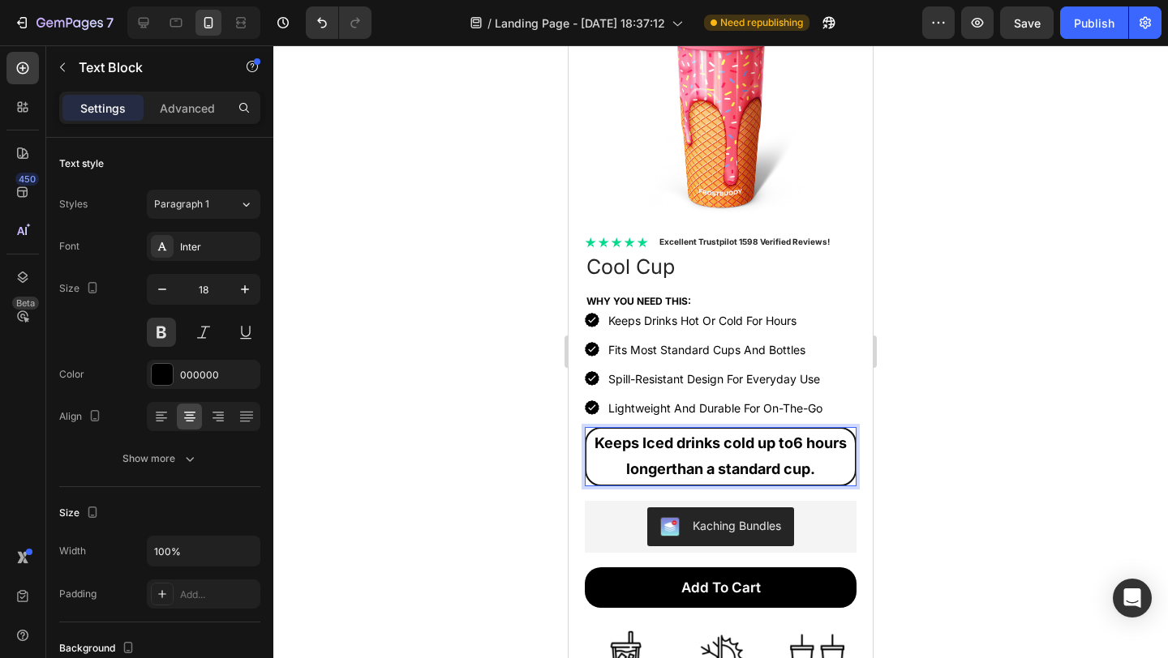
click at [697, 431] on p "Keeps Iced drinks cold up to 6 hours longer than a standard cup." at bounding box center [720, 457] width 265 height 53
click at [744, 434] on p "Keeps Iced Drinks cold up to 6 hours longer than a standard cup." at bounding box center [720, 457] width 265 height 53
click at [781, 432] on p "Keeps Iced Drinks Cold up to 6 hours longer than a standard cup." at bounding box center [720, 457] width 265 height 53
click at [803, 431] on p "Keeps Iced Drinks Cold Up to 6 hours longer than a standard cup." at bounding box center [720, 457] width 265 height 53
click at [626, 455] on strong "6 hours longer" at bounding box center [738, 456] width 225 height 43
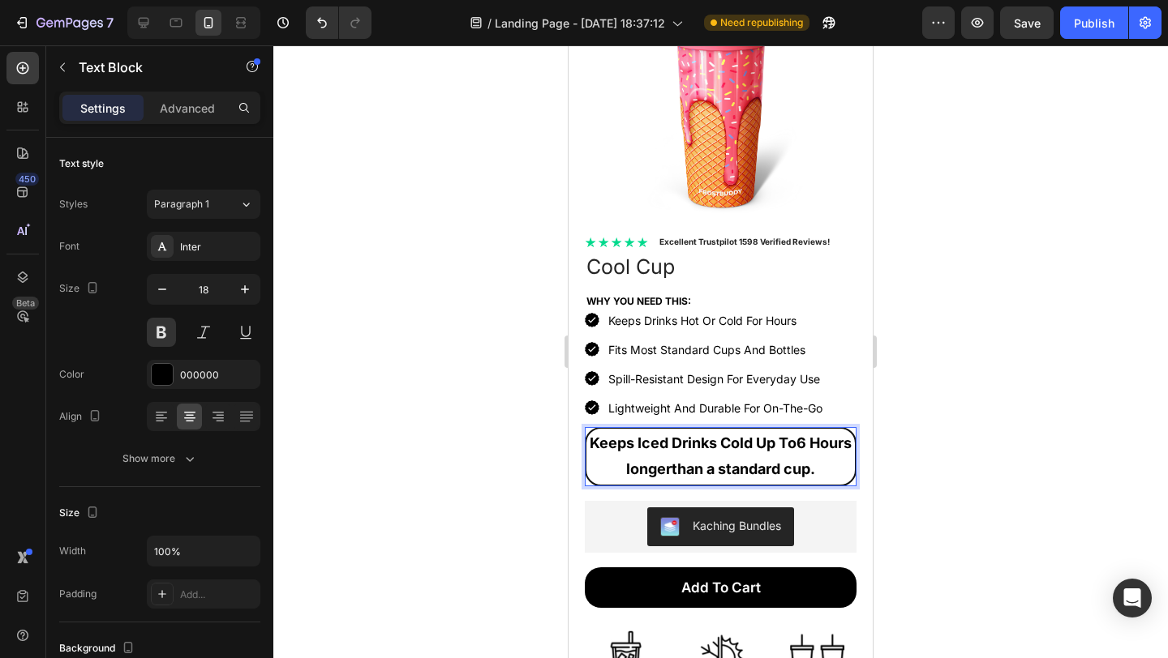
click at [648, 456] on strong "6 Hours longer" at bounding box center [738, 456] width 225 height 43
click at [695, 460] on p "Keeps Iced Drinks Cold Up To 6 Hours Longer than a standard cup." at bounding box center [720, 457] width 265 height 53
click at [738, 461] on p "Keeps Iced Drinks Cold Up To 6 Hours Longer Than a standard cup." at bounding box center [720, 457] width 265 height 53
click at [768, 459] on p "Keeps Iced Drinks Cold Up To 6 Hours Longer Than A standard cup." at bounding box center [720, 457] width 265 height 53
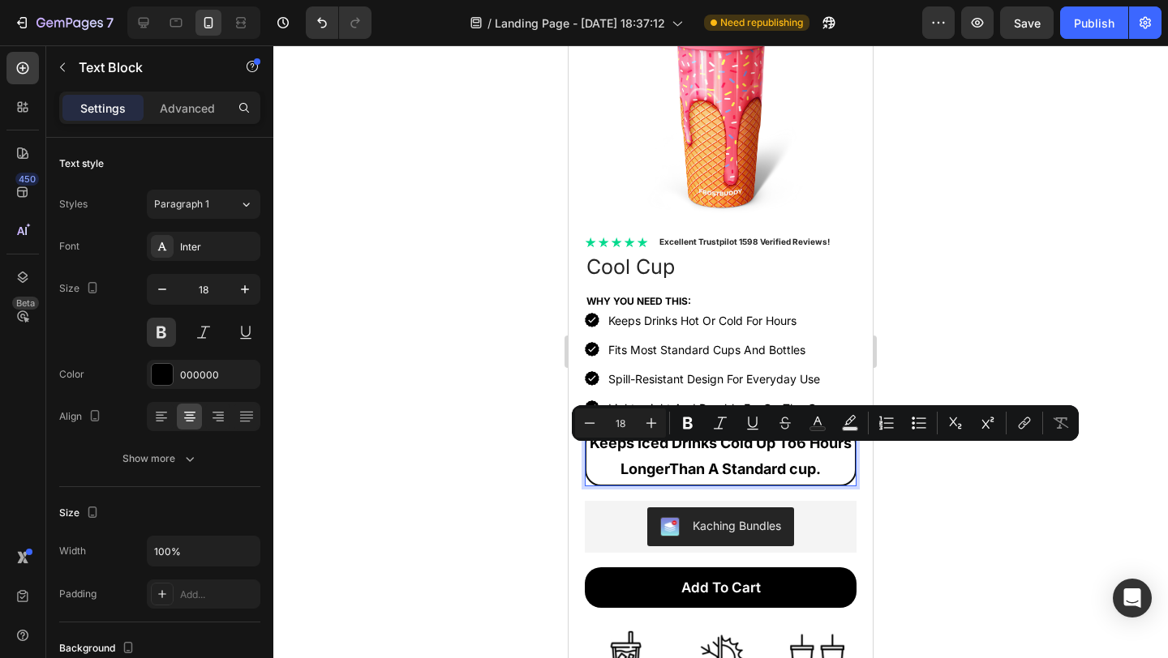
drag, startPoint x: 750, startPoint y: 488, endPoint x: 705, endPoint y: 456, distance: 55.1
click at [705, 456] on p "Keeps Iced Drinks Cold Up To 6 Hours Longer Than A Standard cup." at bounding box center [720, 457] width 265 height 53
click at [743, 481] on p "Keeps Iced Drinks Cold Up To 6 Hours Longer Than A Standard cup." at bounding box center [720, 457] width 265 height 53
drag, startPoint x: 744, startPoint y: 486, endPoint x: 707, endPoint y: 455, distance: 48.4
click at [707, 455] on p "Keeps Iced Drinks Cold Up To 6 Hours Longer Than A Standard cup." at bounding box center [720, 457] width 265 height 53
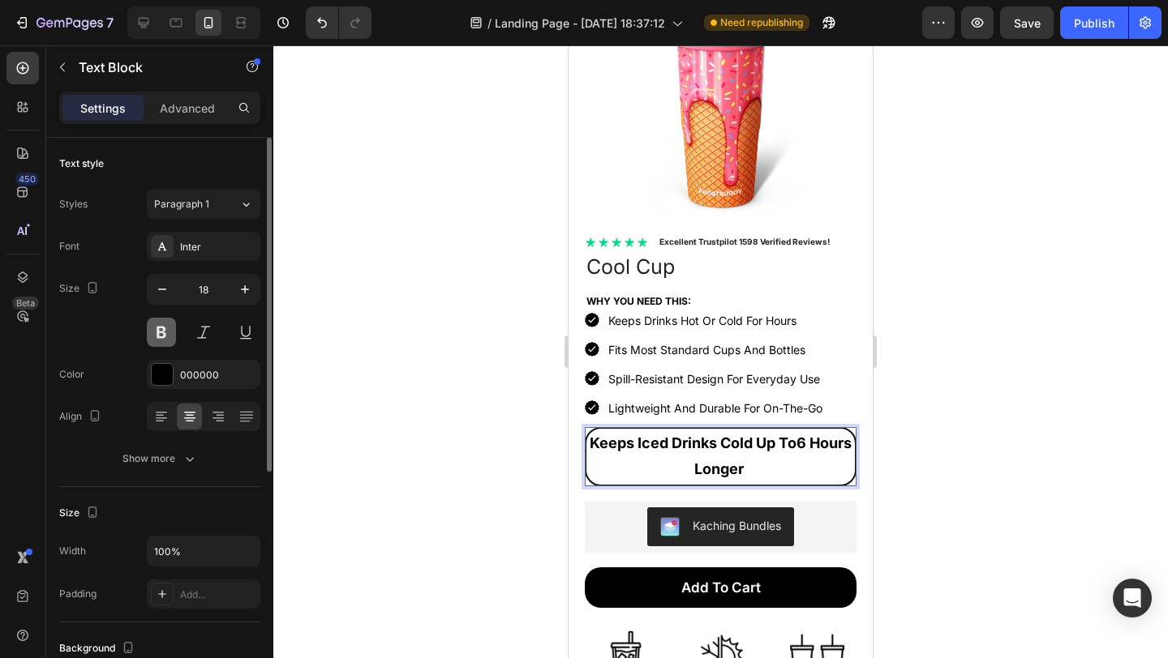
click at [162, 330] on button at bounding box center [161, 332] width 29 height 29
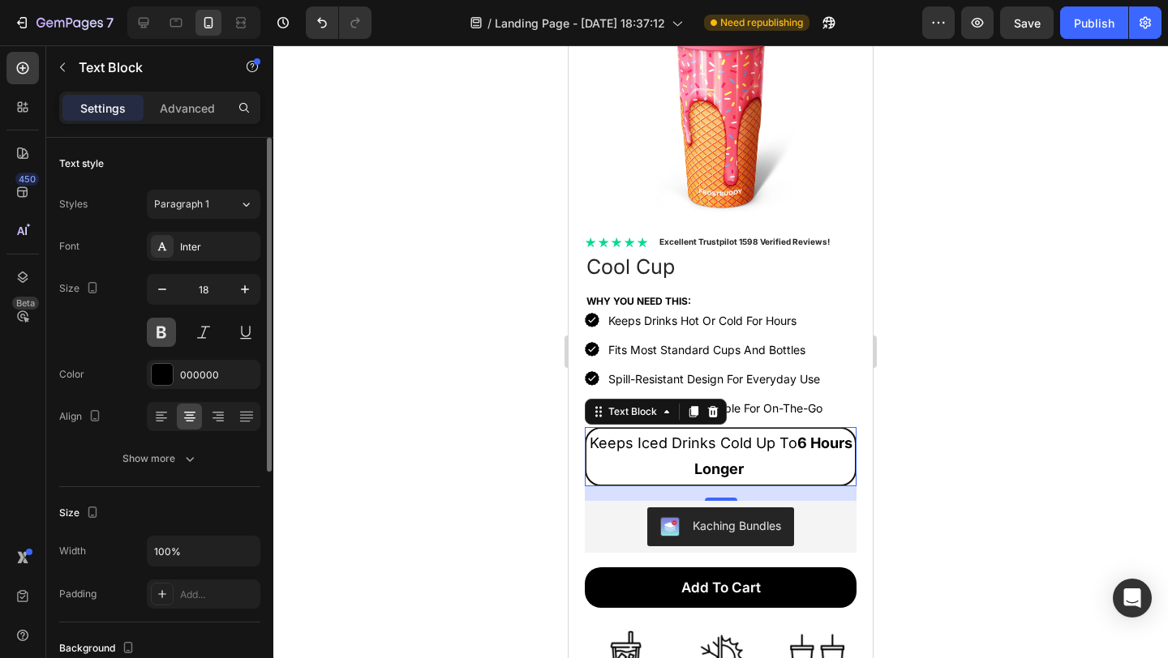
click at [162, 331] on button at bounding box center [161, 332] width 29 height 29
click at [450, 459] on div at bounding box center [720, 351] width 894 height 613
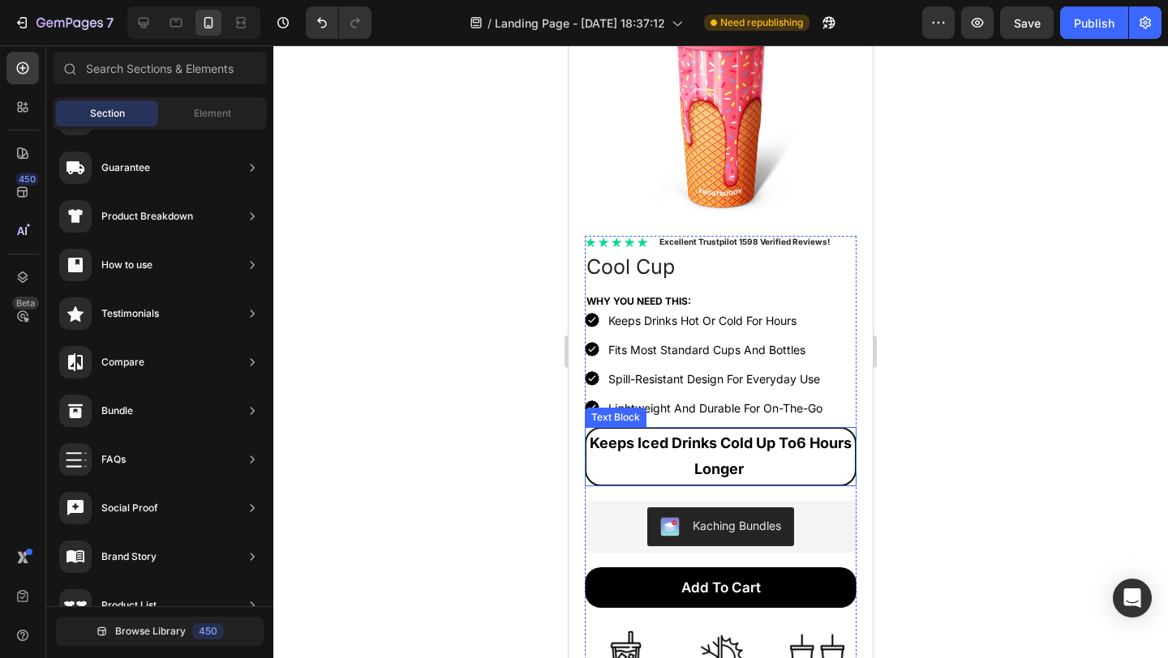
click at [756, 448] on strong "6 Hours Longer" at bounding box center [772, 456] width 157 height 43
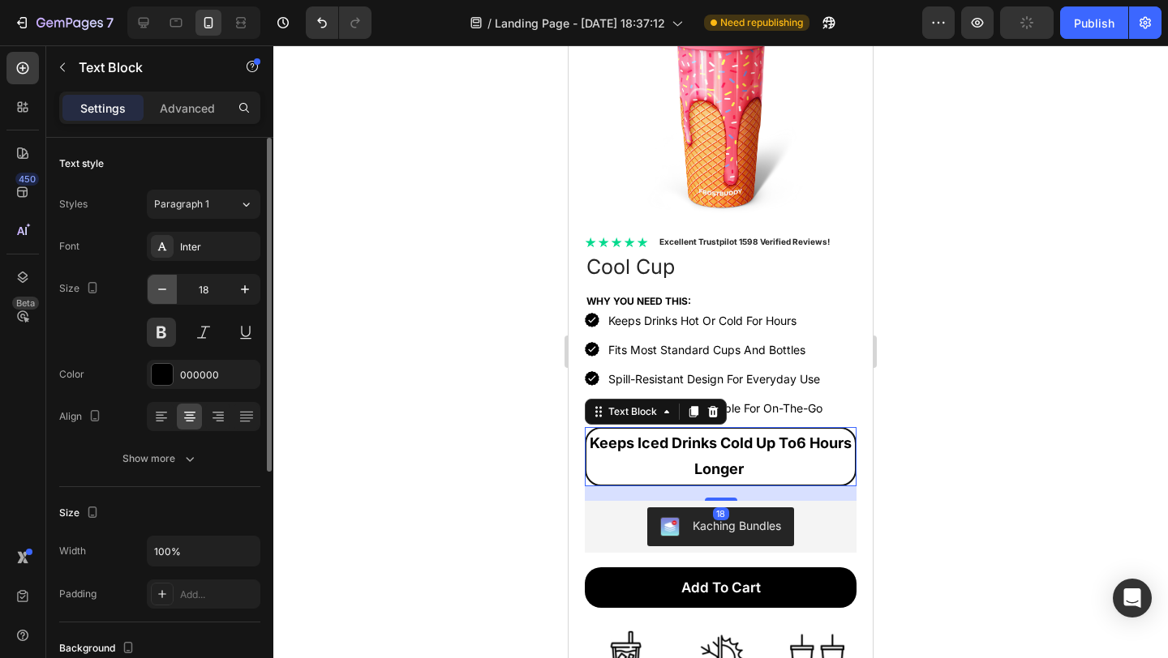
click at [167, 294] on icon "button" at bounding box center [162, 289] width 16 height 16
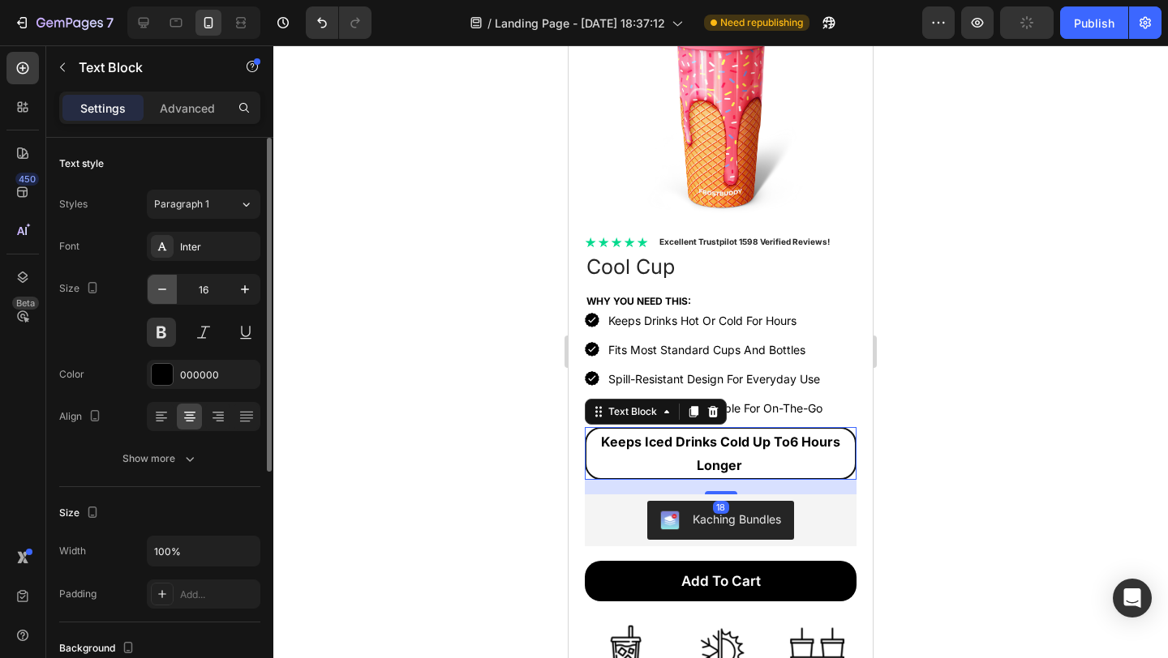
click at [167, 294] on icon "button" at bounding box center [162, 289] width 16 height 16
type input "15"
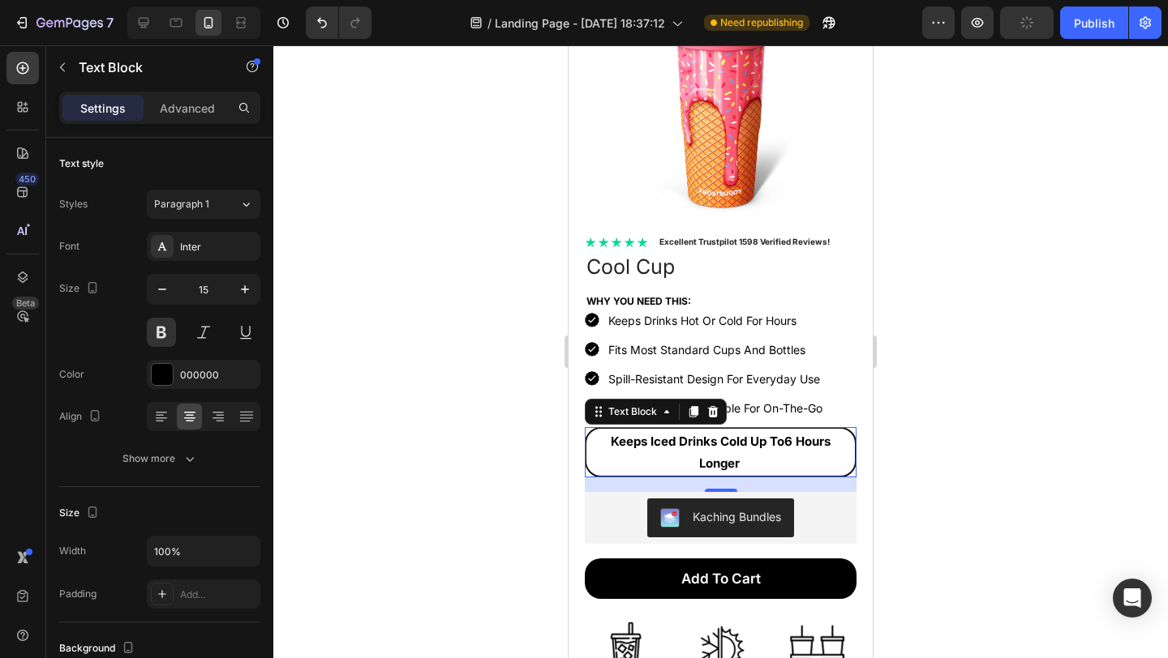
click at [978, 363] on div at bounding box center [720, 351] width 894 height 613
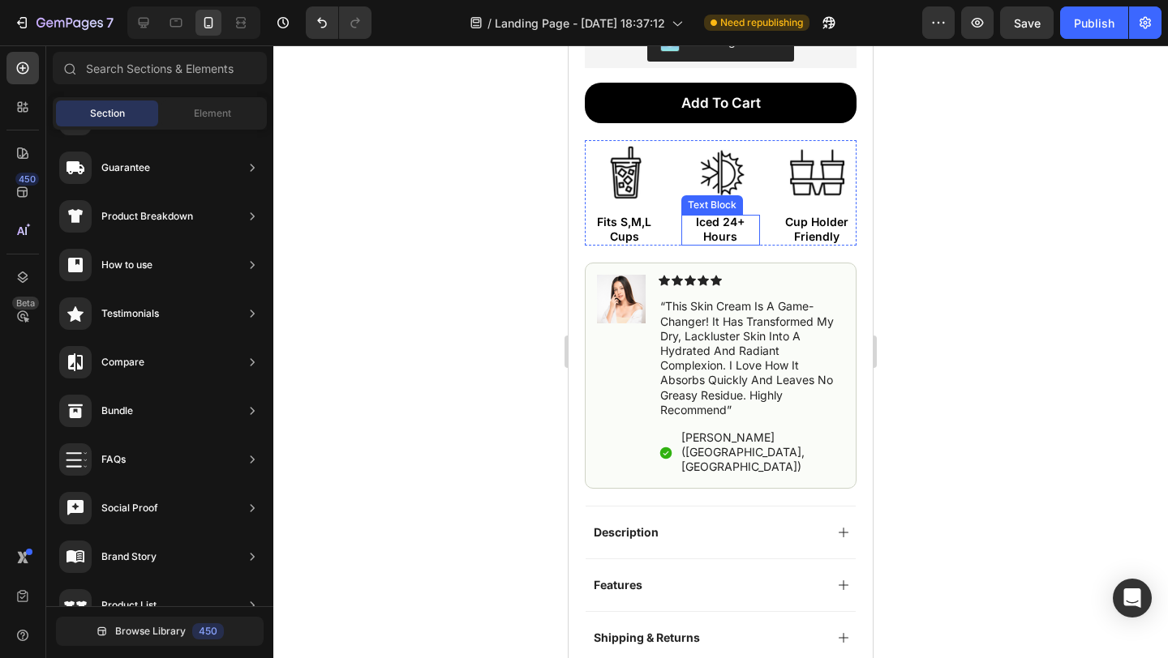
scroll to position [630, 0]
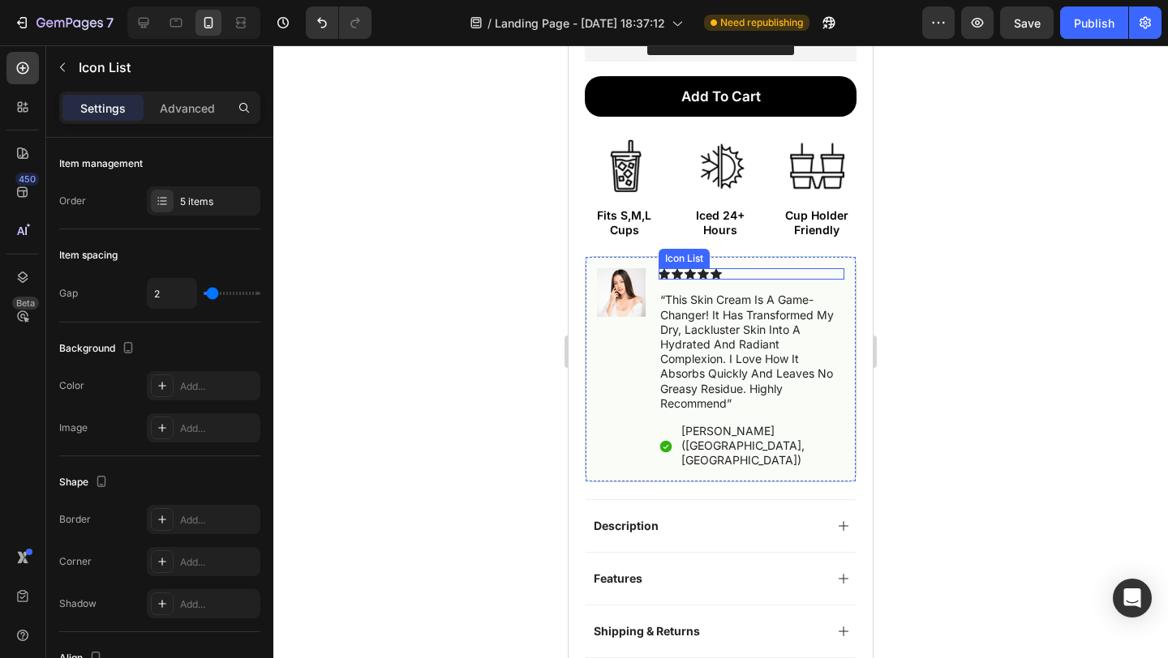
click at [816, 268] on div "Icon Icon Icon Icon Icon" at bounding box center [751, 273] width 186 height 11
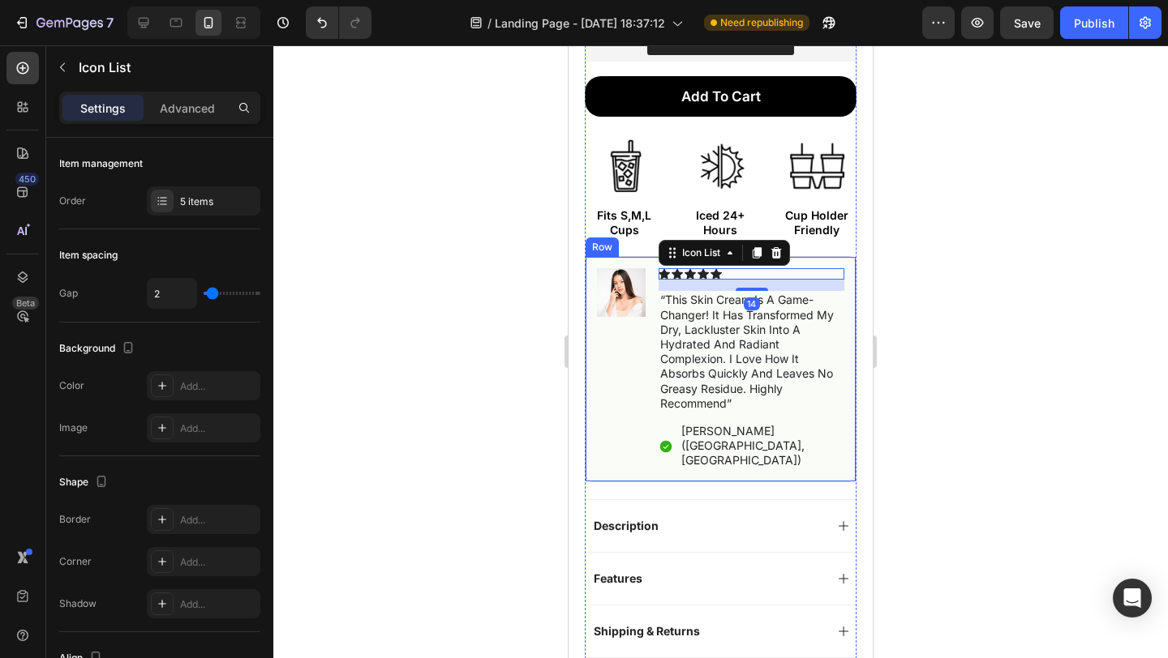
click at [819, 256] on div "Image Icon Icon Icon Icon Icon Icon List 14 “this skin cream is a game-changer!…" at bounding box center [721, 368] width 272 height 225
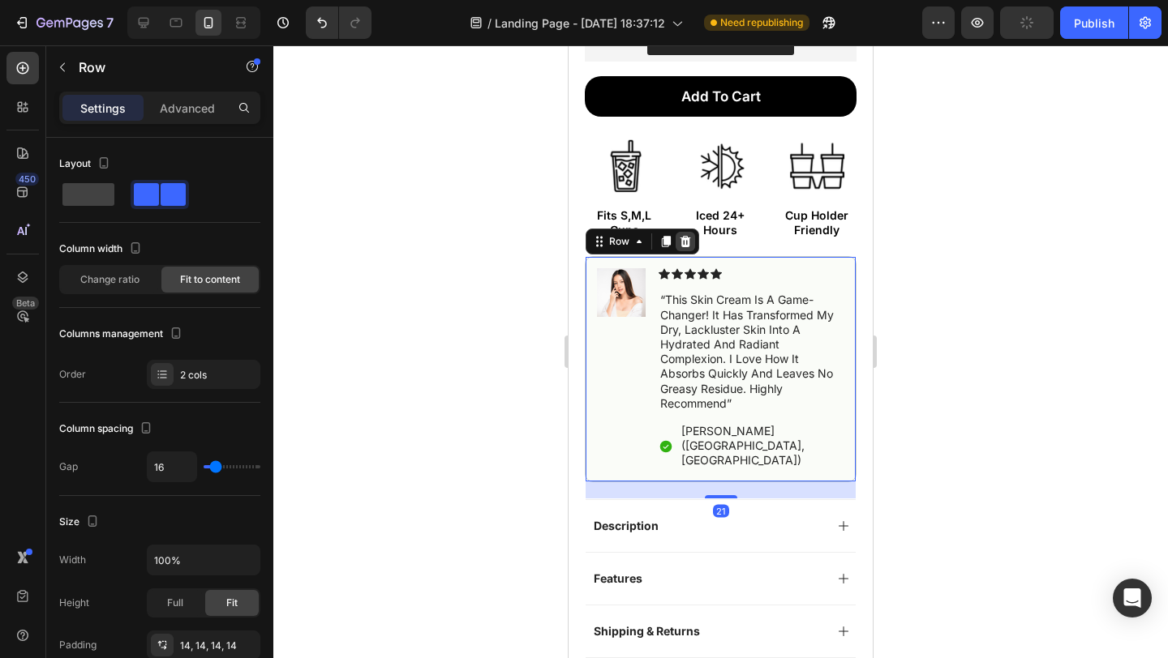
click at [684, 236] on icon at bounding box center [685, 241] width 11 height 11
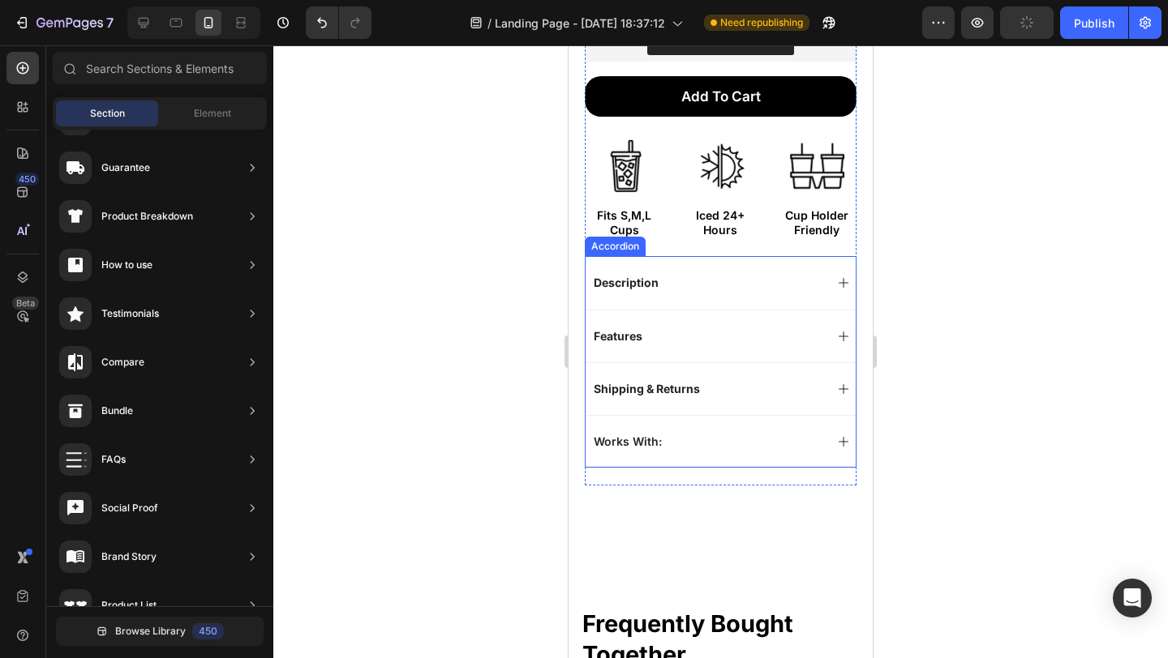
scroll to position [642, 0]
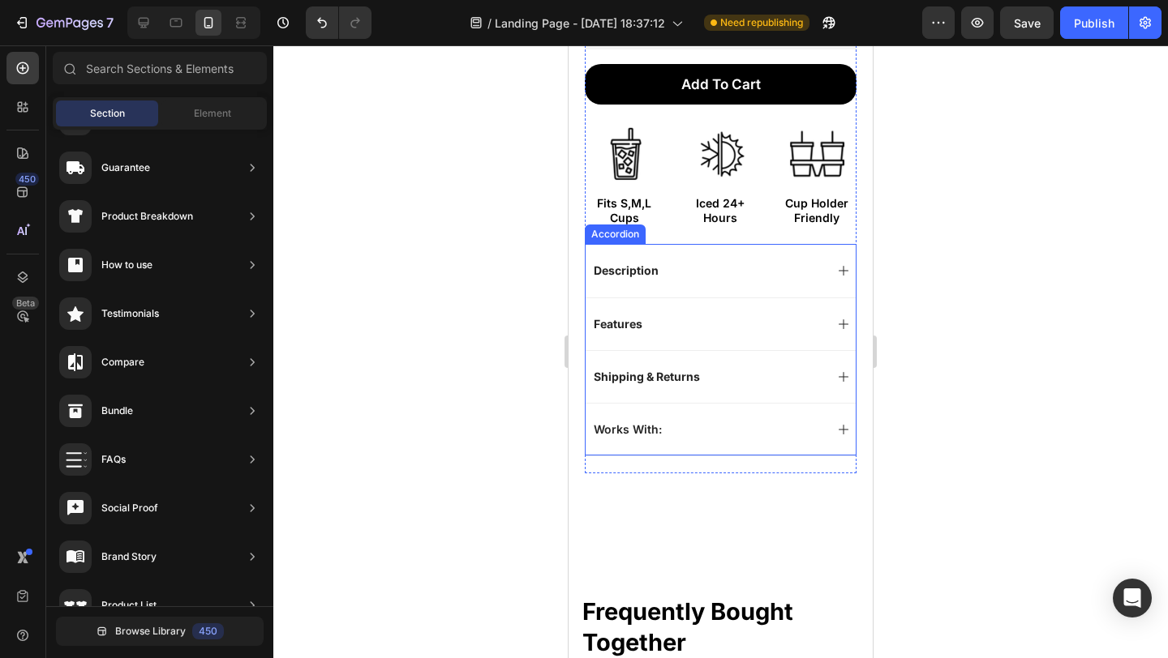
click at [765, 265] on div "Description" at bounding box center [707, 270] width 233 height 19
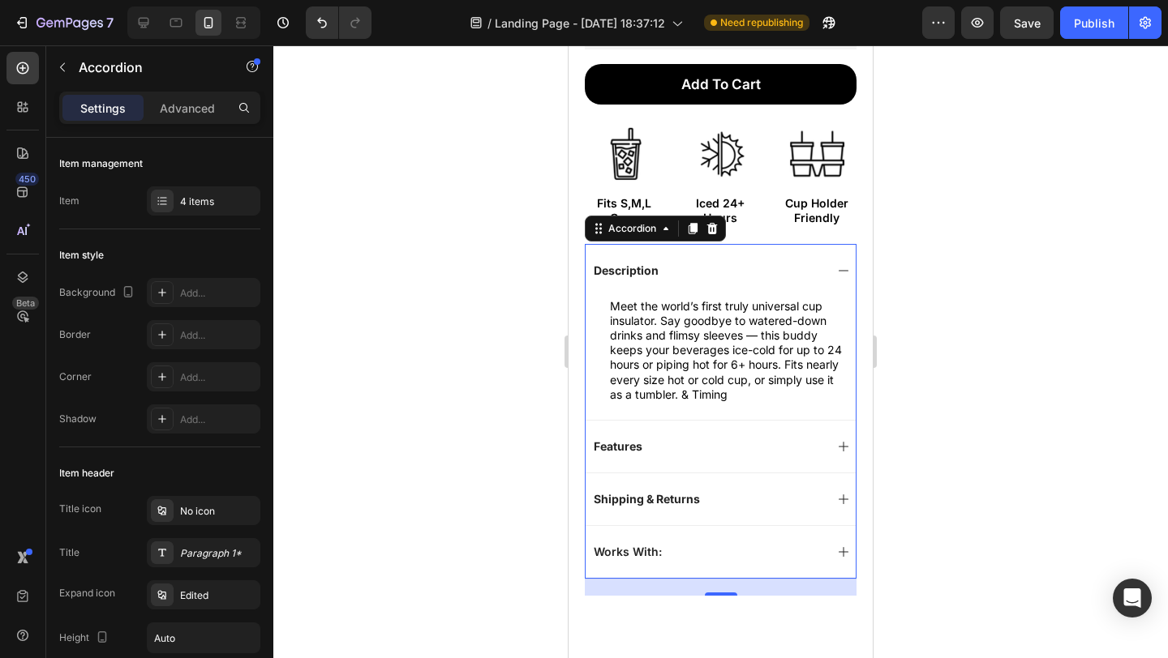
click at [767, 261] on div "Description" at bounding box center [707, 270] width 233 height 19
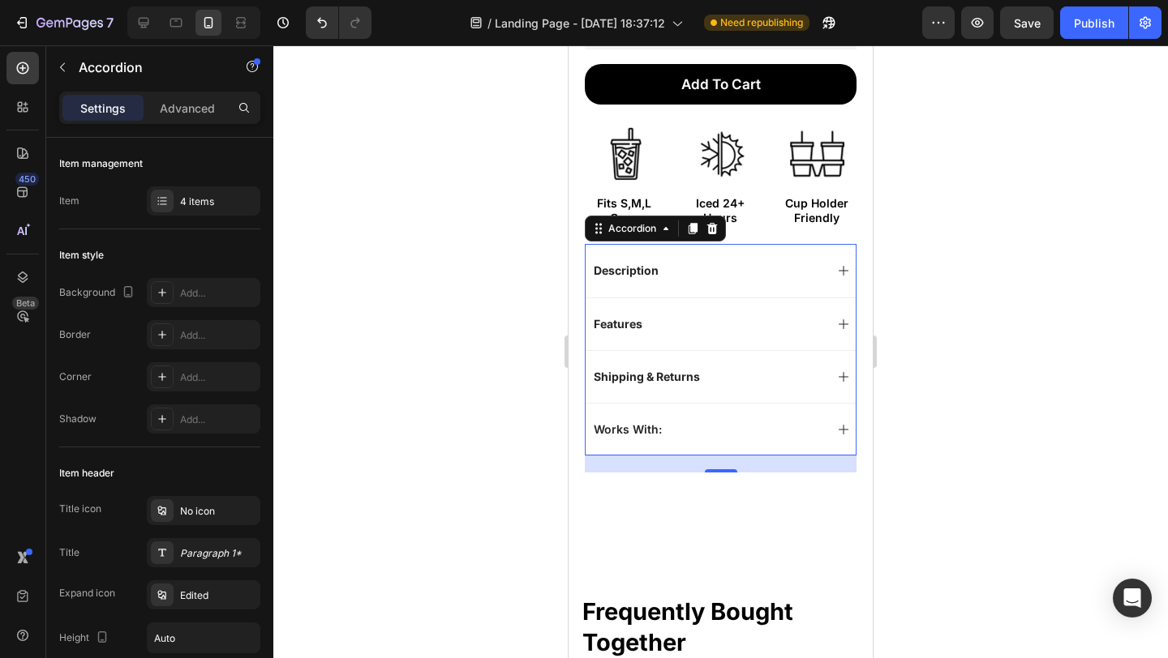
click at [768, 298] on div "Features" at bounding box center [720, 324] width 270 height 53
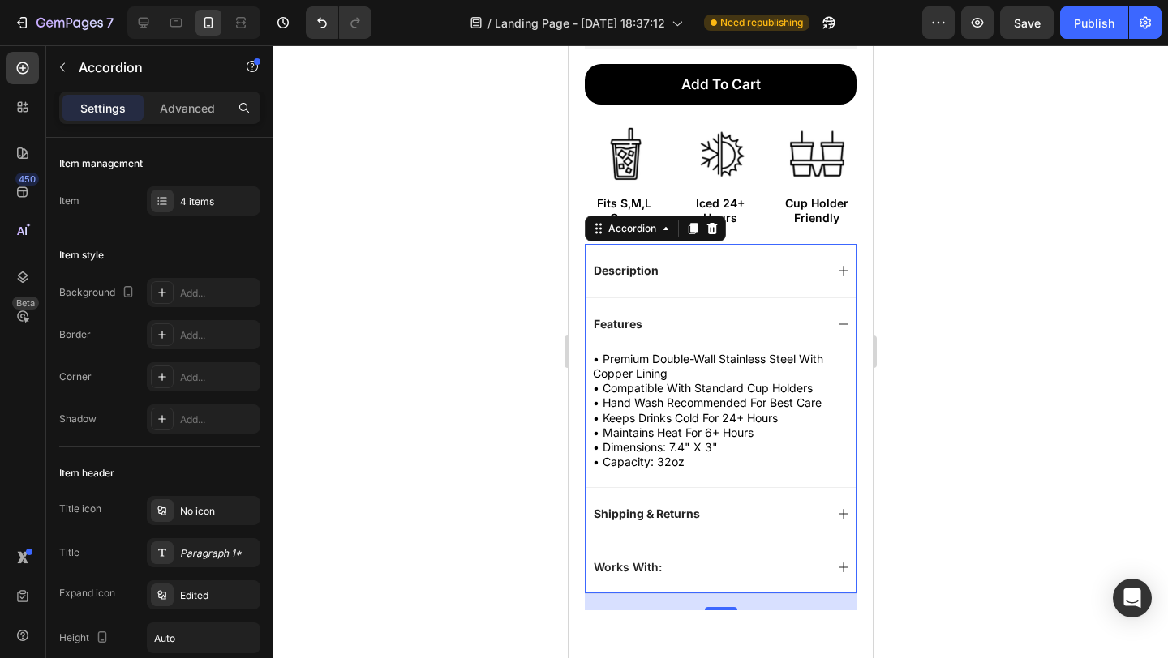
click at [774, 315] on div "Features" at bounding box center [707, 324] width 233 height 19
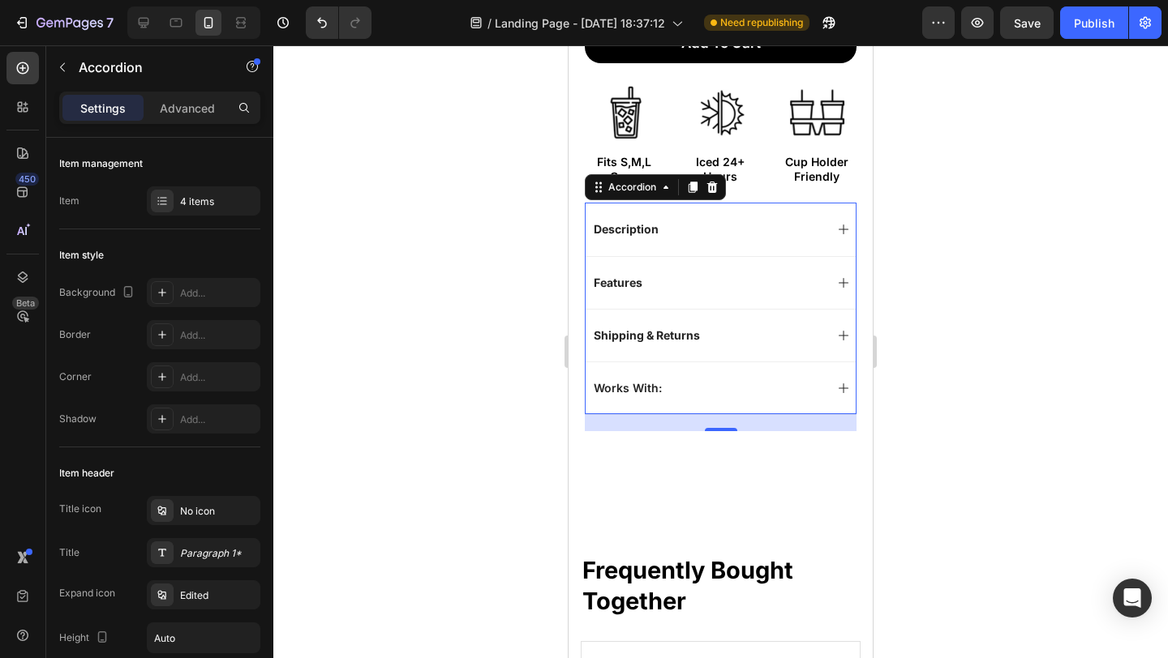
scroll to position [738, 0]
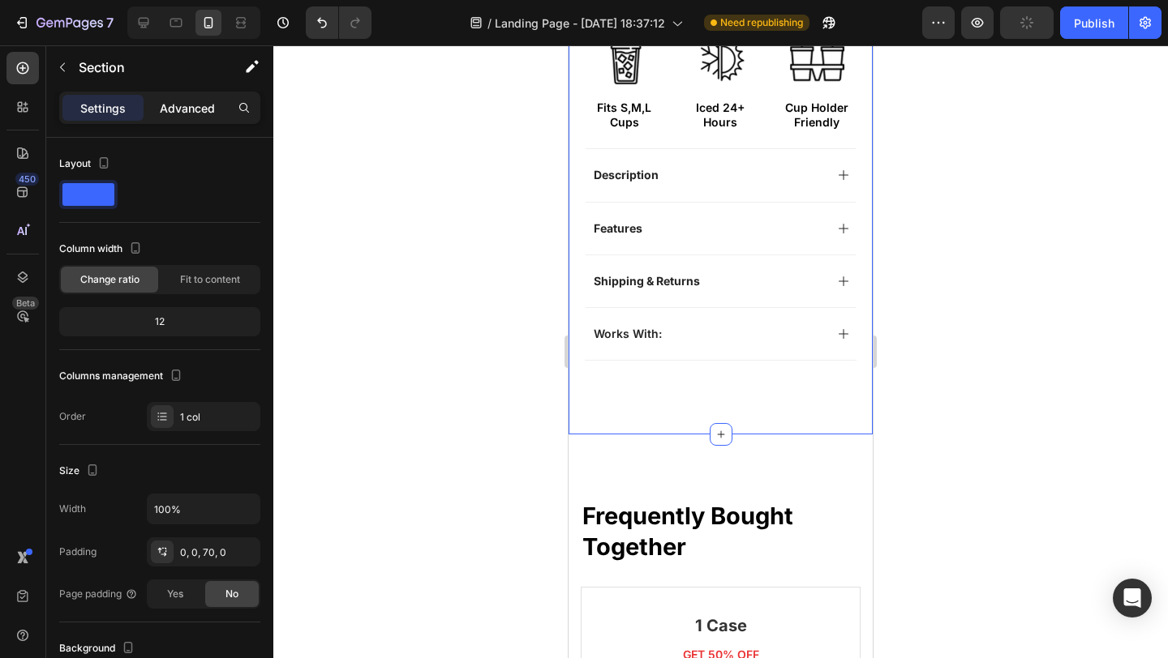
click at [152, 100] on div "Advanced" at bounding box center [187, 108] width 81 height 26
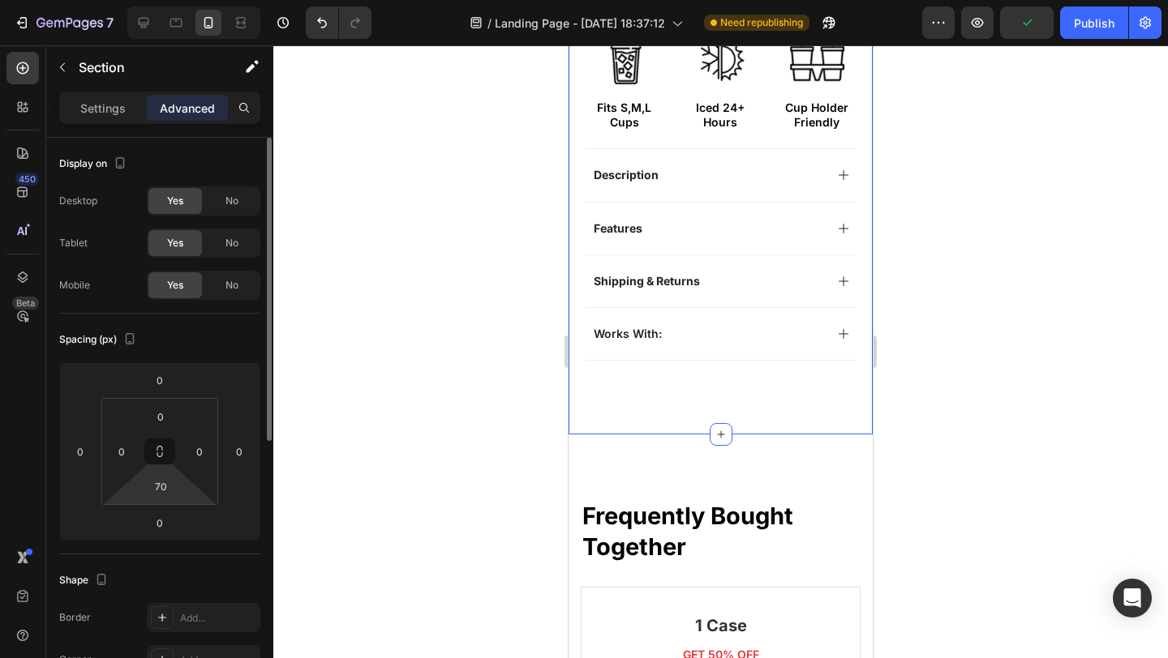
click at [165, 493] on input "70" at bounding box center [160, 486] width 32 height 24
type input "0"
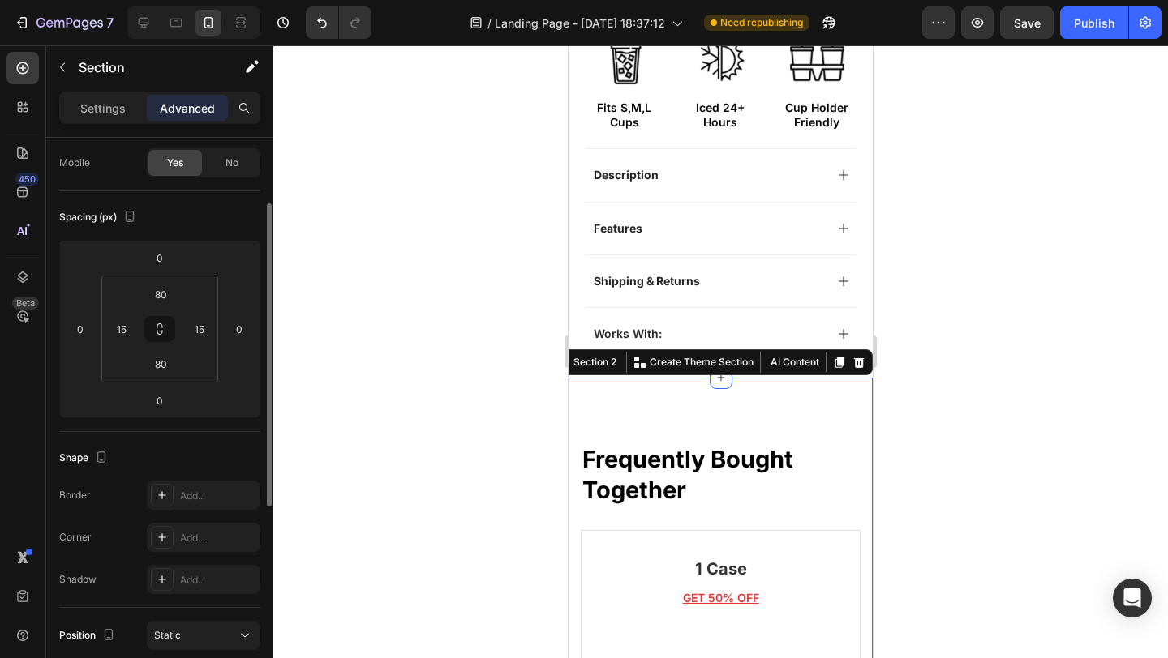
scroll to position [0, 0]
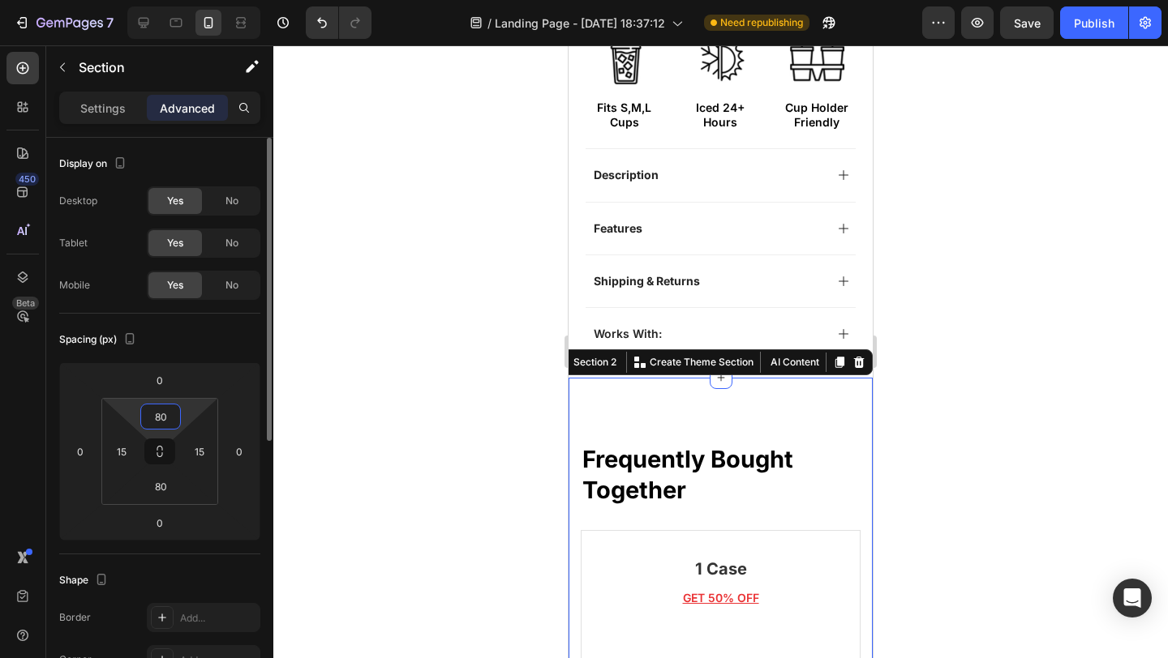
click at [165, 406] on input "80" at bounding box center [160, 417] width 32 height 24
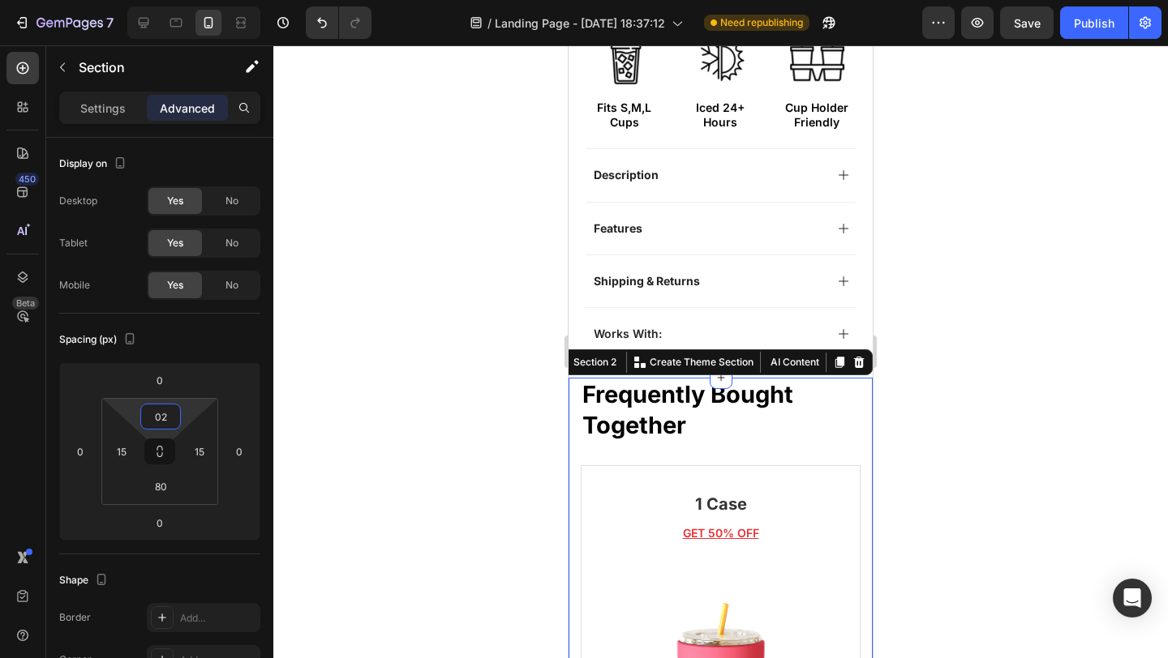
type input "020"
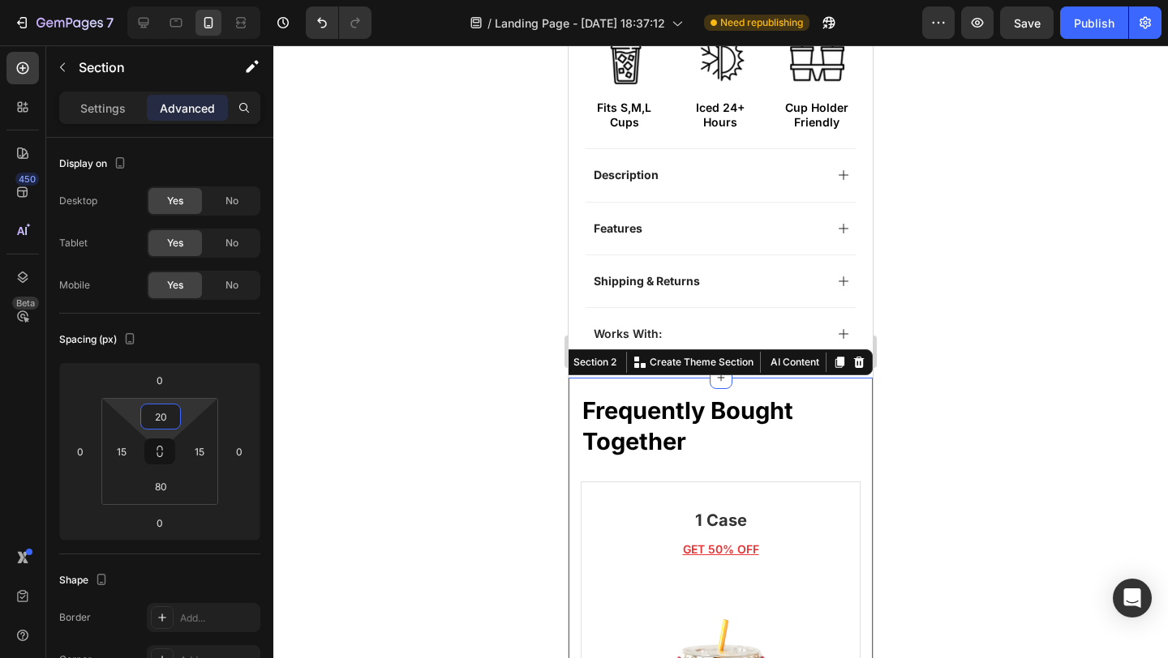
click at [373, 306] on div at bounding box center [720, 351] width 894 height 613
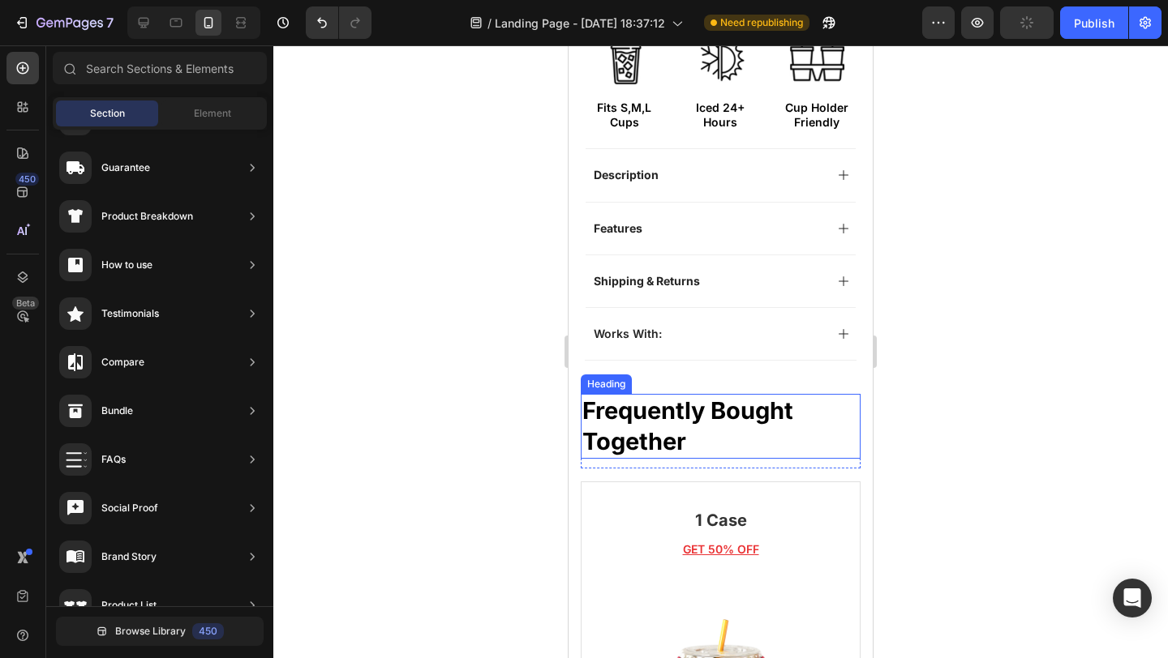
click at [796, 400] on h2 "Frequently Bought Together" at bounding box center [721, 426] width 280 height 64
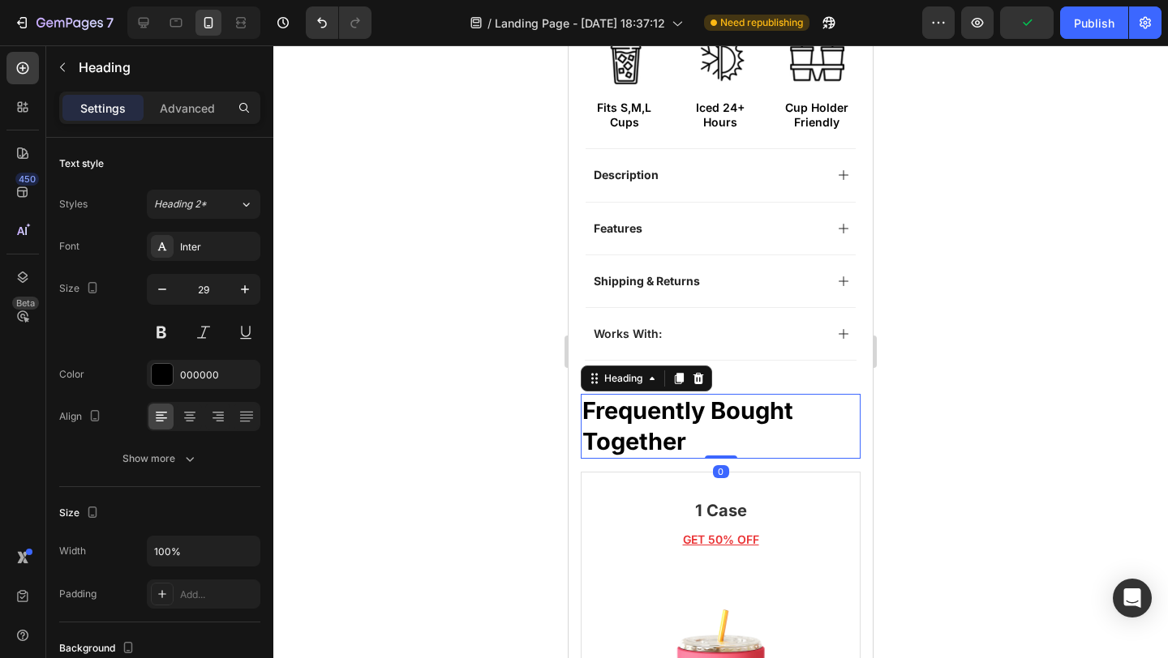
drag, startPoint x: 723, startPoint y: 452, endPoint x: 715, endPoint y: 414, distance: 39.0
click at [715, 414] on div "Frequently Bought Together Heading 0" at bounding box center [721, 426] width 280 height 64
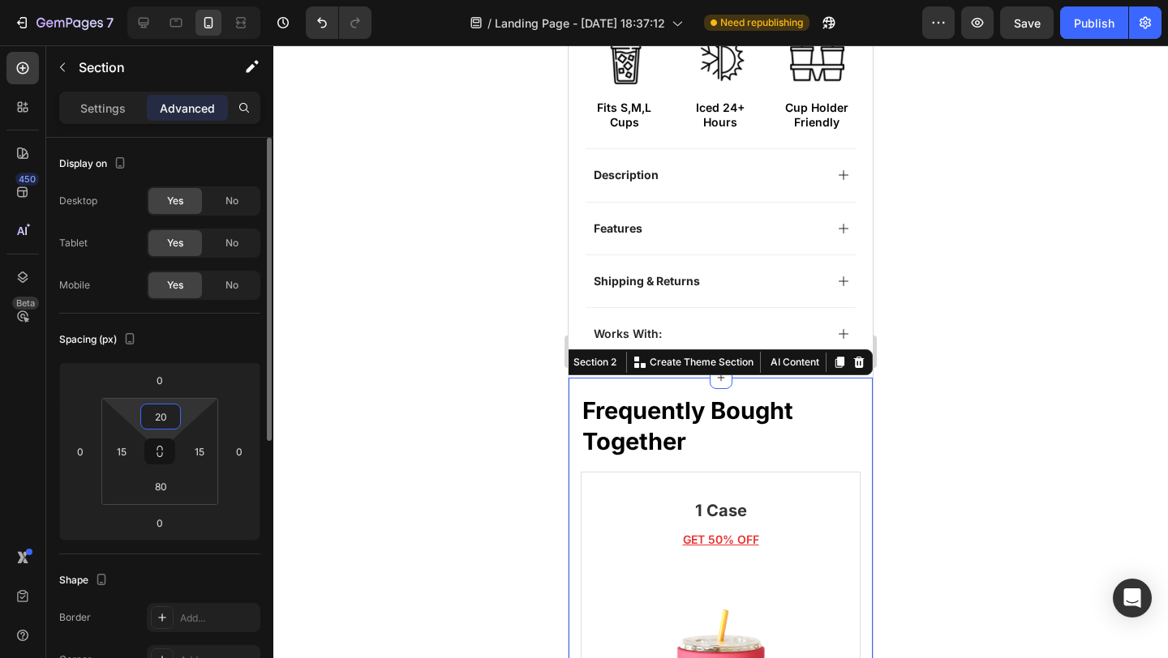
click at [158, 413] on input "20" at bounding box center [160, 417] width 32 height 24
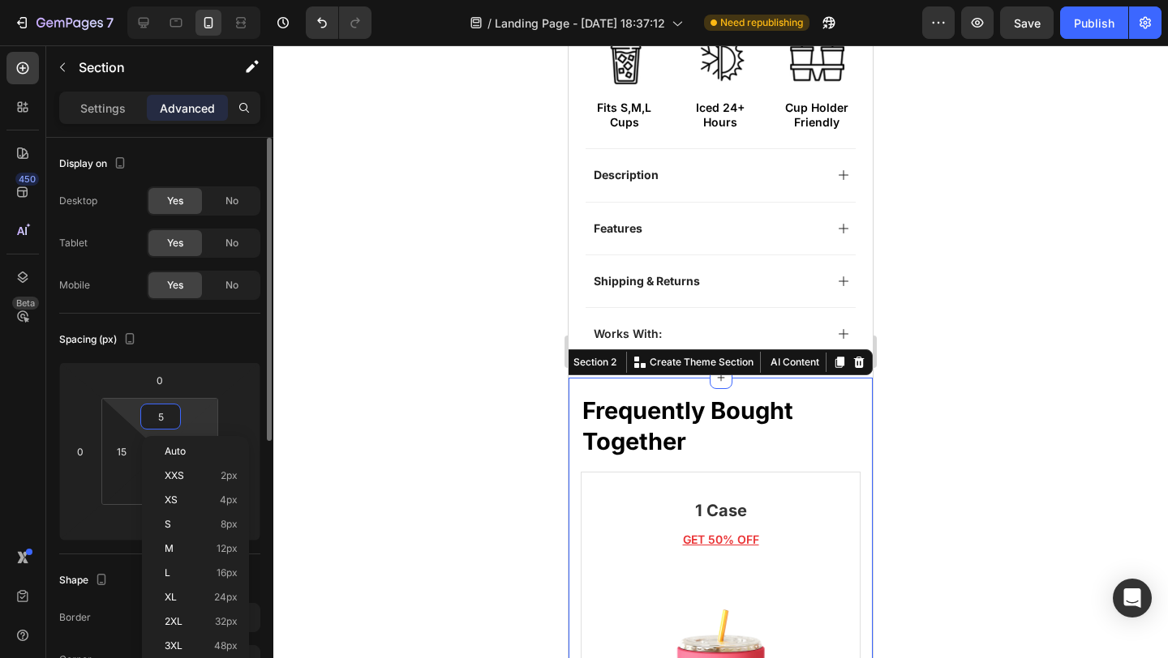
type input "50"
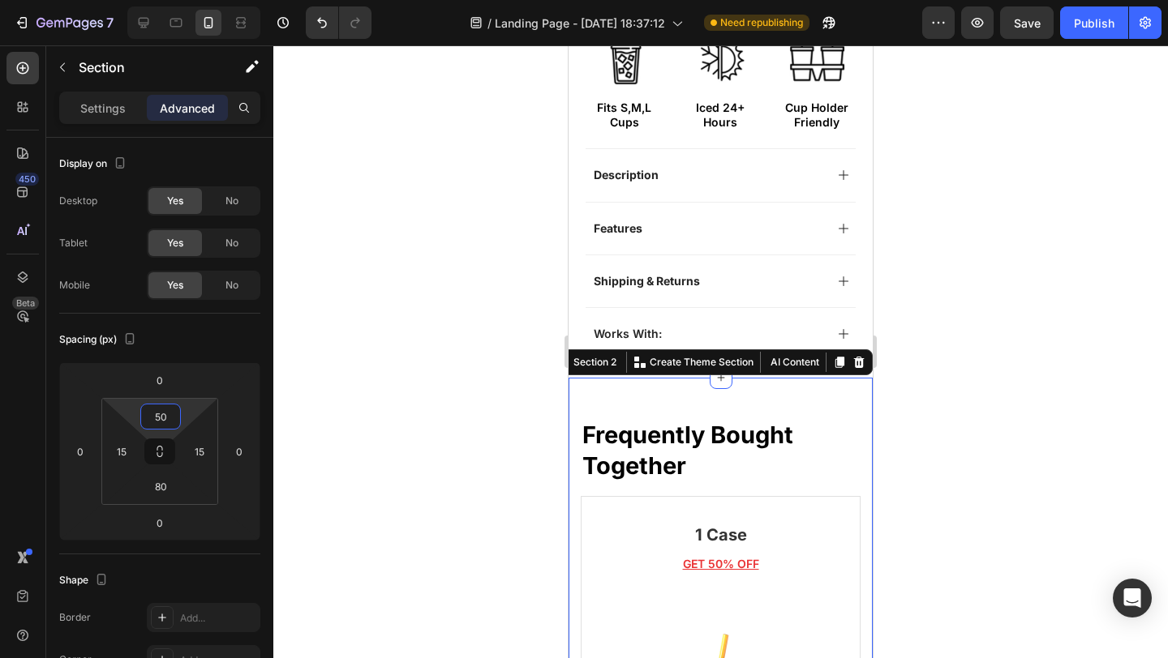
click at [394, 384] on div at bounding box center [720, 351] width 894 height 613
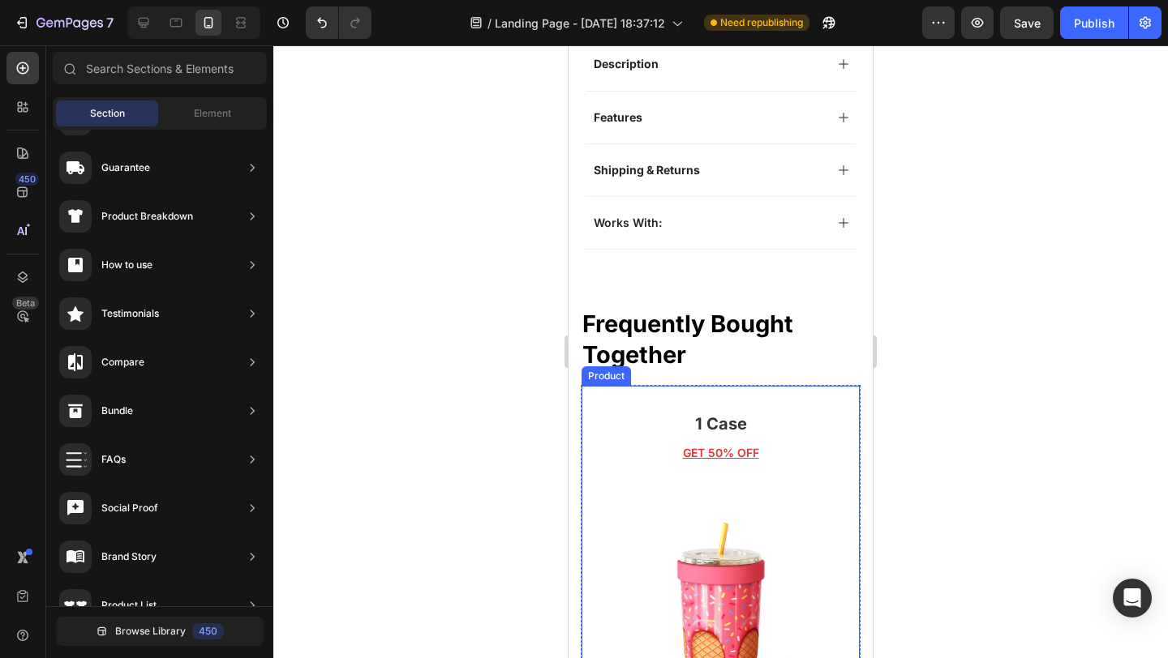
scroll to position [845, 0]
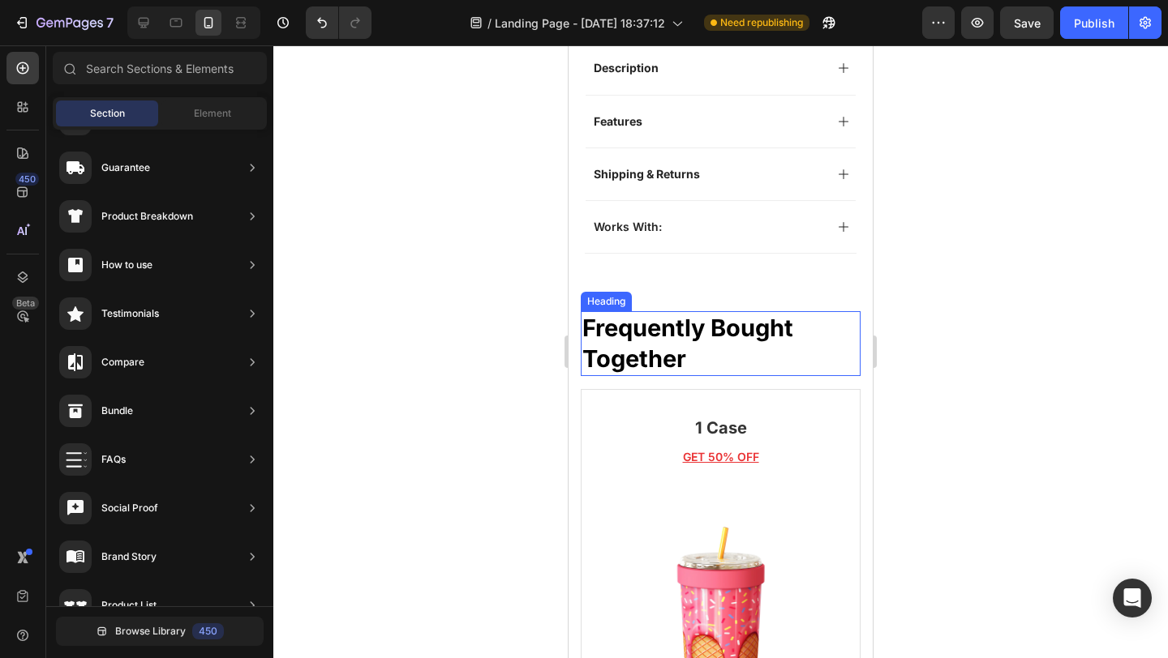
click at [757, 341] on h2 "Frequently Bought Together" at bounding box center [721, 343] width 280 height 64
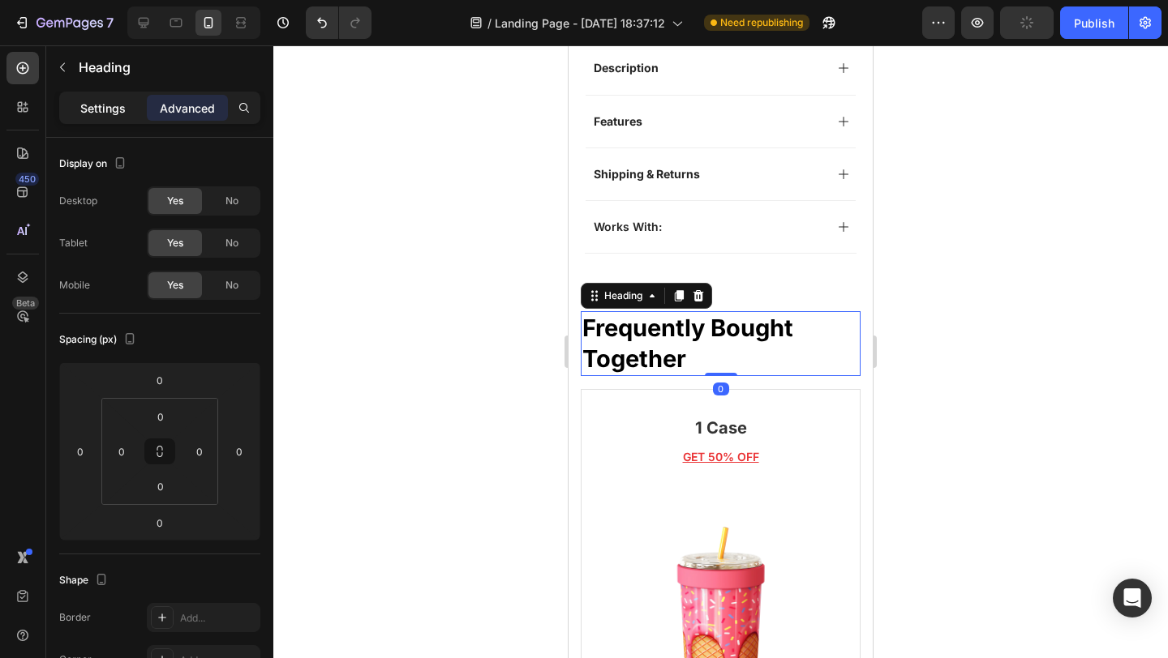
click at [89, 119] on div "Settings" at bounding box center [102, 108] width 81 height 26
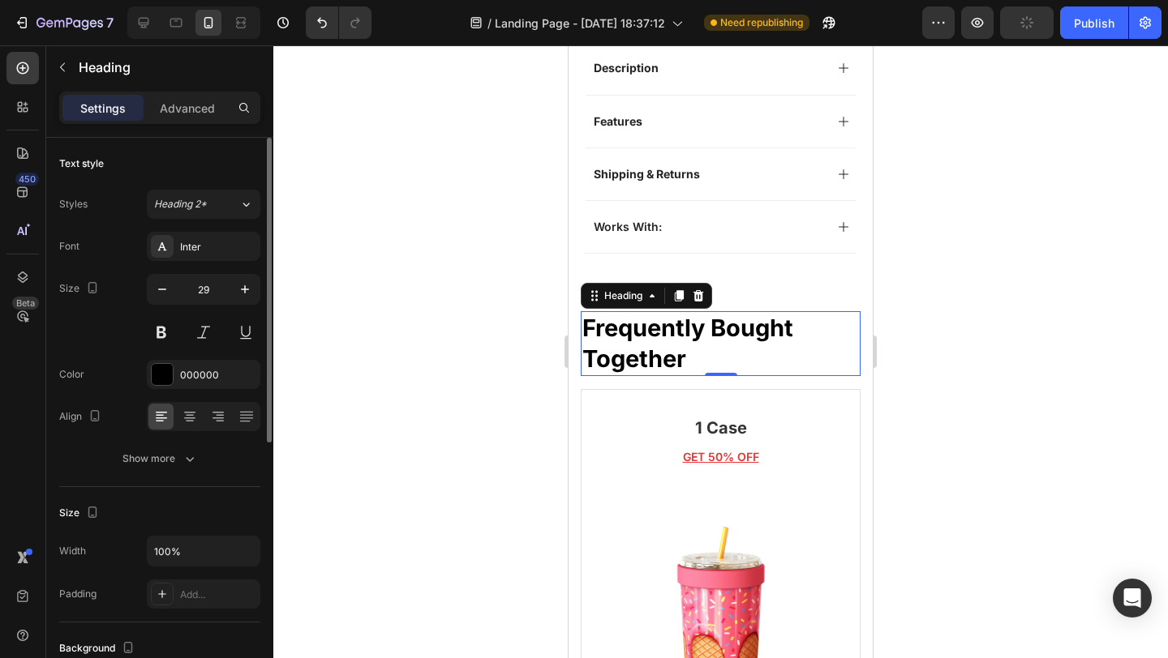
click at [183, 311] on div "29" at bounding box center [204, 310] width 114 height 73
click at [201, 289] on input "29" at bounding box center [204, 289] width 54 height 29
type input "19"
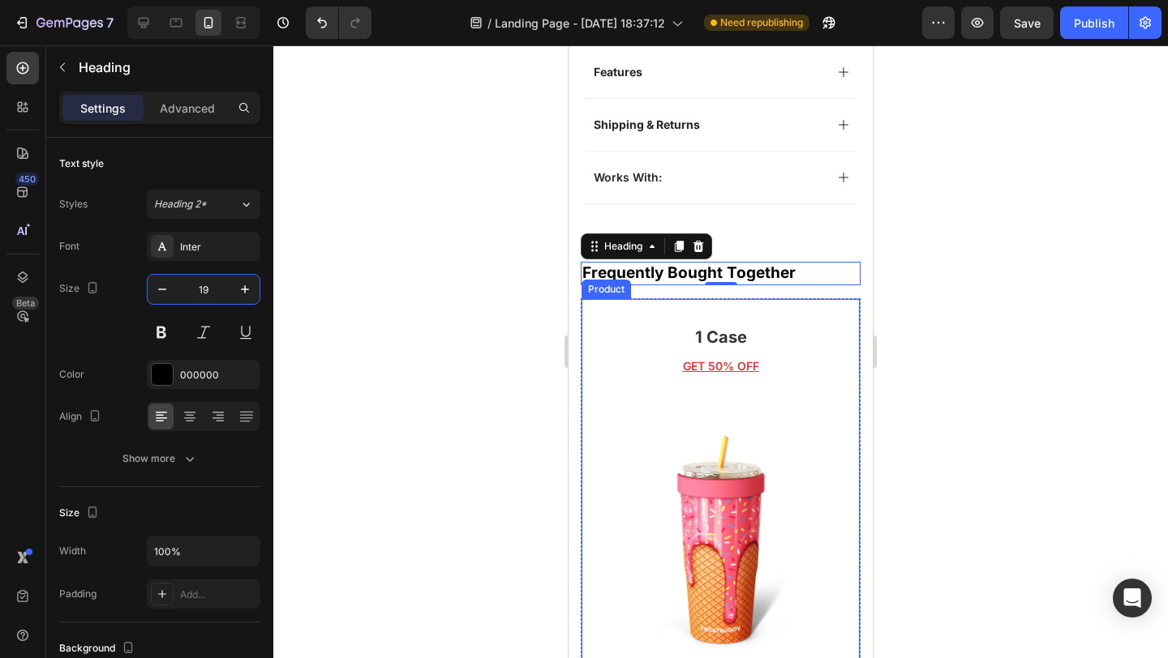
scroll to position [900, 0]
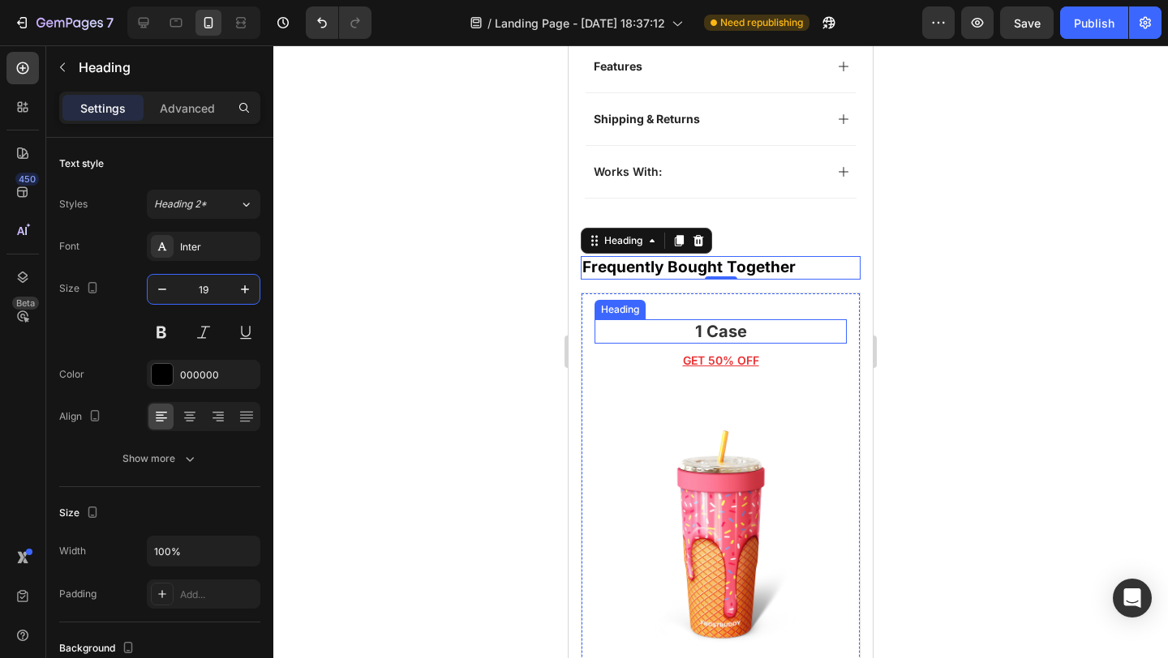
click at [749, 321] on p "1 Case" at bounding box center [720, 331] width 249 height 21
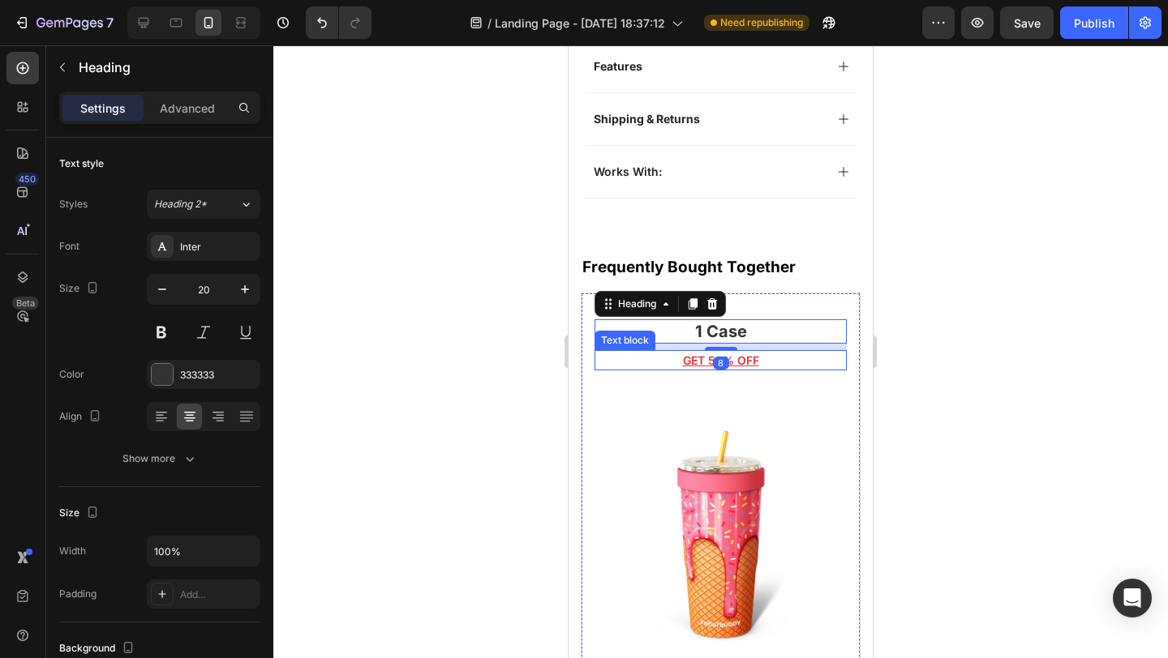
click at [765, 352] on p "GET 50% OFF" at bounding box center [720, 360] width 249 height 17
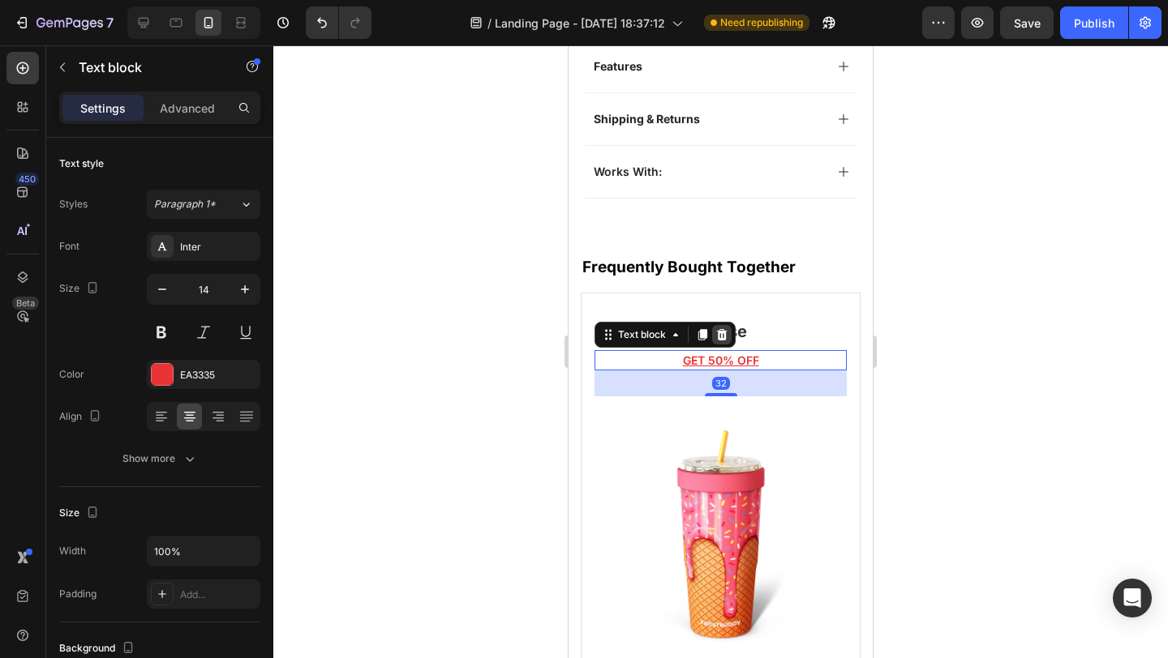
click at [726, 329] on icon at bounding box center [722, 334] width 11 height 11
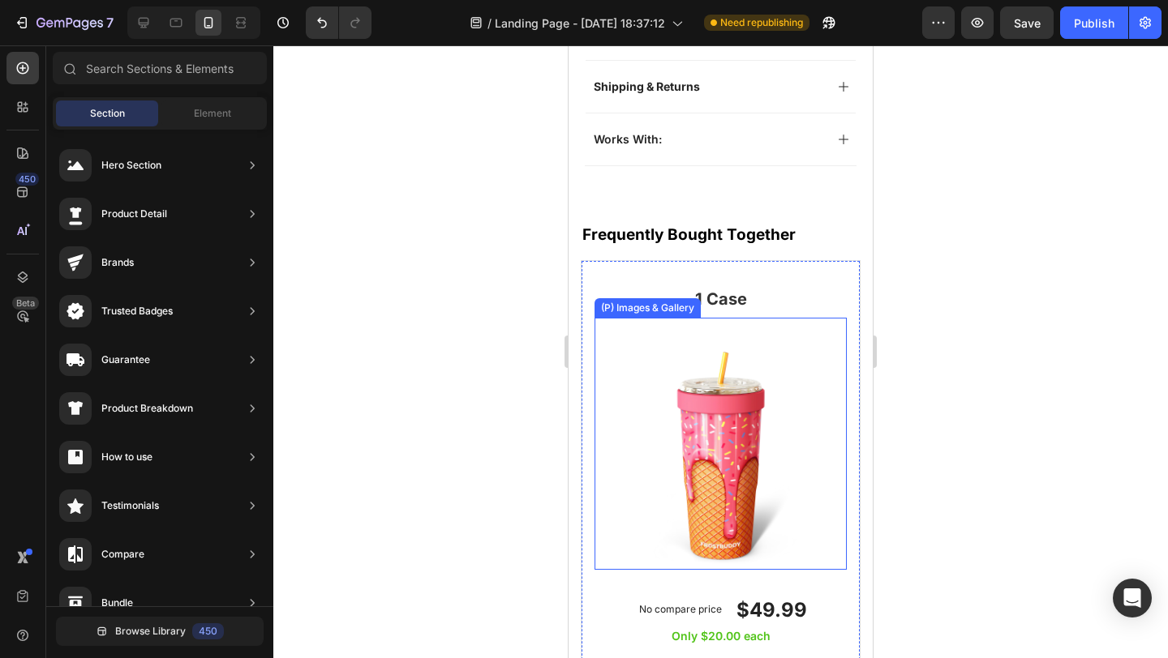
scroll to position [934, 0]
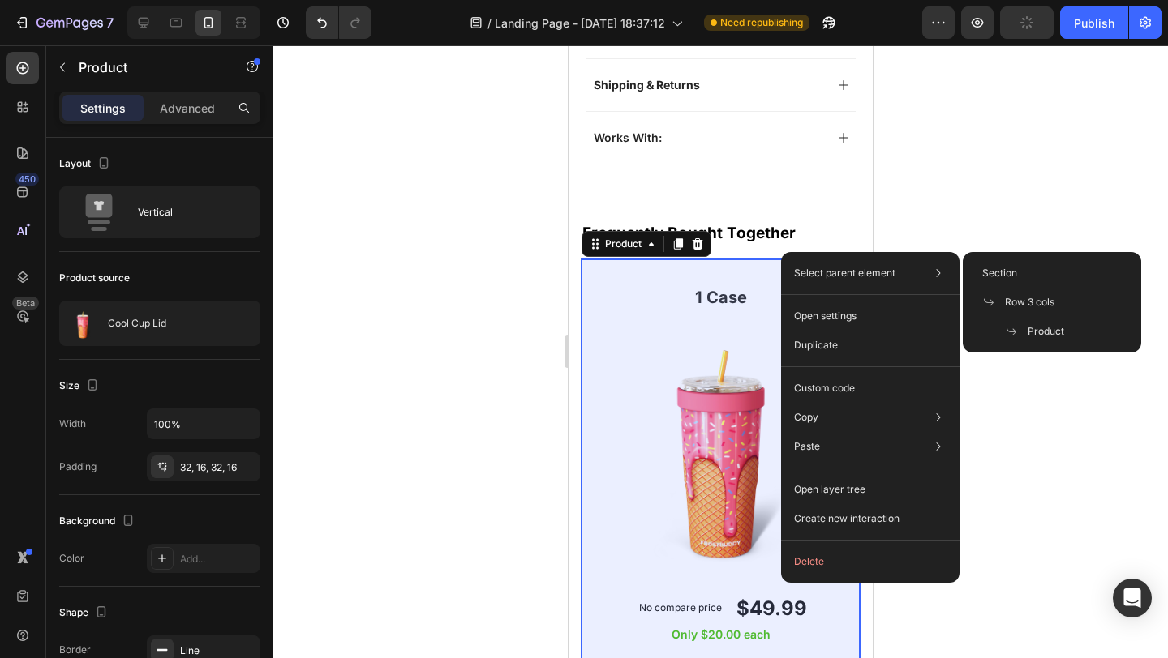
click at [1079, 301] on div "Row 3 cols" at bounding box center [1051, 302] width 165 height 29
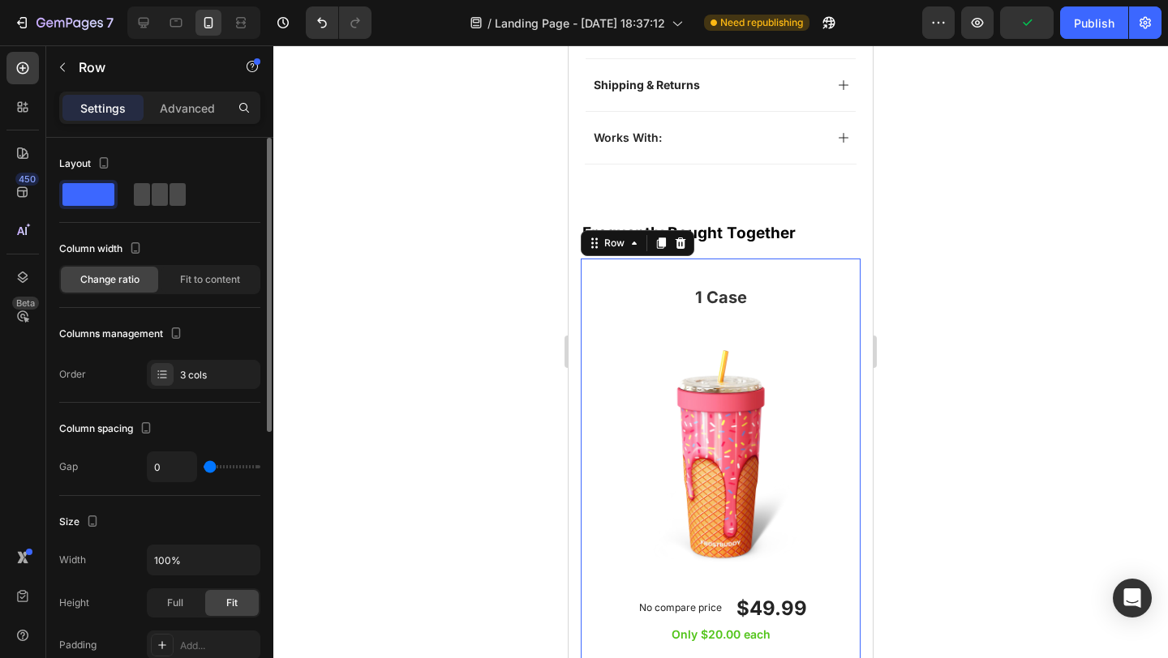
click at [178, 189] on span at bounding box center [177, 194] width 16 height 23
type input "32"
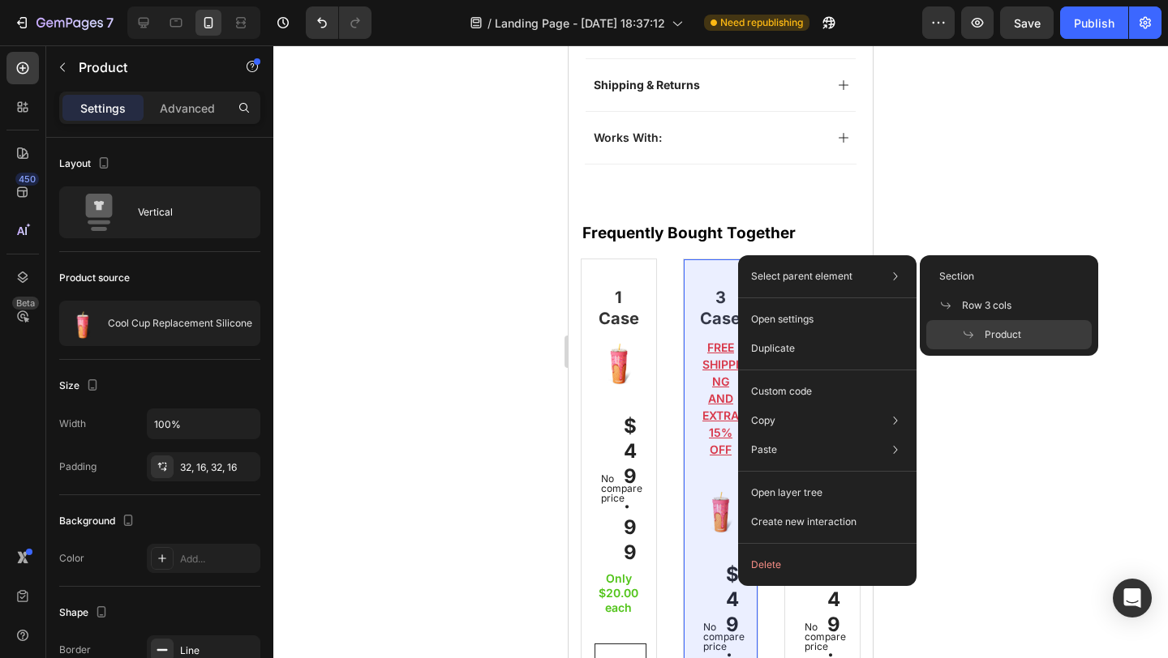
click at [1004, 328] on span "Product" at bounding box center [1002, 335] width 36 height 15
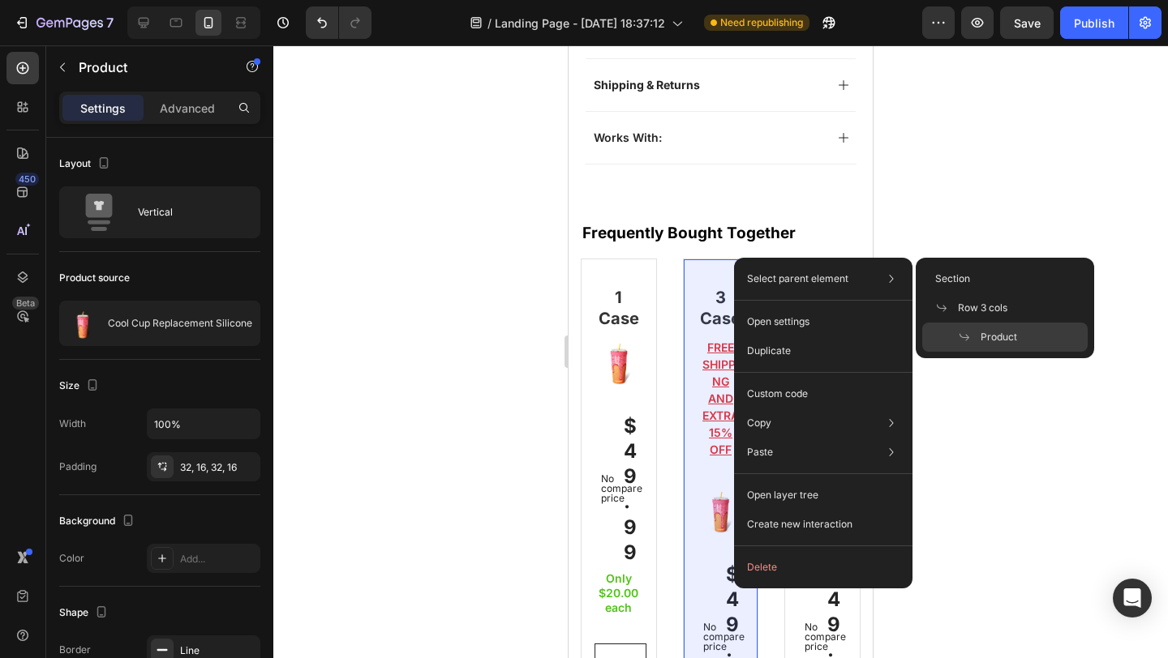
click at [1010, 333] on span "Product" at bounding box center [998, 337] width 36 height 15
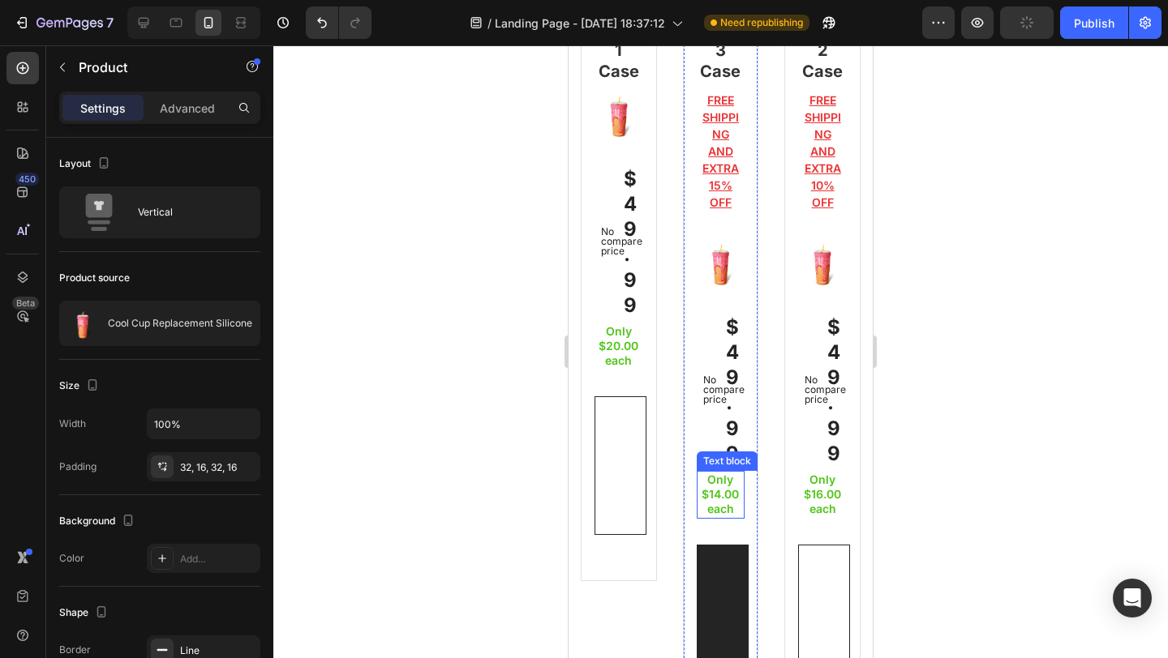
scroll to position [752, 0]
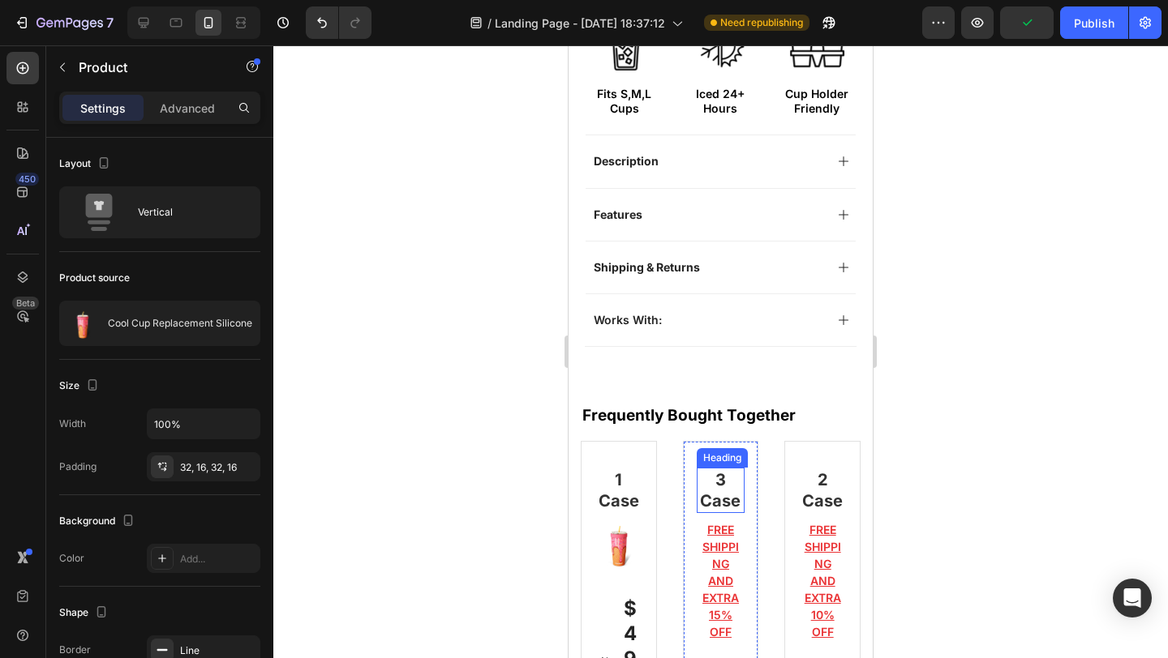
click at [718, 469] on p "3 Case" at bounding box center [720, 490] width 45 height 42
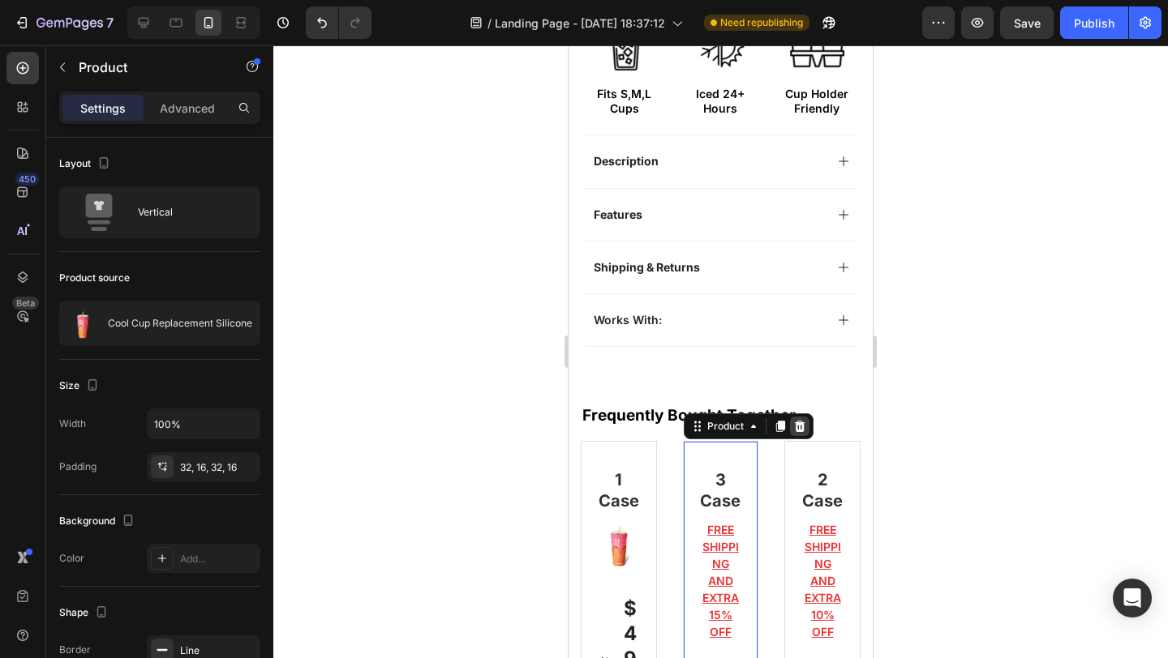
click at [796, 420] on icon at bounding box center [799, 426] width 13 height 13
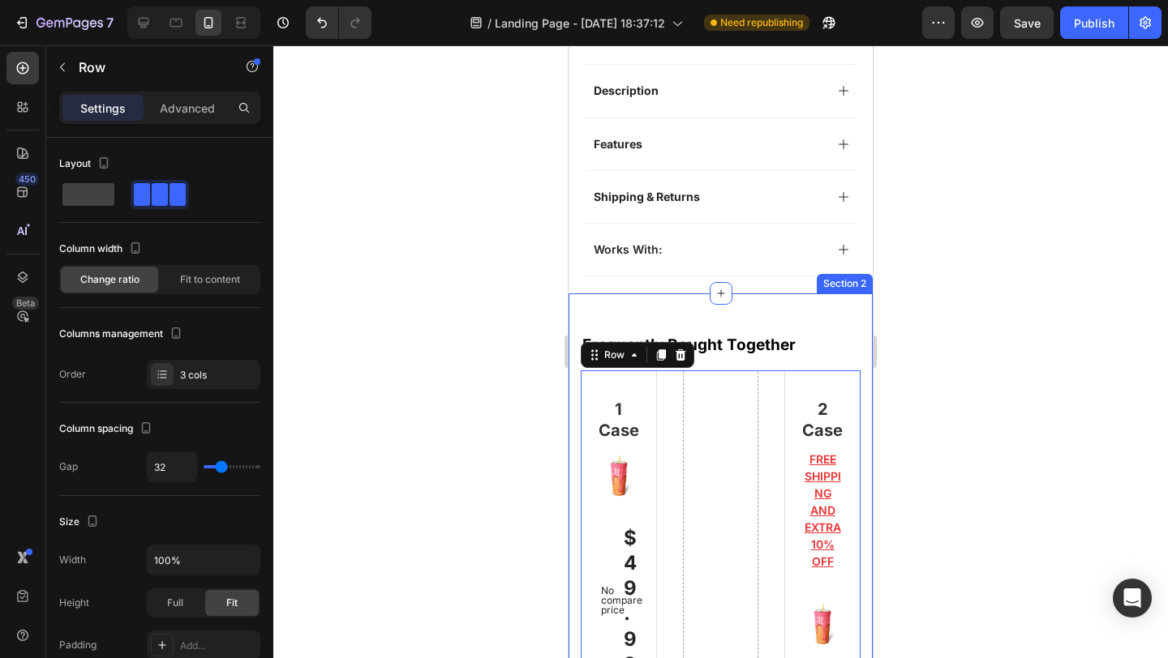
scroll to position [824, 0]
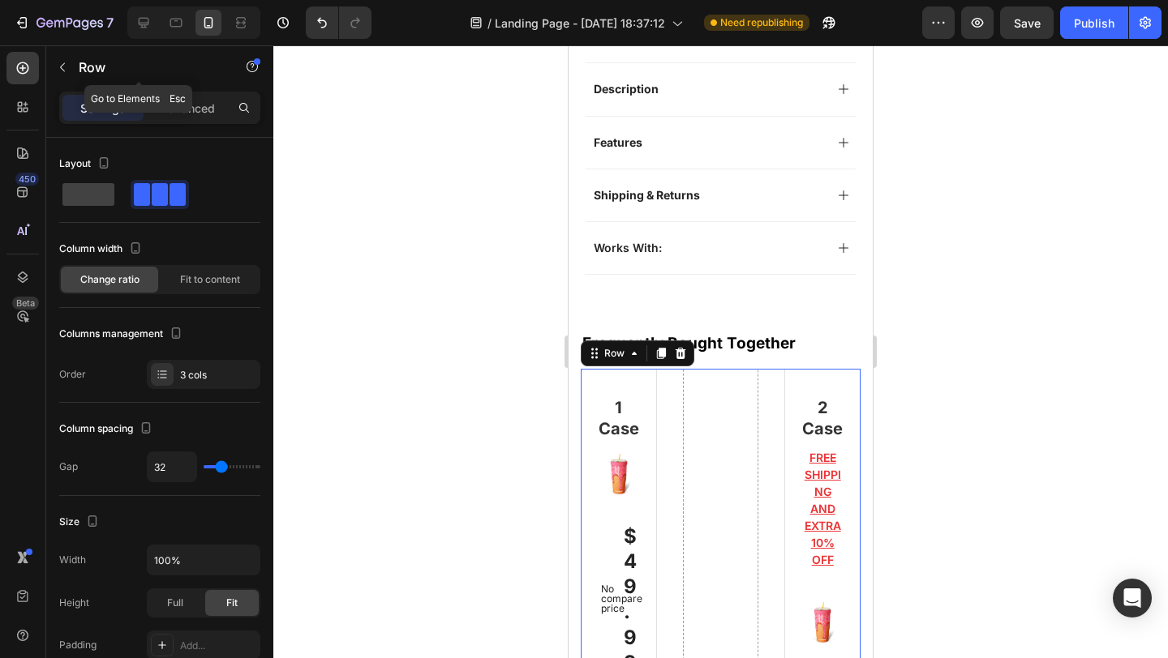
click at [66, 76] on button "button" at bounding box center [62, 67] width 26 height 26
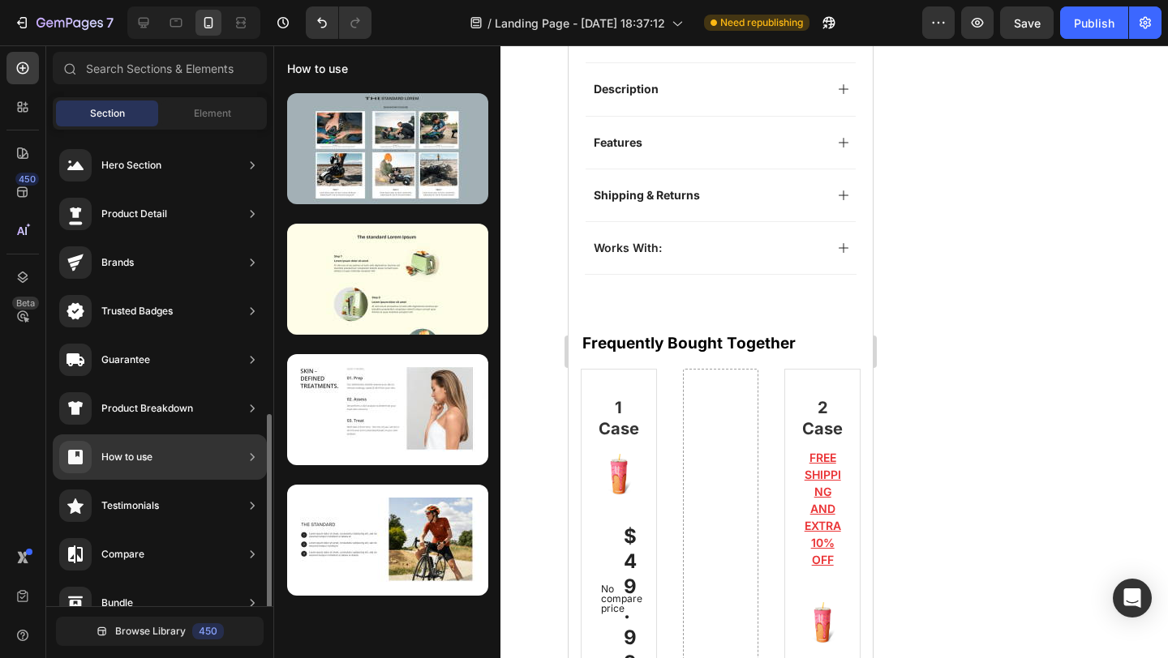
scroll to position [0, 0]
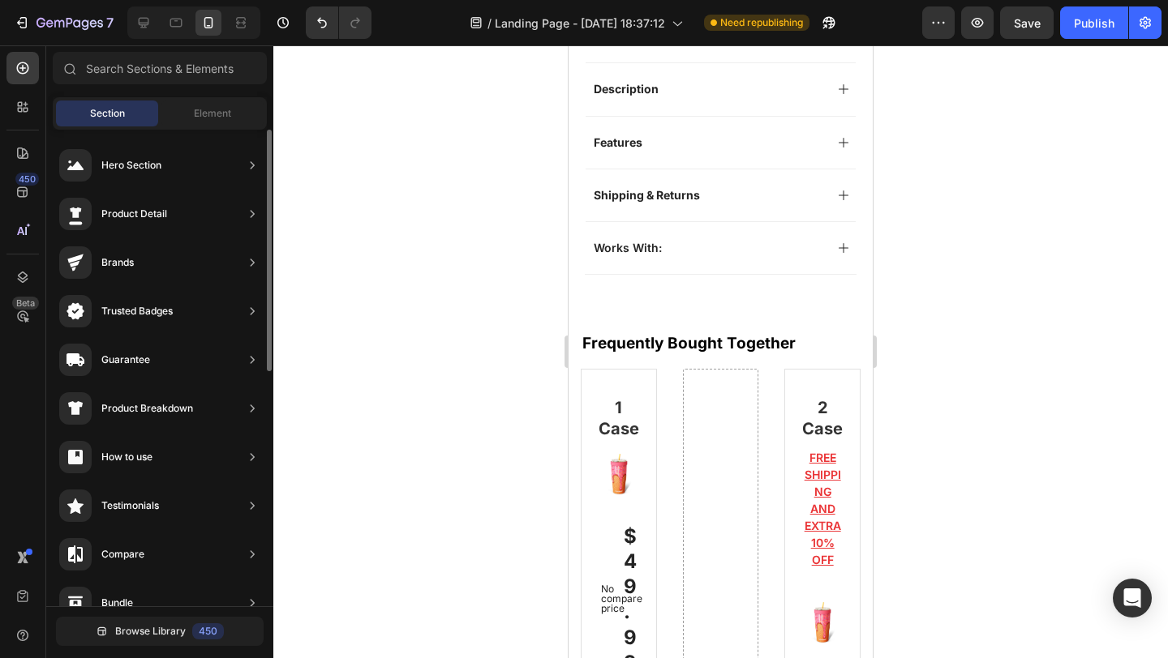
click at [184, 129] on div "Sections(18) Elements(83) Section Element Hero Section Product Detail Brands Tr…" at bounding box center [159, 354] width 227 height 604
click at [189, 130] on div "Hero Section Product Detail Brands Trusted Badges Guarantee Product Breakdown H…" at bounding box center [159, 600] width 227 height 941
click at [195, 125] on div "Element" at bounding box center [212, 114] width 102 height 26
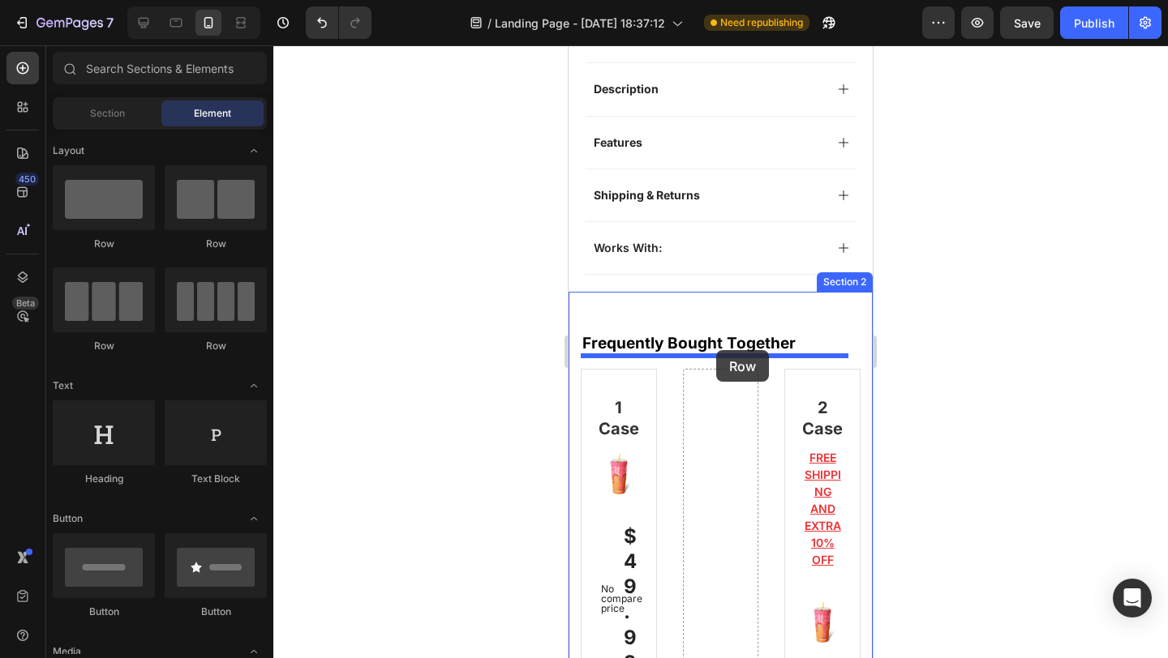
drag, startPoint x: 967, startPoint y: 278, endPoint x: 716, endPoint y: 350, distance: 260.7
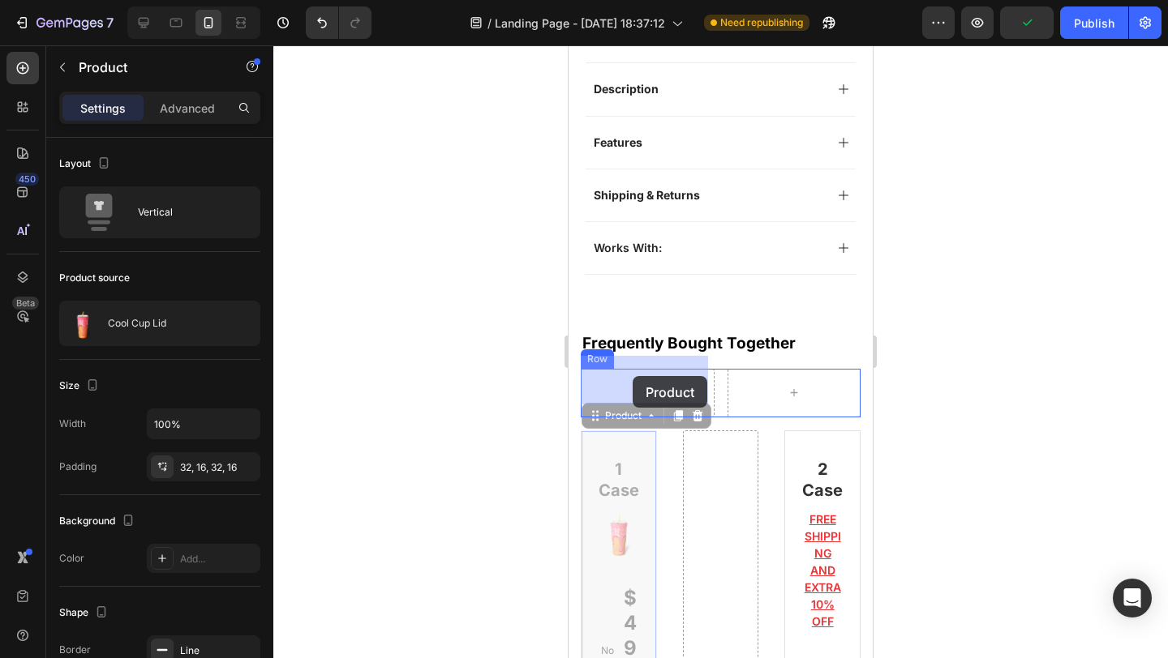
drag, startPoint x: 620, startPoint y: 428, endPoint x: 632, endPoint y: 377, distance: 52.7
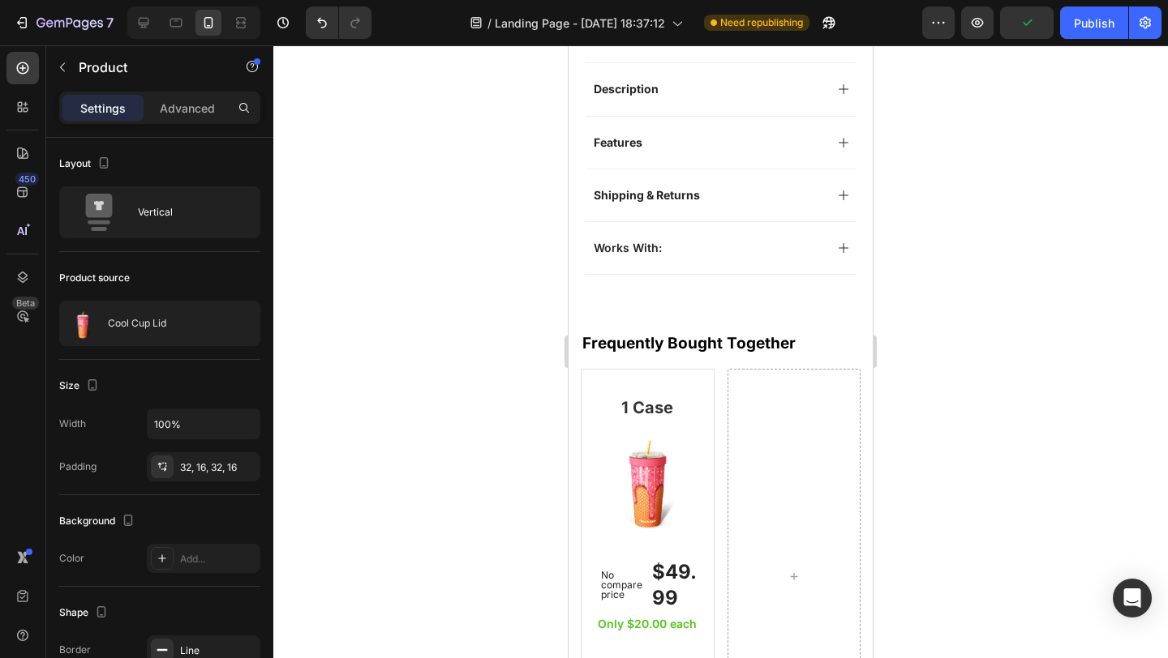
click at [670, 371] on div "1 Case Heading (P) Images & Gallery No compare price (P) Price $49.99 (P) Price…" at bounding box center [648, 564] width 134 height 390
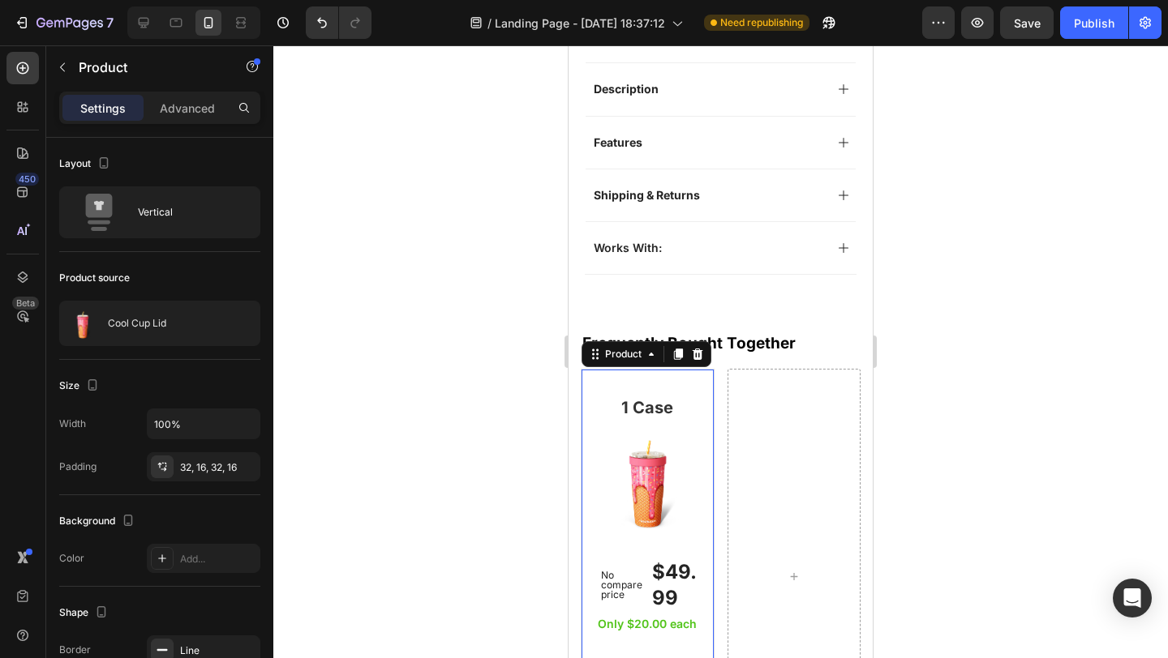
click at [670, 371] on div "1 Case Heading (P) Images & Gallery No compare price (P) Price $49.99 (P) Price…" at bounding box center [648, 564] width 134 height 390
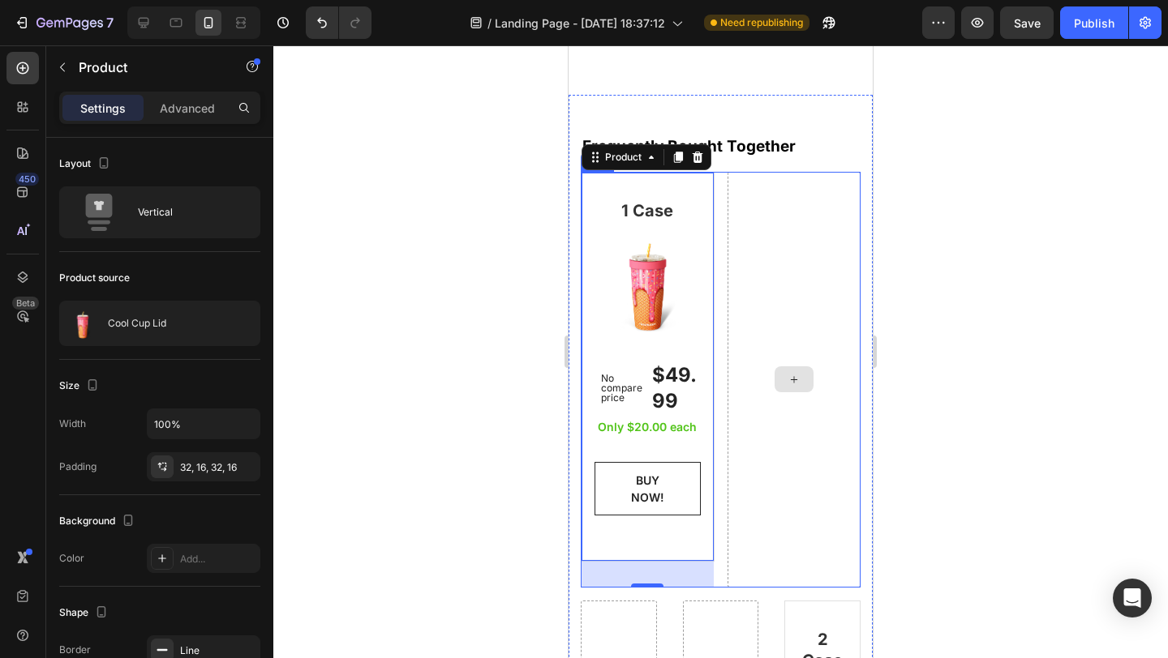
scroll to position [1293, 0]
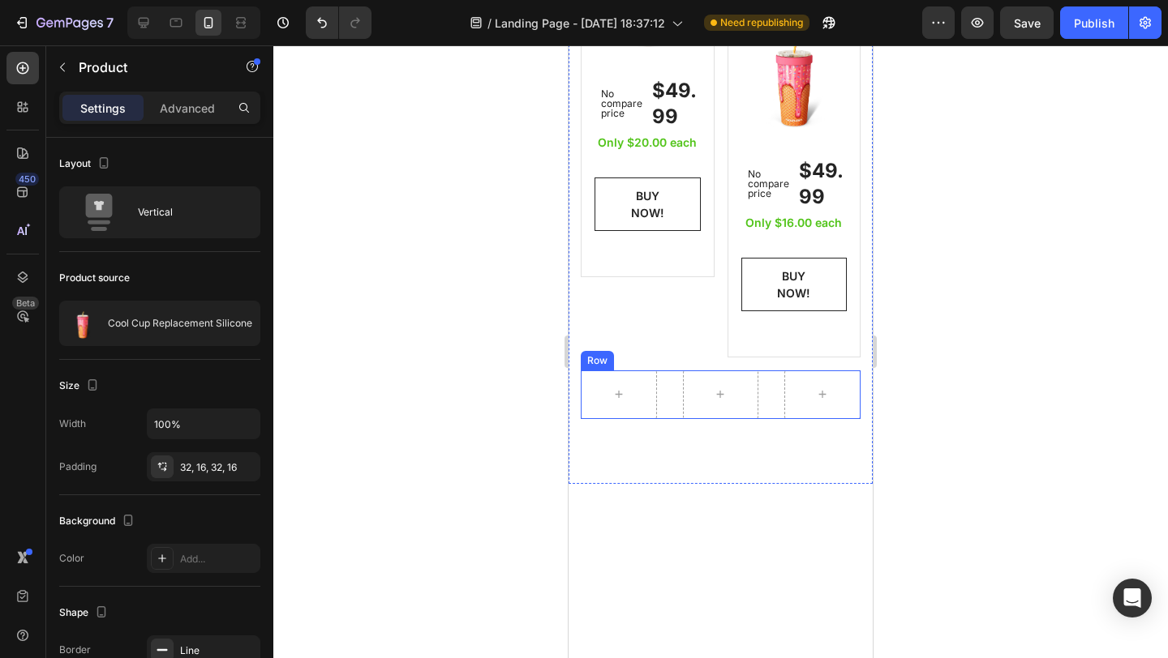
click at [765, 373] on div "Row" at bounding box center [721, 395] width 280 height 49
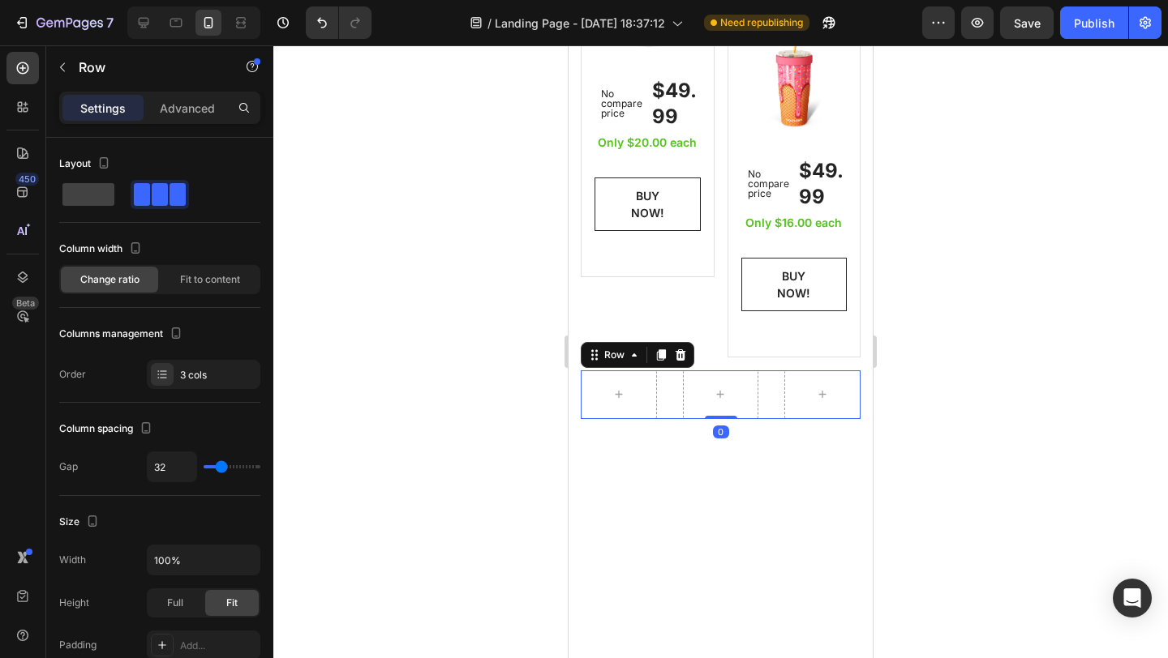
click at [680, 349] on icon at bounding box center [680, 354] width 11 height 11
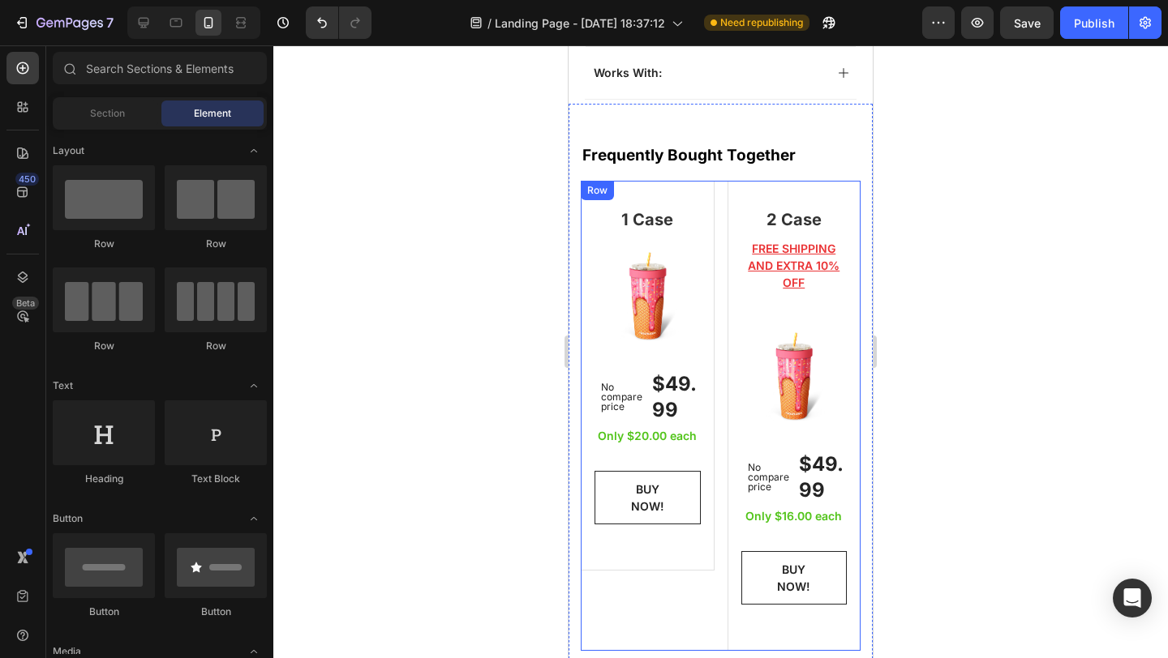
scroll to position [1007, 0]
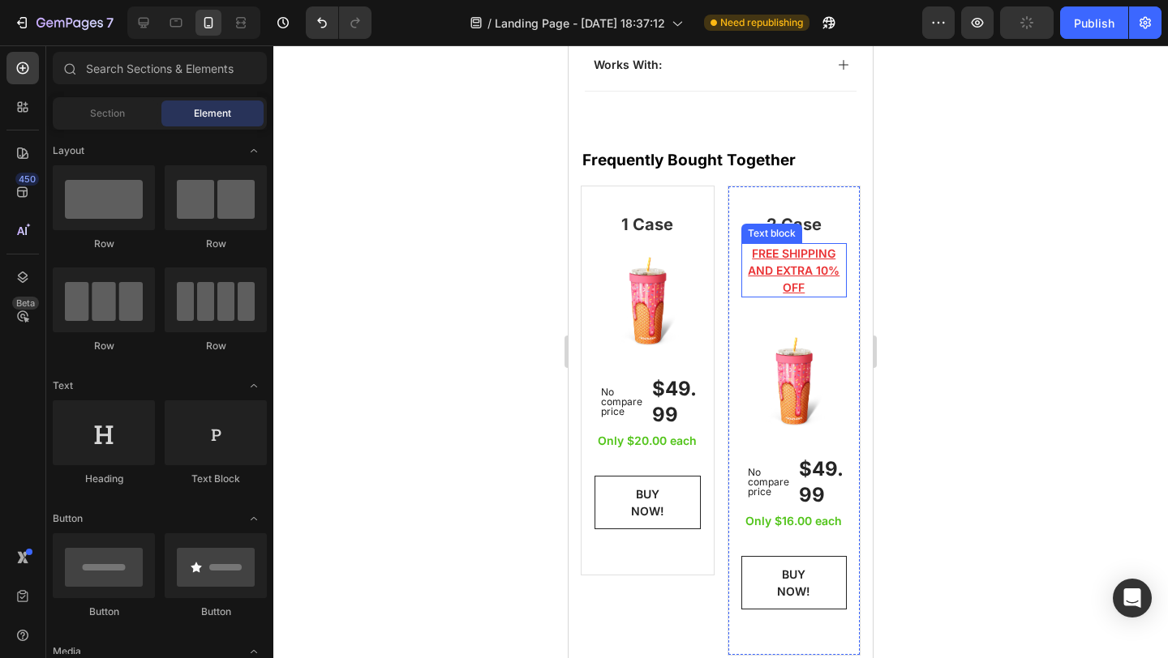
click at [743, 270] on p "FREE SHIPPING AND EXTRA 10% OFF" at bounding box center [794, 270] width 103 height 51
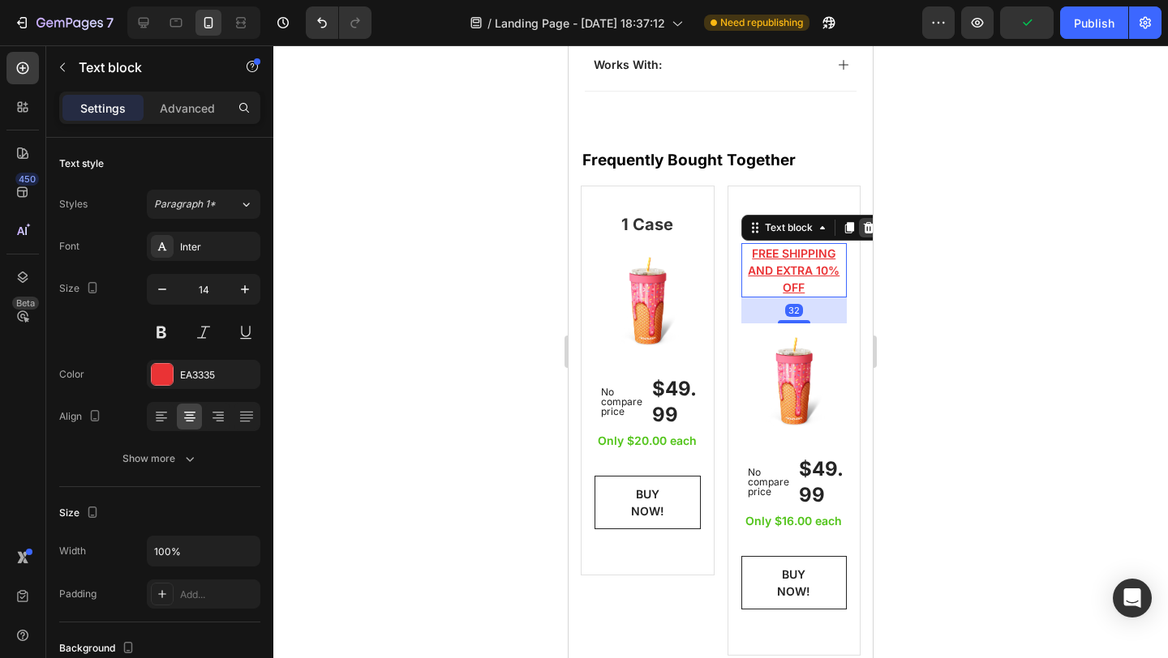
click at [859, 218] on div at bounding box center [868, 227] width 19 height 19
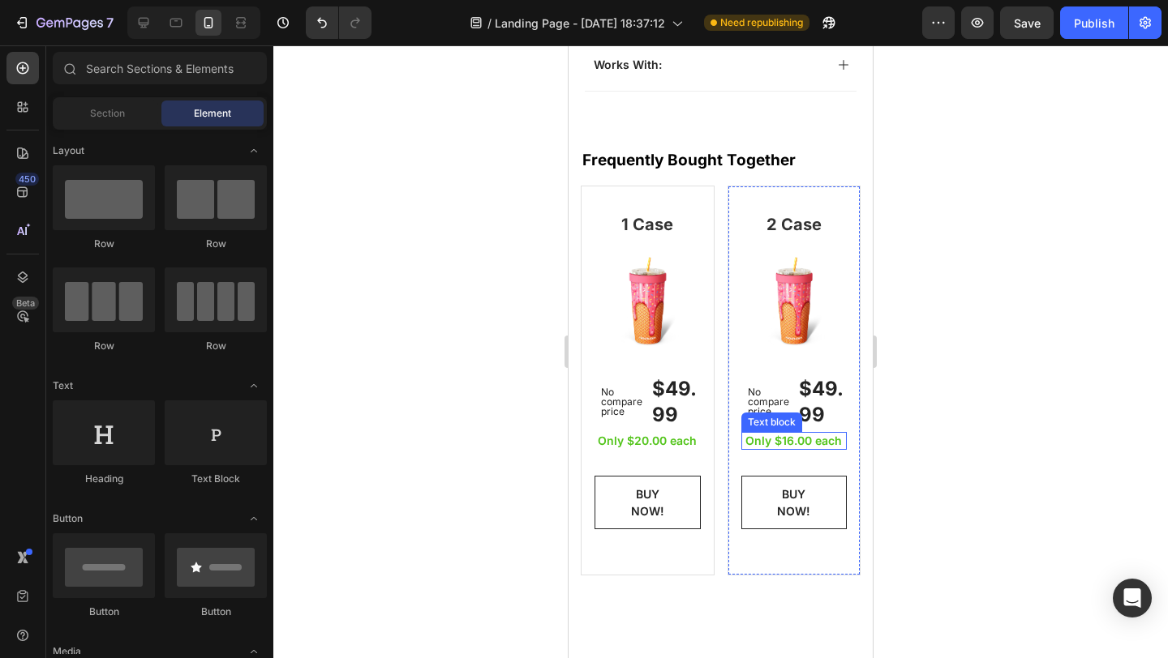
click at [826, 434] on p "Only $16.00 each" at bounding box center [794, 441] width 103 height 15
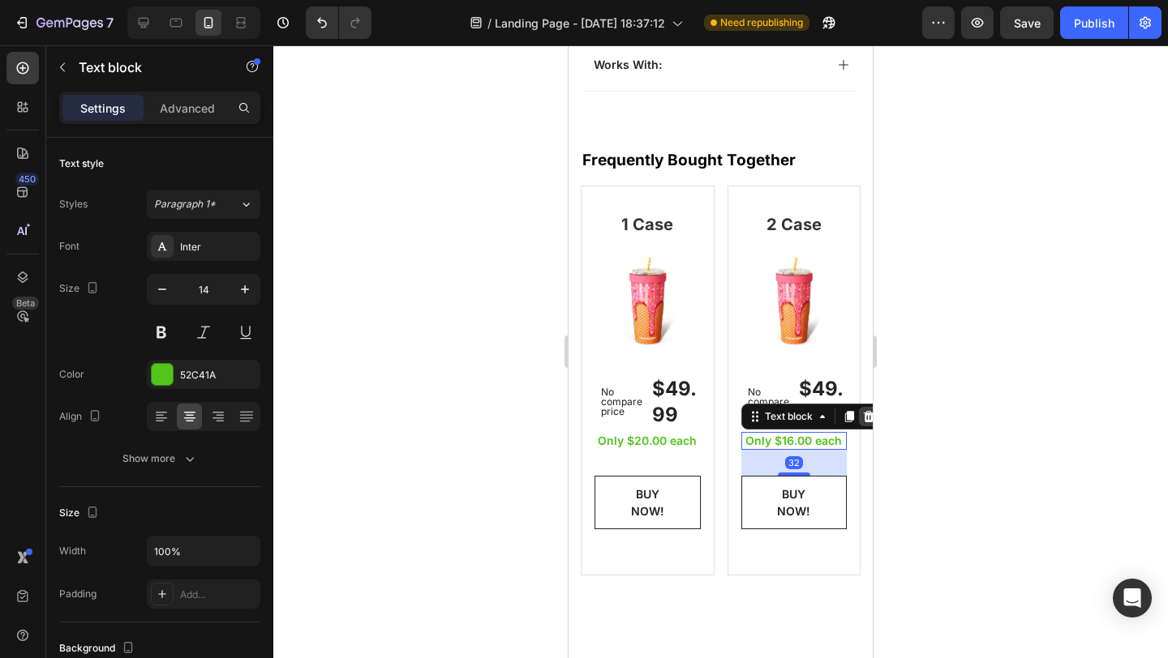
click at [863, 411] on icon at bounding box center [868, 416] width 11 height 11
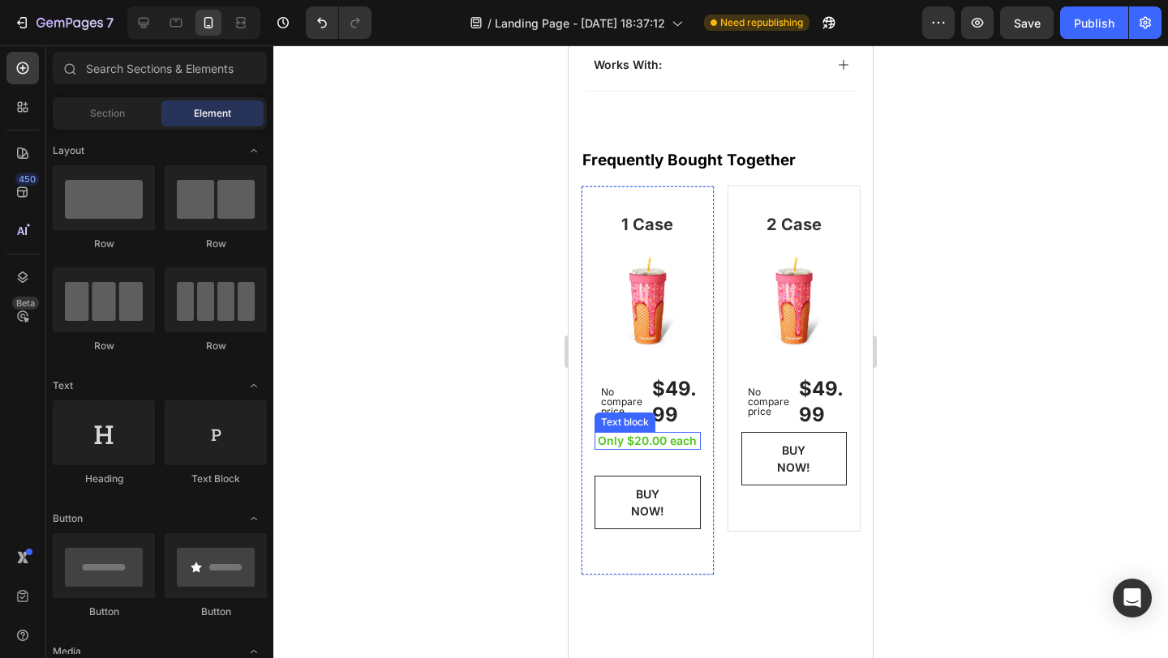
click at [684, 434] on p "Only $20.00 each" at bounding box center [647, 441] width 103 height 15
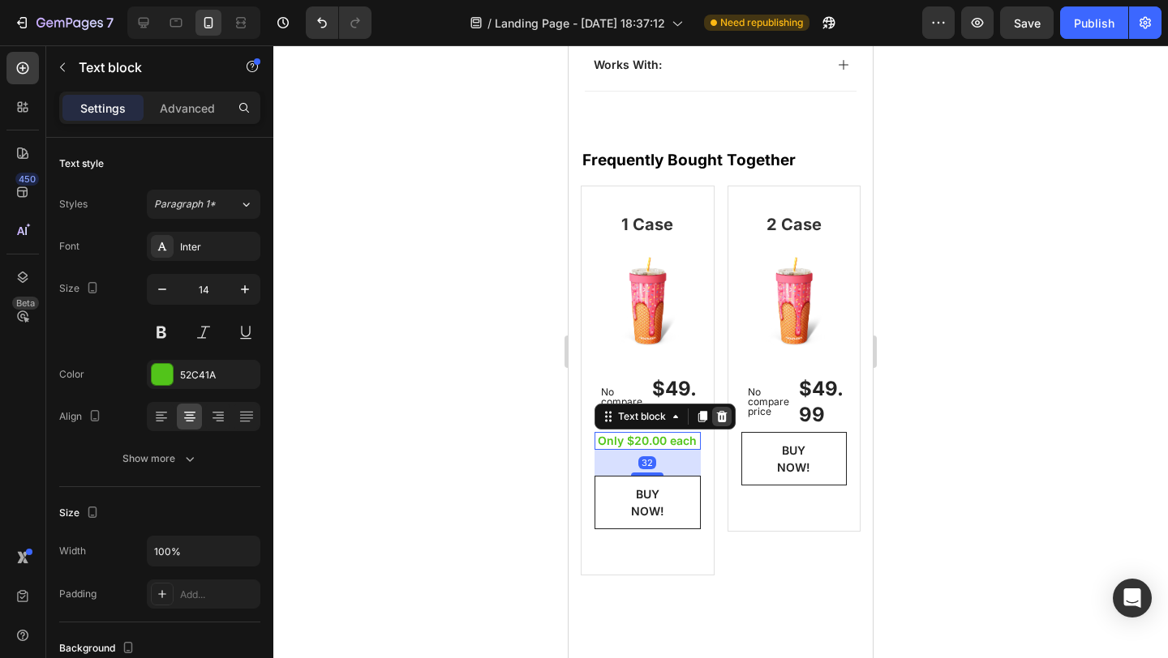
click at [726, 410] on icon at bounding box center [721, 416] width 13 height 13
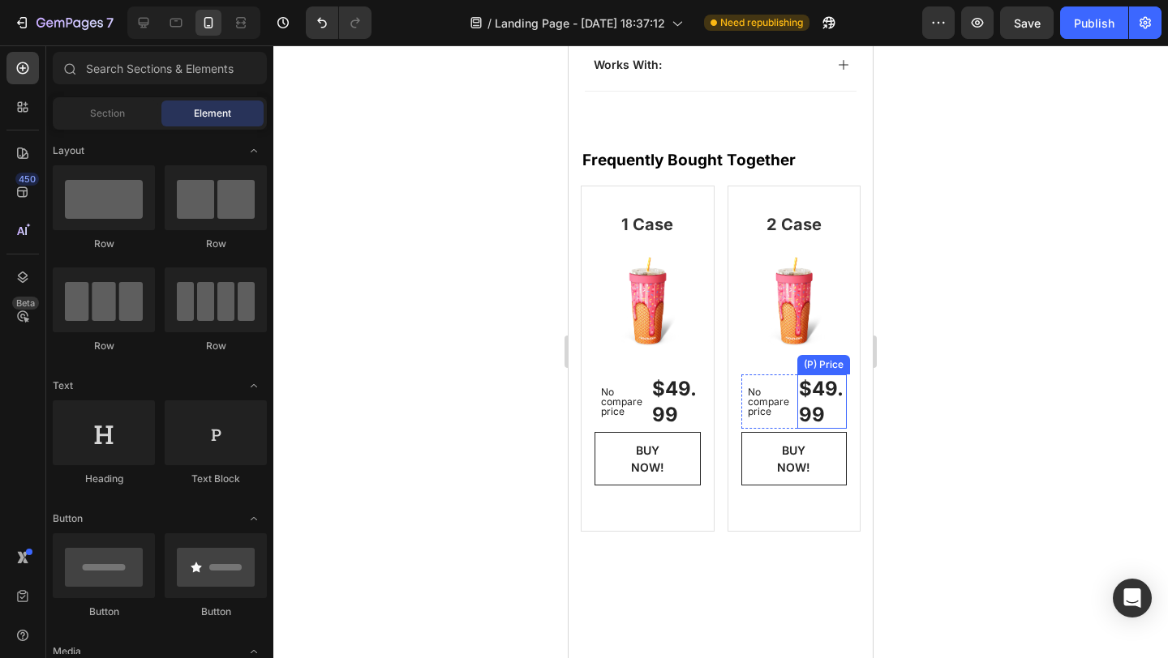
click at [818, 377] on div "$49.99" at bounding box center [821, 402] width 49 height 54
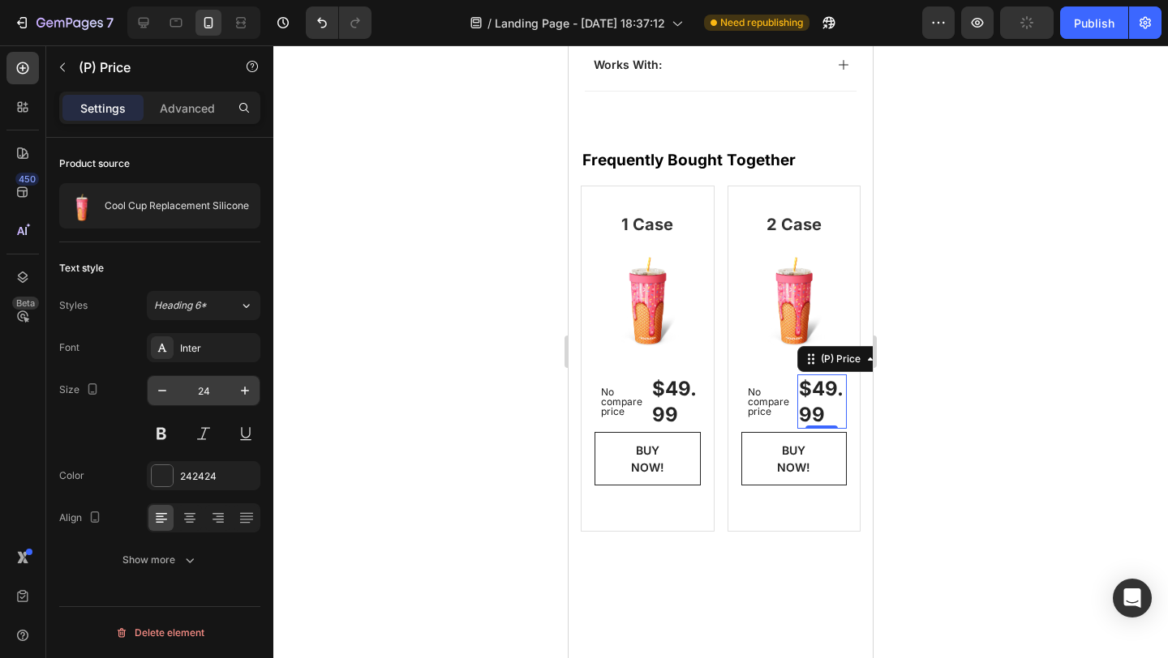
click at [207, 386] on input "24" at bounding box center [204, 390] width 54 height 29
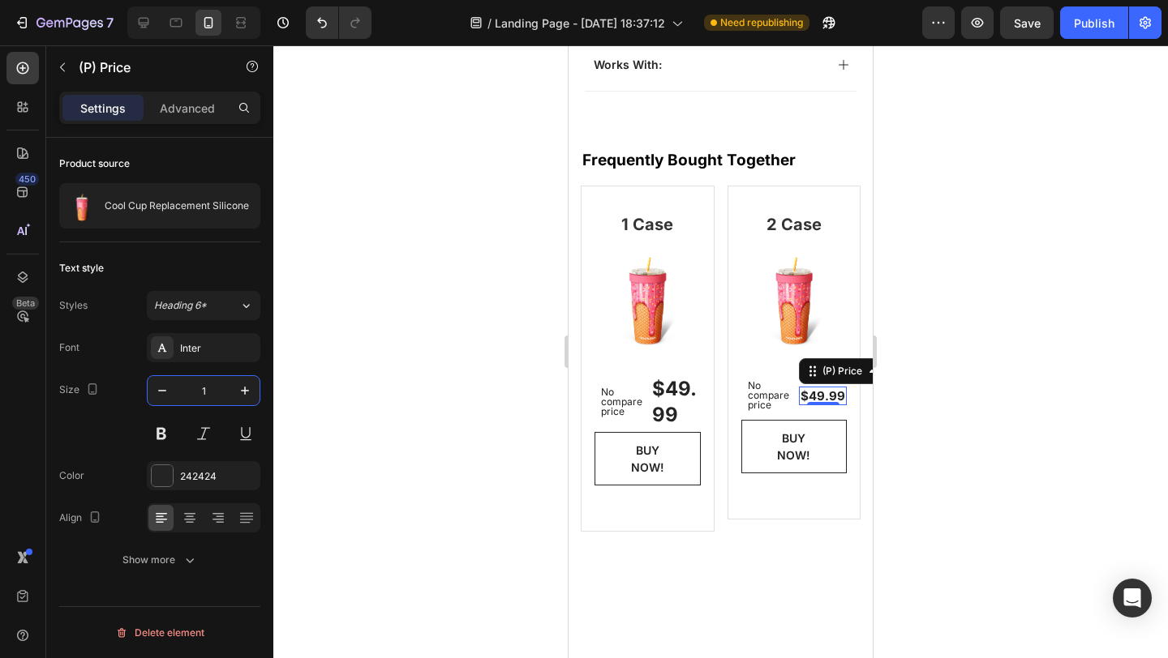
type input "14"
click at [659, 378] on div "$49.99" at bounding box center [674, 402] width 49 height 54
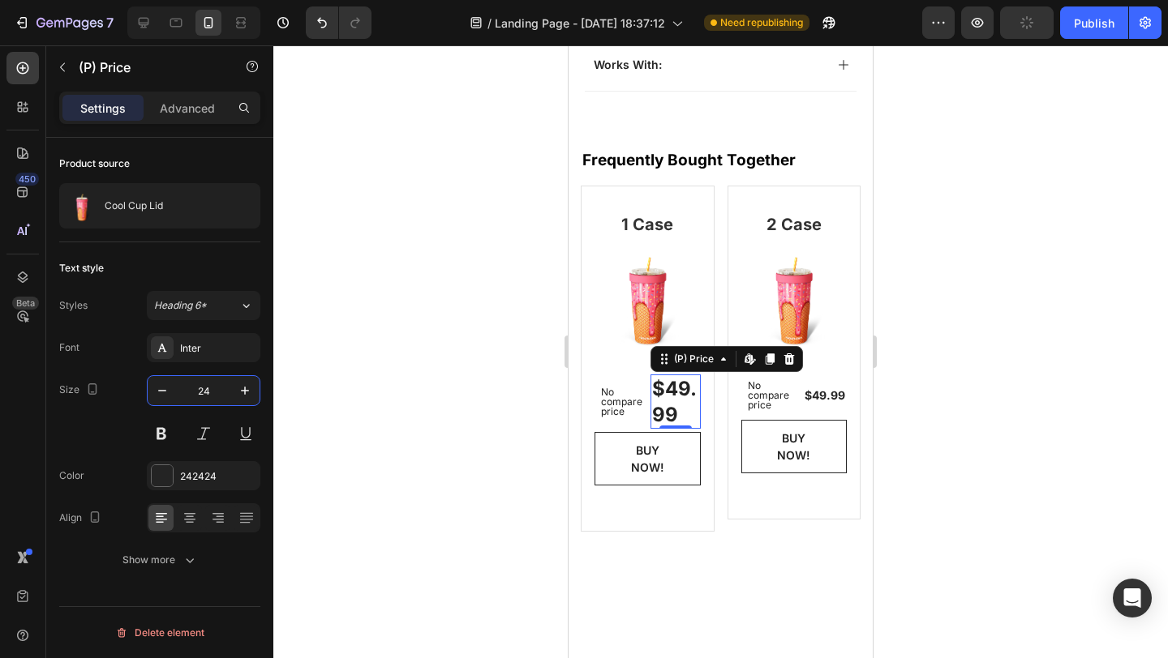
click at [205, 392] on input "24" at bounding box center [204, 390] width 54 height 29
type input "14"
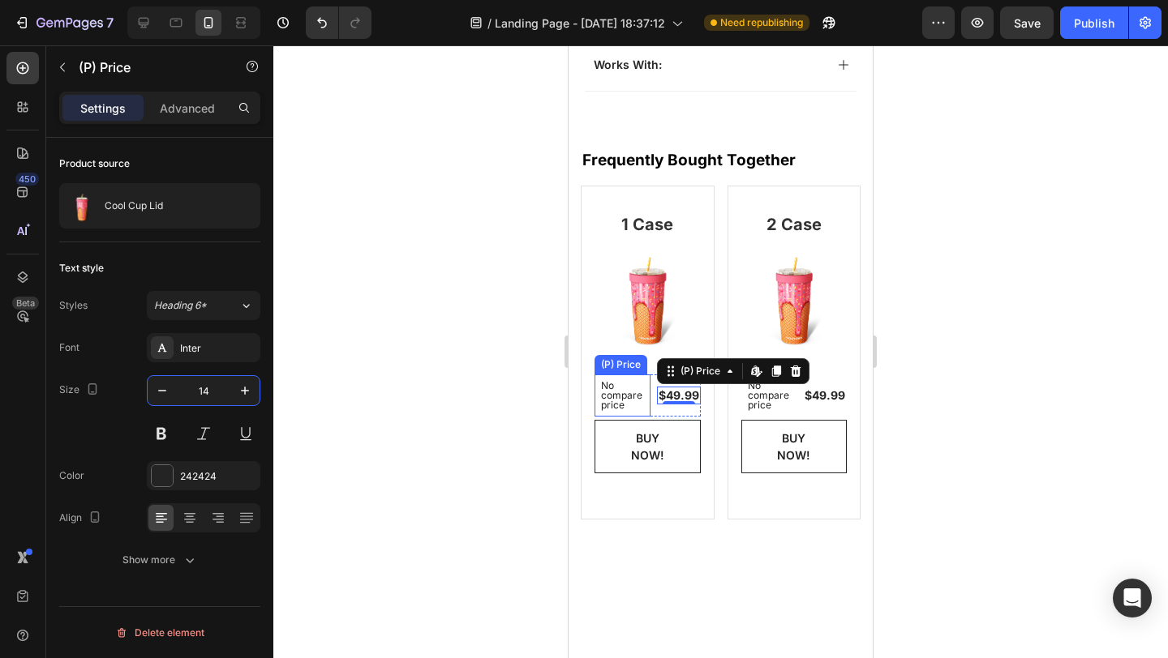
click at [620, 381] on p "No compare price" at bounding box center [622, 395] width 43 height 29
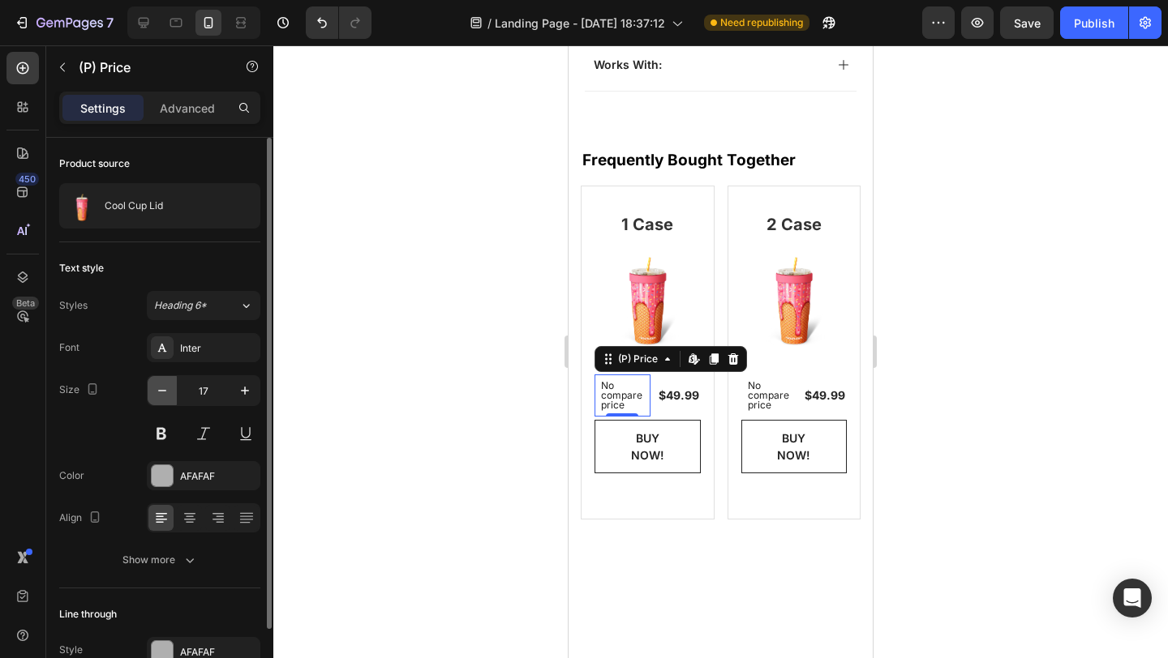
click at [165, 389] on icon "button" at bounding box center [162, 391] width 16 height 16
type input "15"
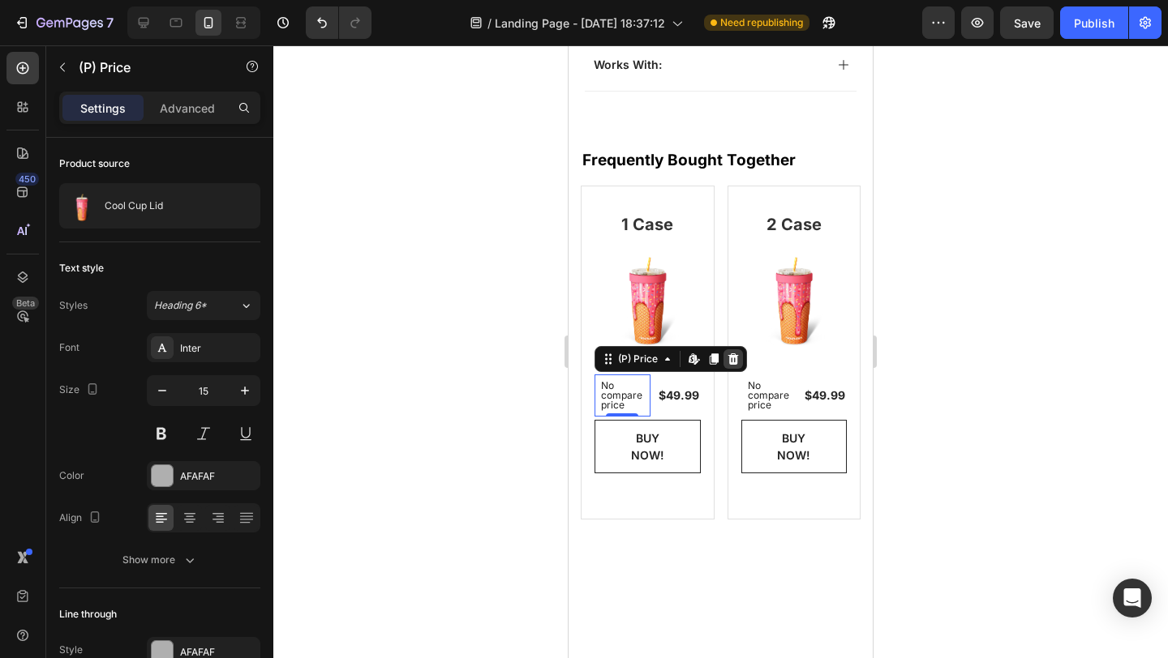
click at [733, 354] on icon at bounding box center [733, 359] width 11 height 11
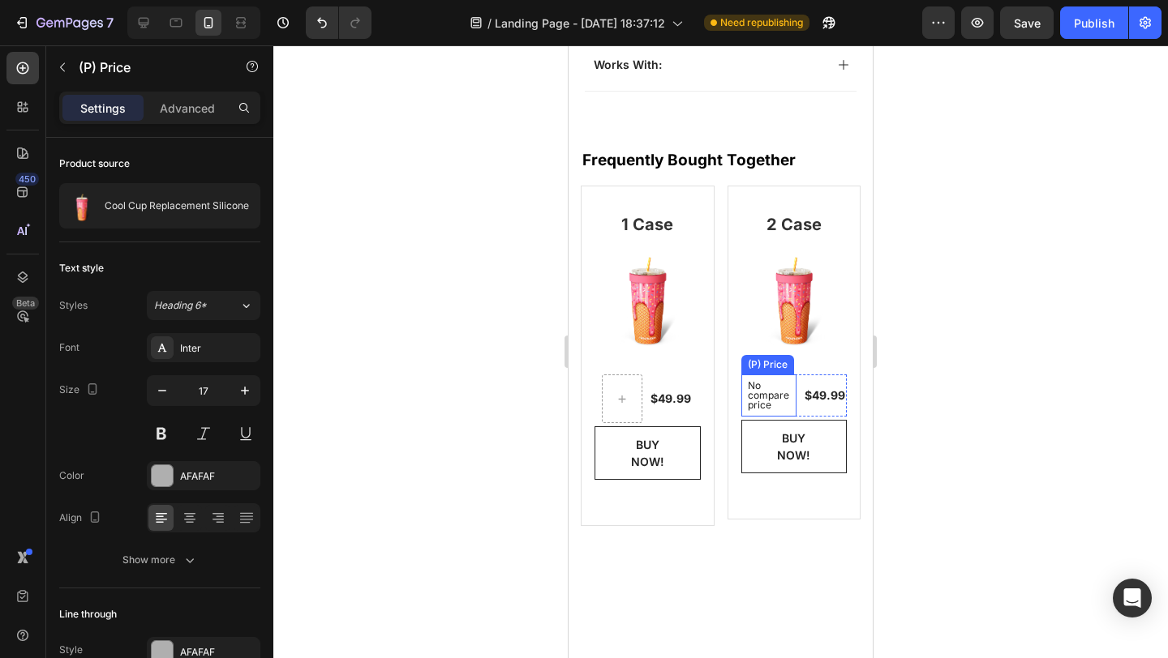
click at [760, 381] on p "No compare price" at bounding box center [769, 395] width 43 height 29
click at [855, 354] on icon at bounding box center [859, 359] width 9 height 11
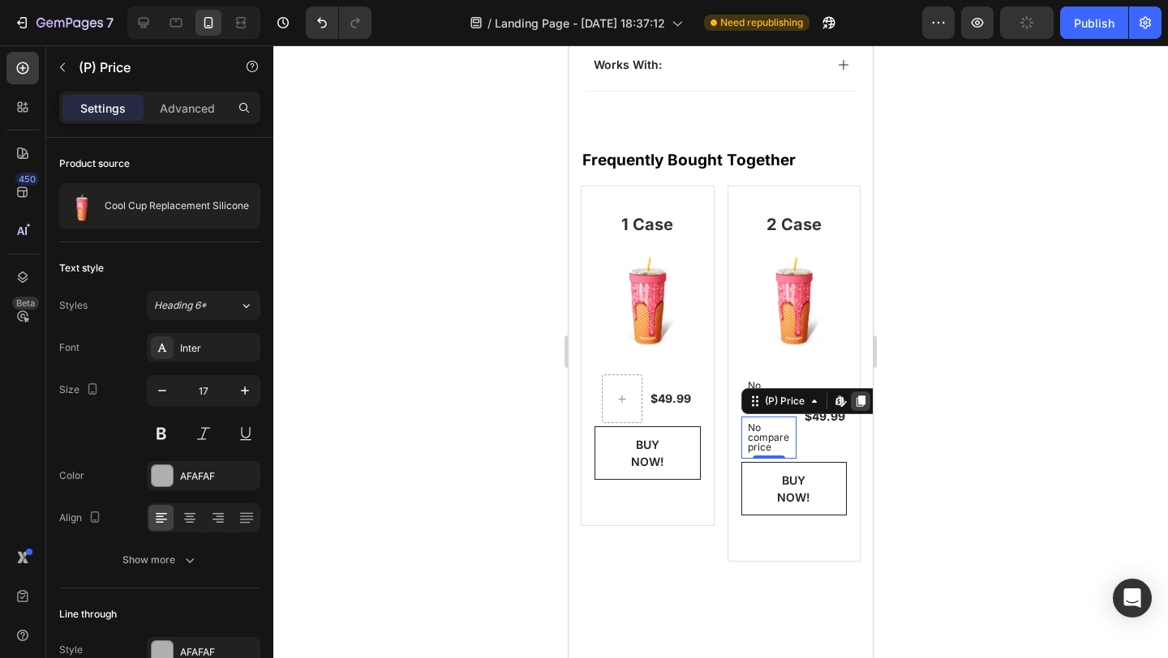
click at [855, 397] on icon at bounding box center [859, 402] width 9 height 11
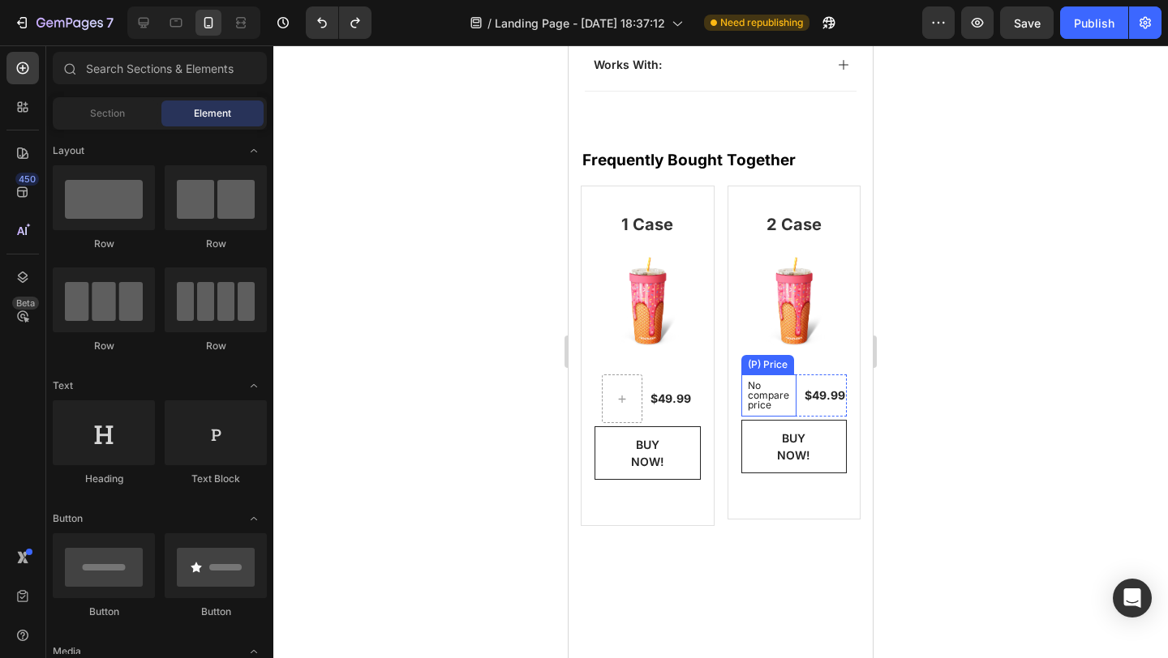
click at [772, 375] on div "No compare price" at bounding box center [769, 396] width 56 height 42
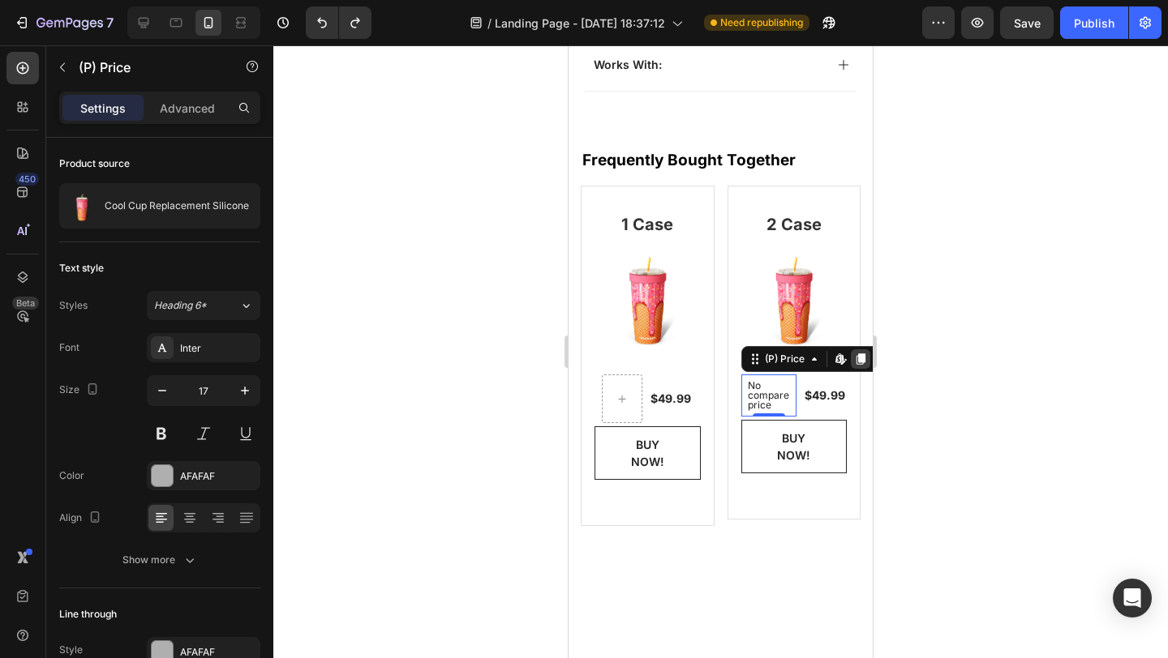
click at [855, 354] on icon at bounding box center [859, 359] width 9 height 11
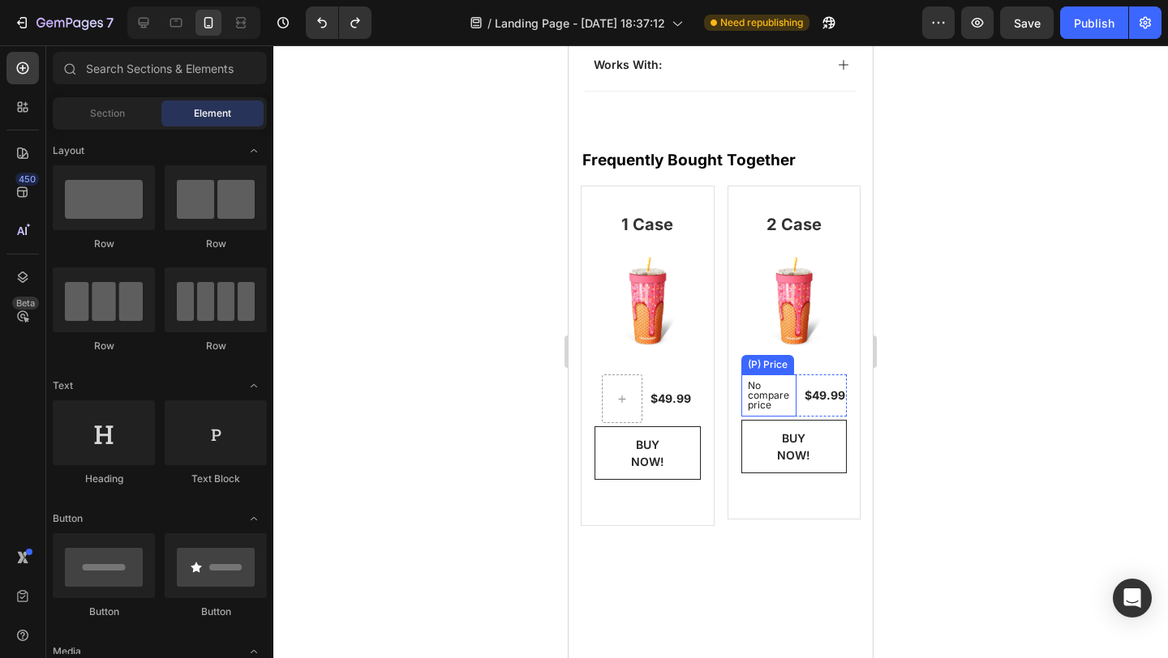
click at [758, 375] on div "No compare price" at bounding box center [769, 396] width 56 height 42
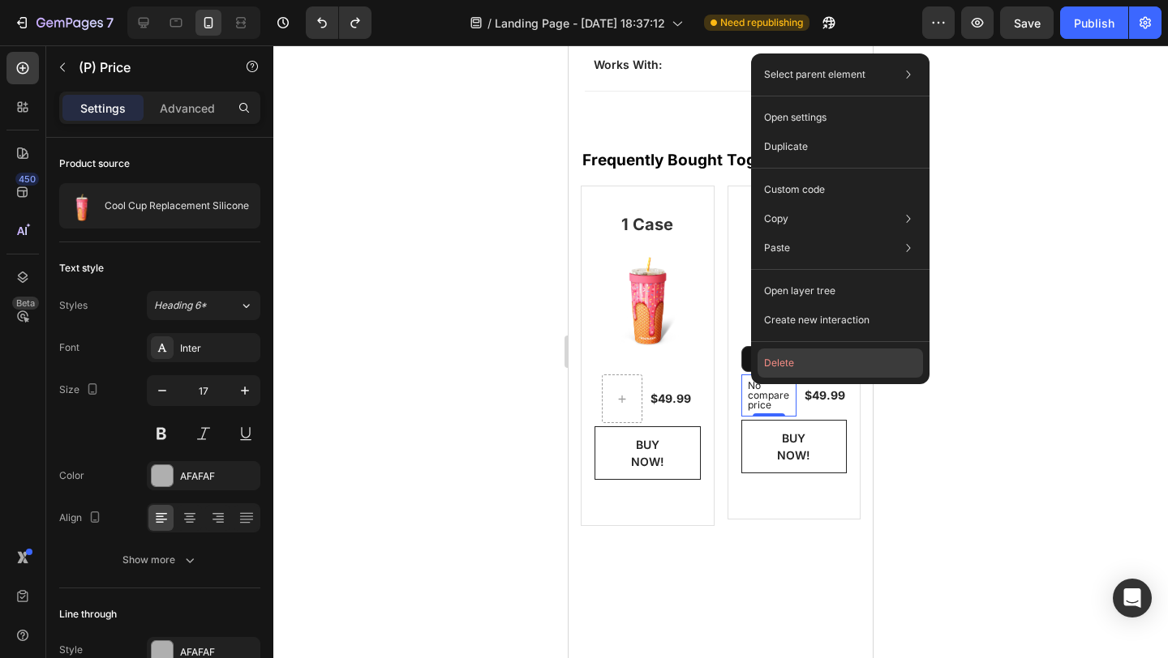
click at [797, 358] on button "Delete" at bounding box center [839, 363] width 165 height 29
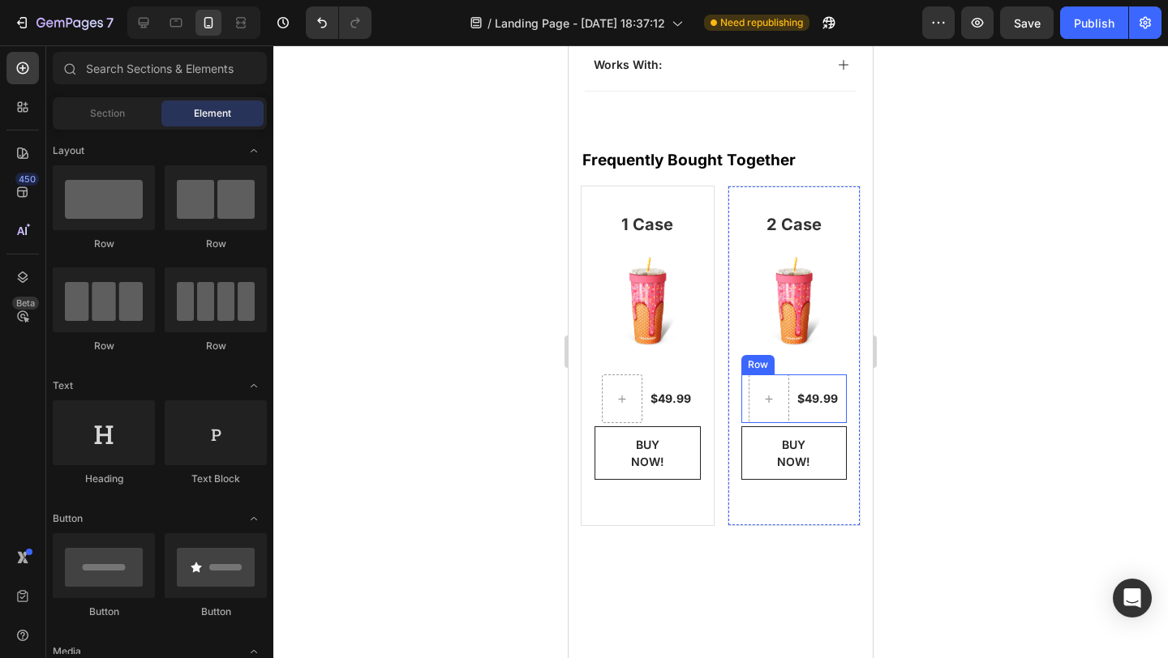
click at [795, 375] on div "$49.99 (P) Price (P) Price" at bounding box center [817, 399] width 44 height 49
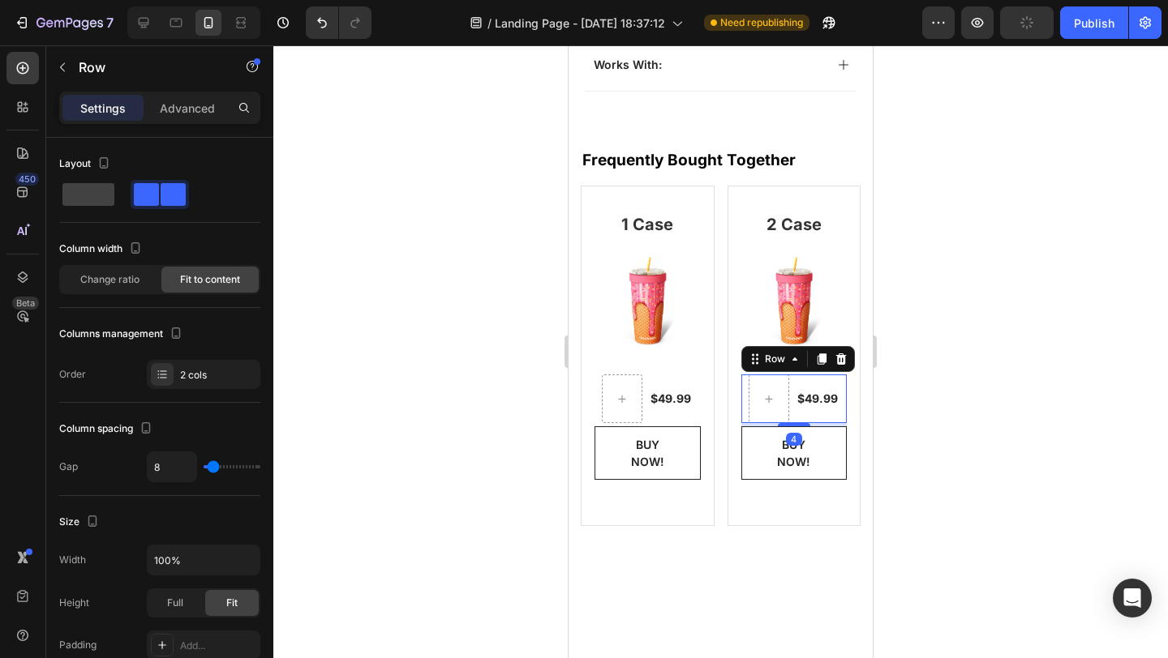
drag, startPoint x: 105, startPoint y: 197, endPoint x: 318, endPoint y: 259, distance: 221.2
click at [105, 197] on span at bounding box center [88, 194] width 52 height 23
type input "0"
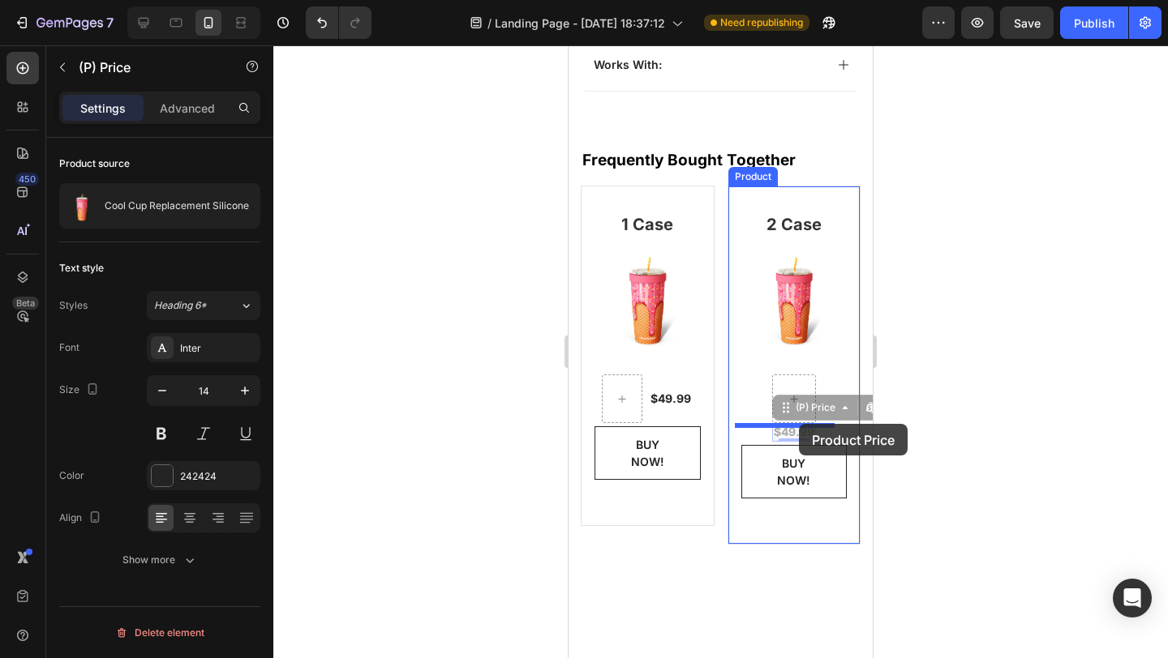
drag, startPoint x: 793, startPoint y: 411, endPoint x: 799, endPoint y: 424, distance: 14.2
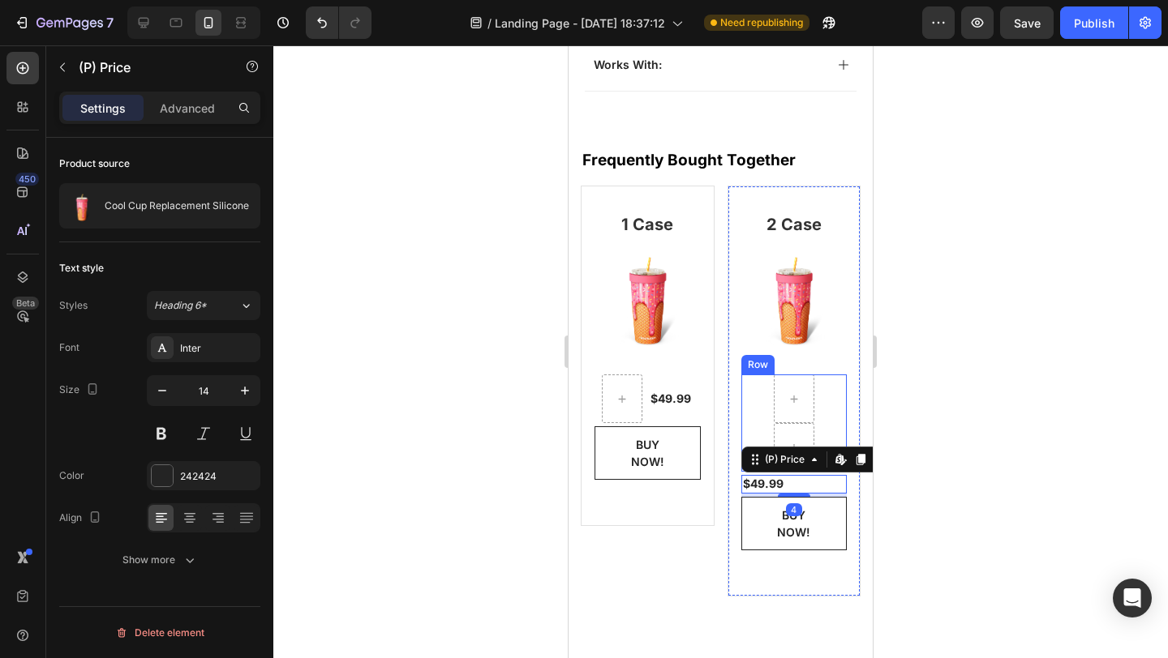
click at [818, 375] on div "Row" at bounding box center [794, 423] width 106 height 97
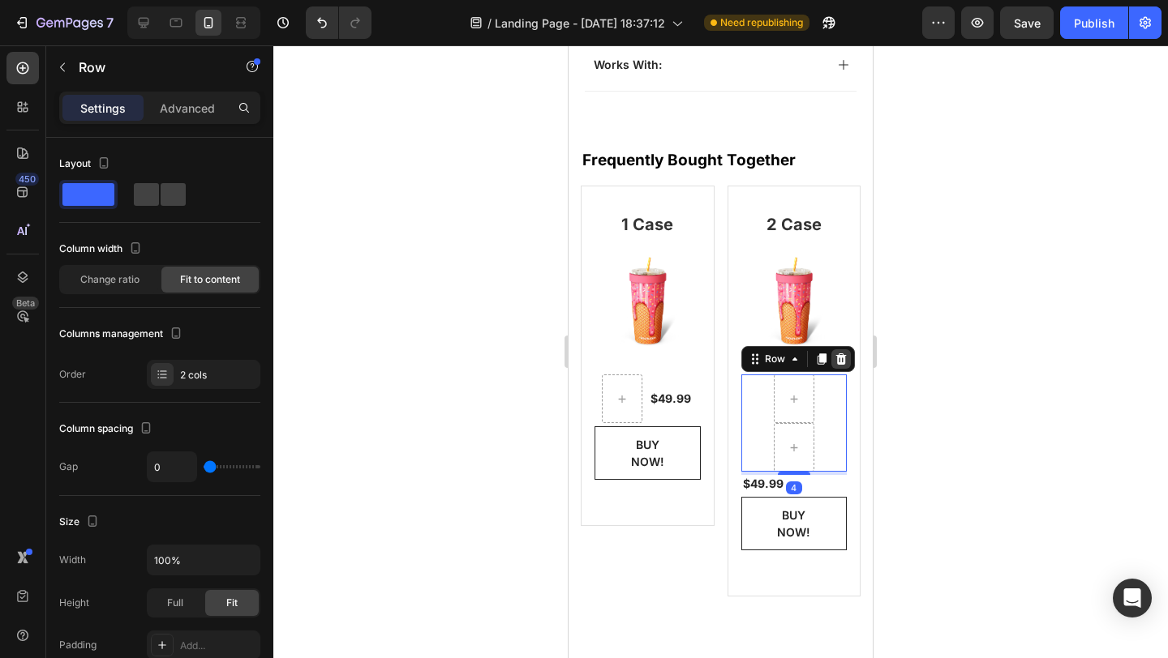
click at [838, 353] on icon at bounding box center [840, 359] width 13 height 13
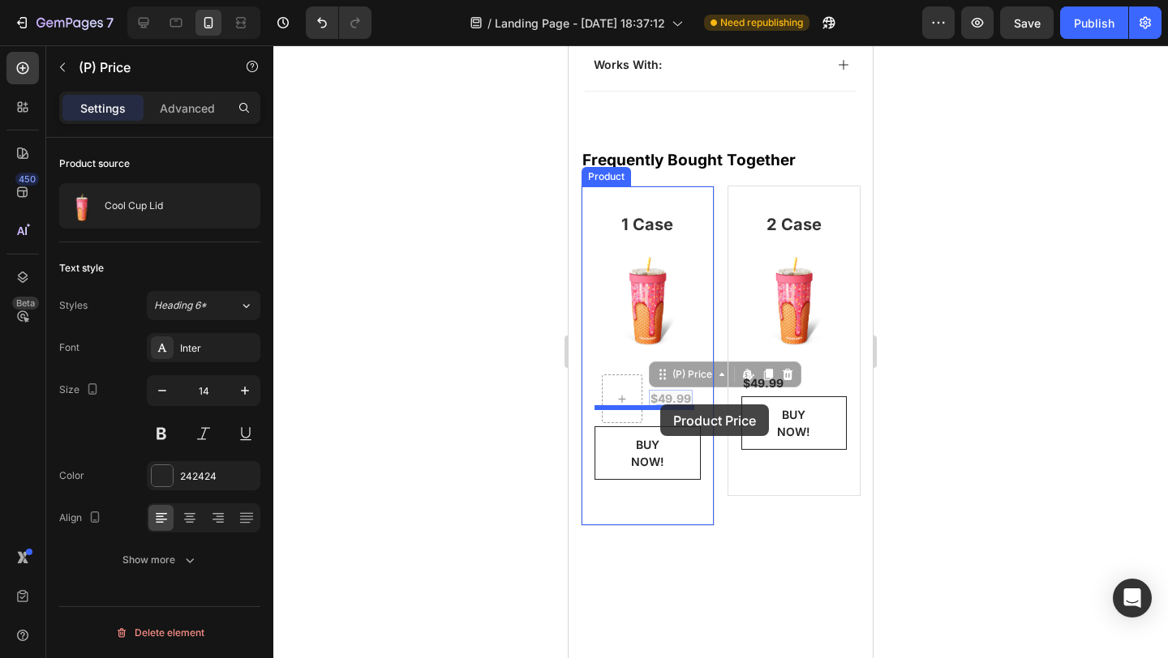
drag, startPoint x: 673, startPoint y: 377, endPoint x: 660, endPoint y: 405, distance: 31.2
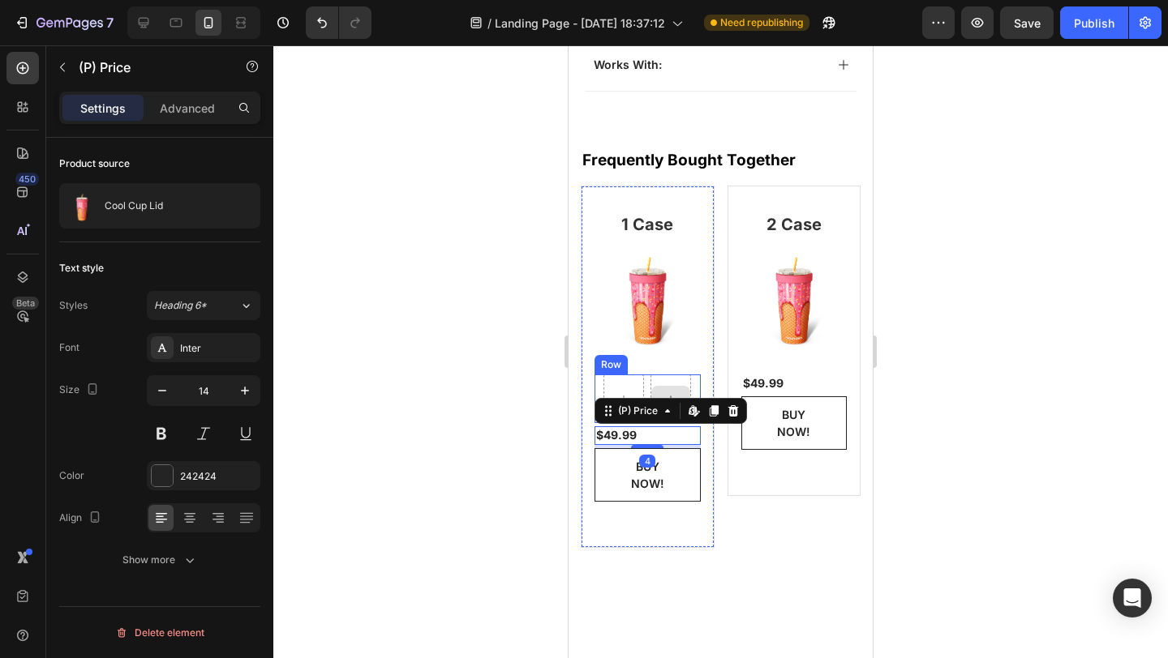
click at [640, 375] on div at bounding box center [623, 399] width 41 height 49
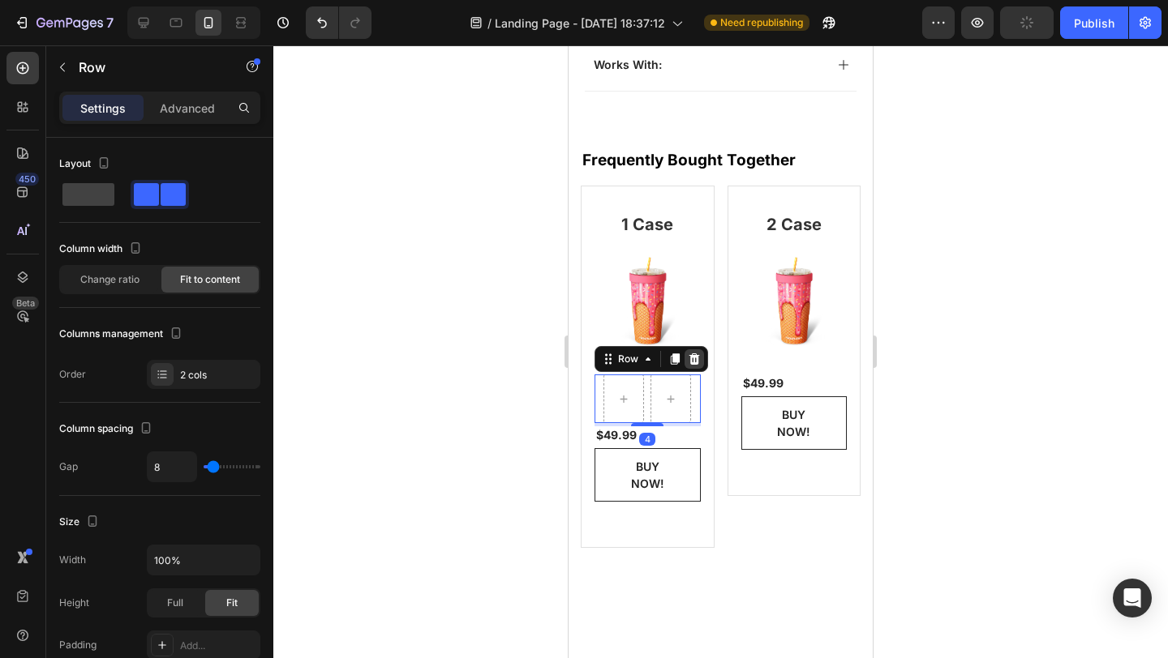
click at [701, 349] on div at bounding box center [693, 358] width 19 height 19
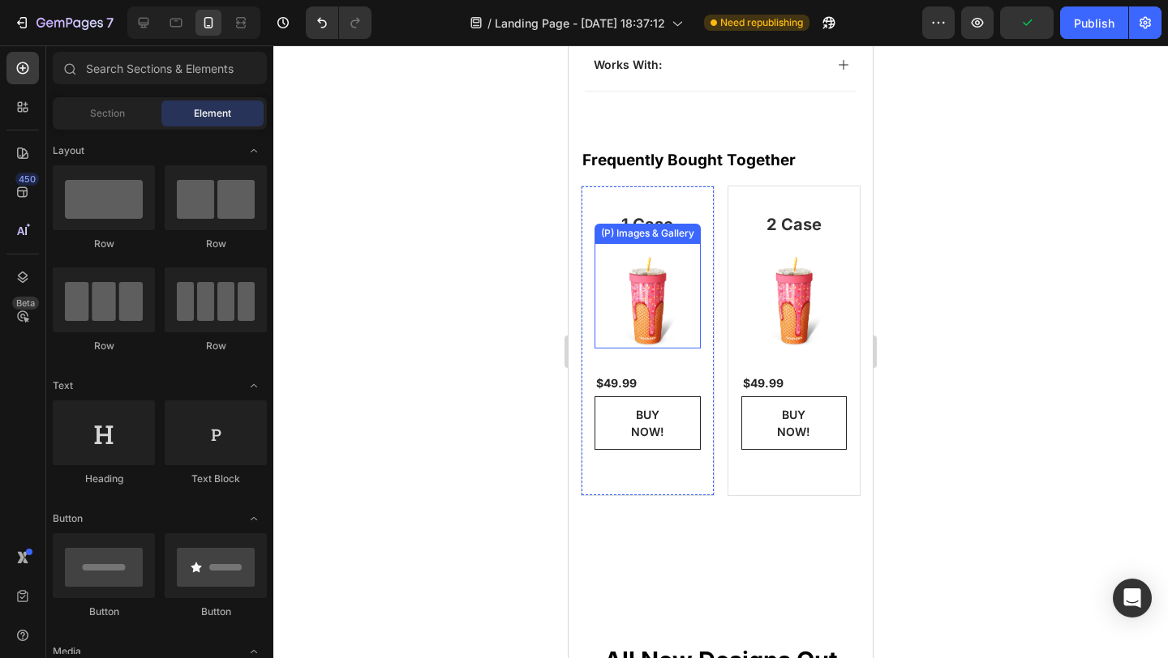
scroll to position [967, 0]
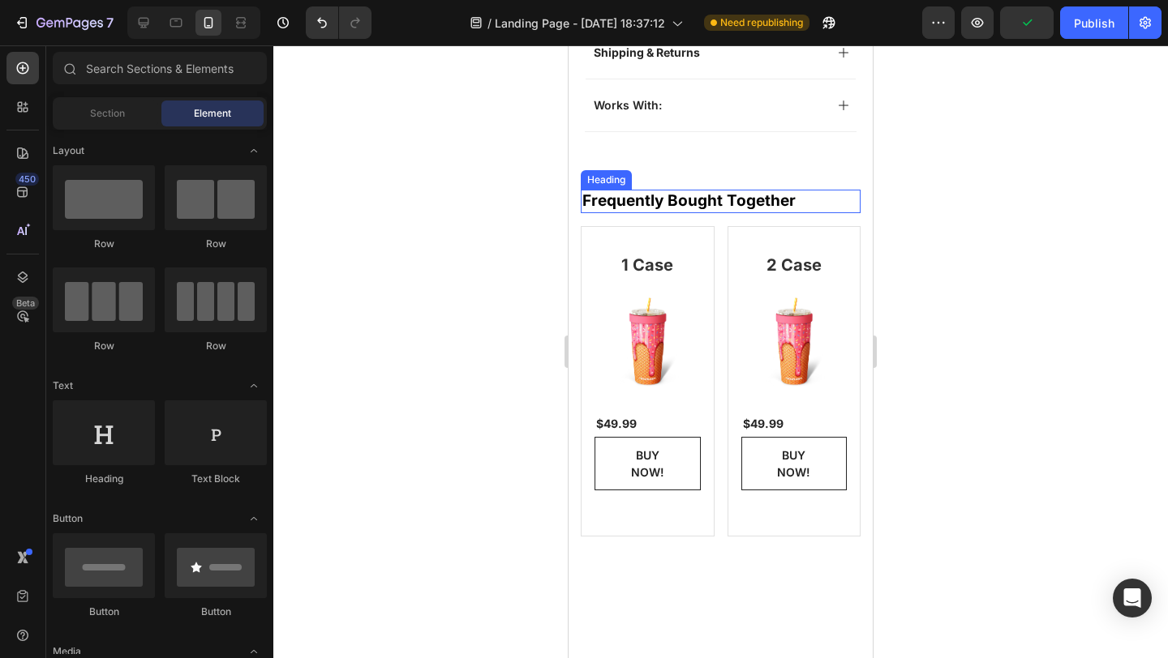
click at [736, 190] on h2 "Frequently Bought Together" at bounding box center [721, 202] width 280 height 24
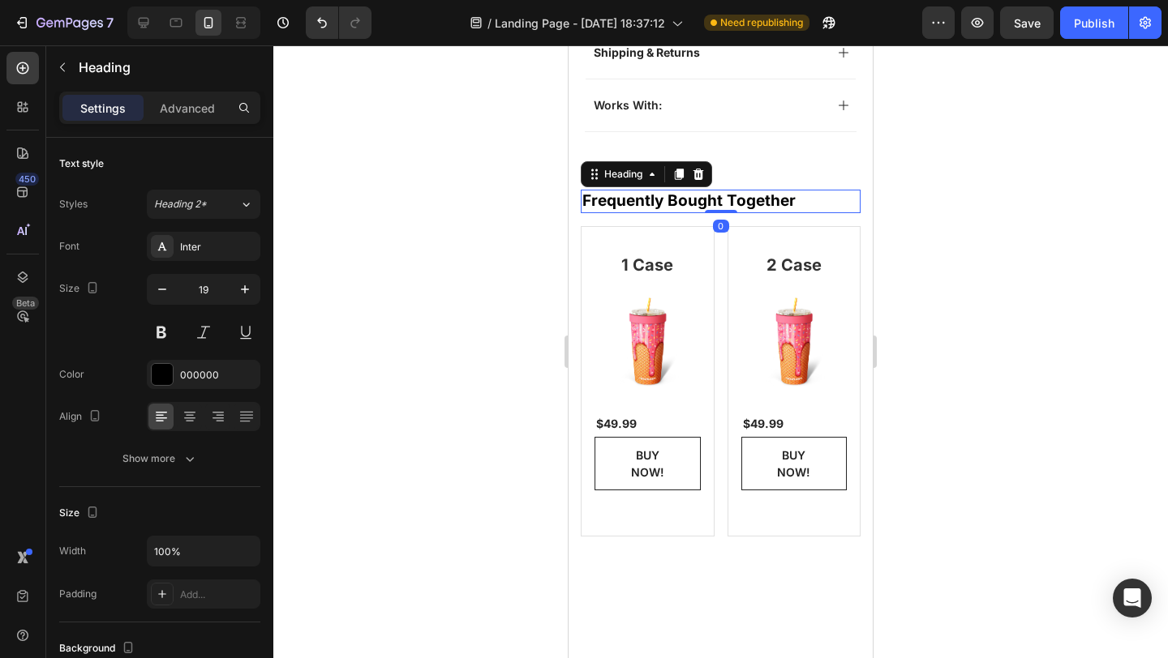
click at [735, 190] on h2 "Frequently Bought Together" at bounding box center [721, 202] width 280 height 24
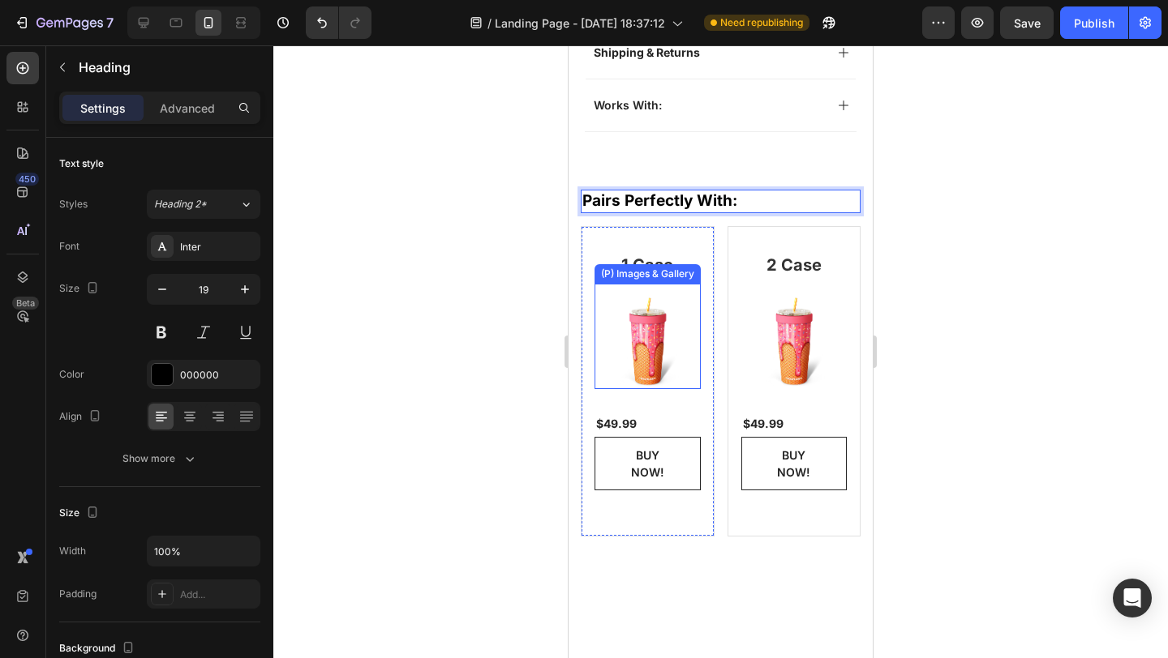
click at [641, 320] on img at bounding box center [647, 337] width 106 height 106
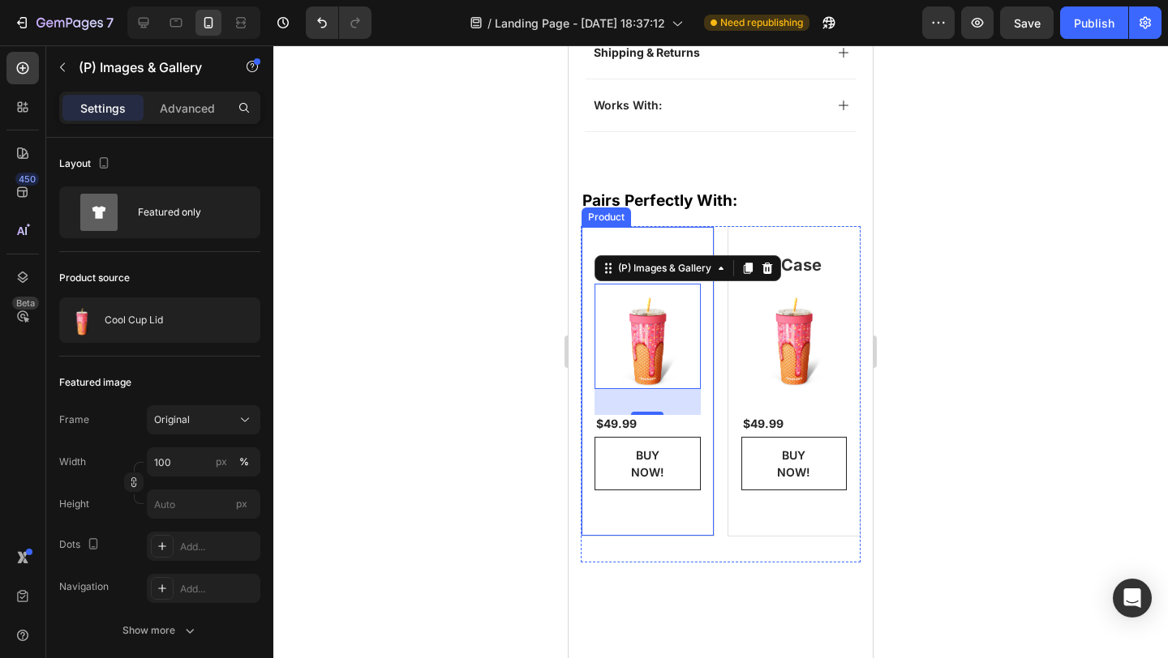
click at [663, 226] on div "1 Case Heading (P) Images & Gallery 32 $49.99 (P) Price (P) Price BUY NOW! (P) …" at bounding box center [648, 381] width 134 height 311
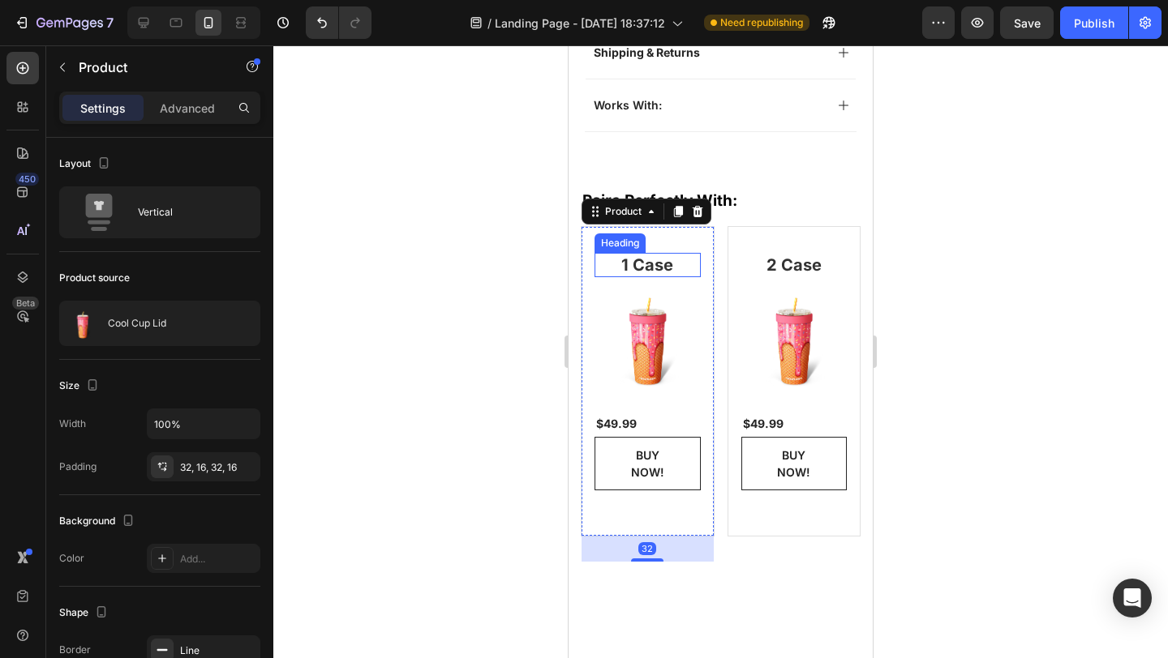
click at [652, 255] on p "1 Case" at bounding box center [647, 265] width 103 height 21
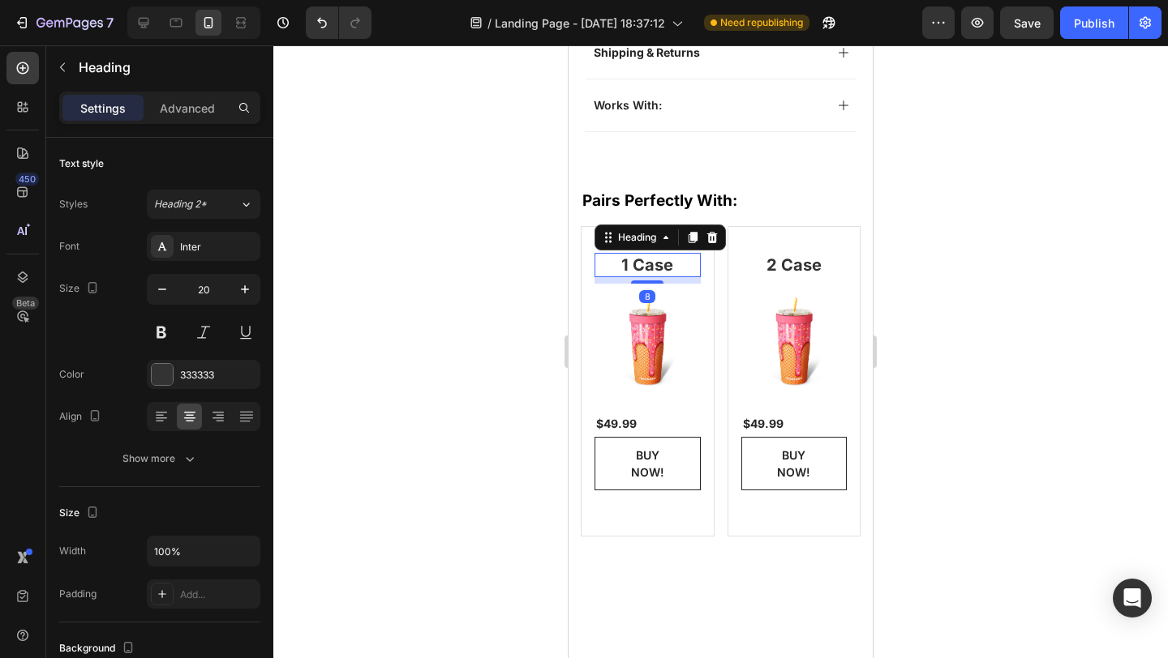
click at [648, 255] on p "1 Case" at bounding box center [647, 265] width 103 height 21
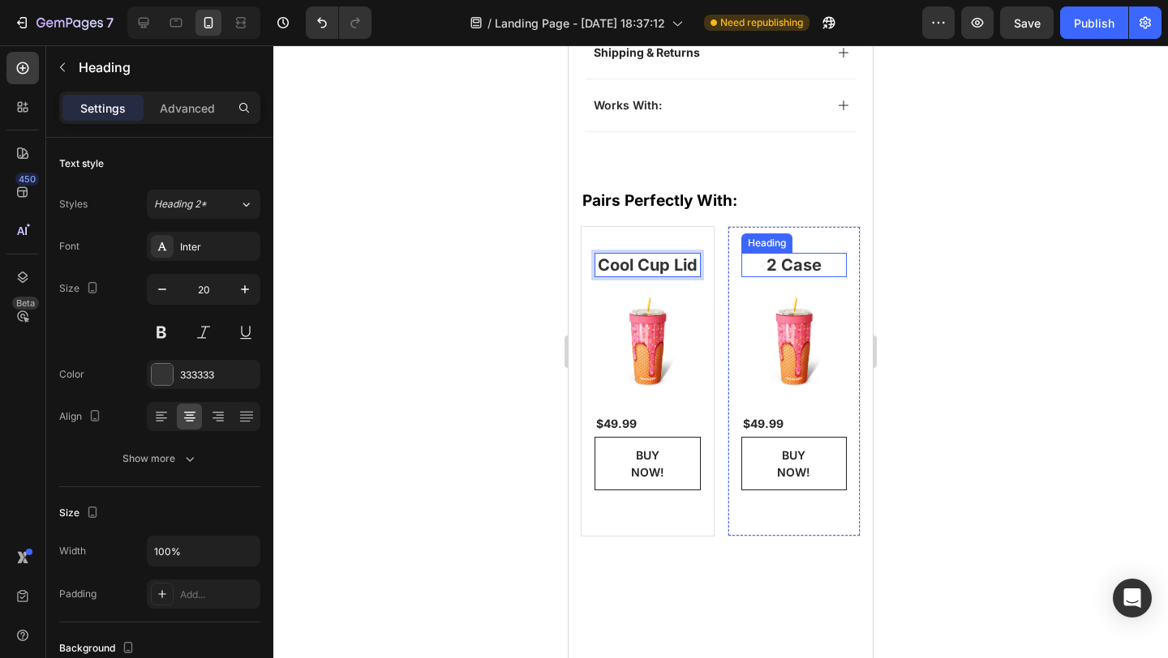
click at [787, 255] on p "2 Case" at bounding box center [794, 265] width 103 height 21
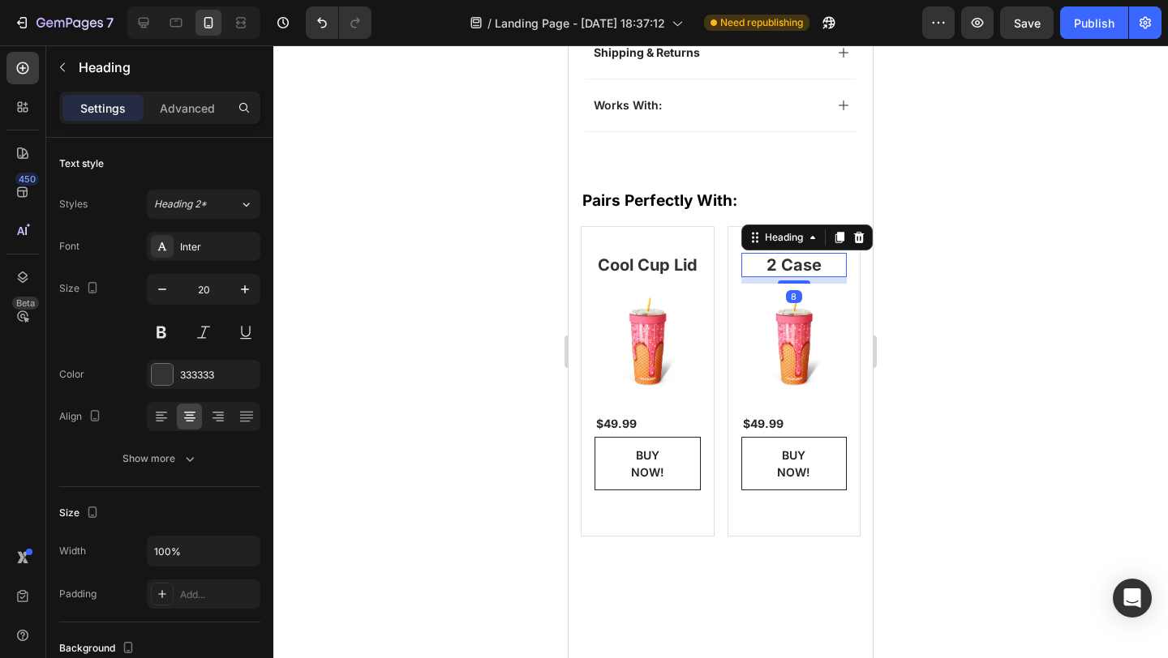
click at [788, 255] on p "2 Case" at bounding box center [794, 265] width 103 height 21
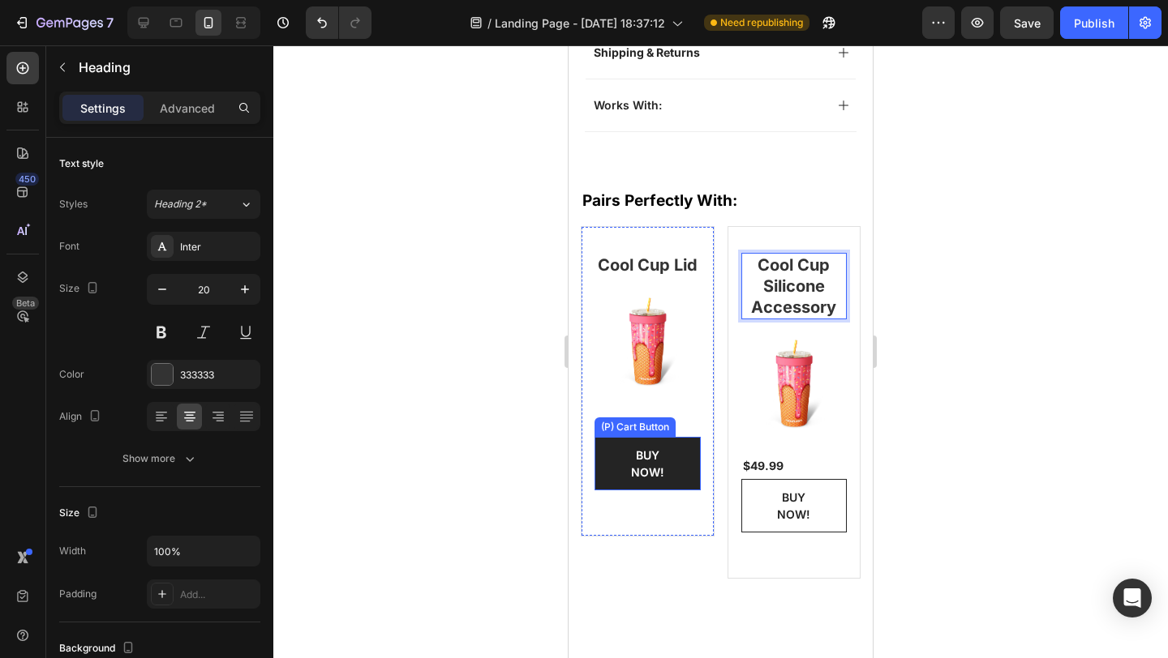
click at [680, 457] on button "BUY NOW!" at bounding box center [647, 464] width 106 height 54
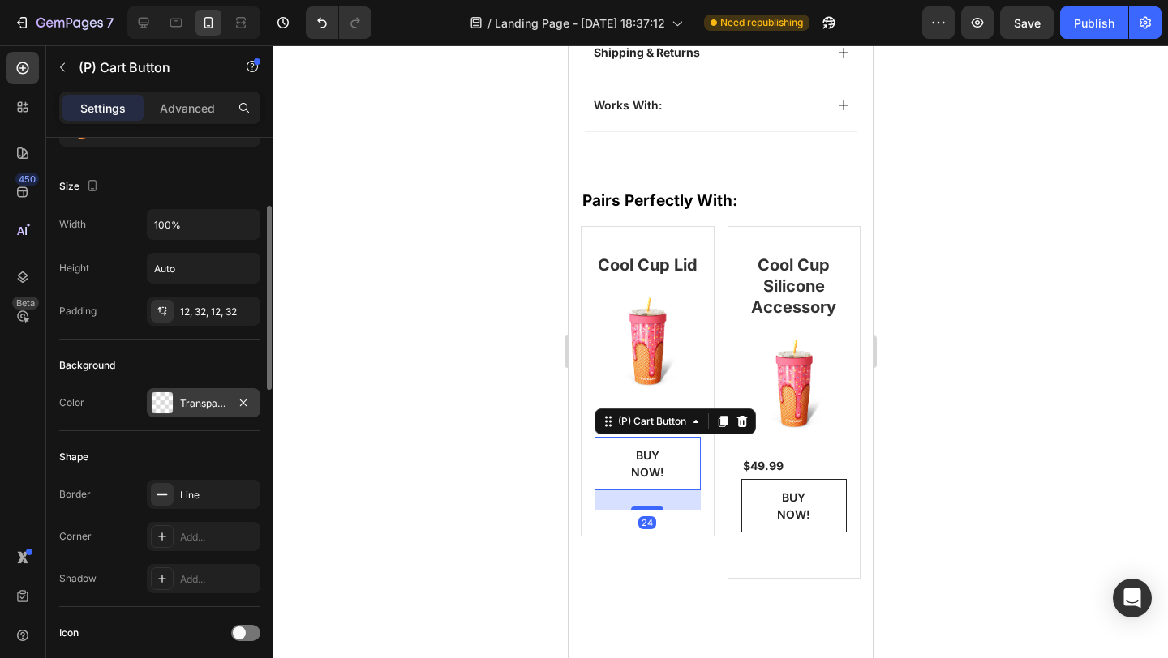
scroll to position [361, 0]
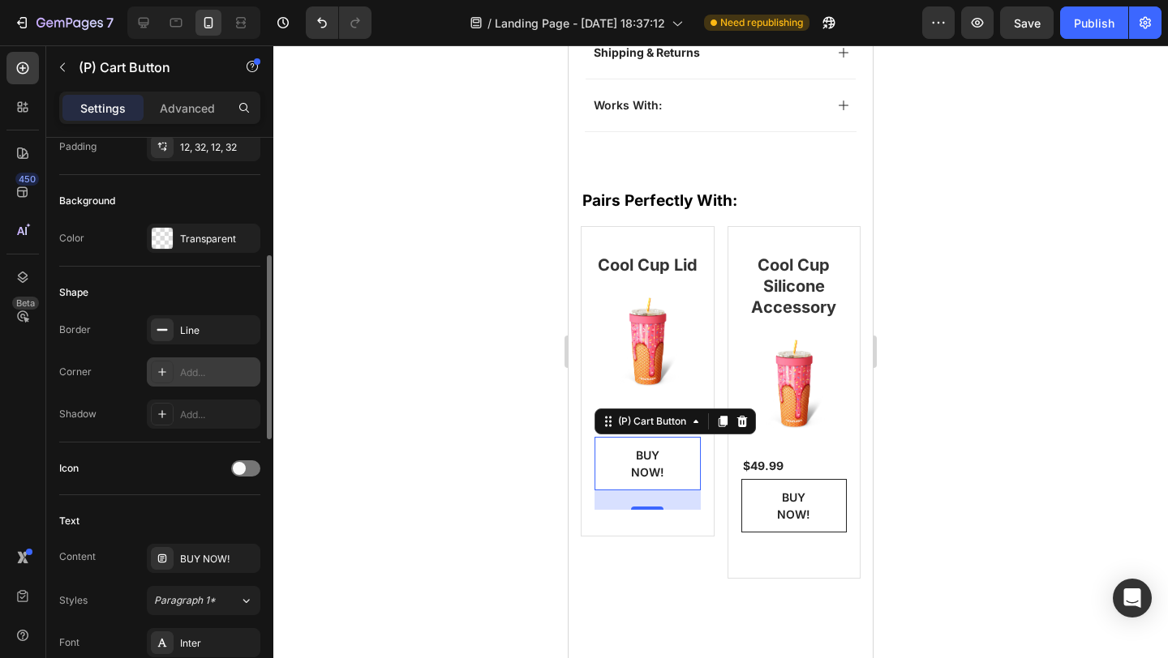
click at [207, 378] on div "Add..." at bounding box center [218, 373] width 76 height 15
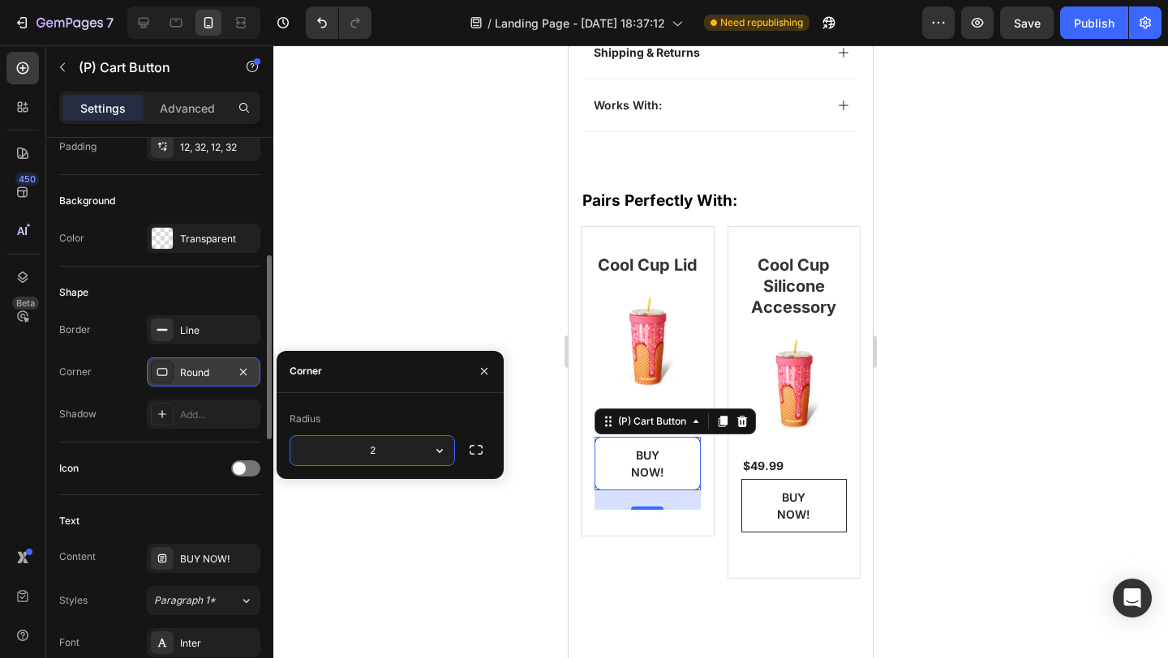
type input "20"
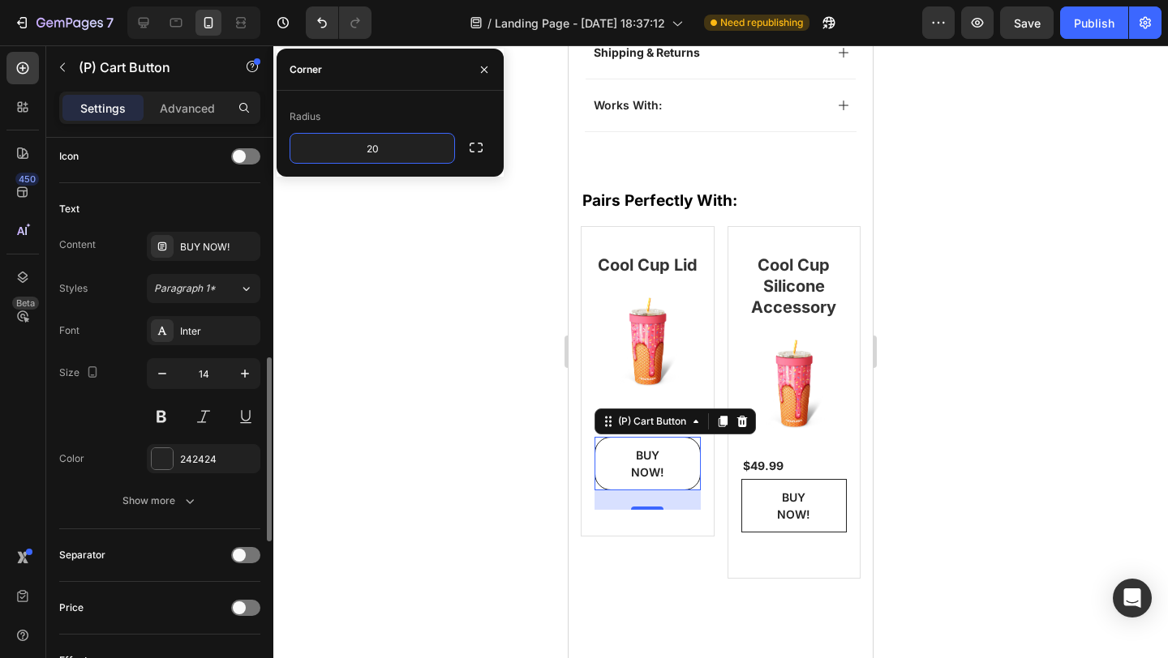
scroll to position [702, 0]
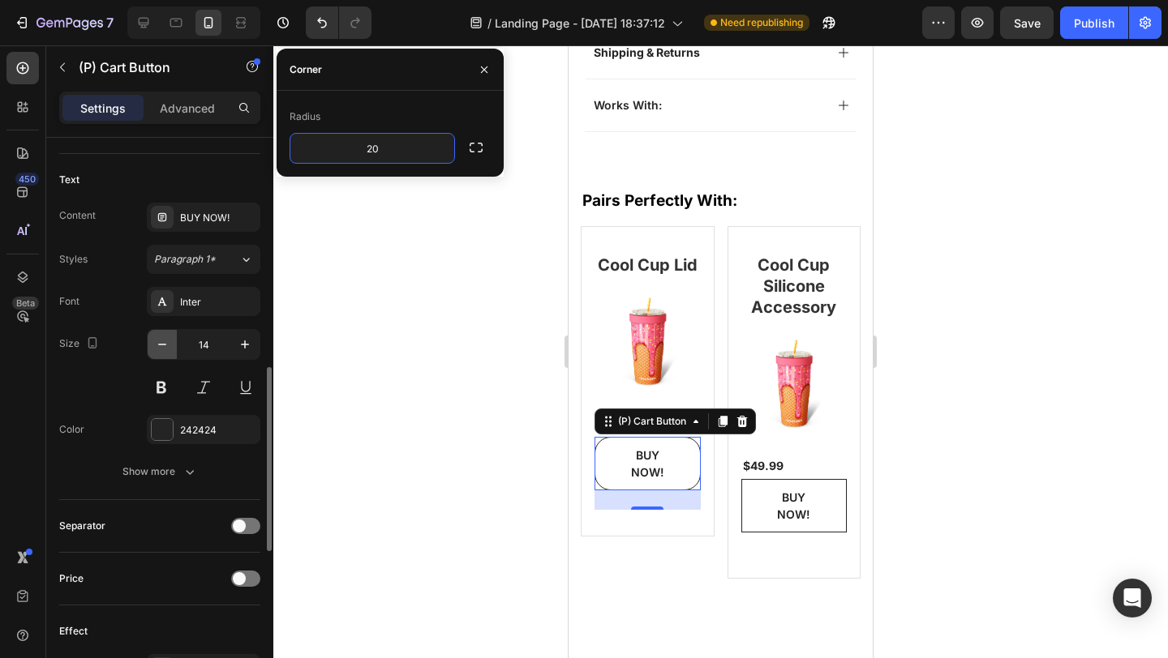
click at [161, 341] on icon "button" at bounding box center [162, 345] width 16 height 16
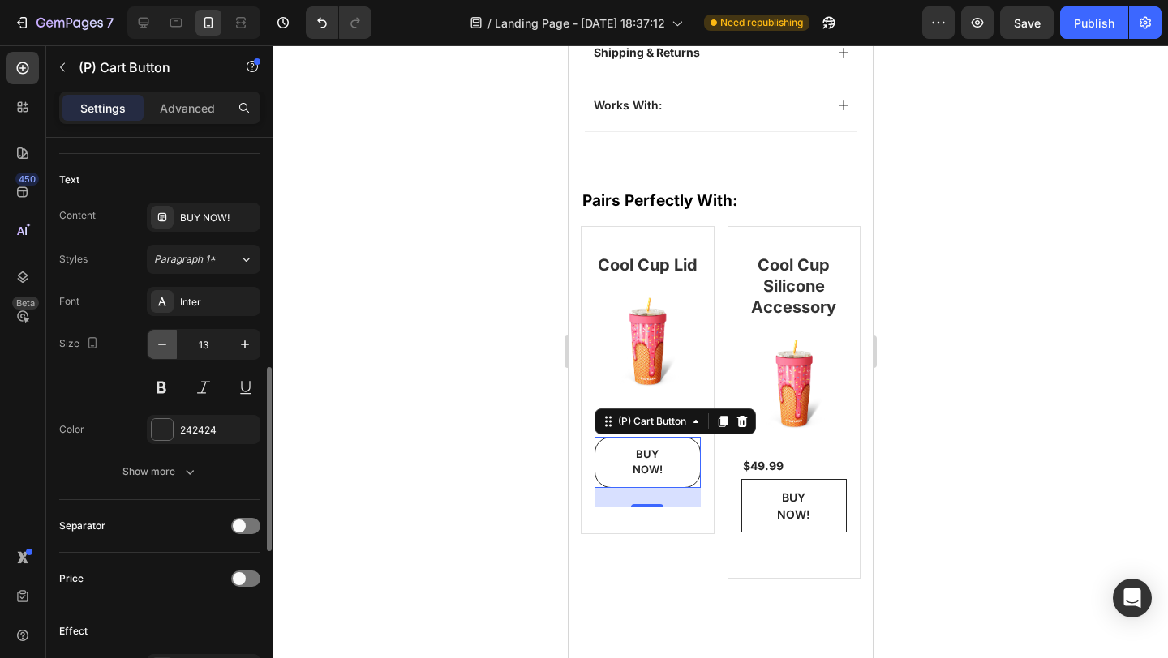
click at [161, 344] on icon "button" at bounding box center [162, 345] width 8 height 2
type input "10"
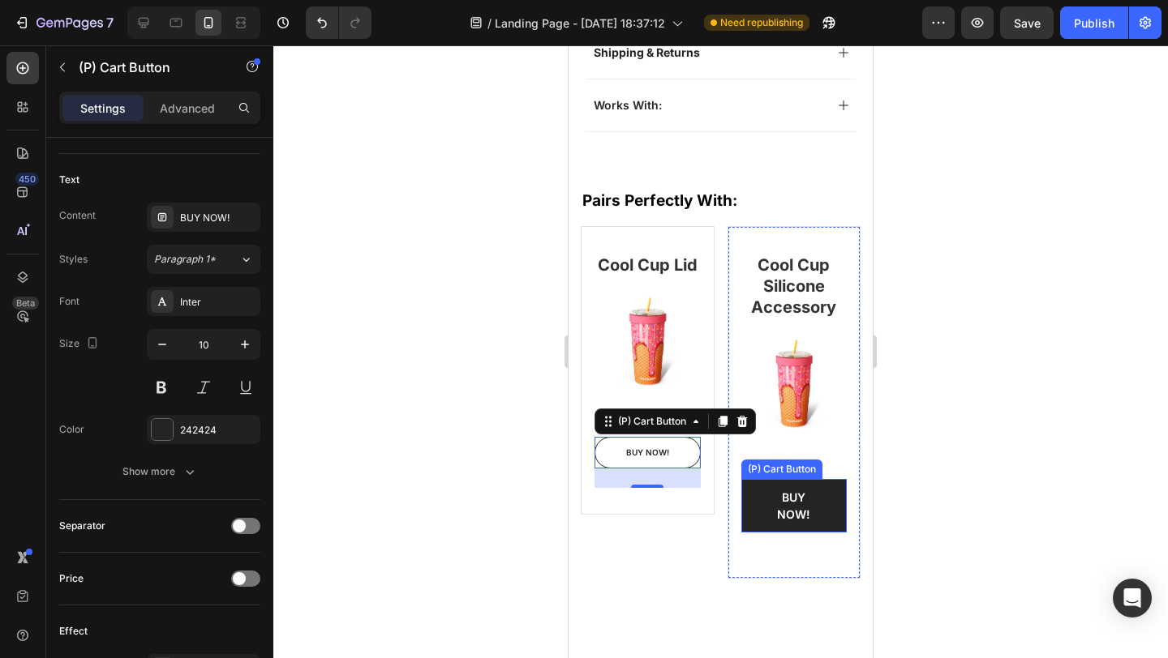
click at [749, 479] on button "BUY NOW!" at bounding box center [794, 506] width 106 height 54
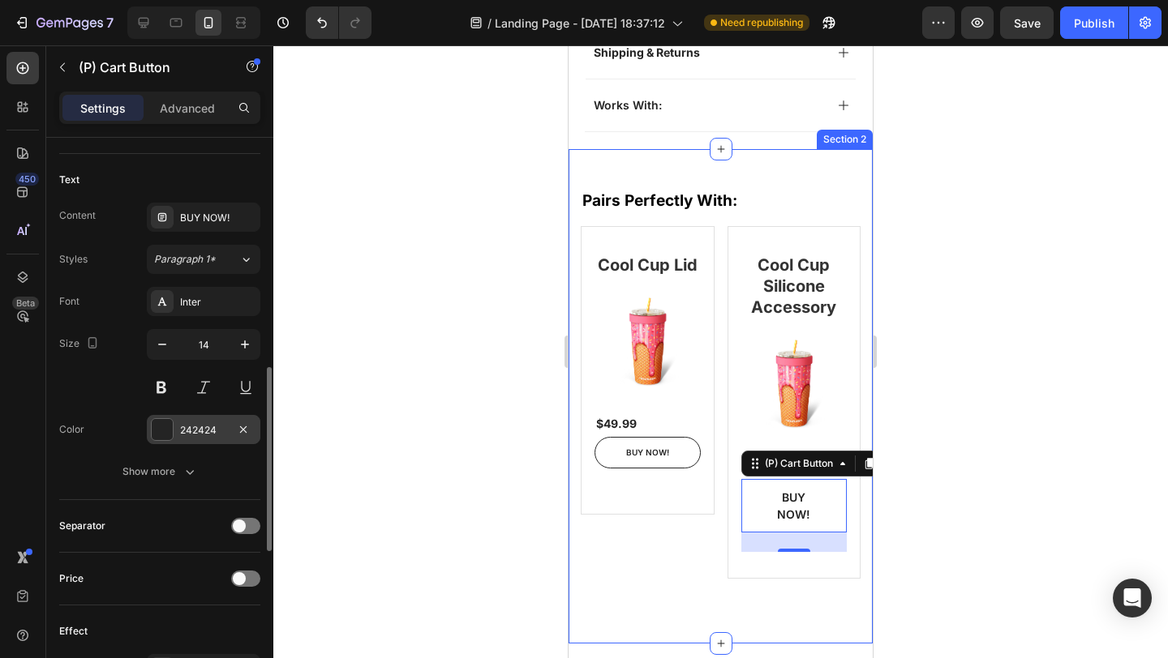
click at [164, 427] on div at bounding box center [162, 429] width 21 height 21
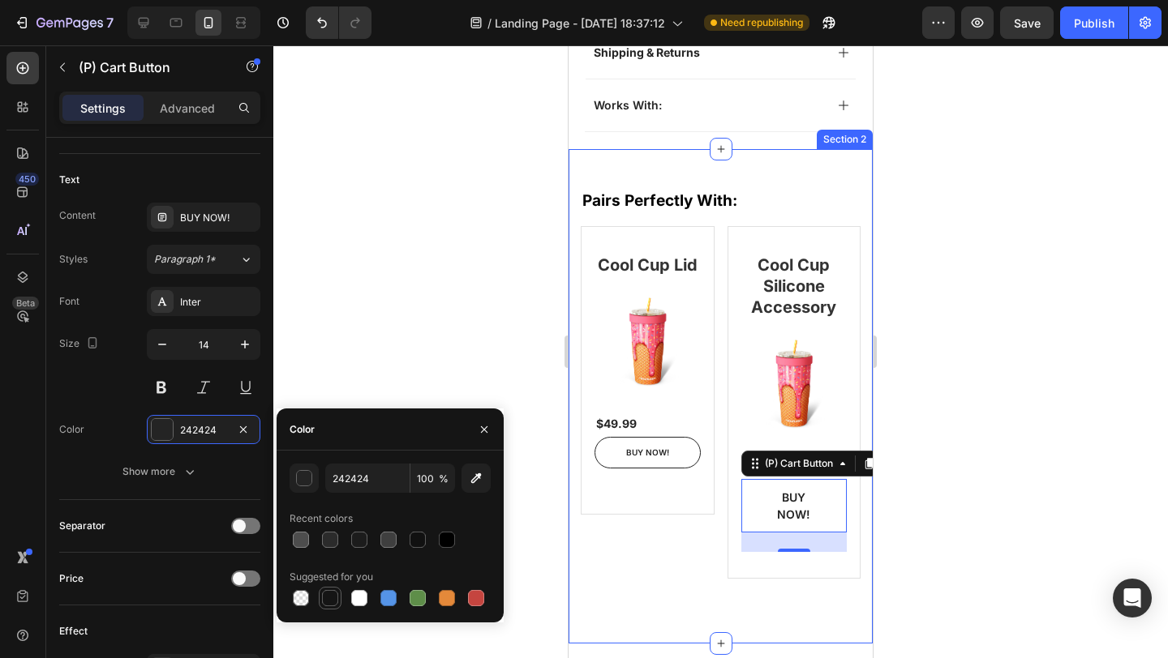
click at [328, 590] on div at bounding box center [330, 598] width 16 height 16
click at [445, 540] on div at bounding box center [447, 540] width 16 height 16
type input "000000"
click at [379, 369] on div at bounding box center [720, 351] width 894 height 613
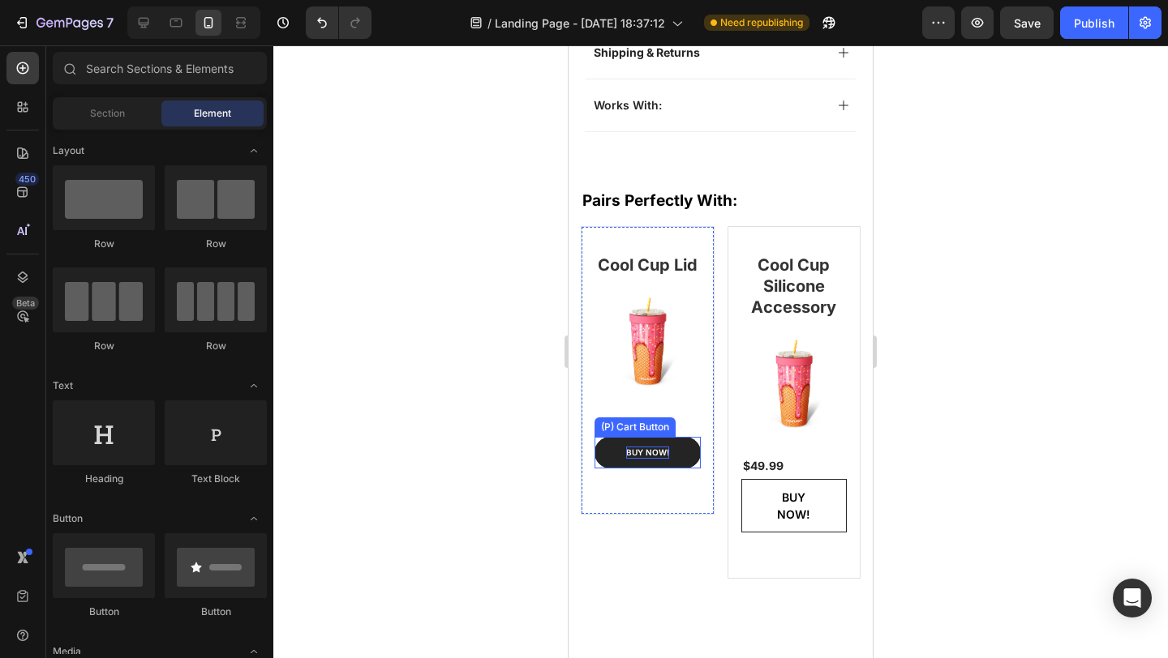
click at [654, 457] on div "BUY NOW!" at bounding box center [647, 453] width 43 height 12
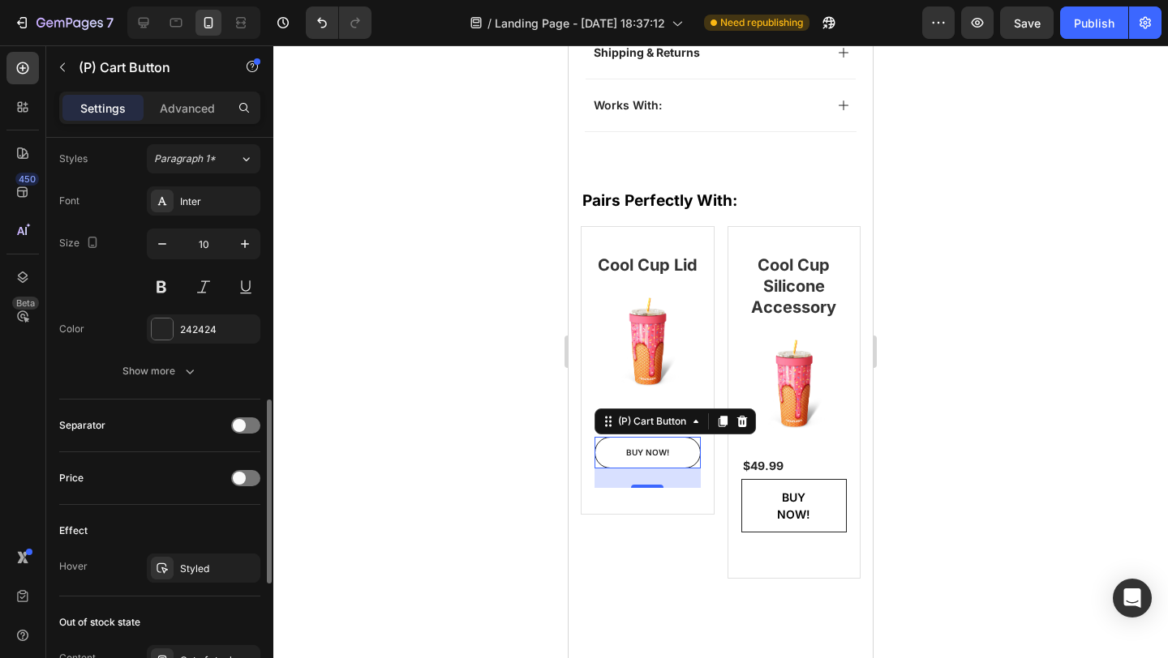
scroll to position [934, 0]
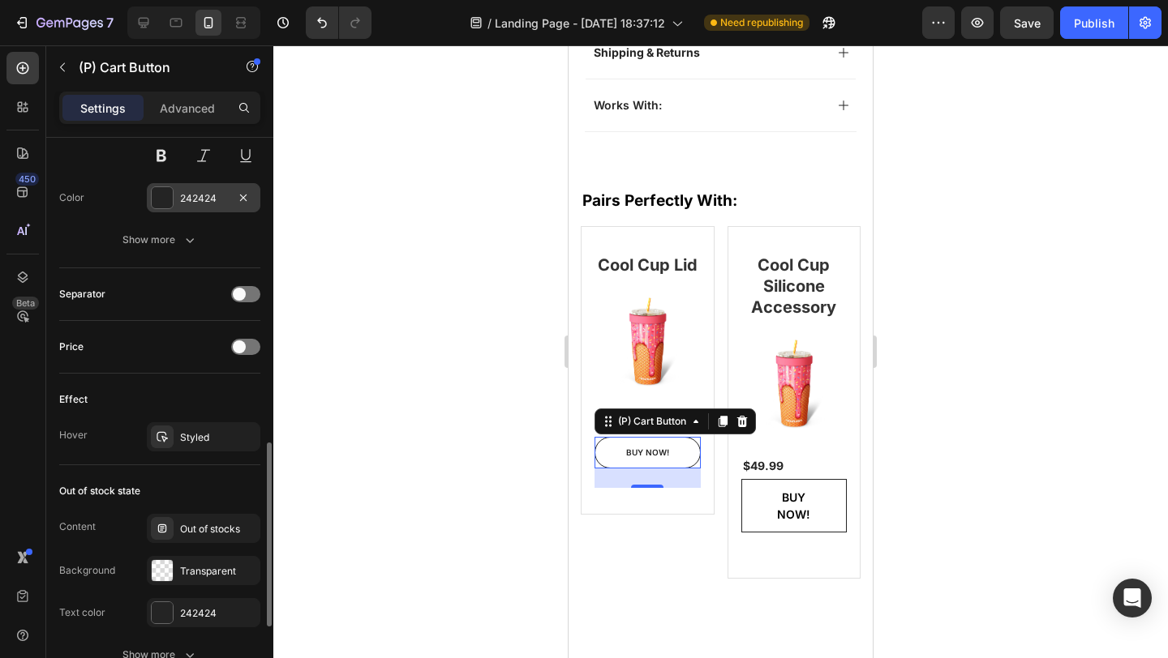
click at [165, 187] on div at bounding box center [162, 197] width 21 height 21
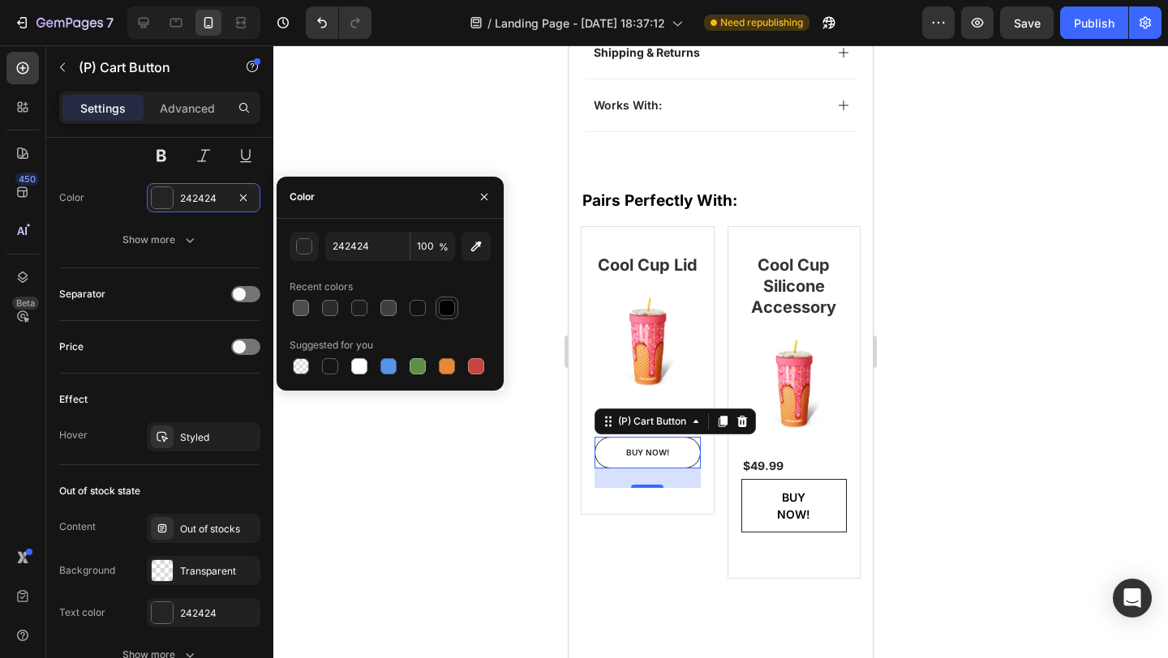
click at [448, 309] on div at bounding box center [447, 308] width 16 height 16
type input "000000"
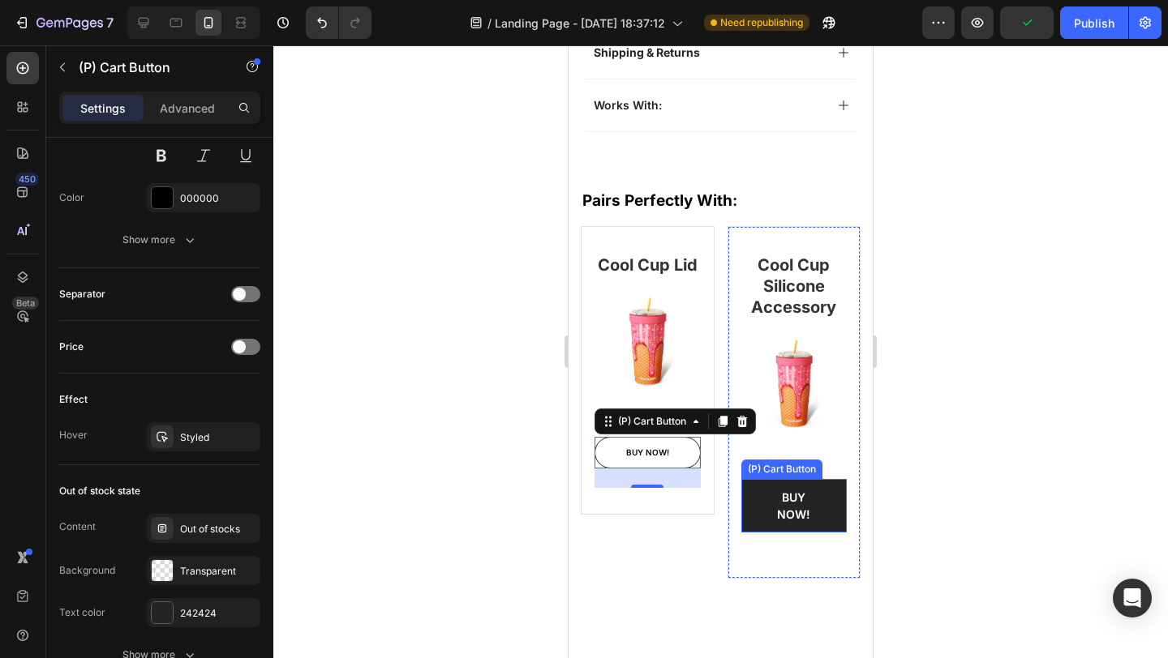
click at [746, 489] on button "BUY NOW!" at bounding box center [794, 506] width 106 height 54
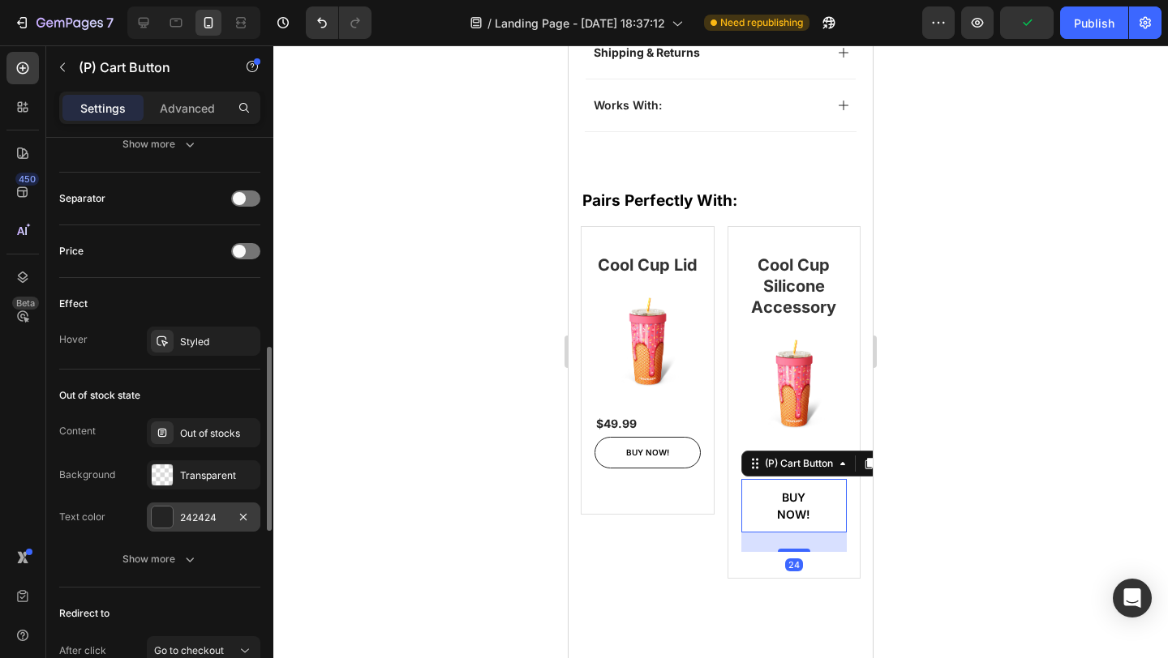
scroll to position [1171, 0]
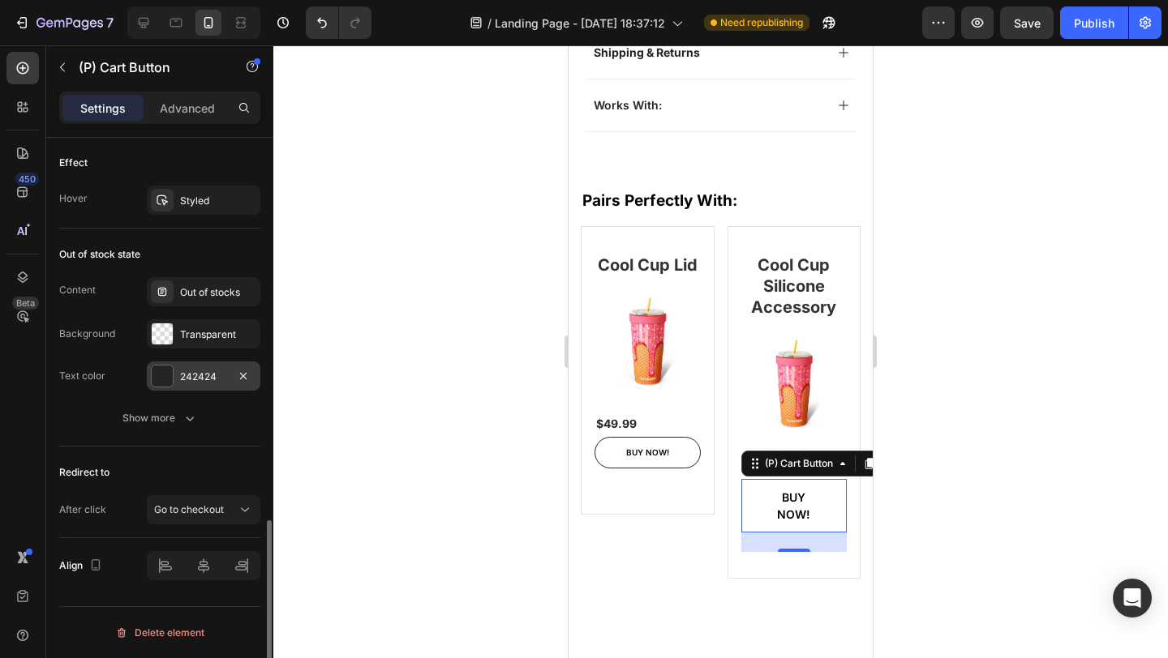
click at [201, 375] on div "242424" at bounding box center [203, 377] width 47 height 15
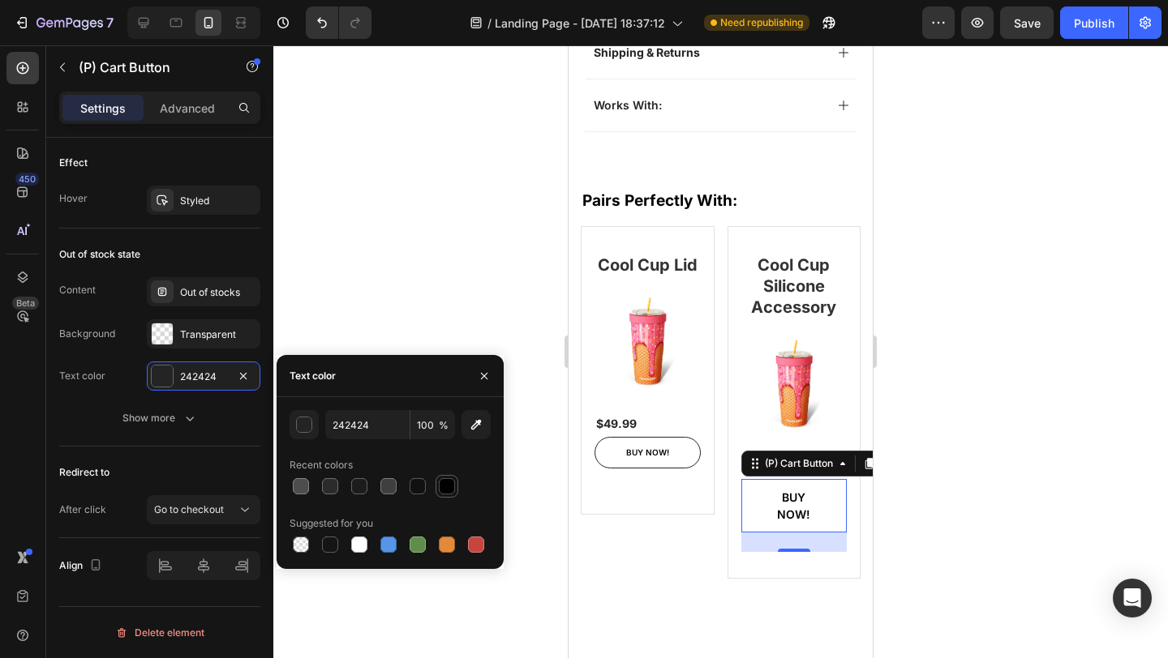
click at [444, 483] on div at bounding box center [447, 486] width 16 height 16
type input "000000"
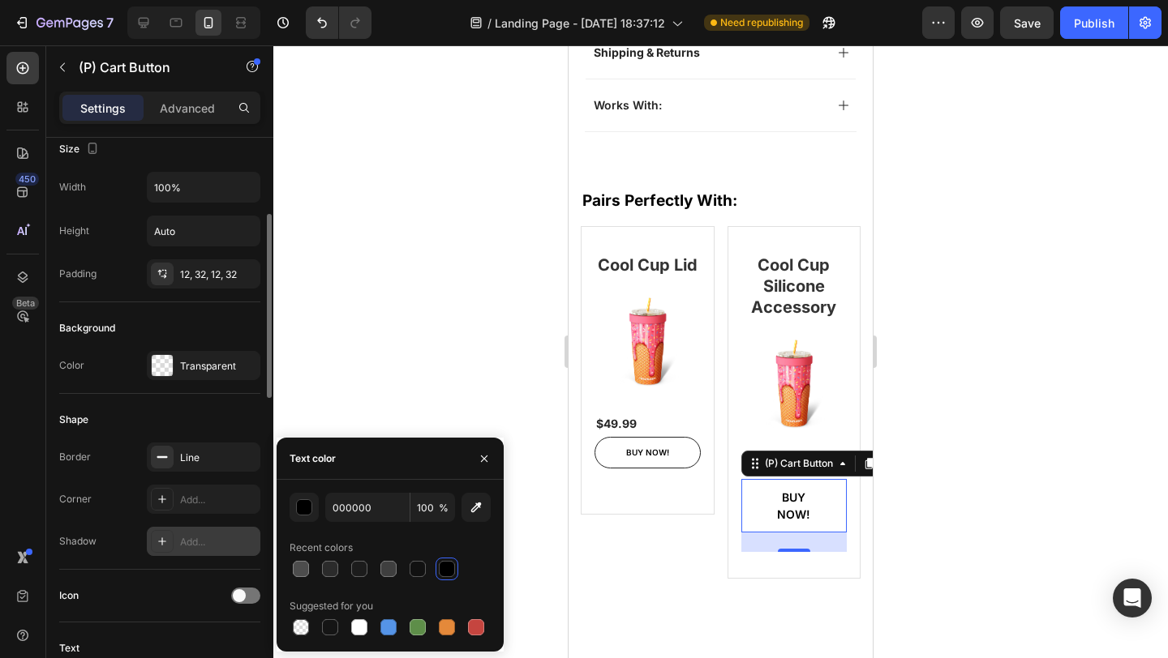
scroll to position [318, 0]
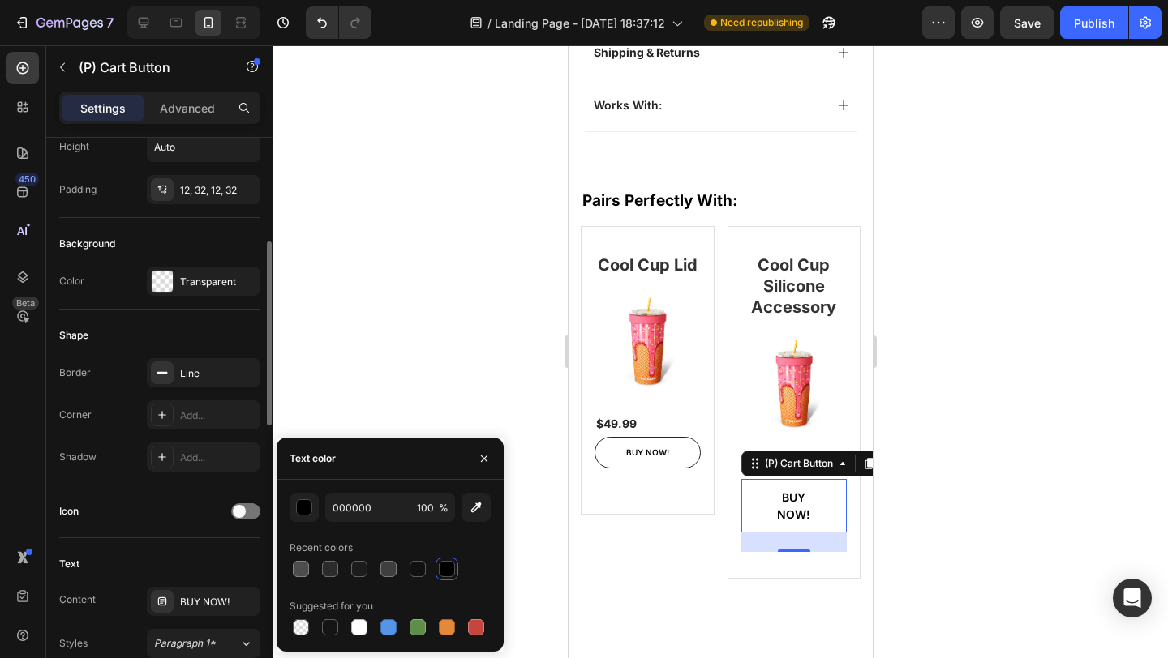
click at [197, 431] on div "Border Line Corner Add... Shadow Add..." at bounding box center [159, 415] width 201 height 114
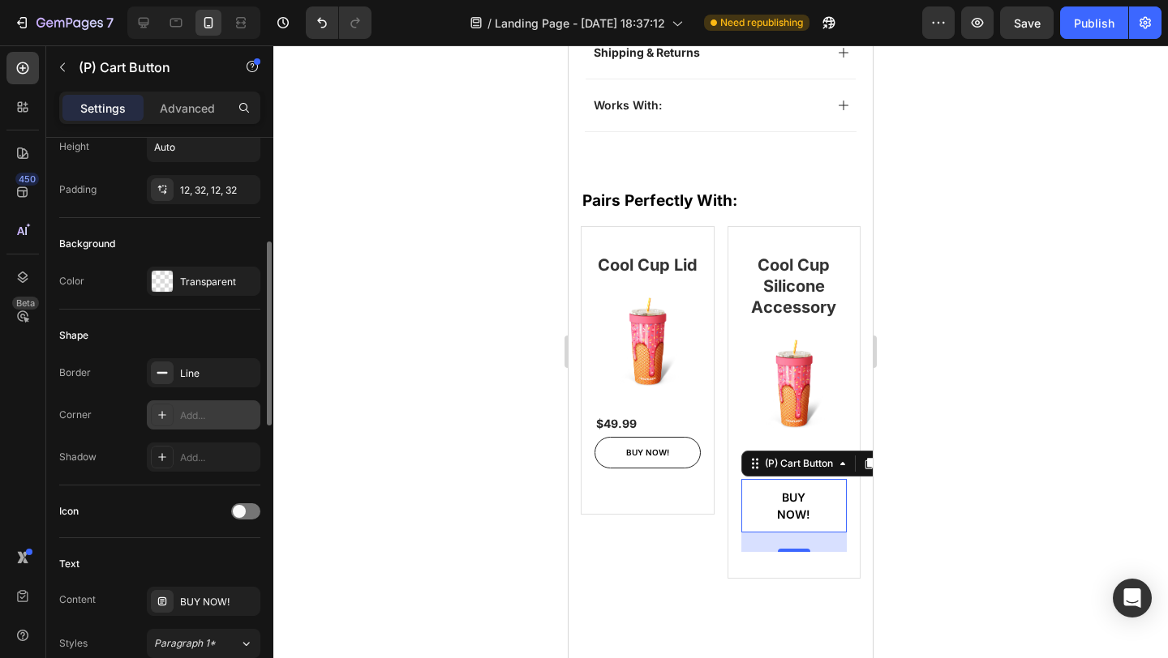
click at [196, 417] on div "Add..." at bounding box center [218, 416] width 76 height 15
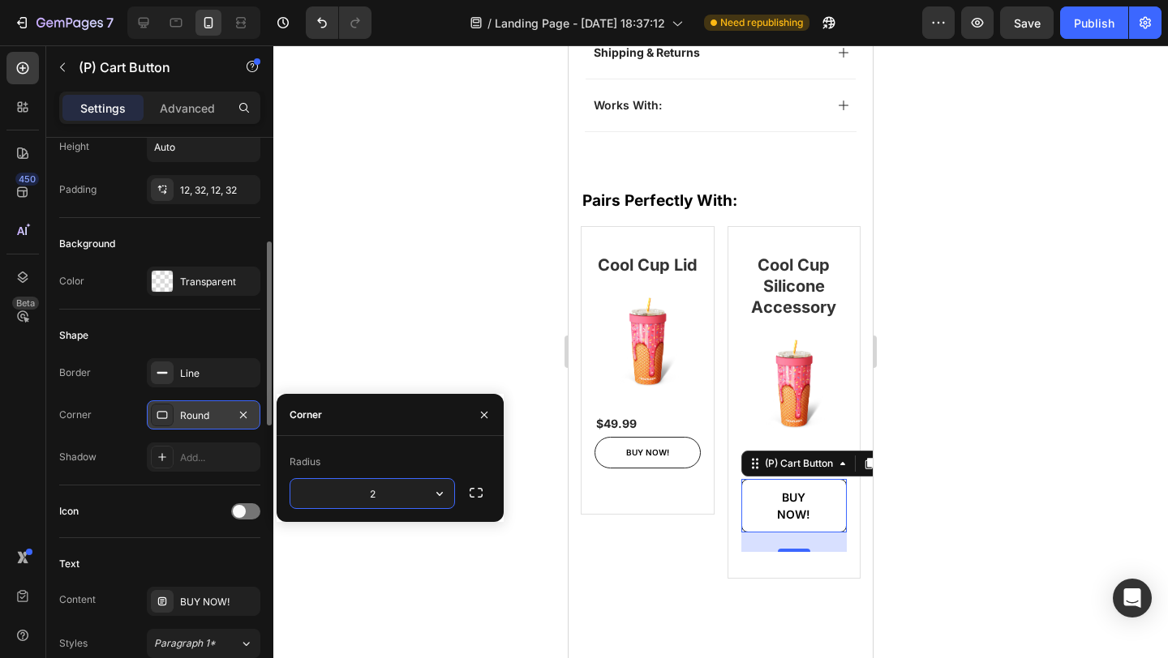
type input "20"
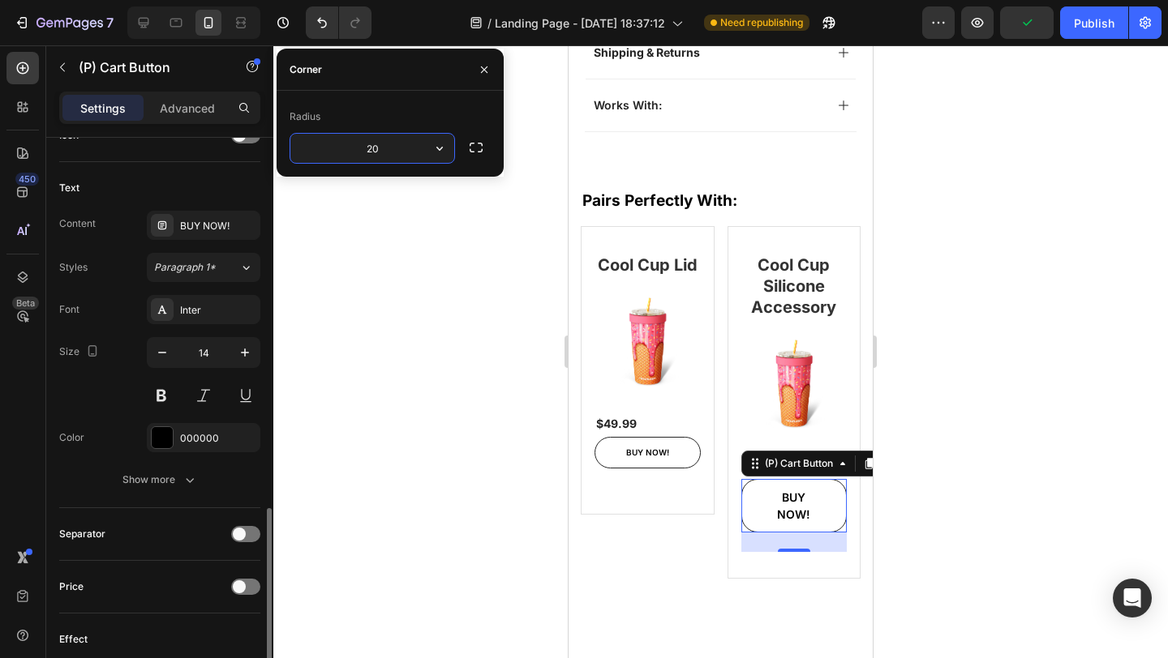
scroll to position [803, 0]
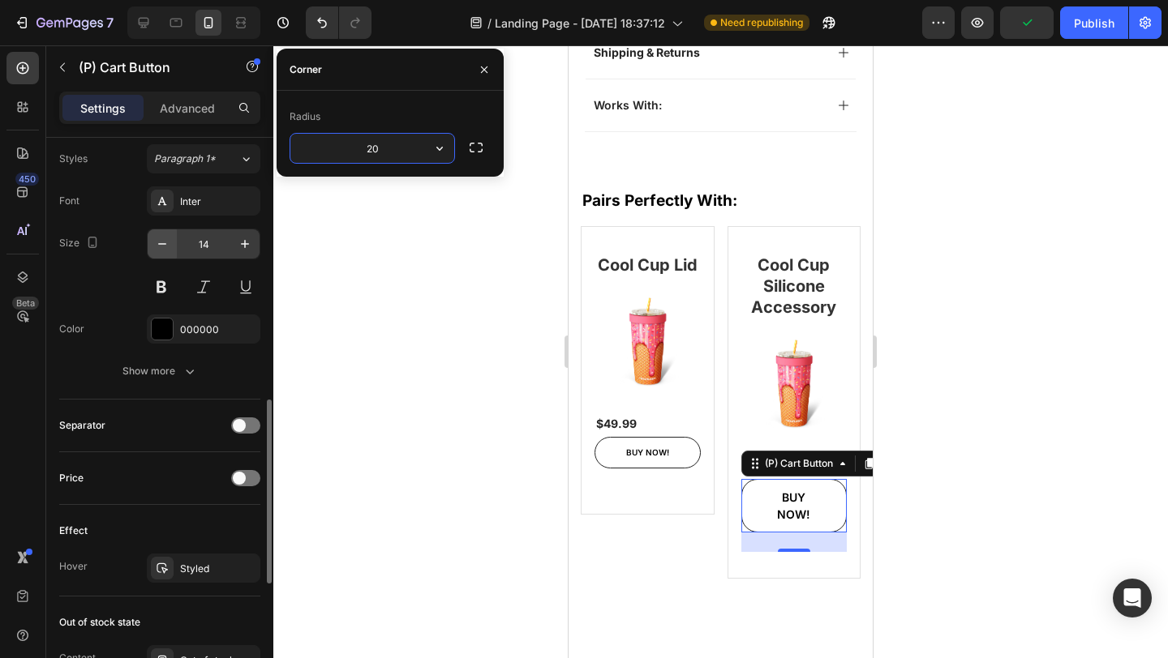
click at [160, 248] on icon "button" at bounding box center [162, 244] width 16 height 16
click at [161, 247] on icon "button" at bounding box center [162, 244] width 16 height 16
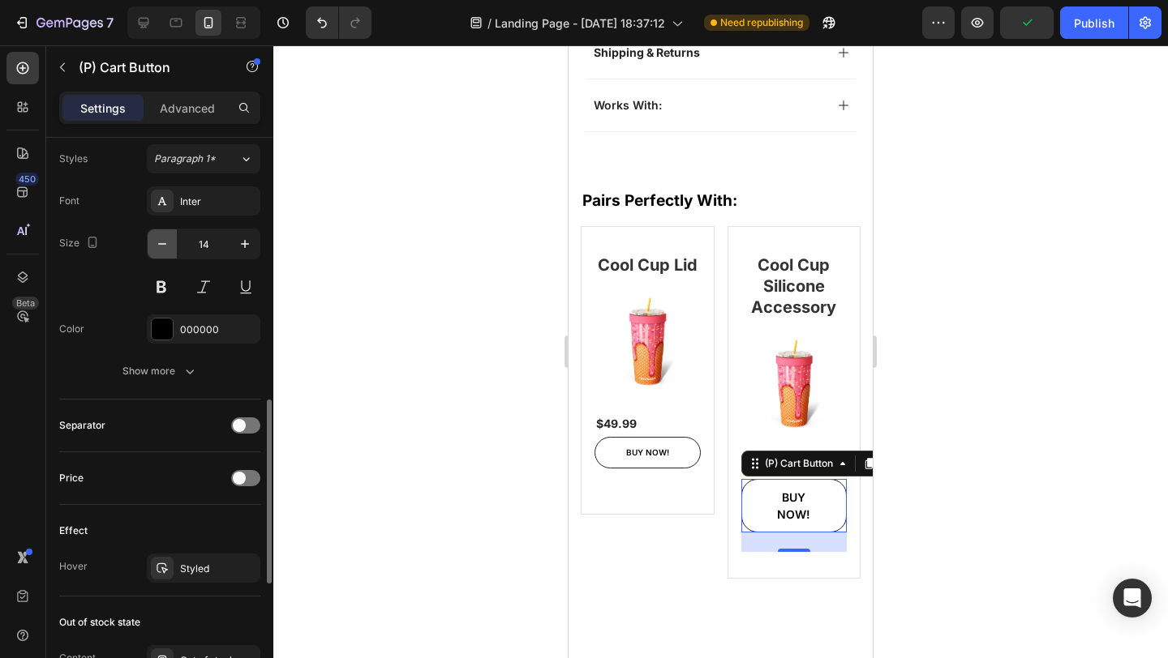
click at [161, 247] on icon "button" at bounding box center [162, 244] width 16 height 16
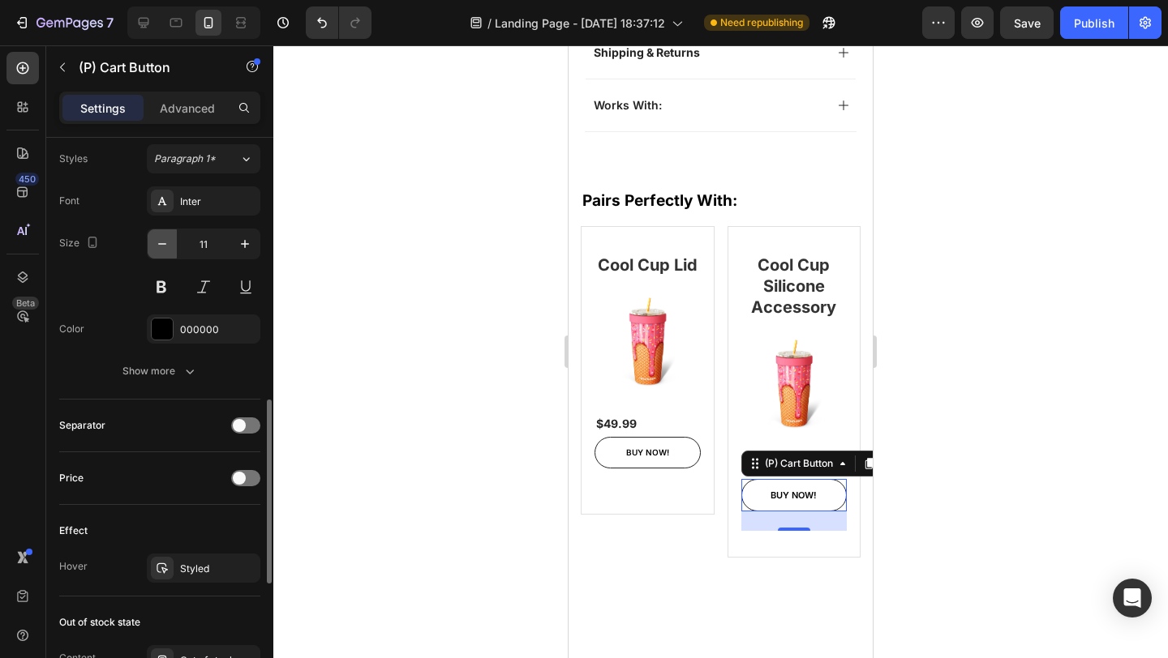
type input "10"
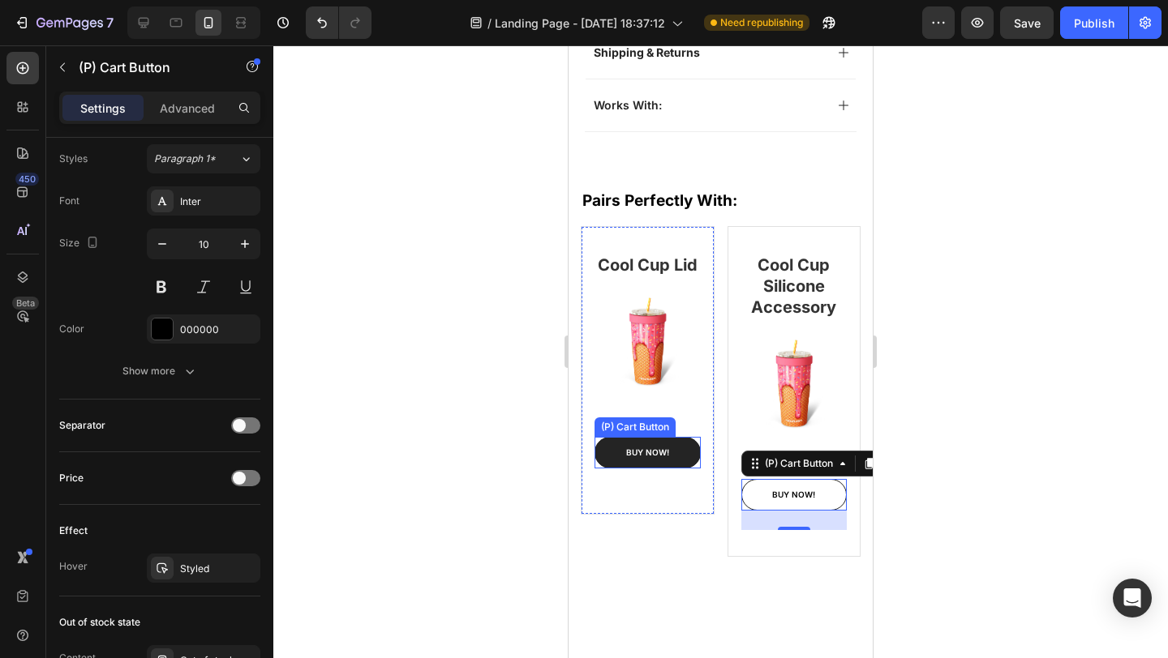
click at [681, 457] on button "BUY NOW!" at bounding box center [647, 453] width 106 height 32
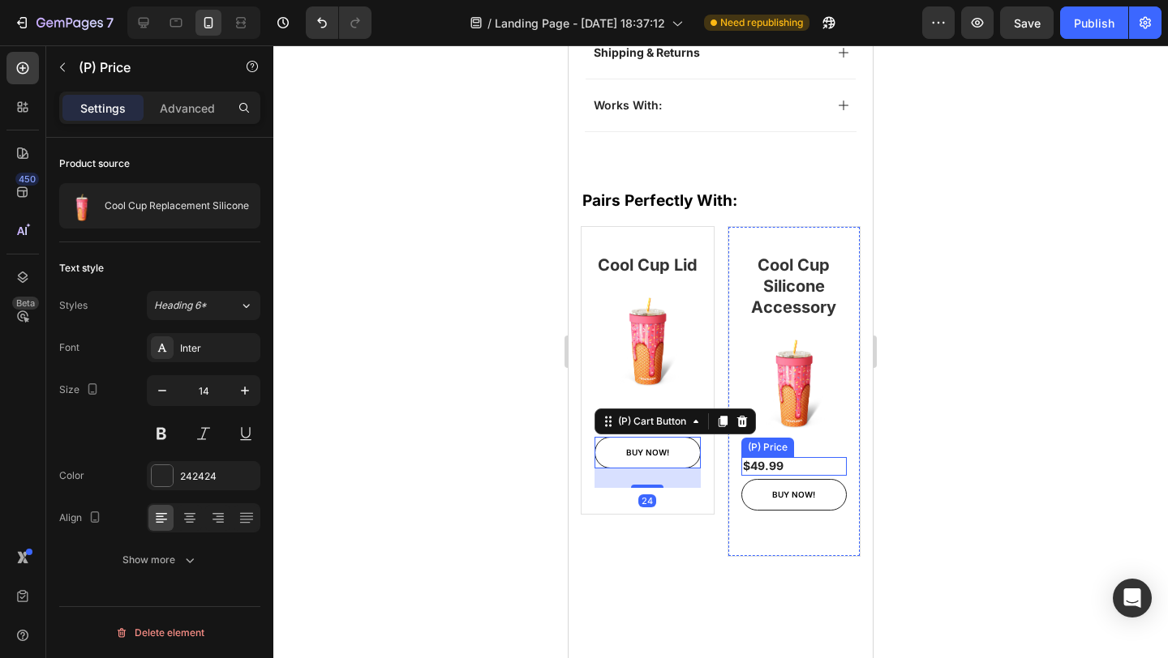
click at [795, 457] on div "$49.99" at bounding box center [794, 466] width 106 height 18
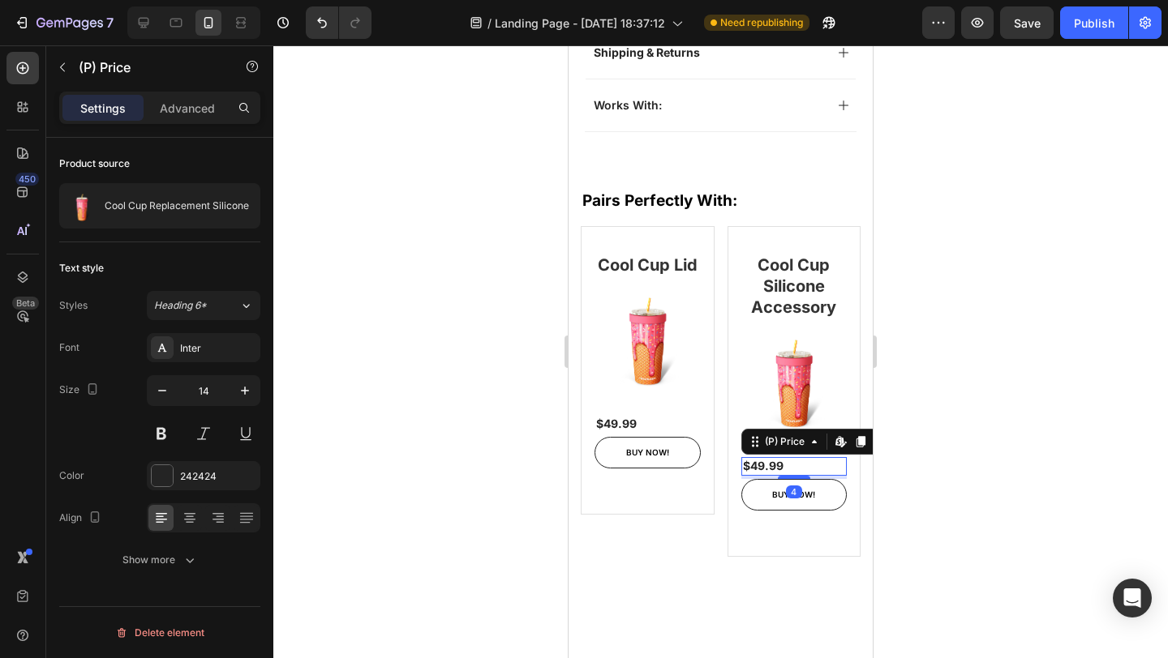
scroll to position [0, 0]
click at [909, 435] on div at bounding box center [720, 351] width 894 height 613
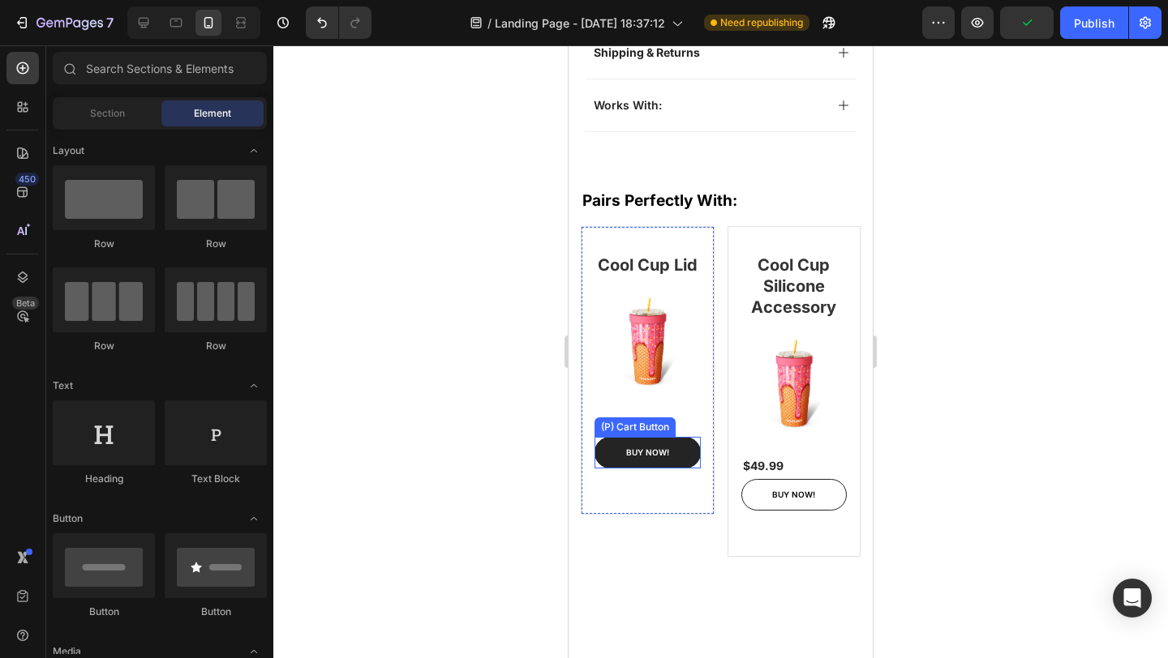
click at [682, 453] on button "BUY NOW!" at bounding box center [647, 453] width 106 height 32
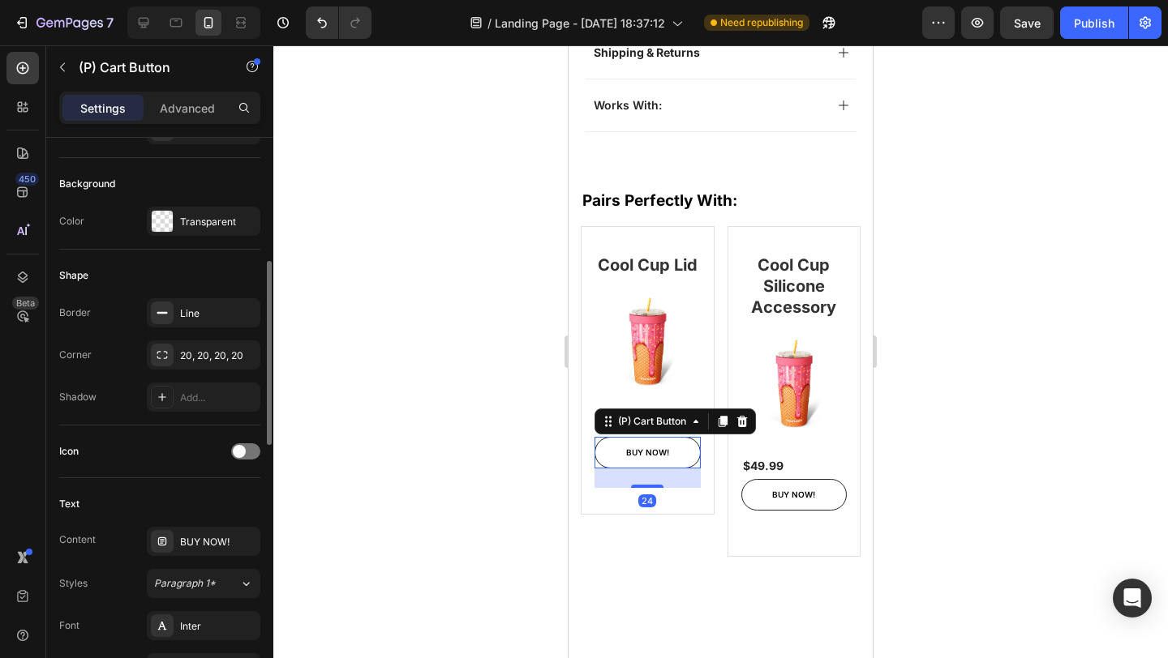
scroll to position [375, 0]
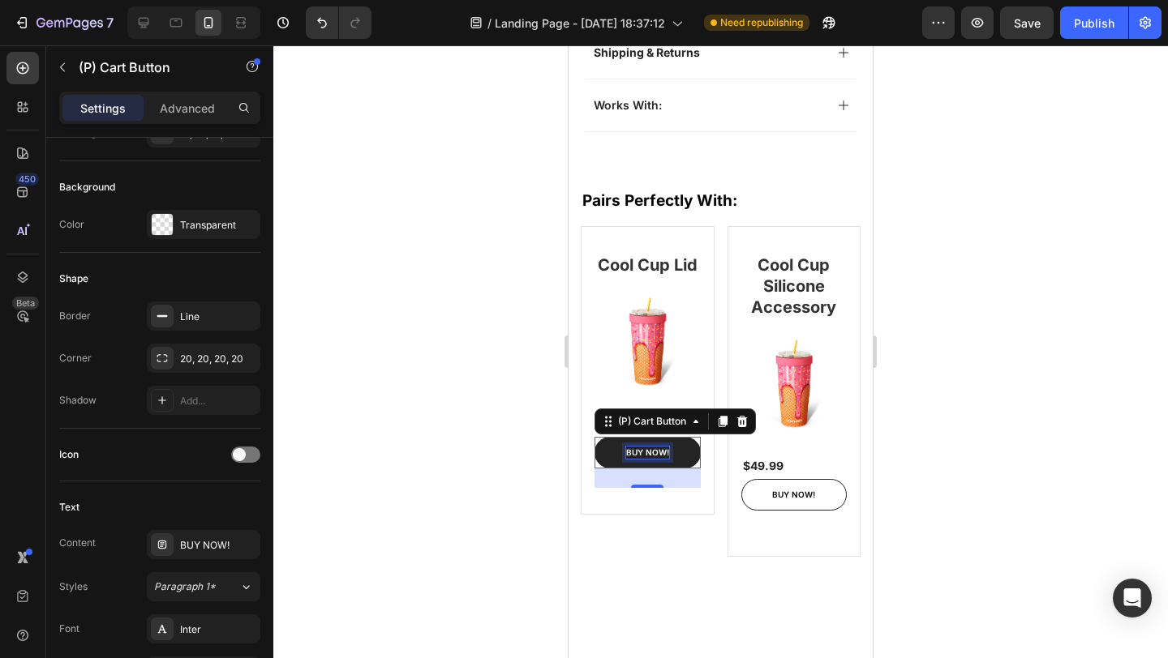
click at [651, 449] on div "BUY NOW!" at bounding box center [647, 453] width 43 height 12
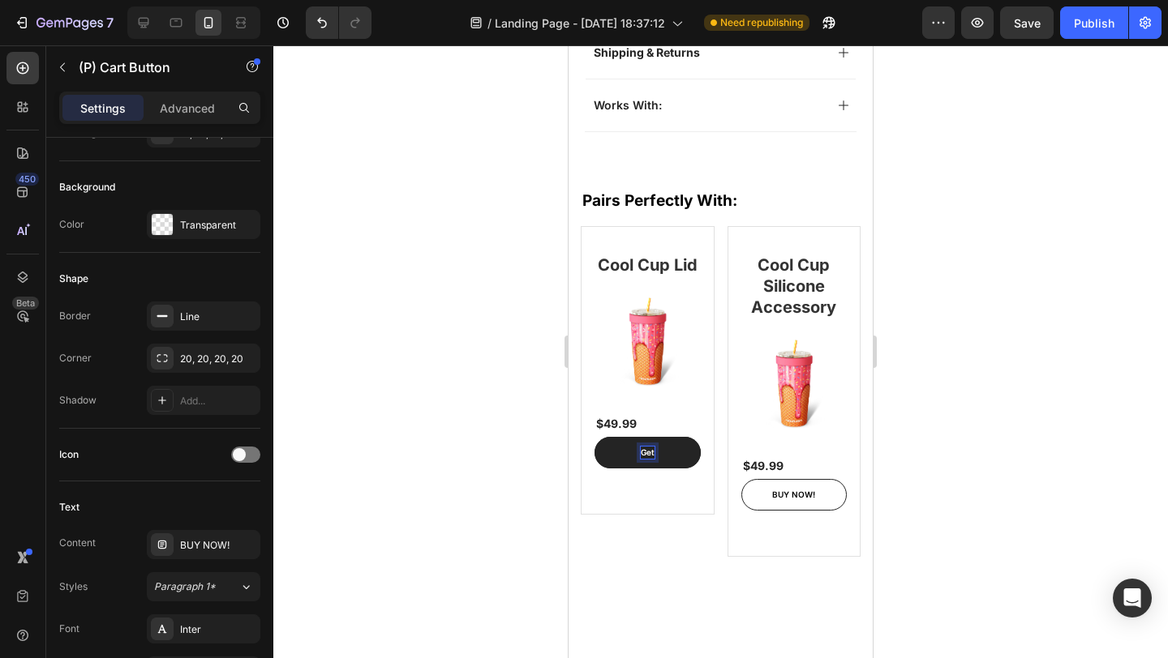
click at [594, 437] on button "Get" at bounding box center [647, 453] width 106 height 32
click at [594, 437] on button "GET" at bounding box center [647, 453] width 106 height 32
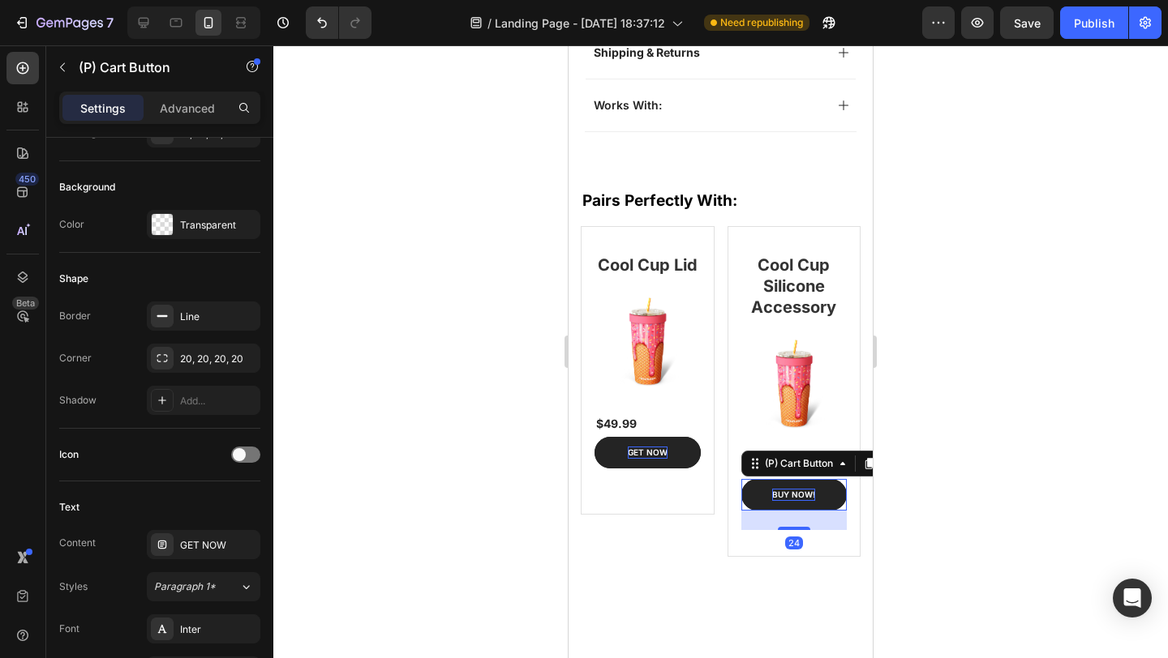
click at [783, 489] on div "BUY NOW!" at bounding box center [793, 495] width 43 height 12
click at [789, 489] on div "BUY NOW!" at bounding box center [793, 495] width 43 height 12
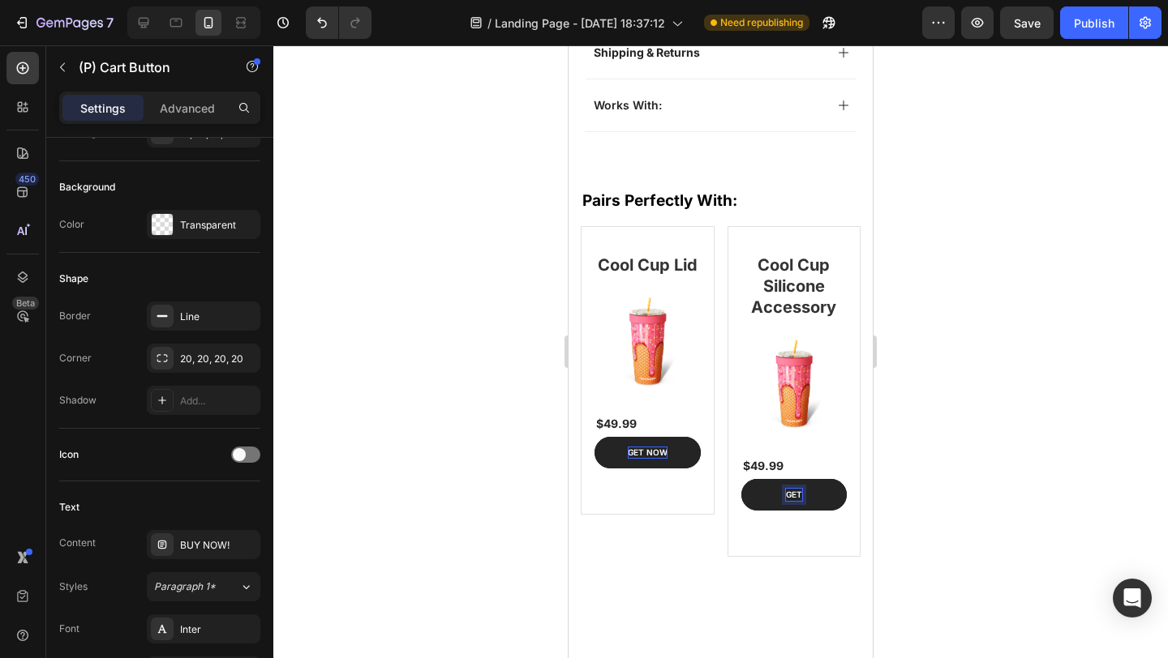
click at [741, 479] on button "GET" at bounding box center [794, 495] width 106 height 32
click at [932, 300] on div at bounding box center [720, 351] width 894 height 613
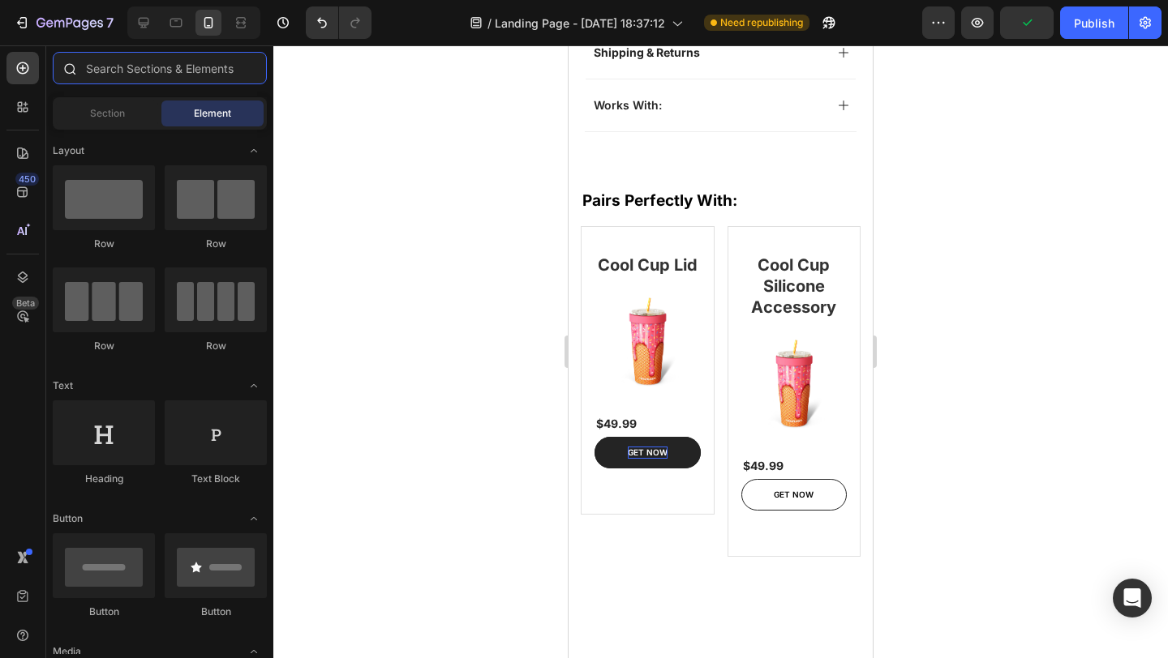
click at [126, 65] on input "text" at bounding box center [160, 68] width 214 height 32
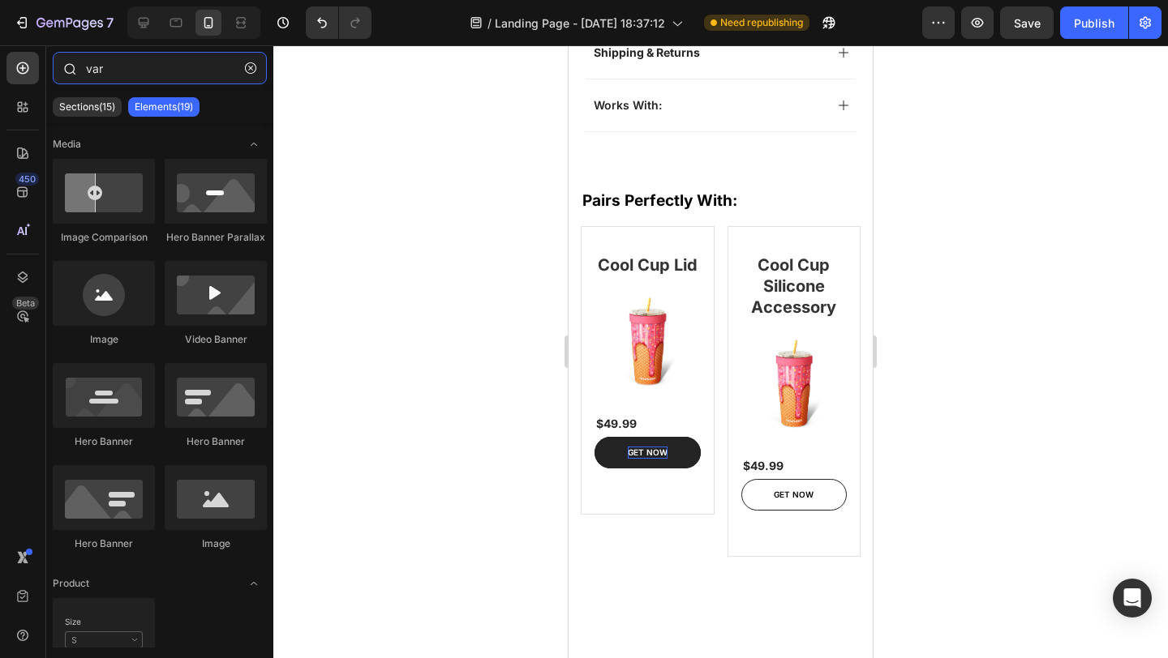
click at [127, 77] on input "var" at bounding box center [160, 68] width 214 height 32
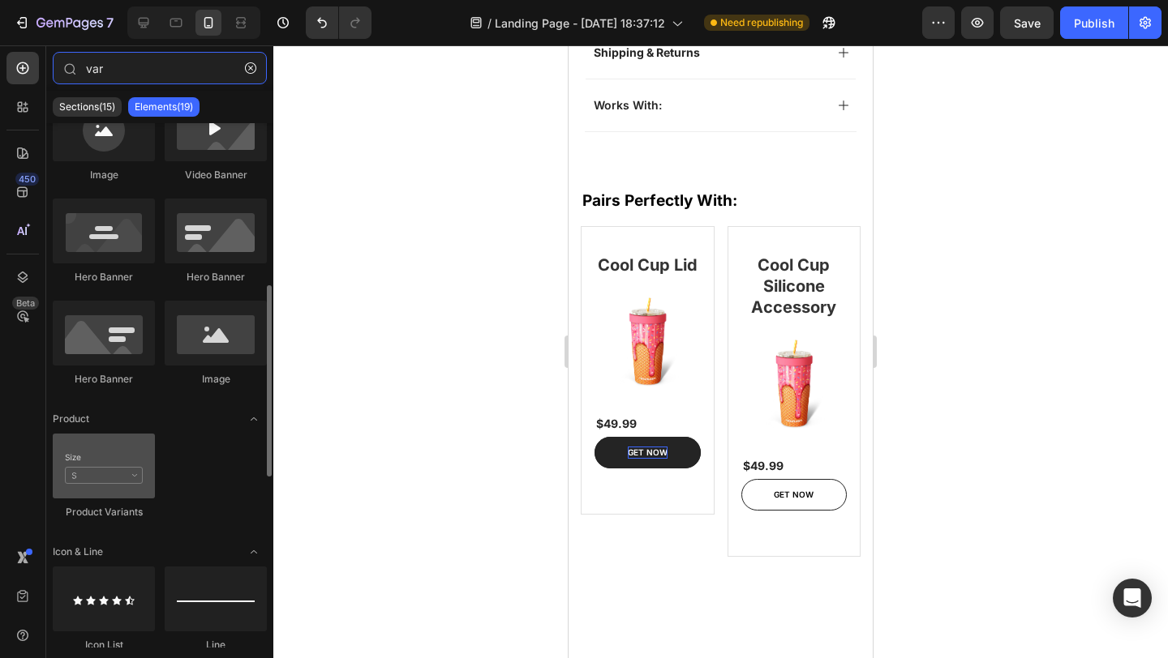
scroll to position [239, 0]
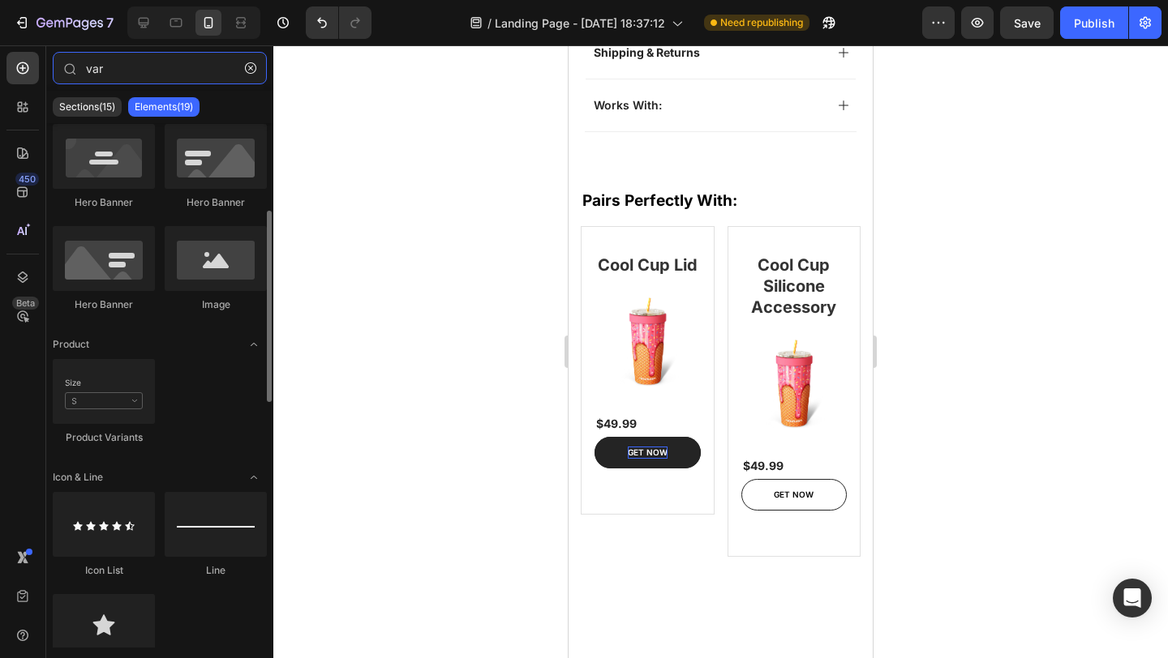
type input "var"
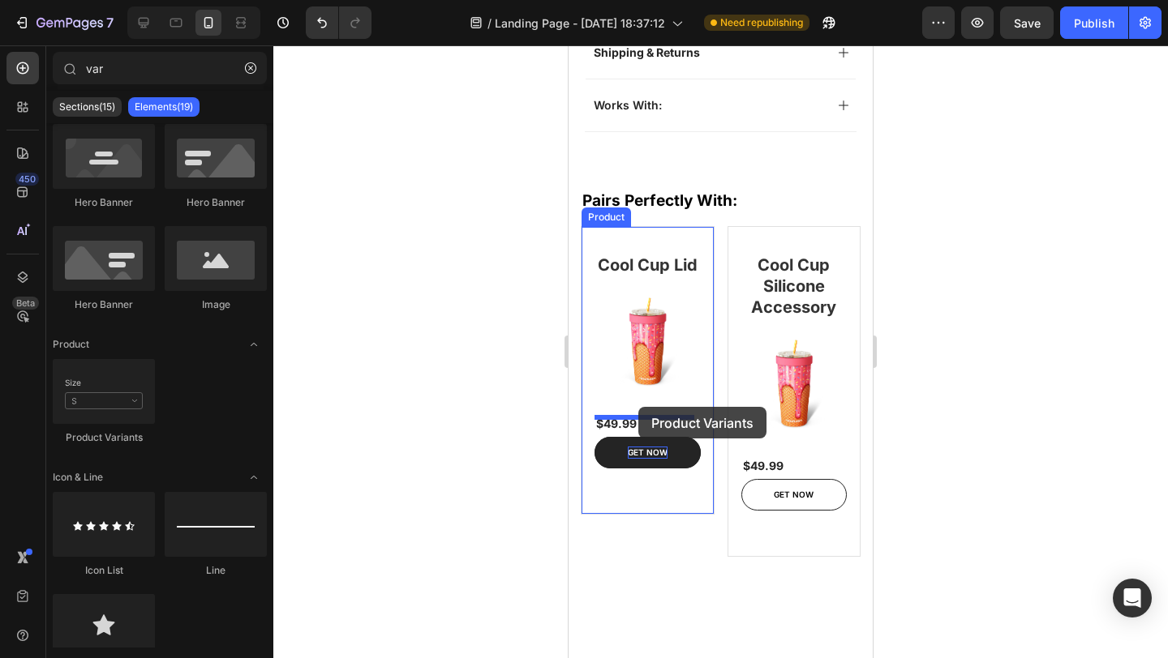
drag, startPoint x: 726, startPoint y: 434, endPoint x: 638, endPoint y: 407, distance: 91.6
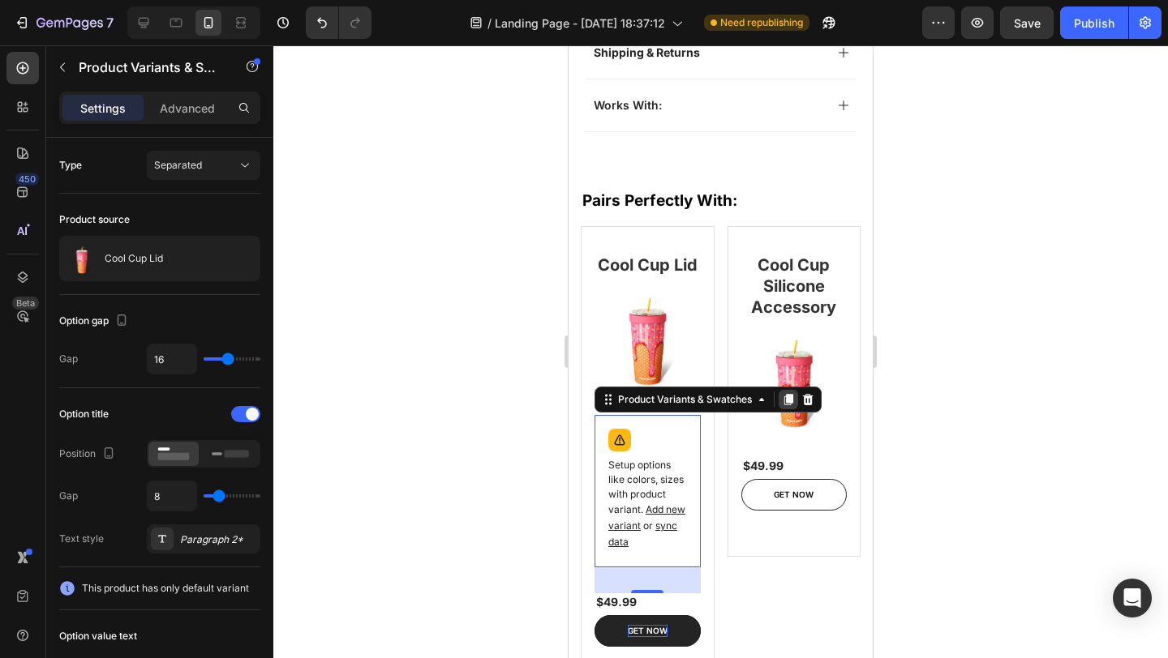
click at [792, 400] on icon at bounding box center [788, 400] width 9 height 11
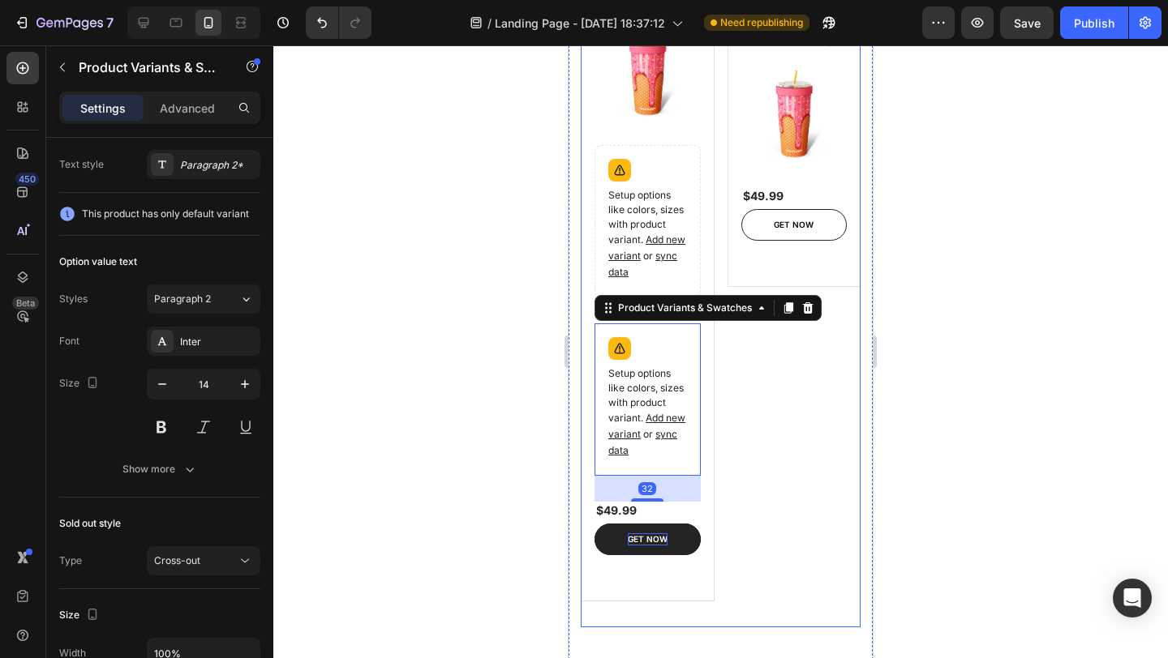
scroll to position [1222, 0]
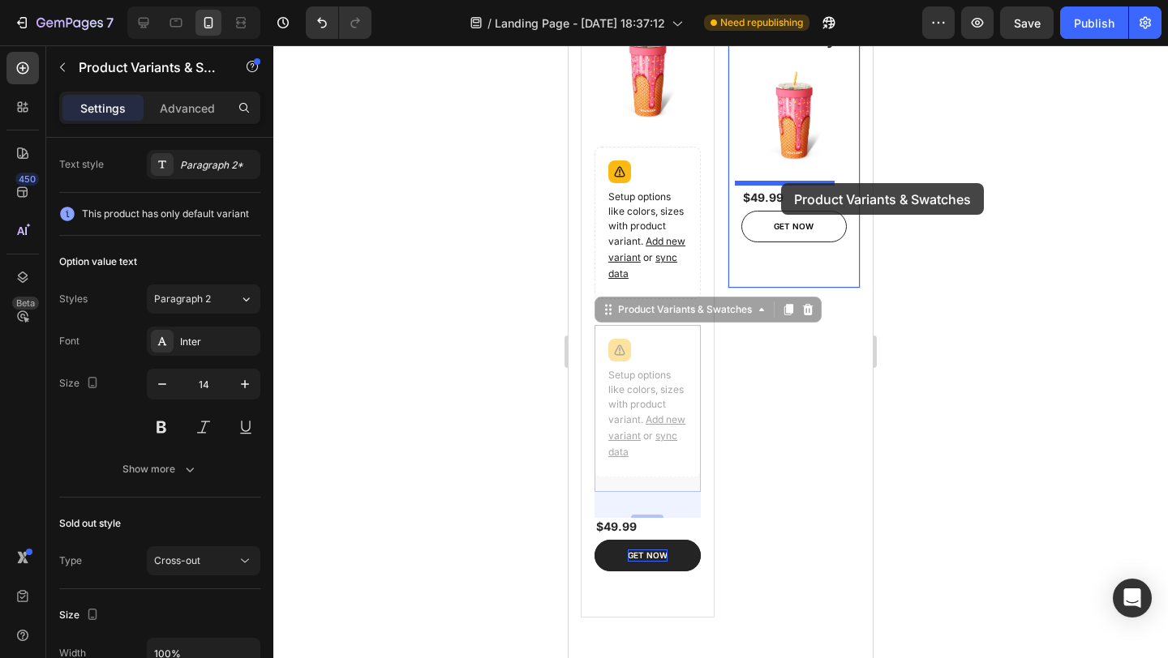
drag, startPoint x: 642, startPoint y: 338, endPoint x: 781, endPoint y: 183, distance: 207.9
